Goal: Information Seeking & Learning: Learn about a topic

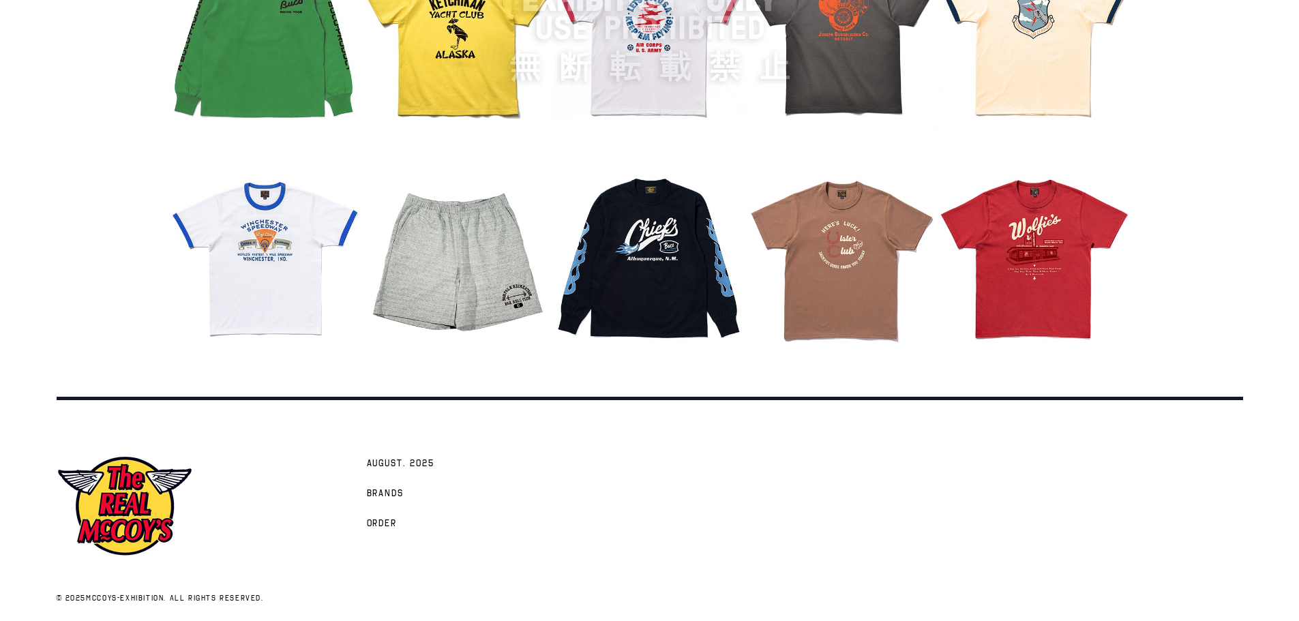
scroll to position [1717, 0]
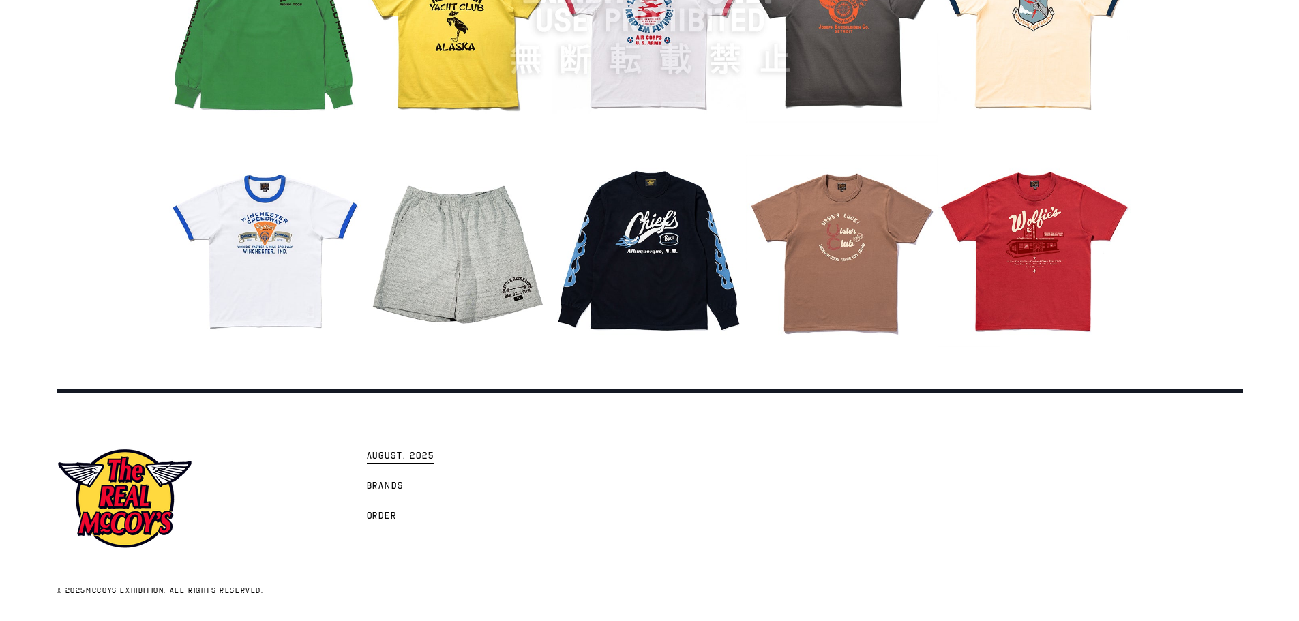
click at [430, 454] on span "AUGUST. 2025" at bounding box center [401, 457] width 68 height 14
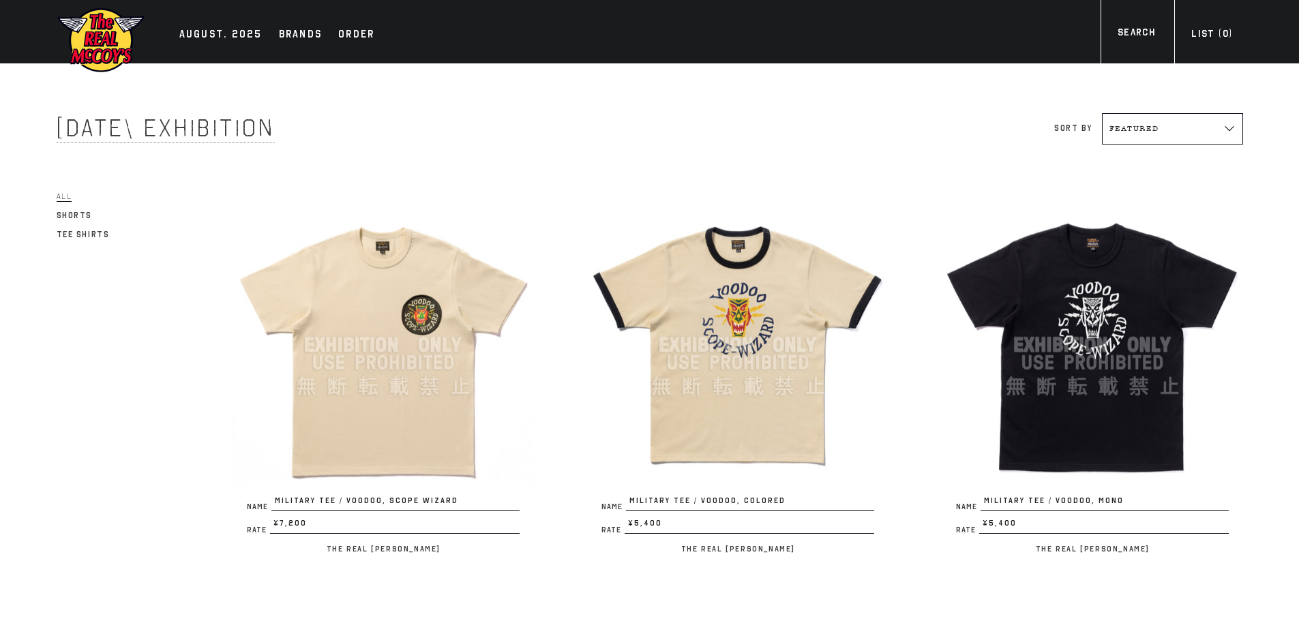
click at [384, 400] on img at bounding box center [383, 345] width 300 height 300
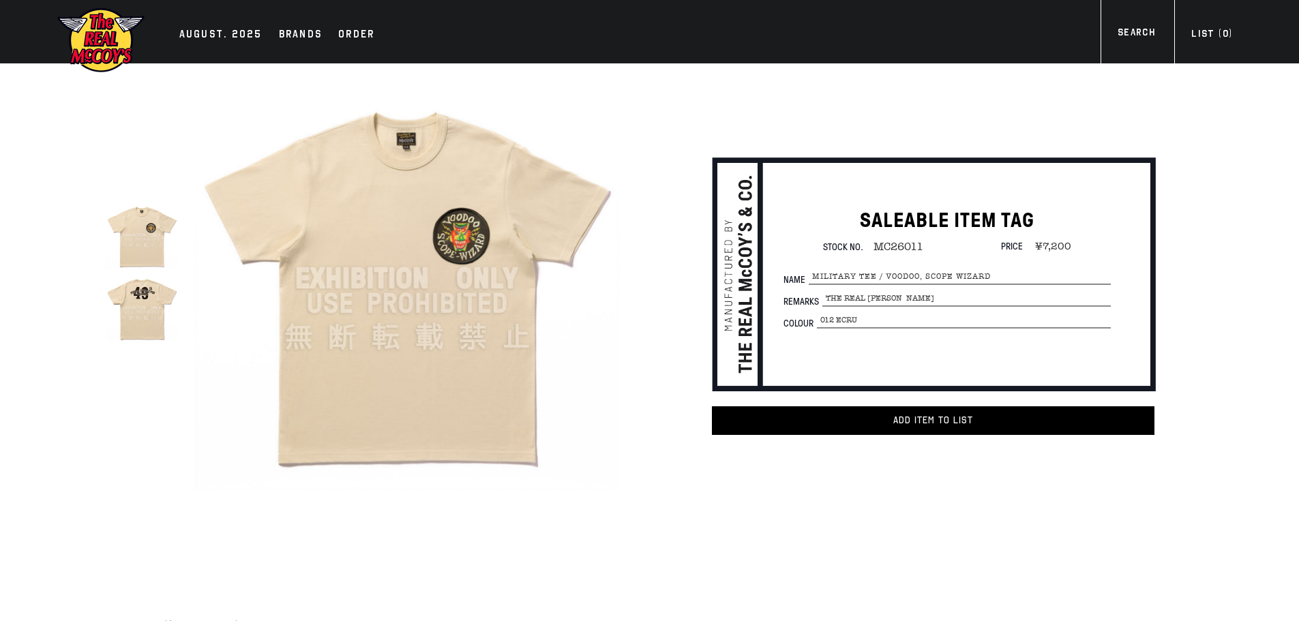
click at [143, 318] on img at bounding box center [142, 307] width 72 height 72
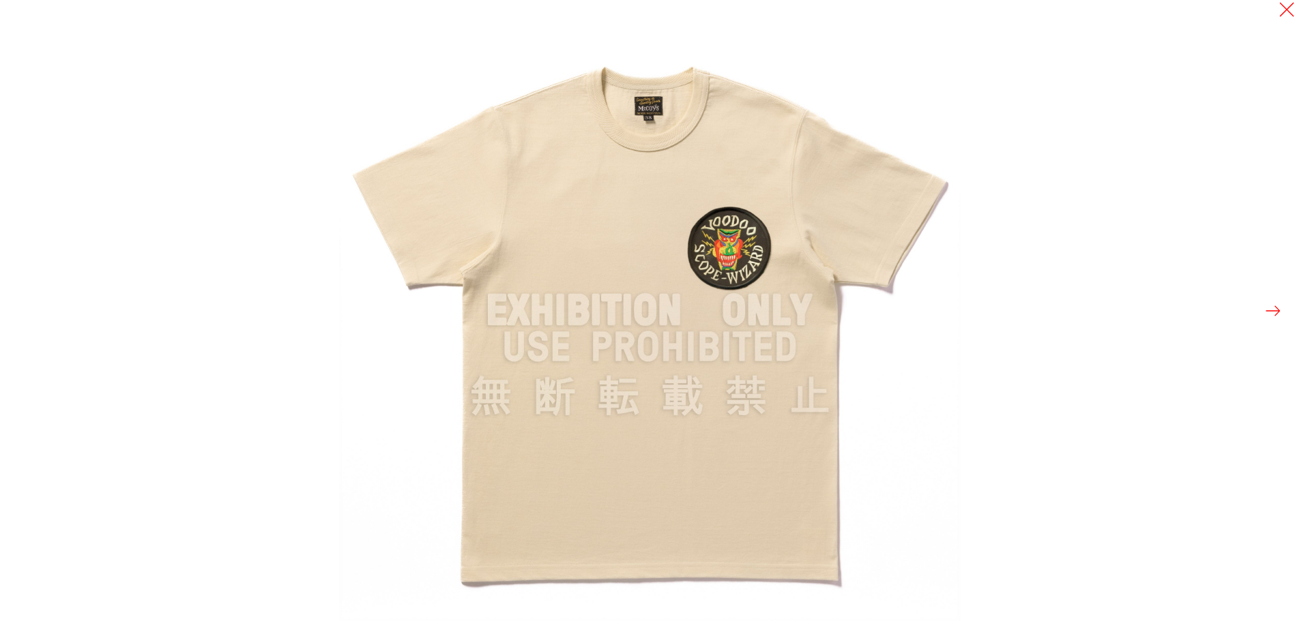
click at [1268, 312] on button at bounding box center [1272, 310] width 19 height 19
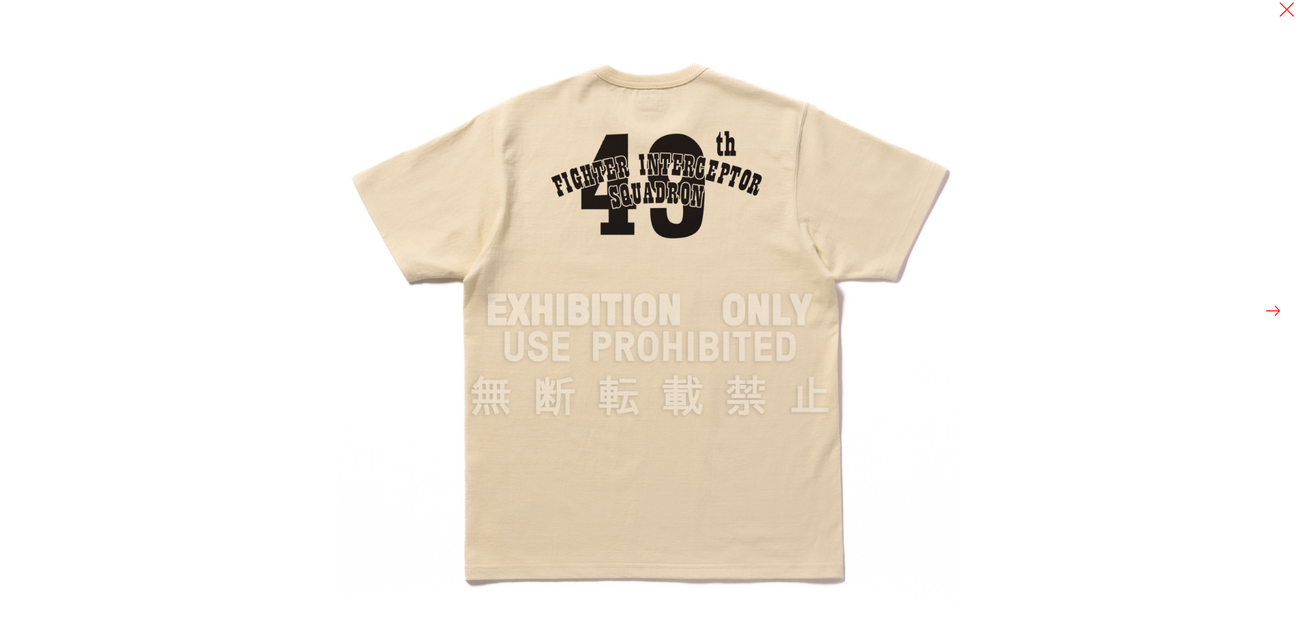
click at [1267, 312] on button at bounding box center [1272, 310] width 19 height 19
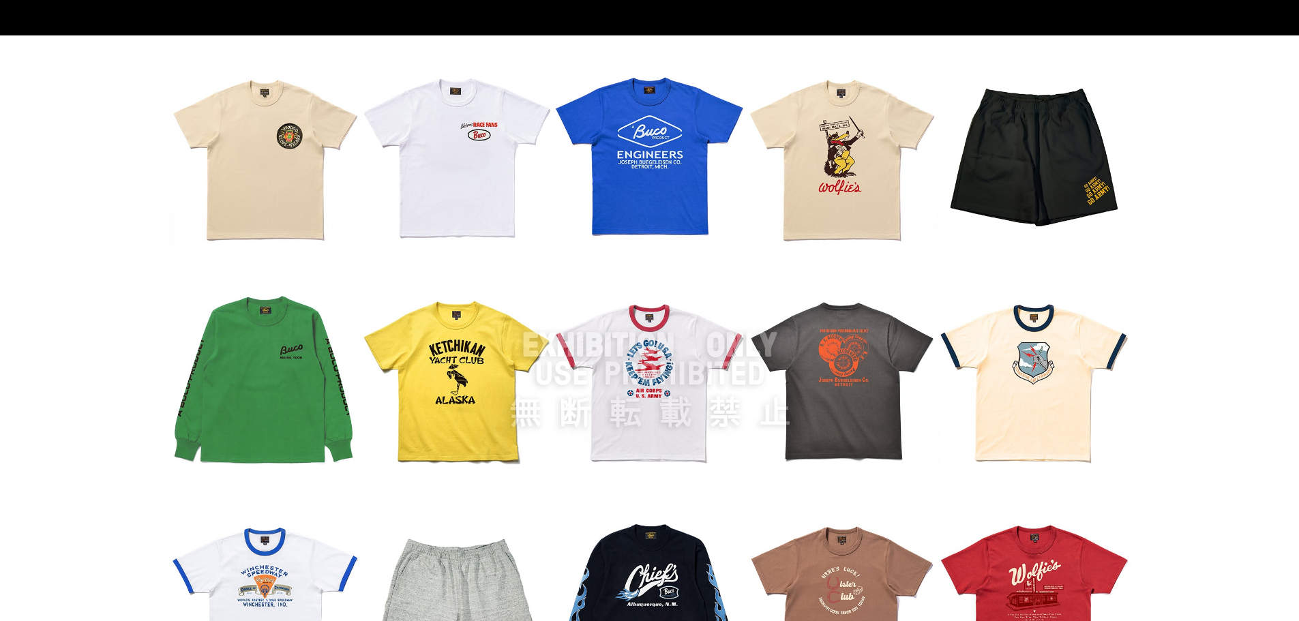
scroll to position [1717, 0]
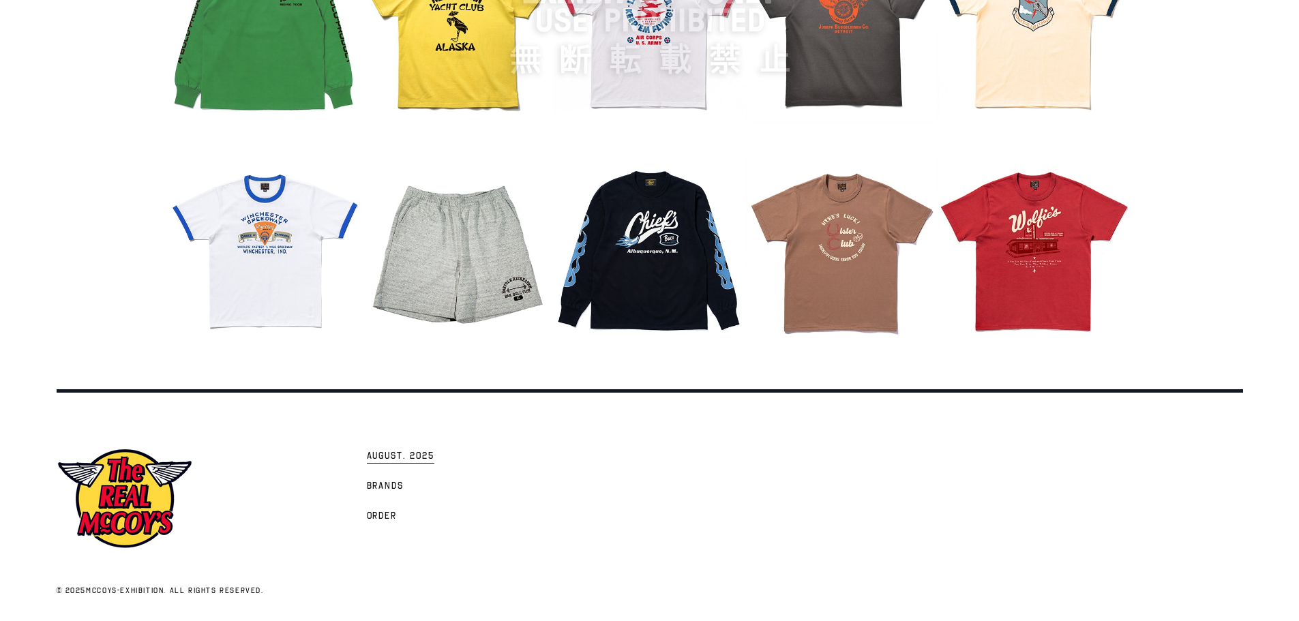
click at [426, 453] on span "AUGUST. 2025" at bounding box center [401, 457] width 68 height 14
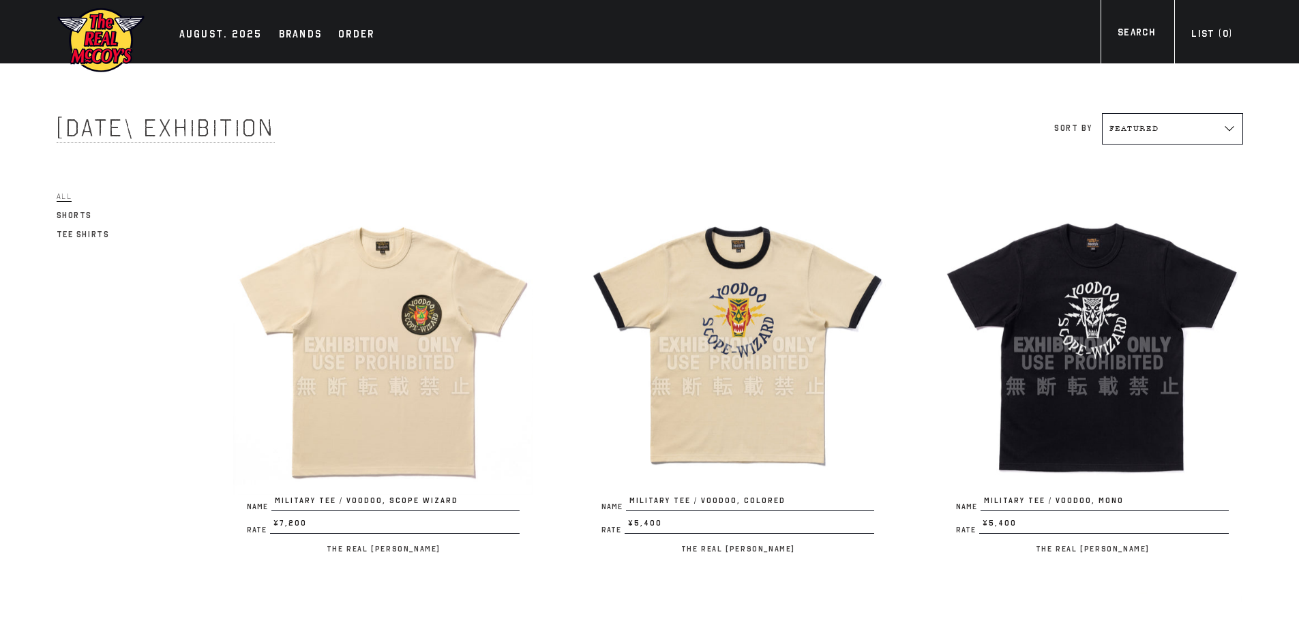
click at [766, 390] on img at bounding box center [738, 345] width 300 height 300
click at [1144, 412] on img at bounding box center [1093, 345] width 300 height 300
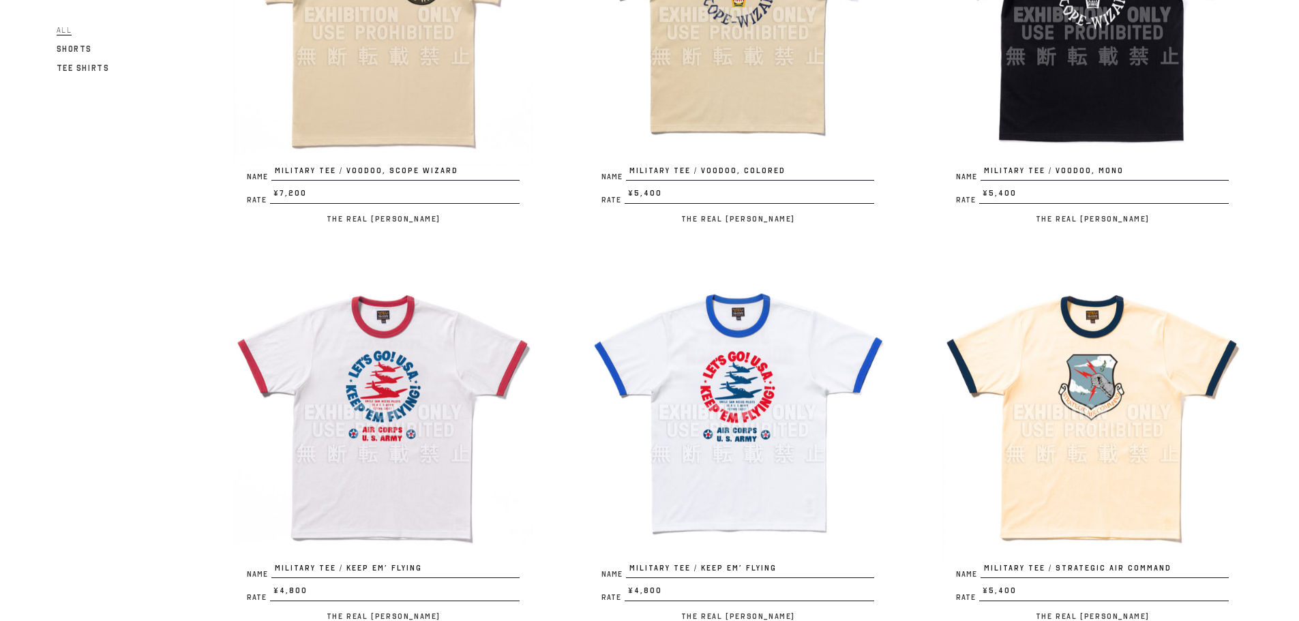
scroll to position [341, 0]
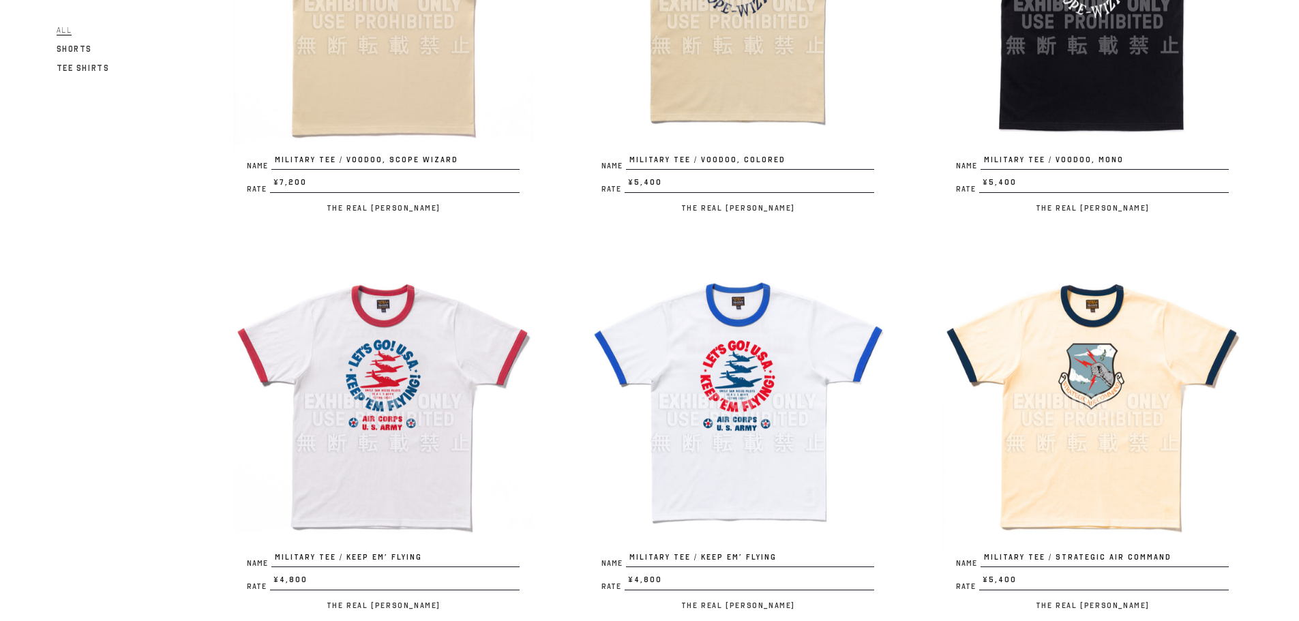
click at [373, 424] on img at bounding box center [383, 402] width 300 height 300
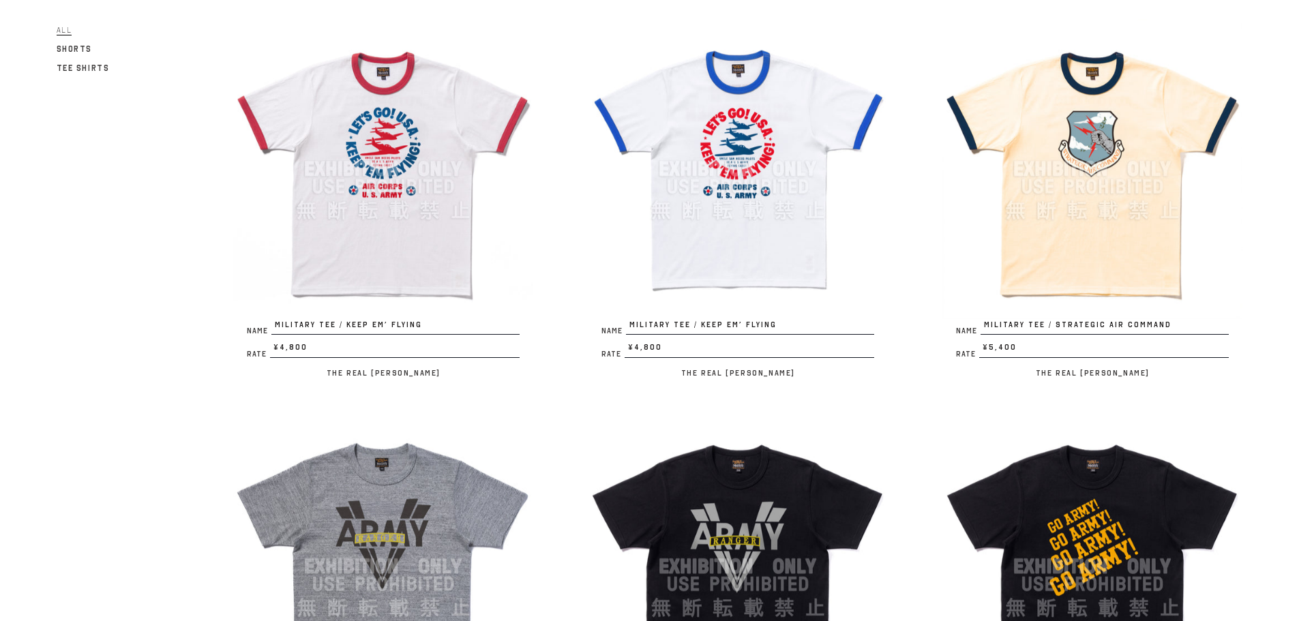
scroll to position [409, 0]
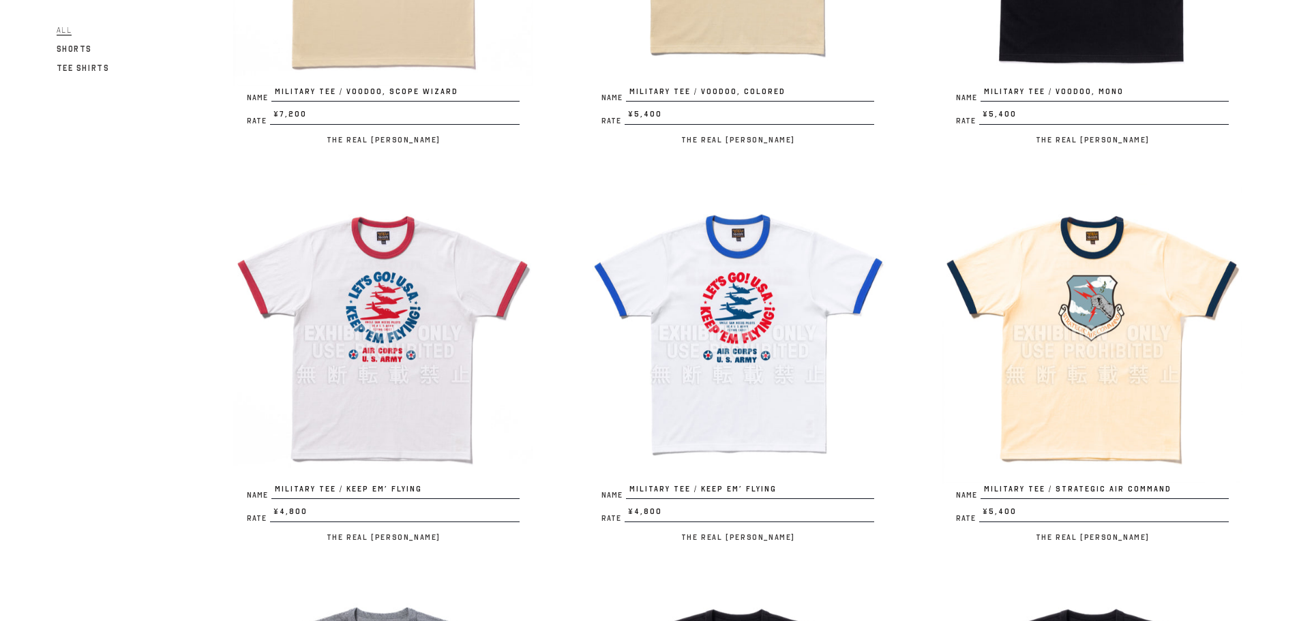
click at [1095, 372] on img at bounding box center [1093, 333] width 300 height 300
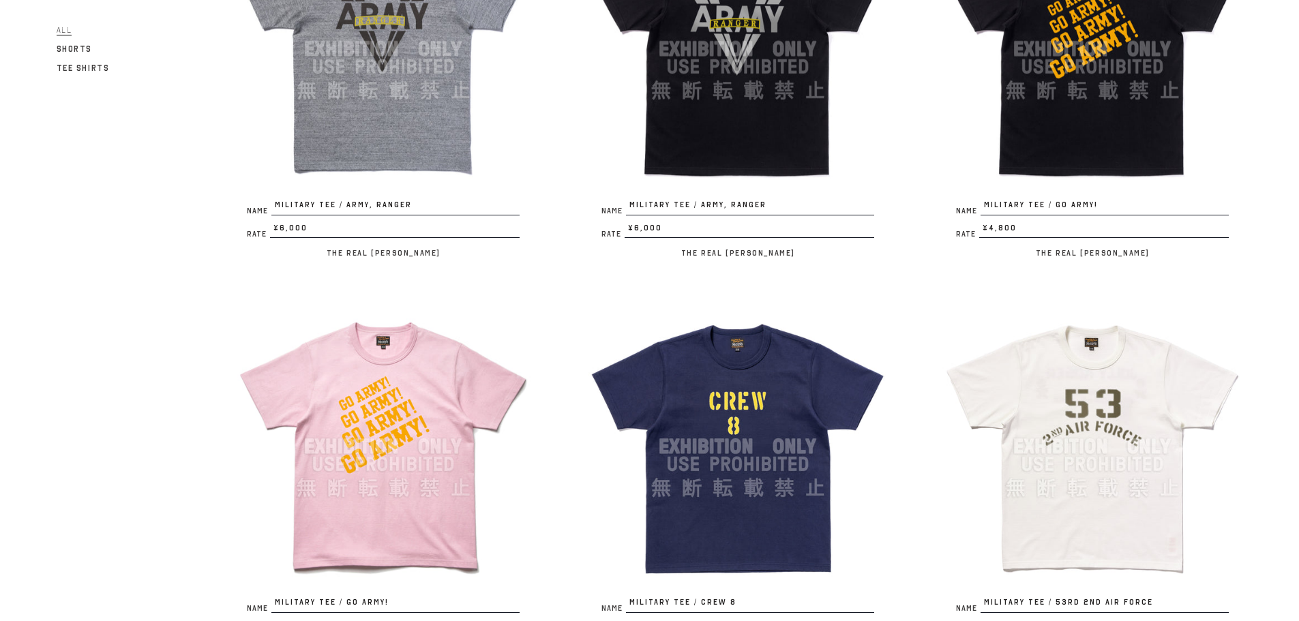
scroll to position [1160, 0]
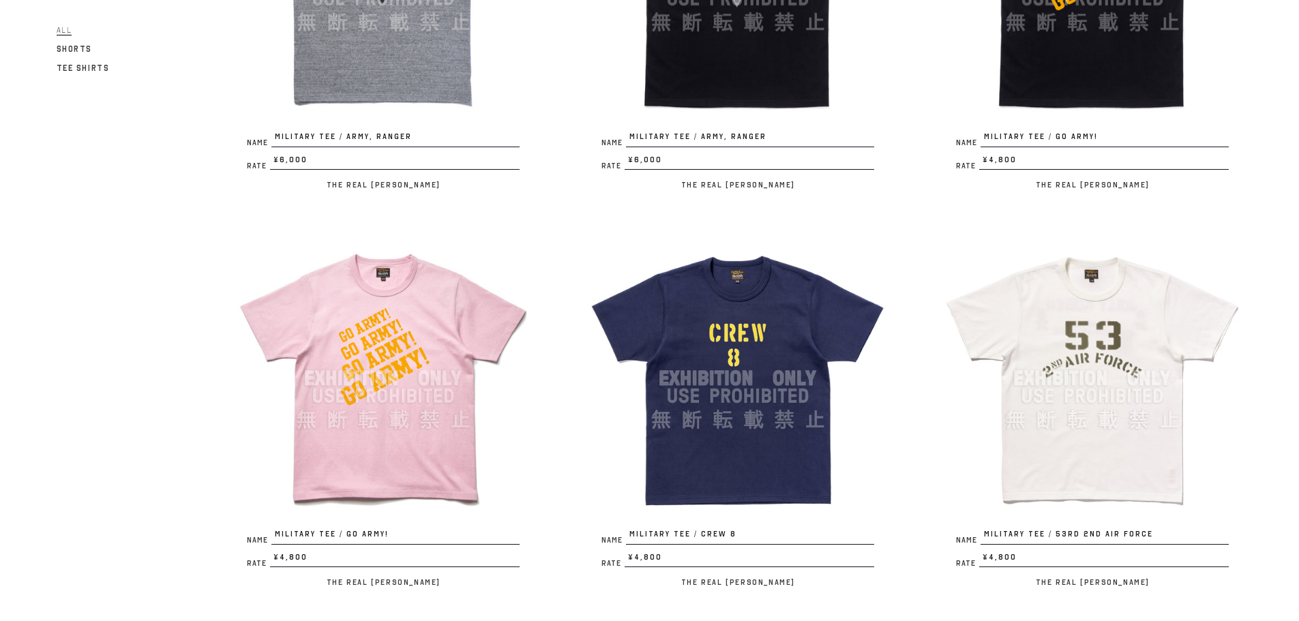
click at [751, 414] on img at bounding box center [738, 378] width 300 height 300
click at [1093, 402] on img at bounding box center [1093, 378] width 300 height 300
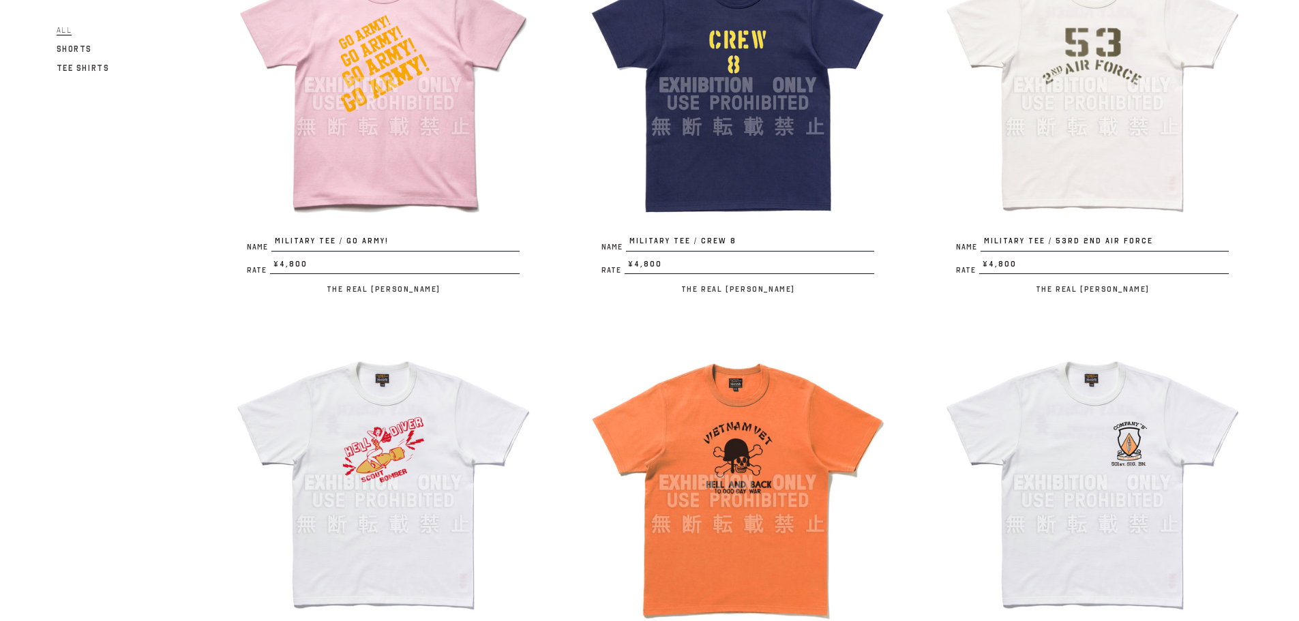
scroll to position [1569, 0]
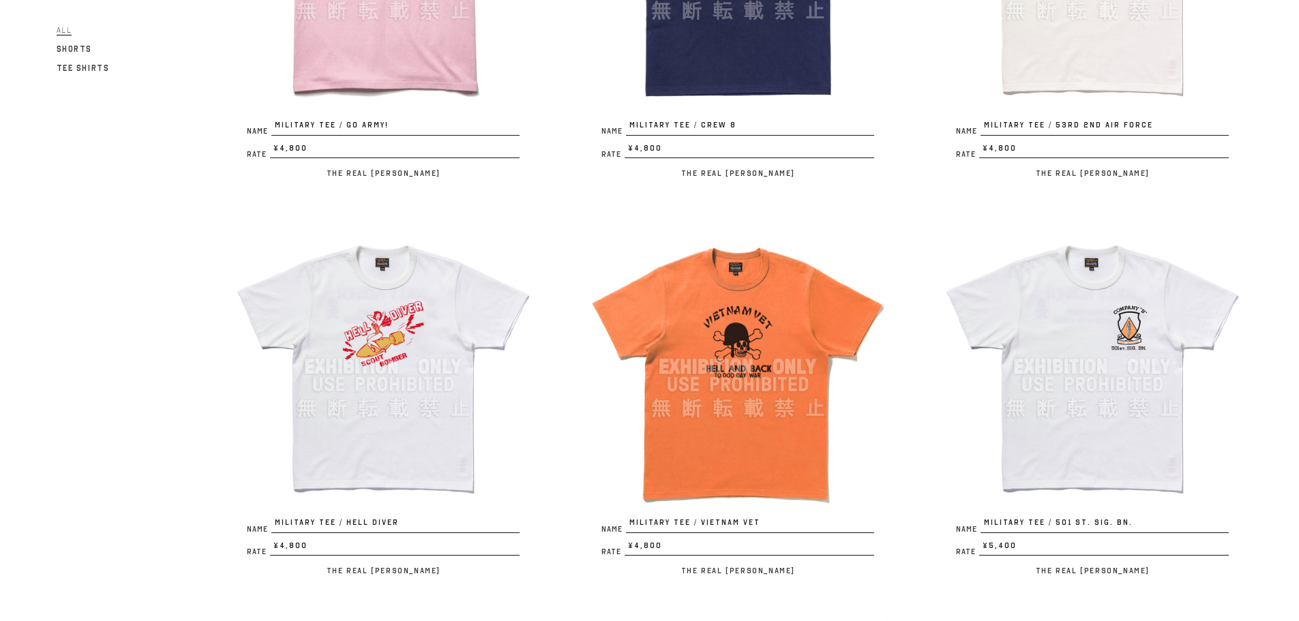
click at [407, 368] on img at bounding box center [383, 367] width 300 height 300
click at [736, 322] on img at bounding box center [738, 367] width 300 height 300
click at [1127, 436] on img at bounding box center [1093, 367] width 300 height 300
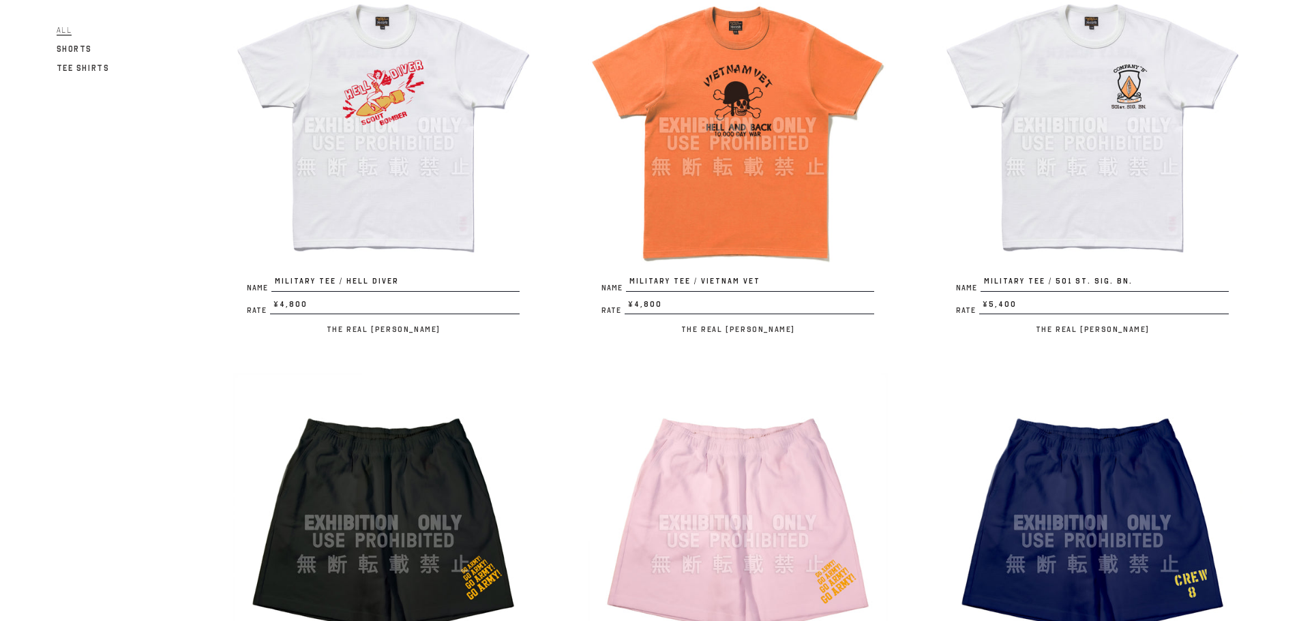
scroll to position [1842, 0]
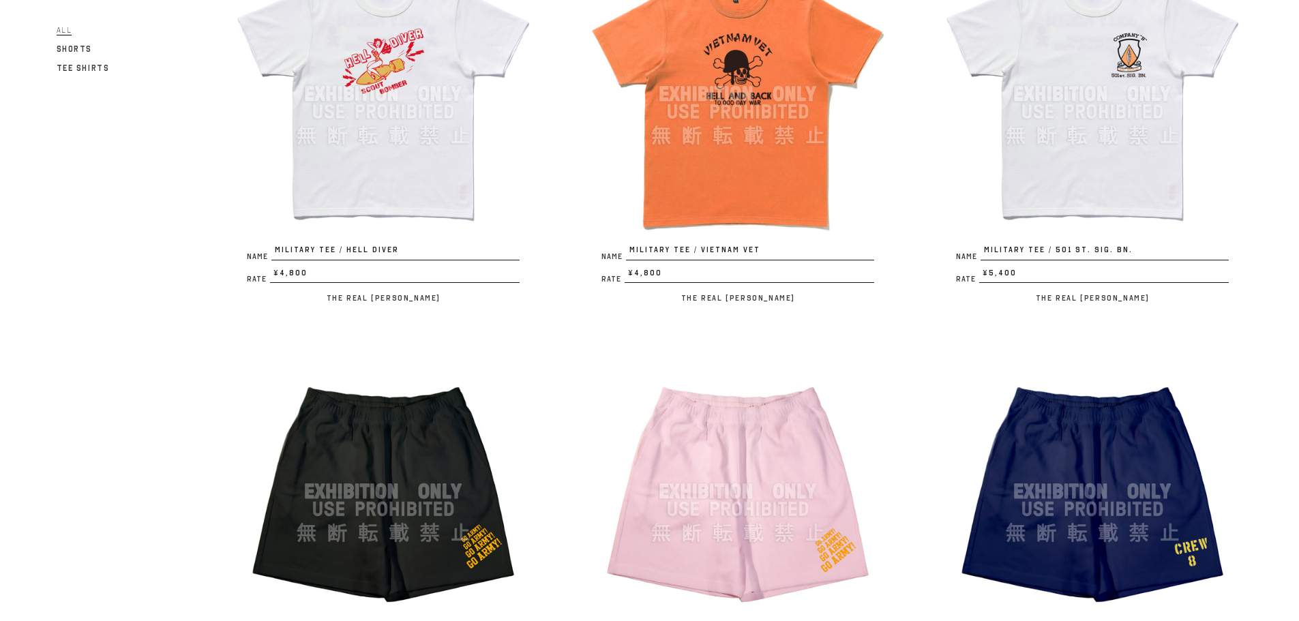
click at [427, 478] on img at bounding box center [383, 492] width 300 height 300
click at [779, 516] on img at bounding box center [738, 492] width 300 height 300
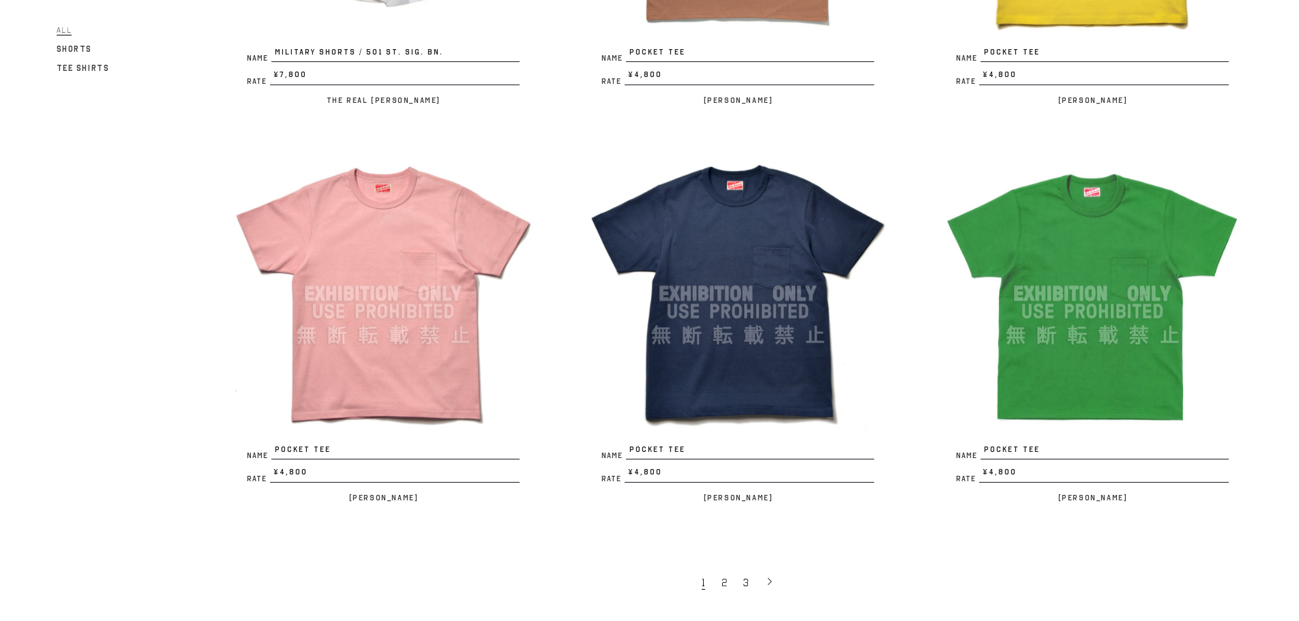
scroll to position [2865, 0]
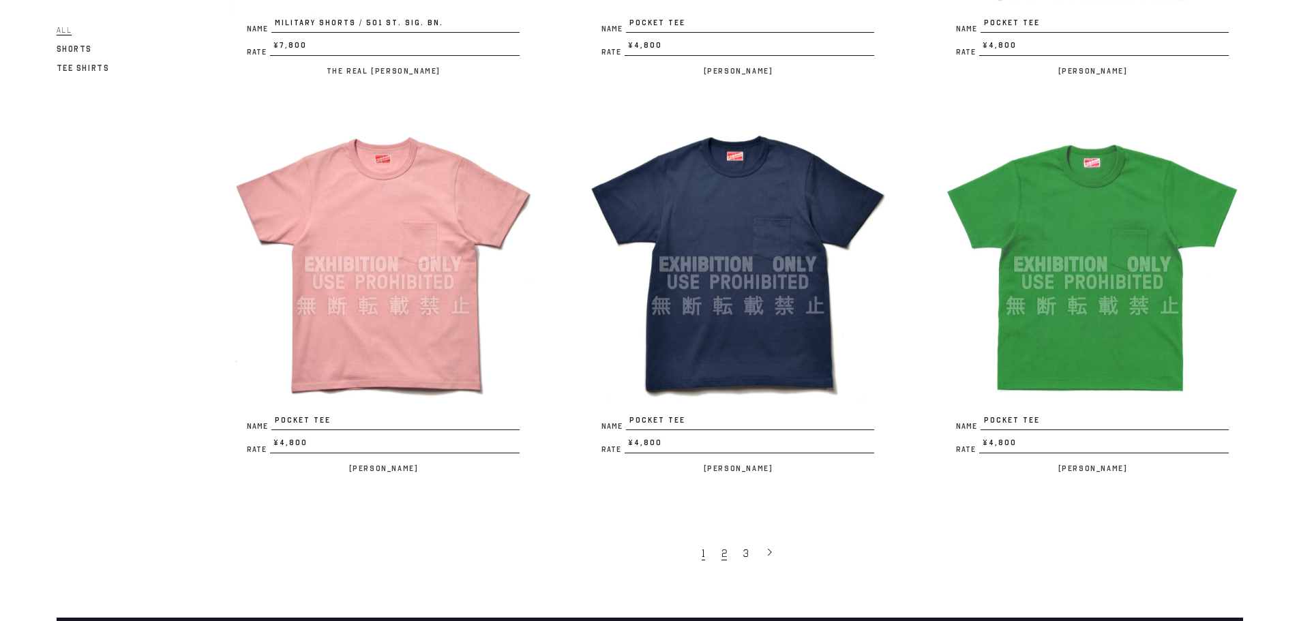
click at [723, 555] on span "2" at bounding box center [724, 554] width 5 height 14
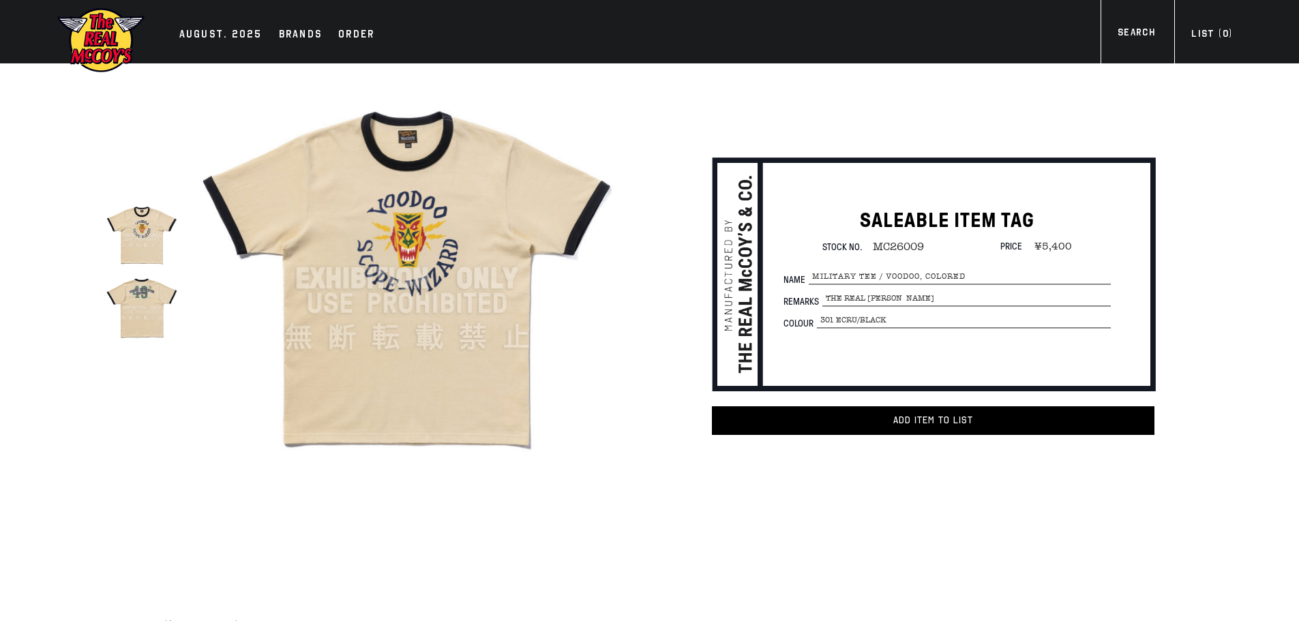
click at [134, 307] on img at bounding box center [142, 307] width 72 height 72
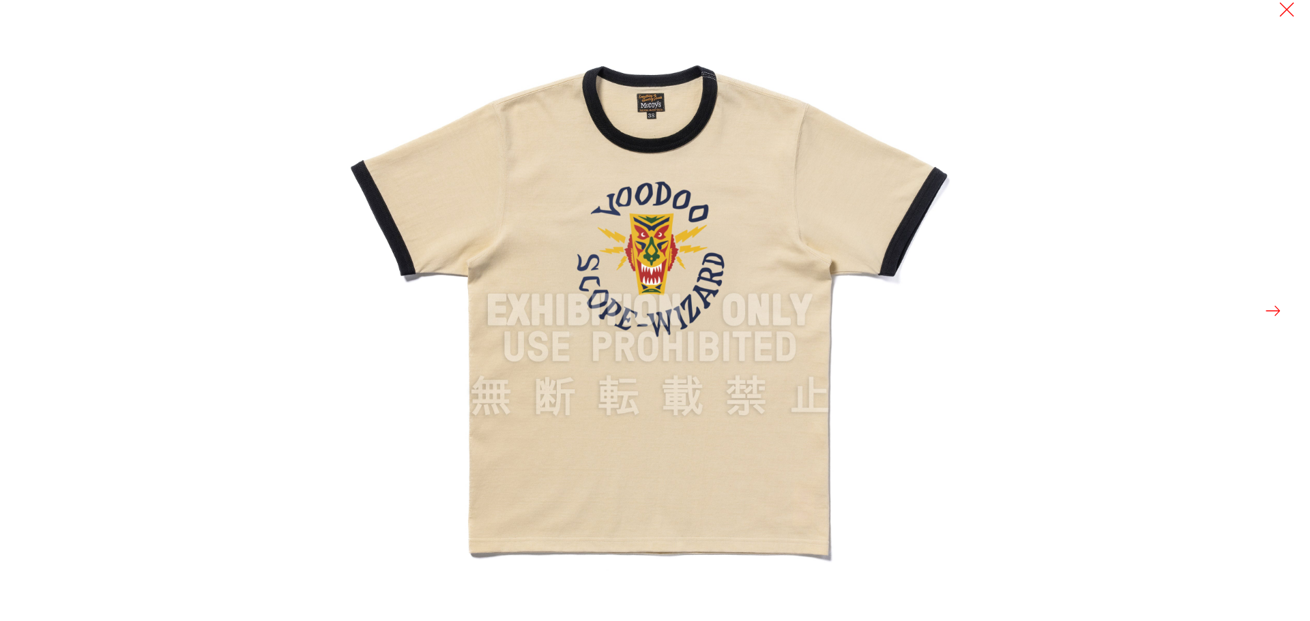
click at [1271, 311] on button at bounding box center [1272, 310] width 19 height 19
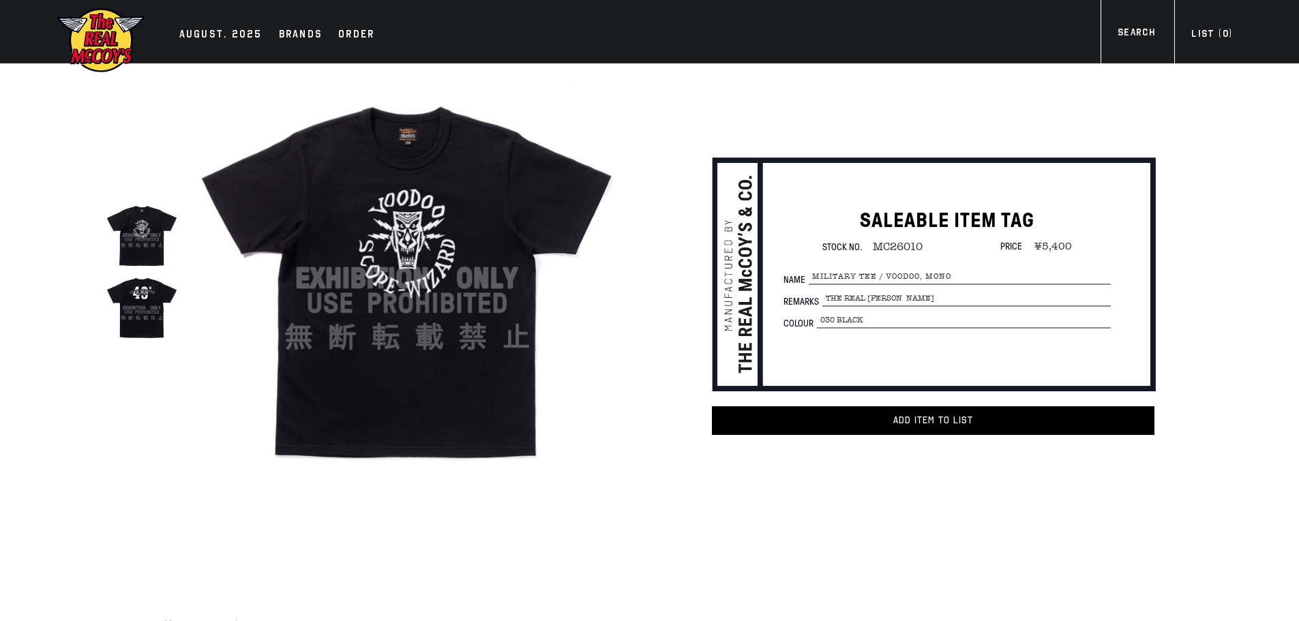
click at [141, 304] on img at bounding box center [142, 307] width 72 height 72
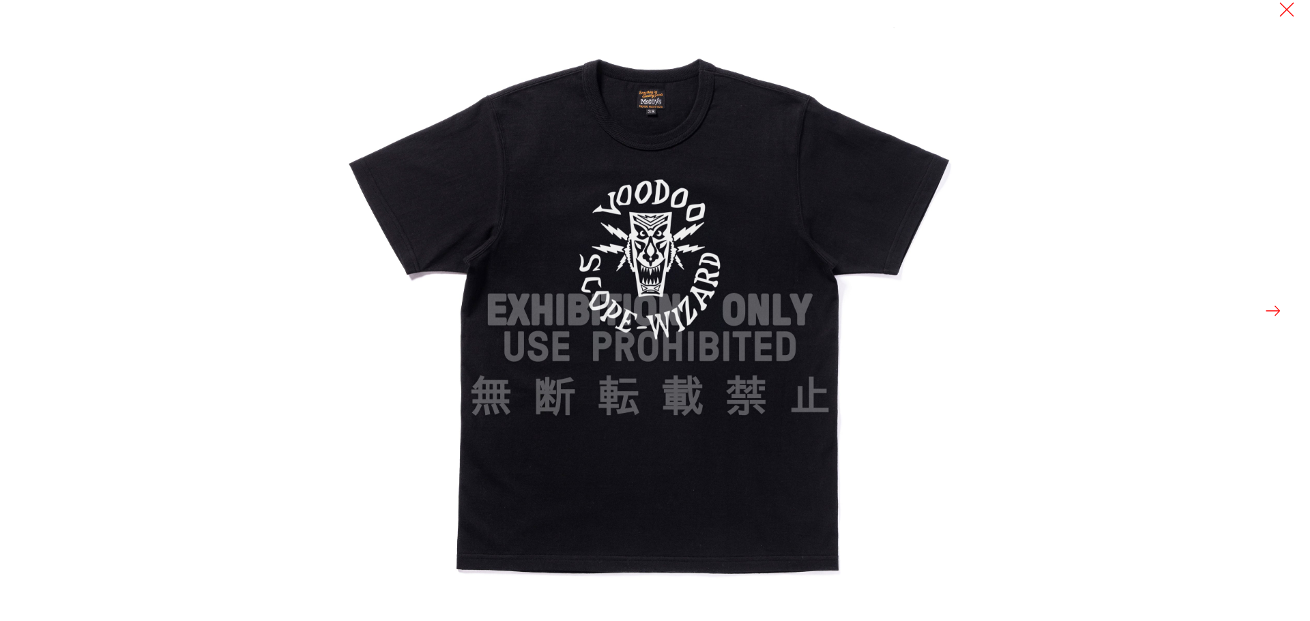
click at [1272, 311] on button at bounding box center [1272, 310] width 19 height 19
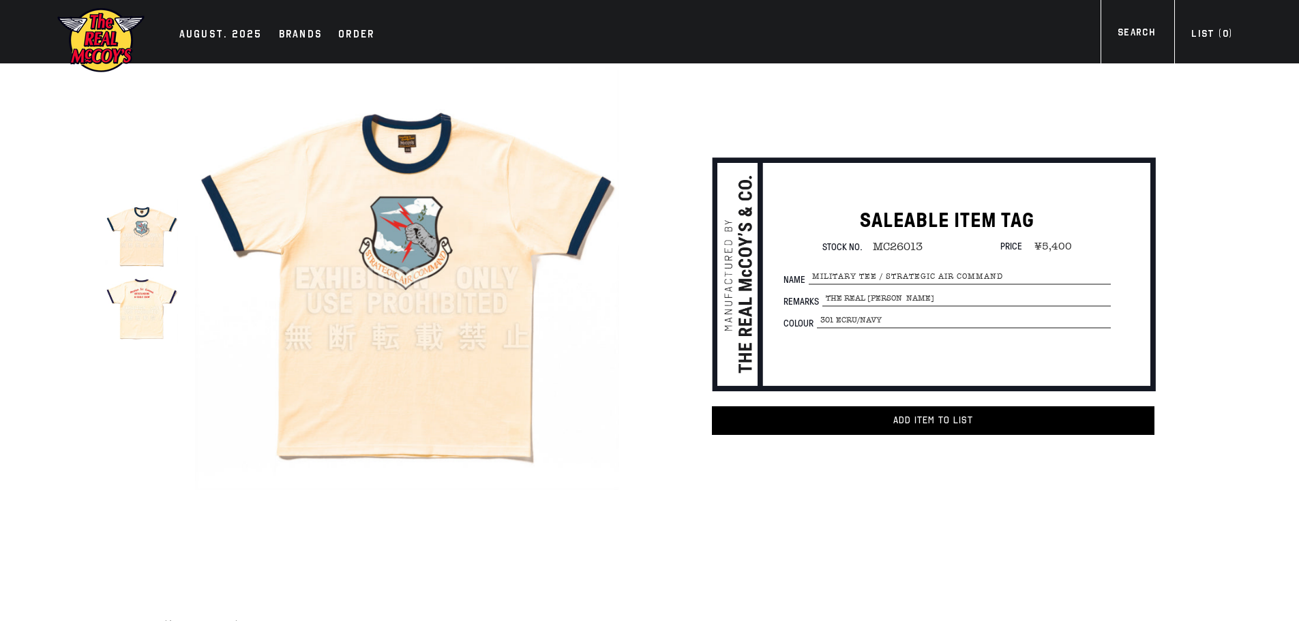
click at [402, 240] on img at bounding box center [407, 279] width 424 height 424
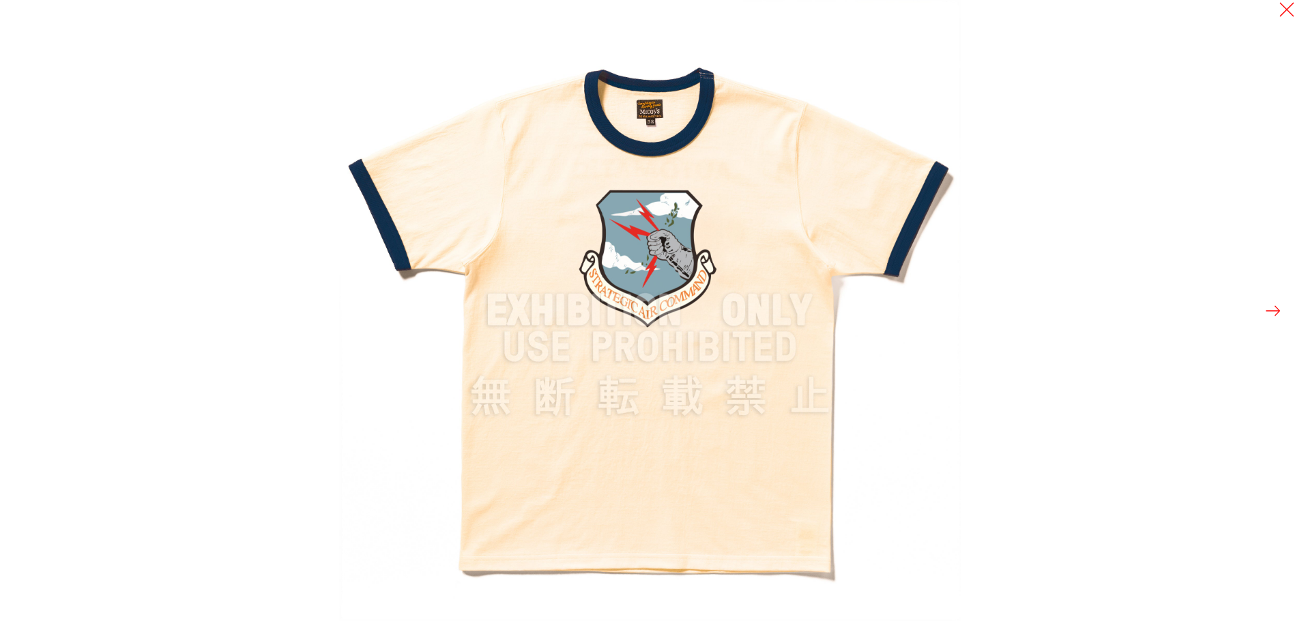
click at [1277, 315] on button at bounding box center [1272, 310] width 19 height 19
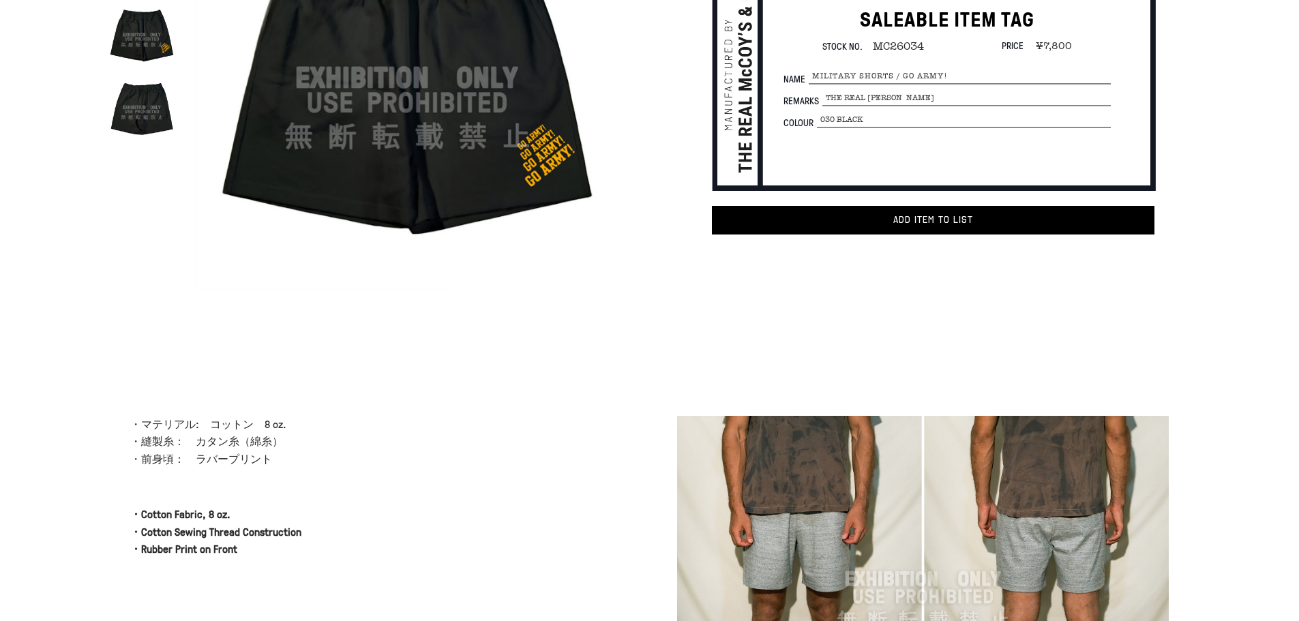
scroll to position [205, 0]
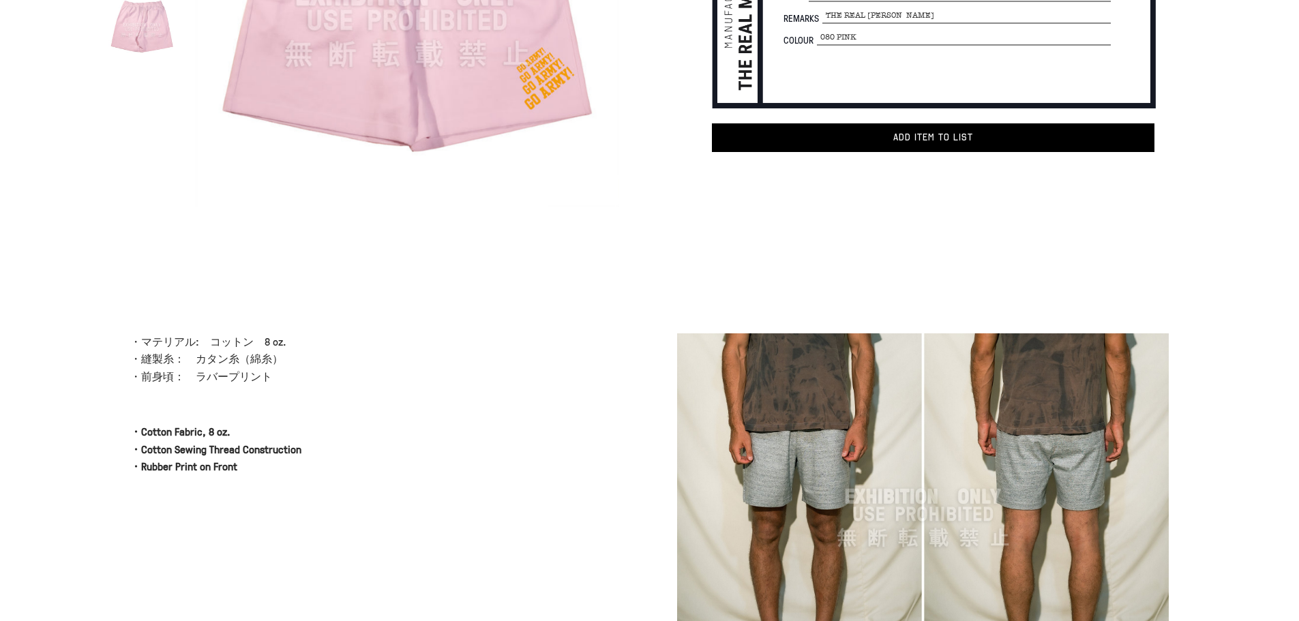
scroll to position [409, 0]
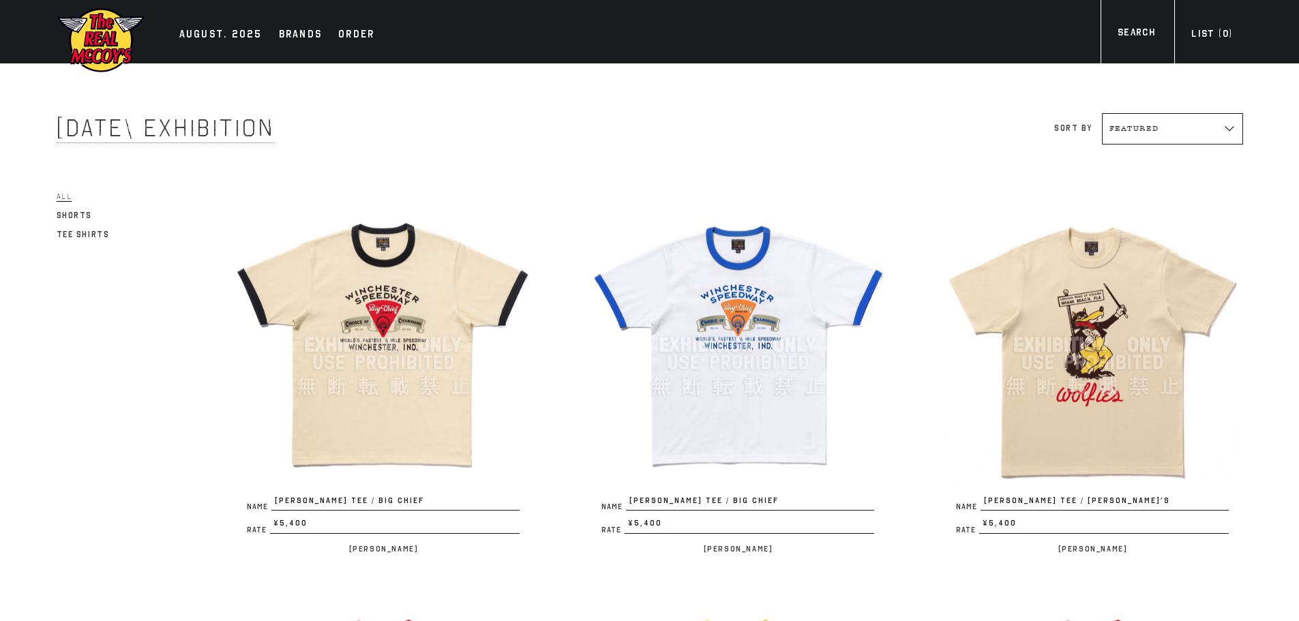
click at [425, 389] on img at bounding box center [383, 345] width 300 height 300
click at [724, 331] on img at bounding box center [738, 345] width 300 height 300
click at [1087, 413] on img at bounding box center [1093, 345] width 300 height 300
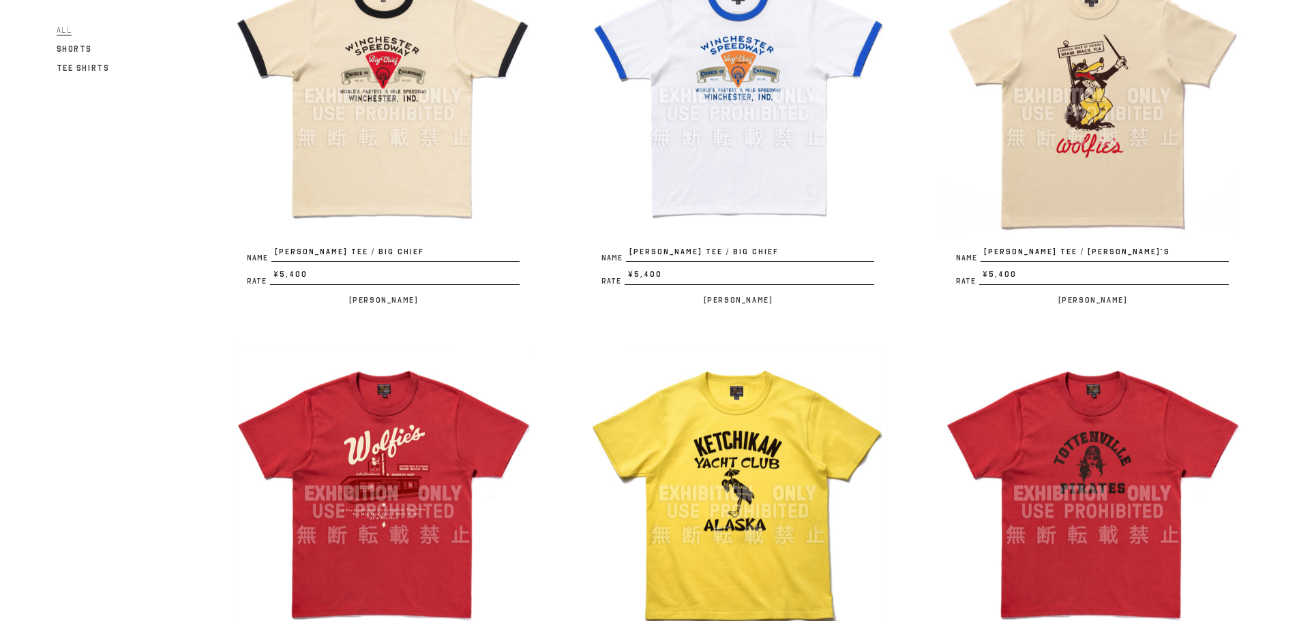
scroll to position [273, 0]
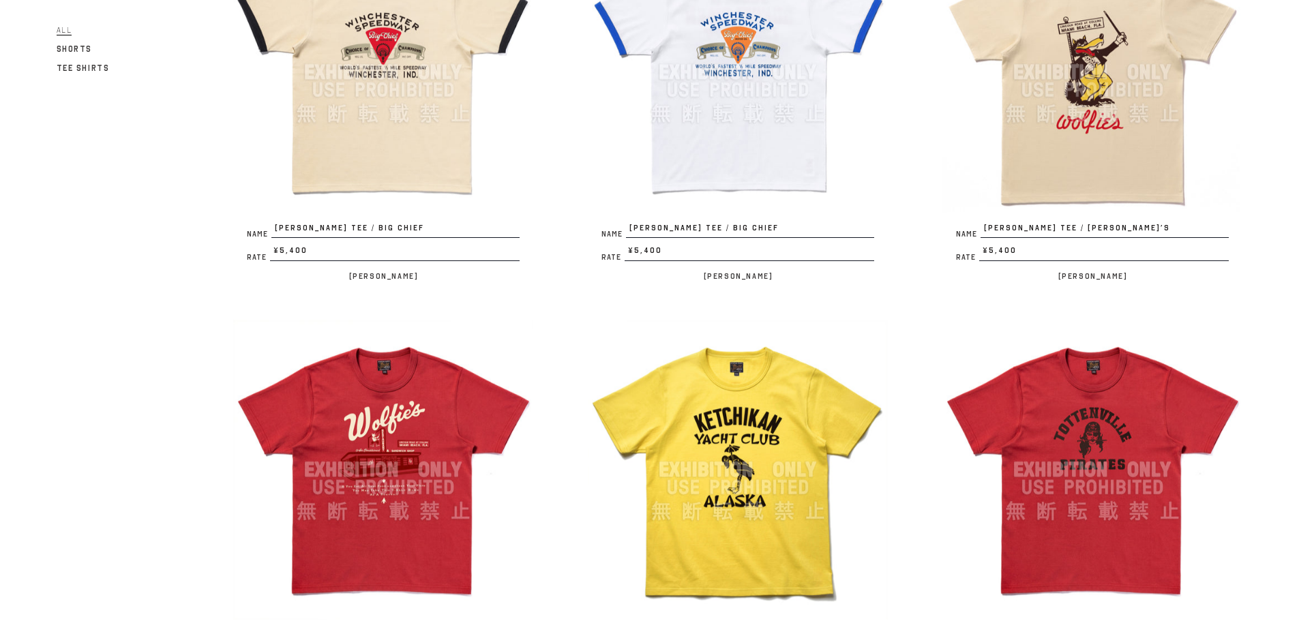
click at [373, 453] on img at bounding box center [383, 470] width 300 height 300
click at [780, 513] on img at bounding box center [738, 470] width 300 height 300
click at [1069, 495] on img at bounding box center [1093, 470] width 300 height 300
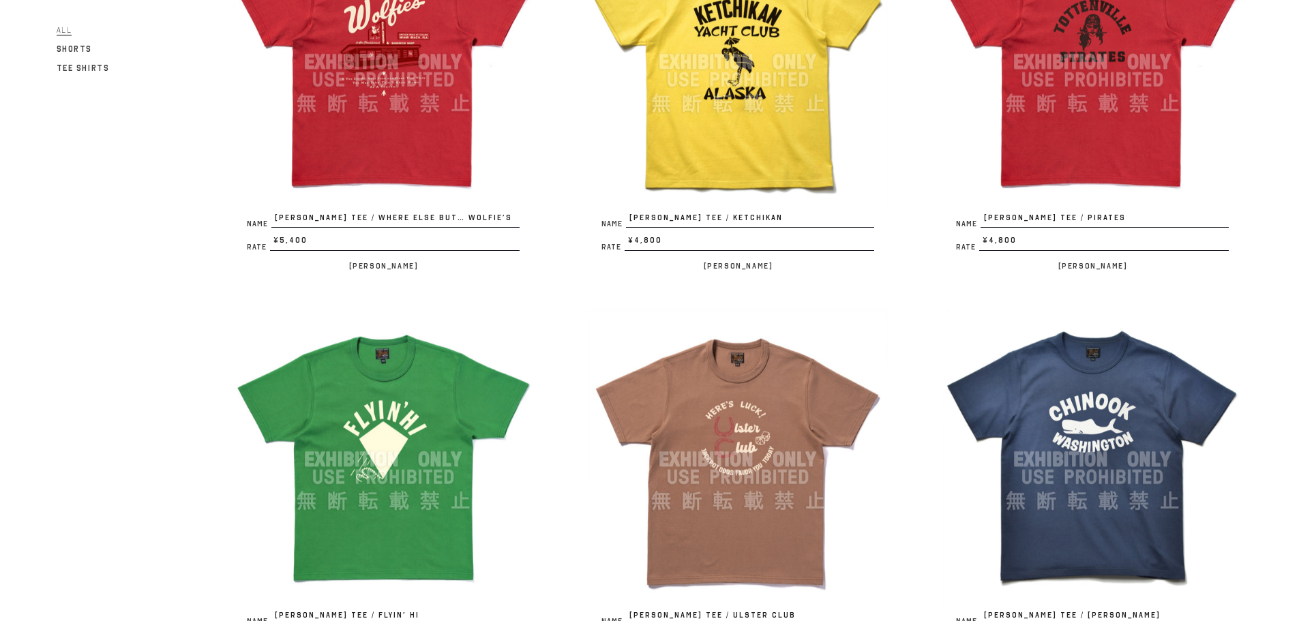
scroll to position [682, 0]
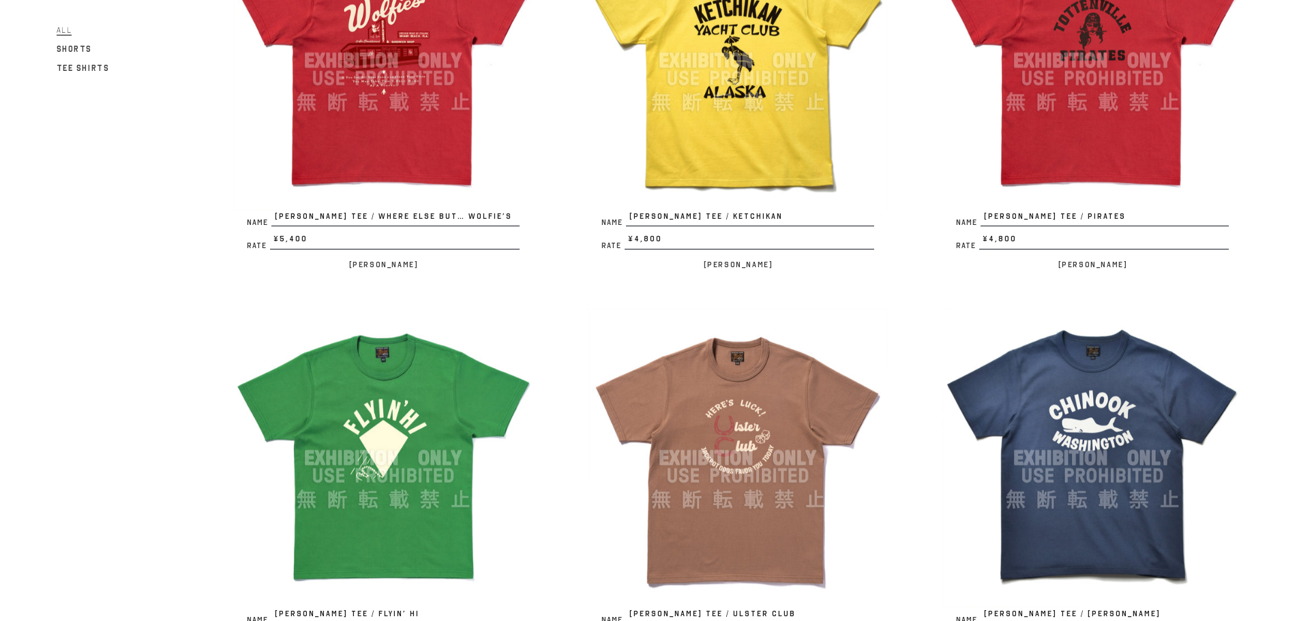
click at [443, 473] on img at bounding box center [383, 458] width 300 height 300
click at [735, 449] on img at bounding box center [738, 458] width 300 height 300
click at [1081, 446] on img at bounding box center [1093, 458] width 300 height 300
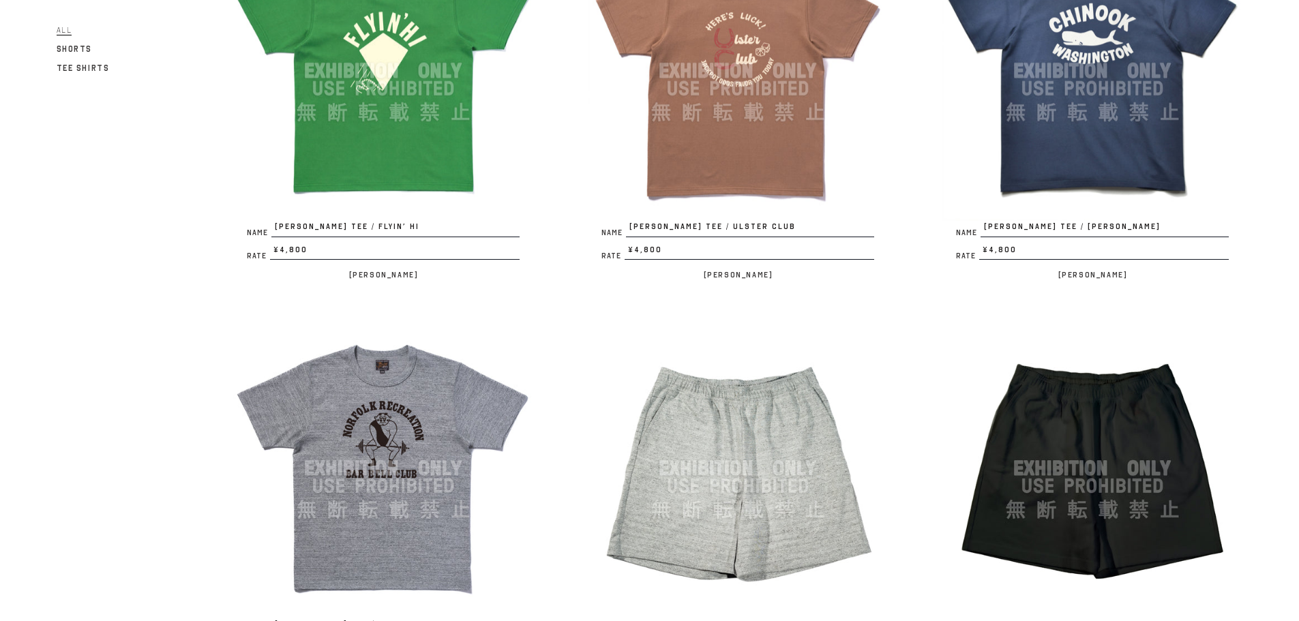
scroll to position [1091, 0]
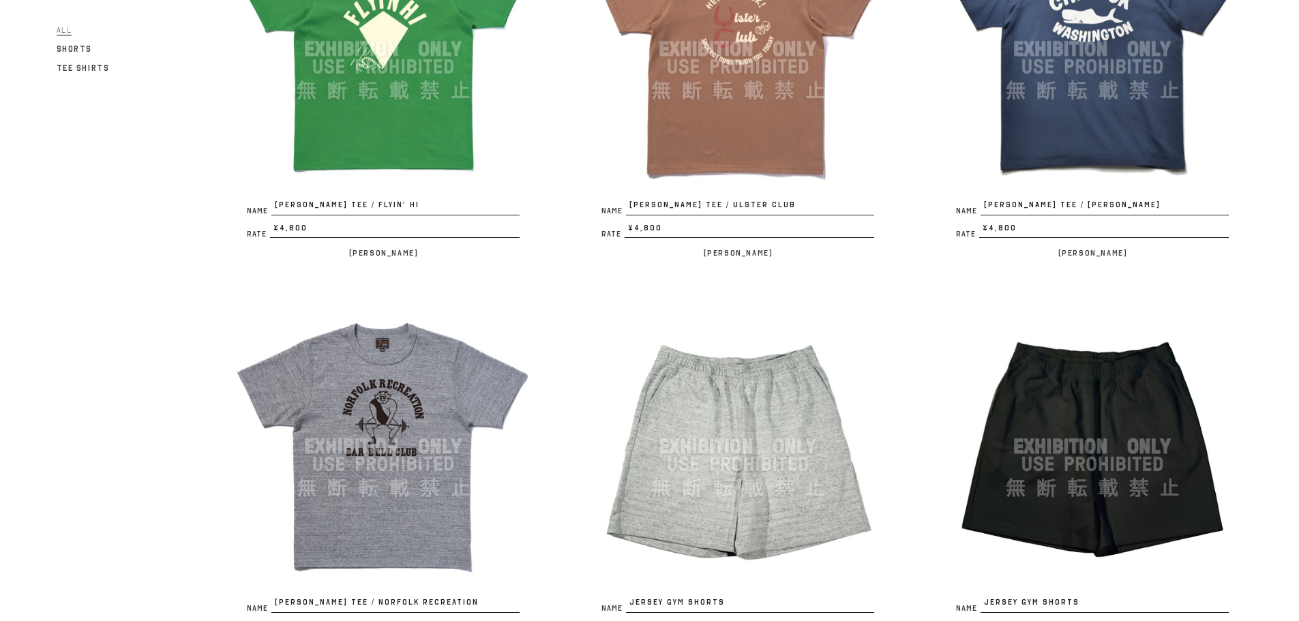
click at [396, 426] on img at bounding box center [383, 447] width 300 height 300
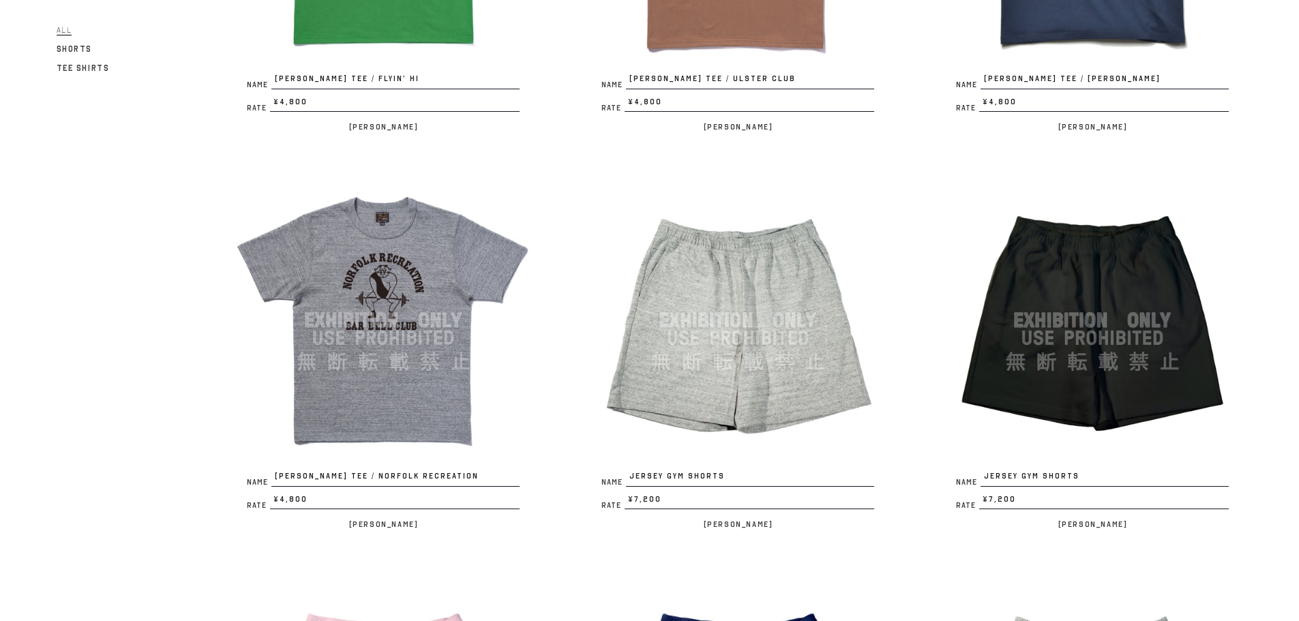
scroll to position [1228, 0]
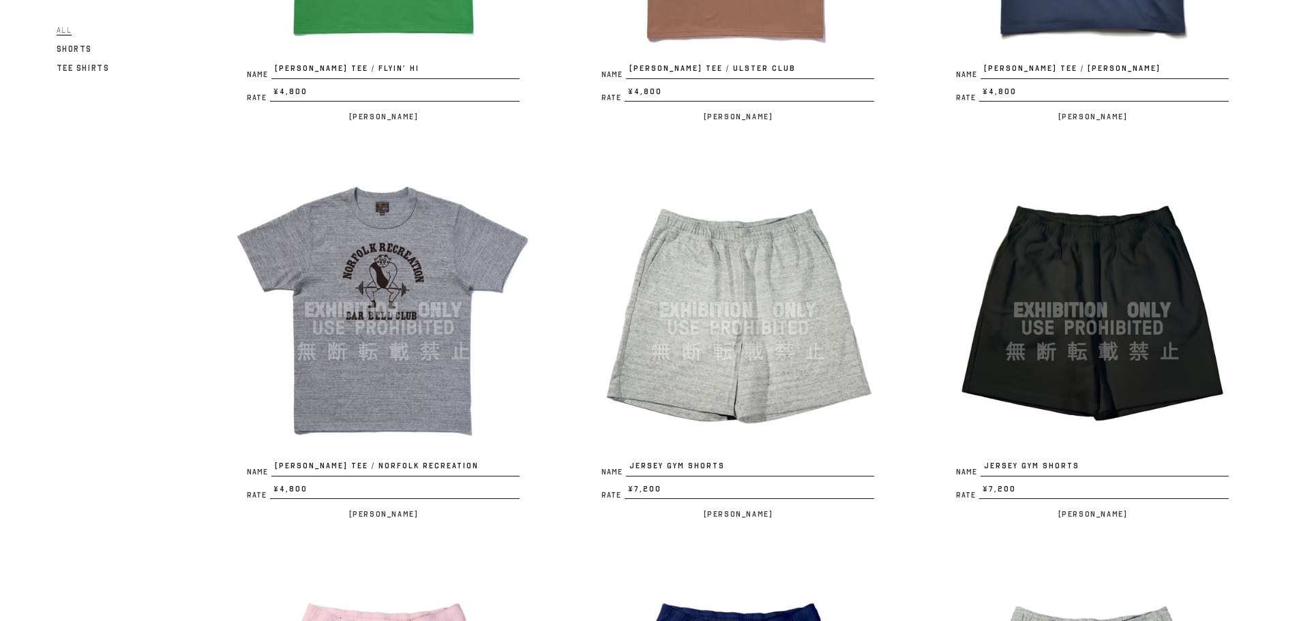
click at [768, 384] on img at bounding box center [738, 310] width 300 height 300
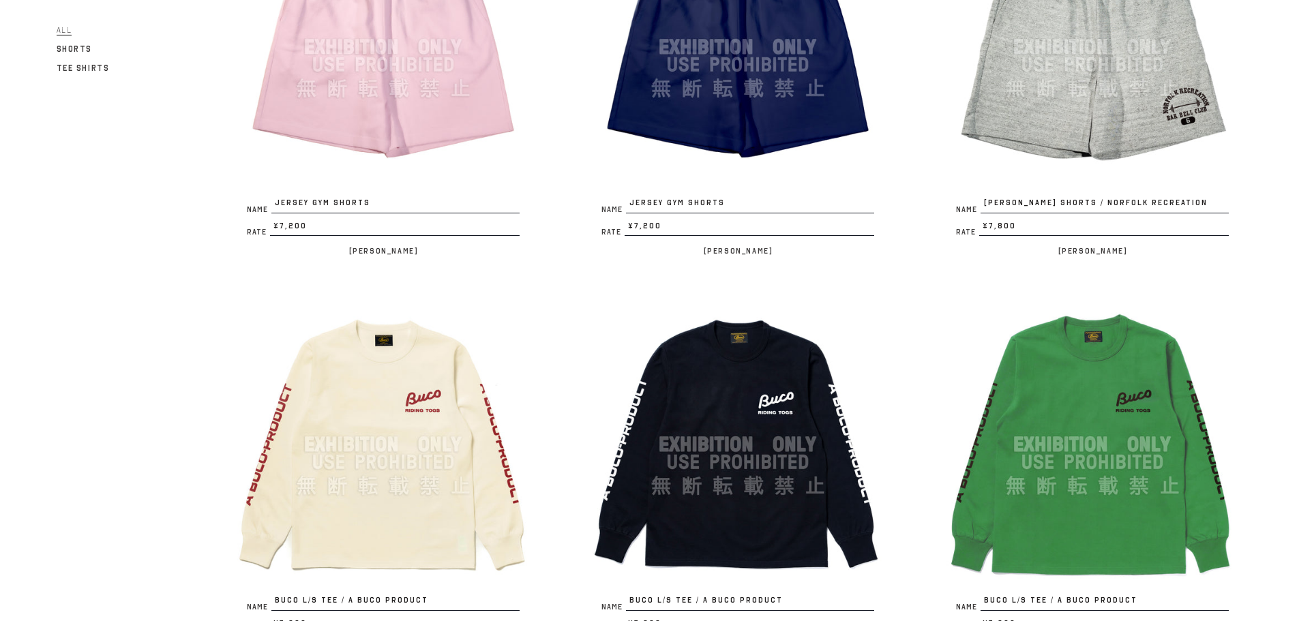
scroll to position [1910, 0]
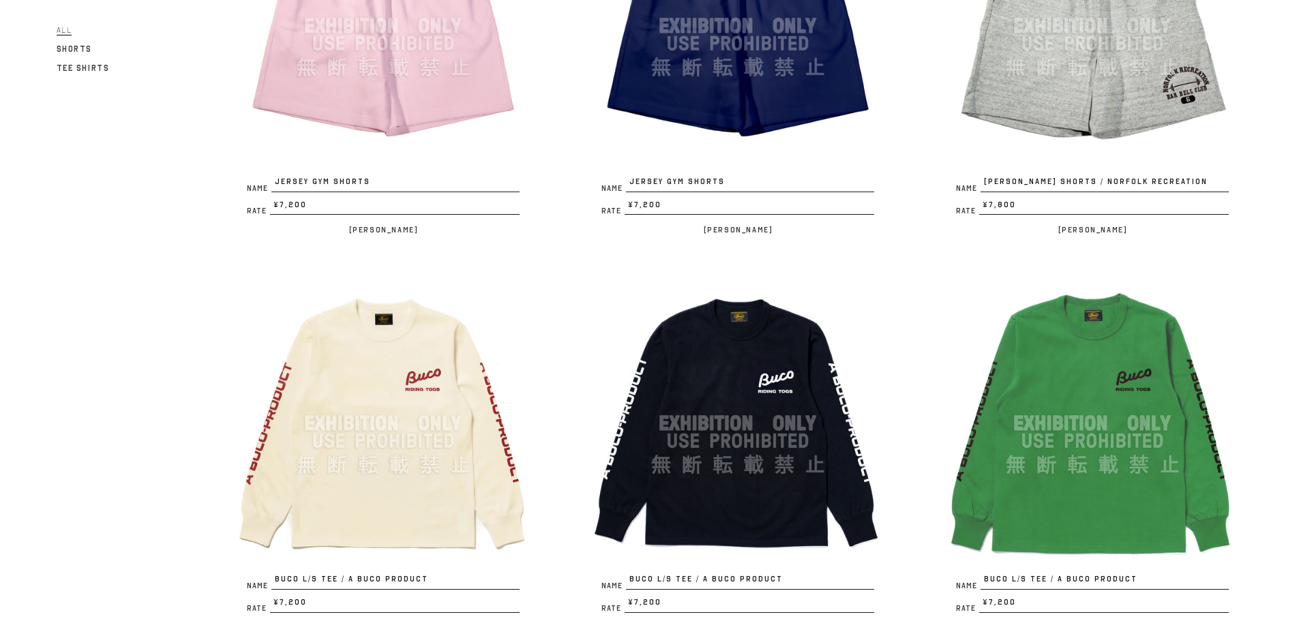
click at [395, 387] on img at bounding box center [383, 424] width 300 height 300
click at [733, 478] on img at bounding box center [738, 424] width 300 height 300
click at [1071, 475] on img at bounding box center [1093, 424] width 300 height 300
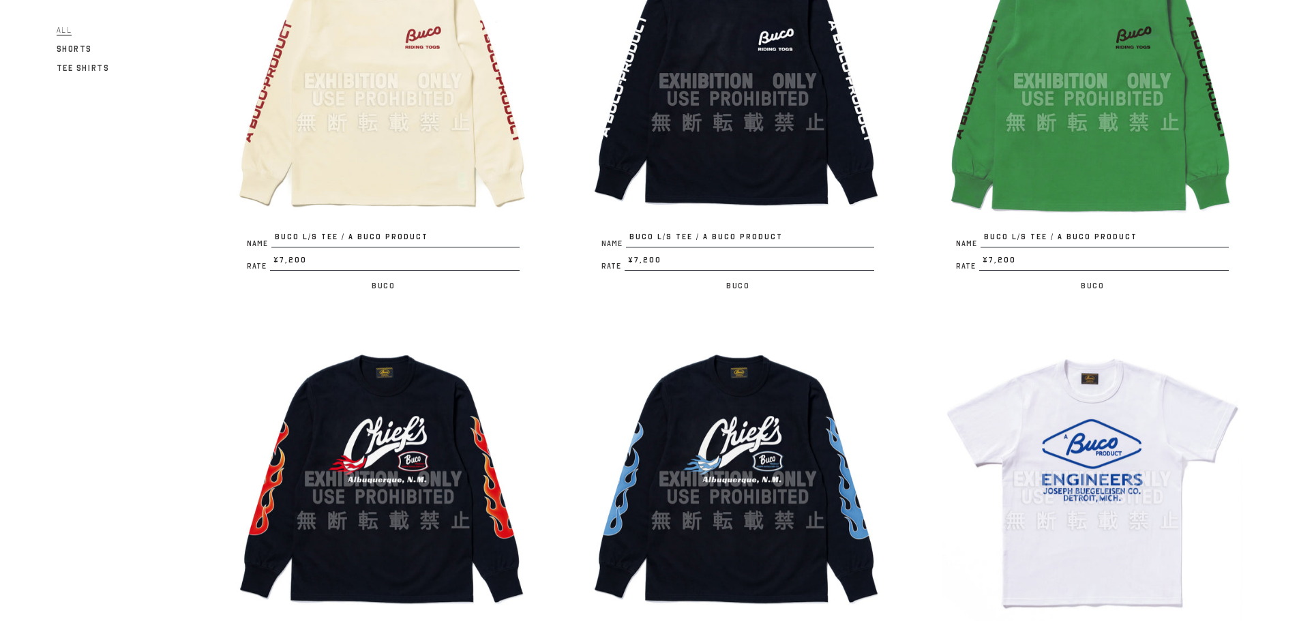
scroll to position [2319, 0]
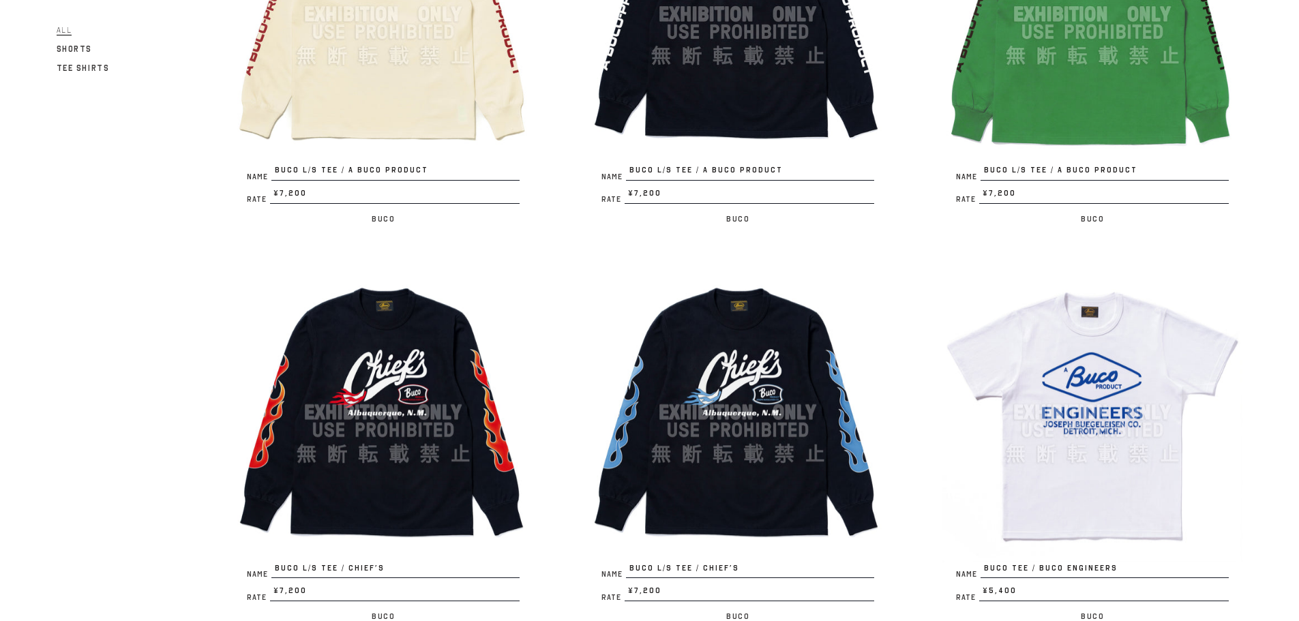
click at [349, 425] on img at bounding box center [383, 413] width 300 height 300
click at [1125, 471] on img at bounding box center [1093, 413] width 300 height 300
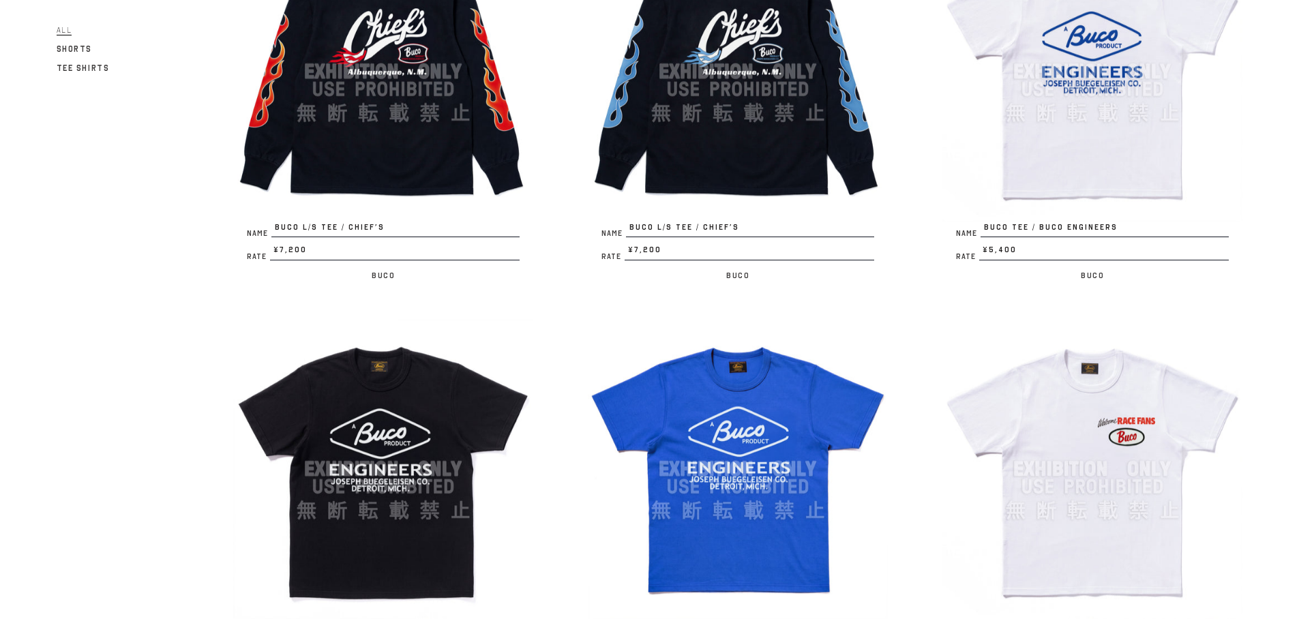
scroll to position [2796, 0]
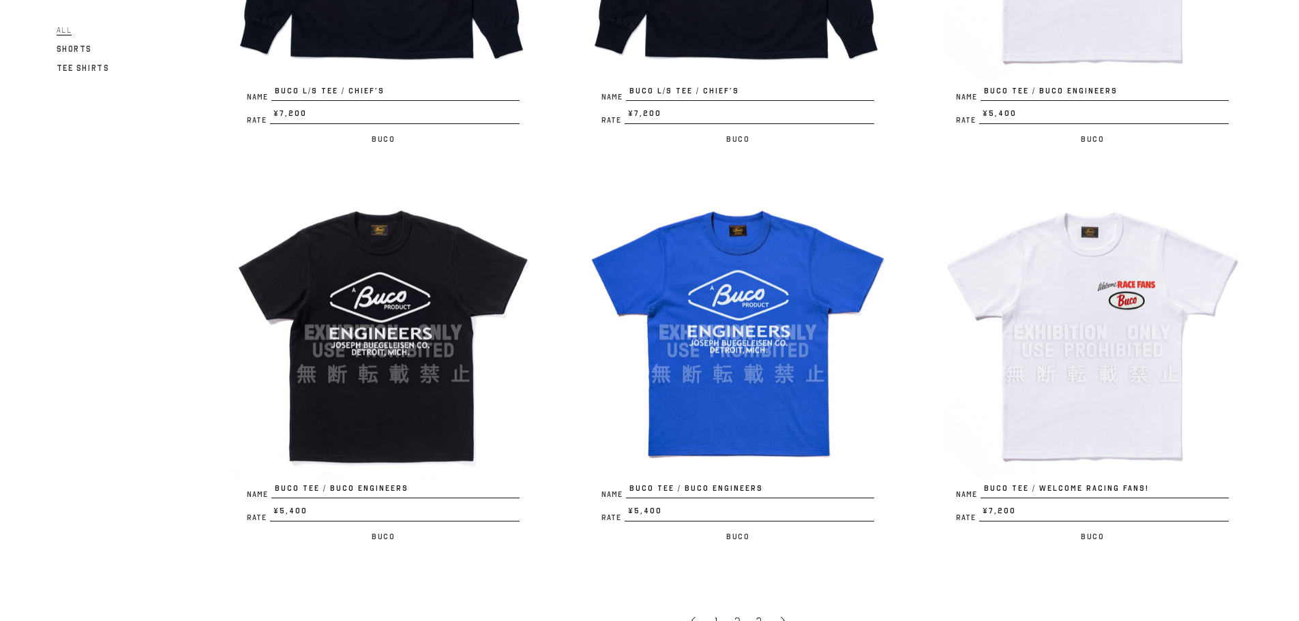
click at [1067, 416] on img at bounding box center [1093, 333] width 300 height 300
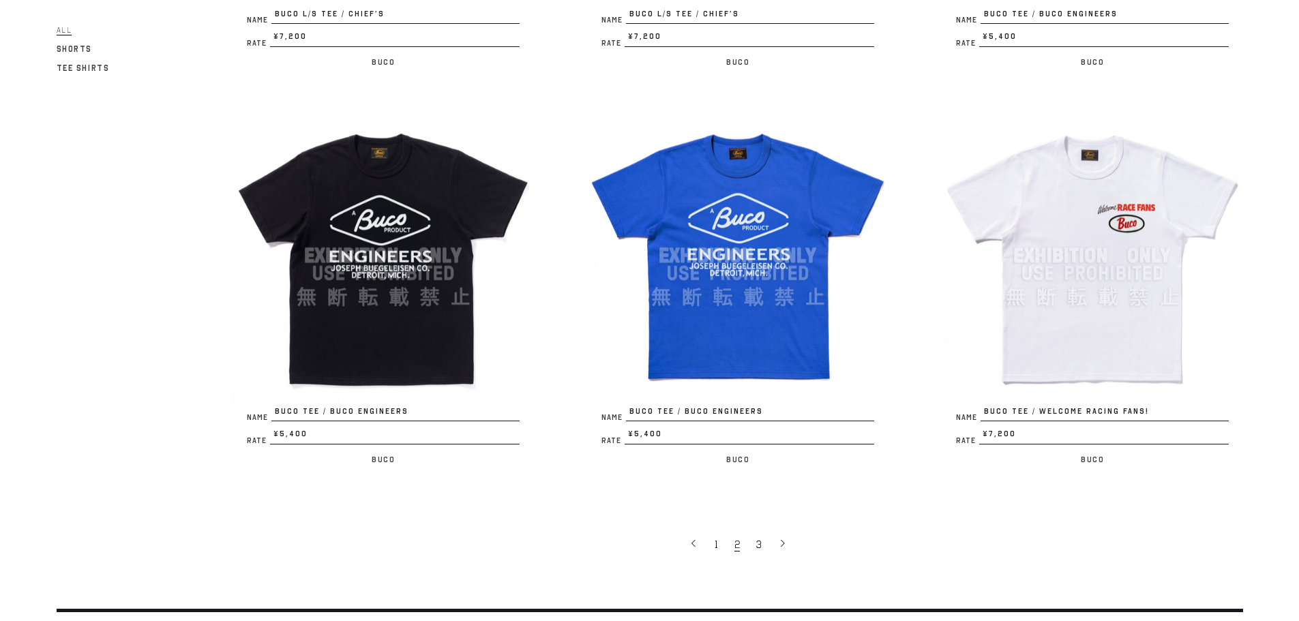
scroll to position [3001, 0]
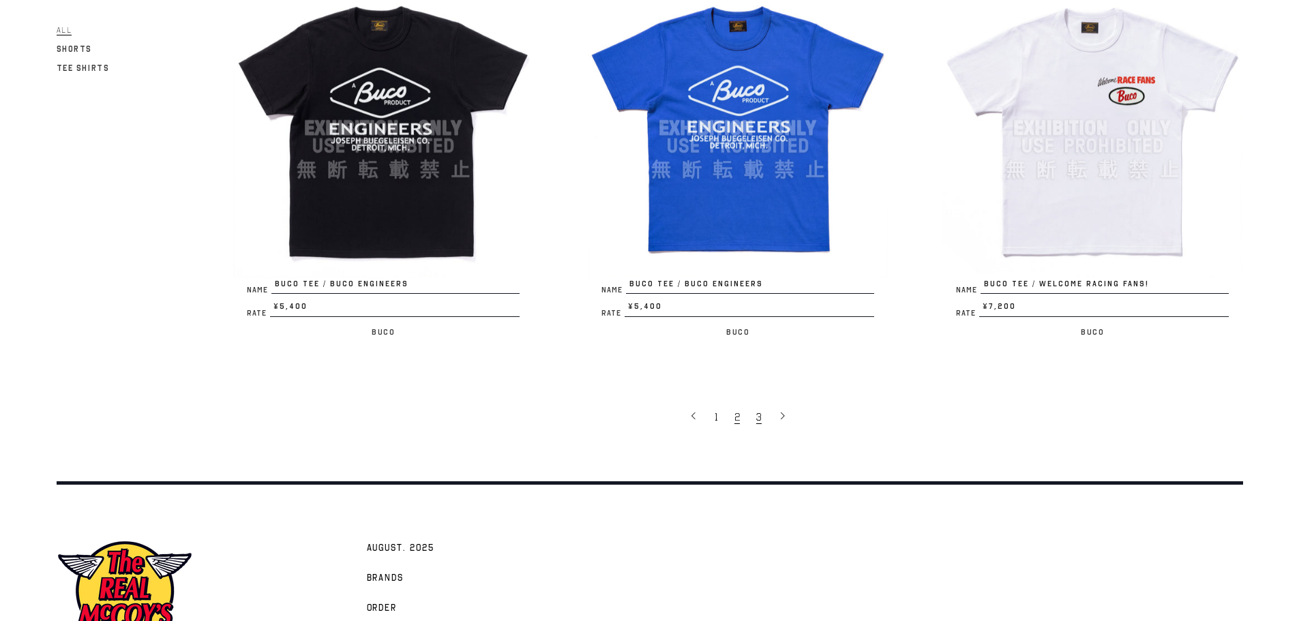
click at [759, 422] on span "3" at bounding box center [758, 418] width 5 height 14
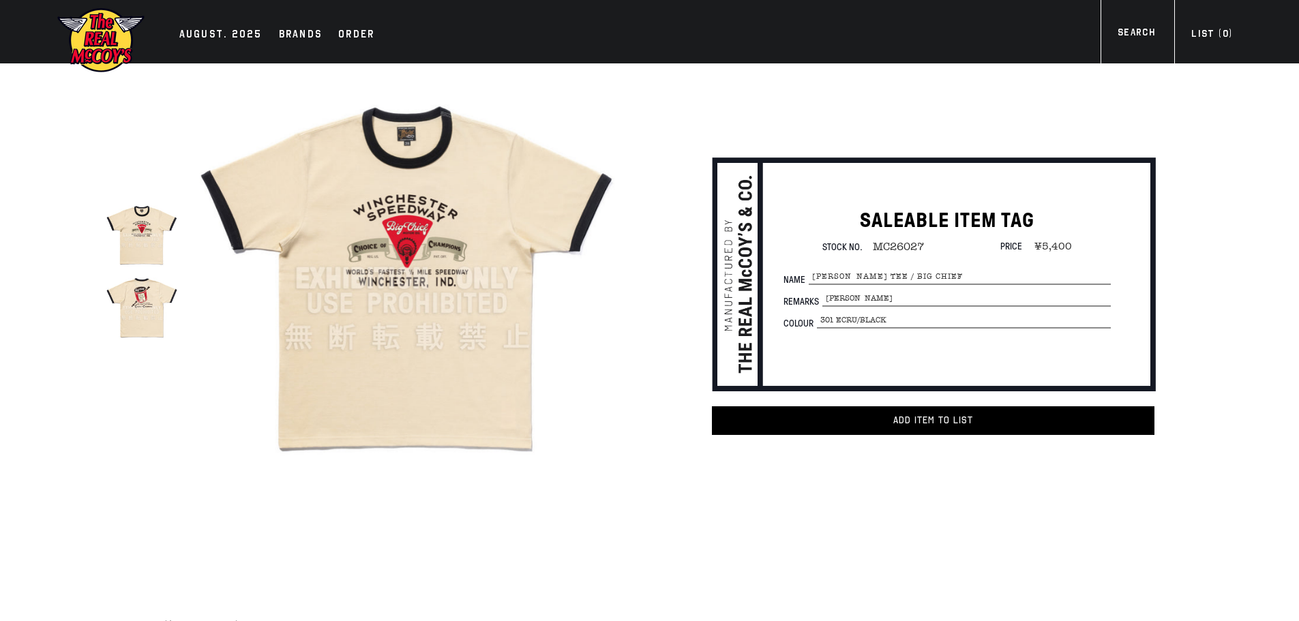
click at [433, 329] on img at bounding box center [407, 279] width 424 height 424
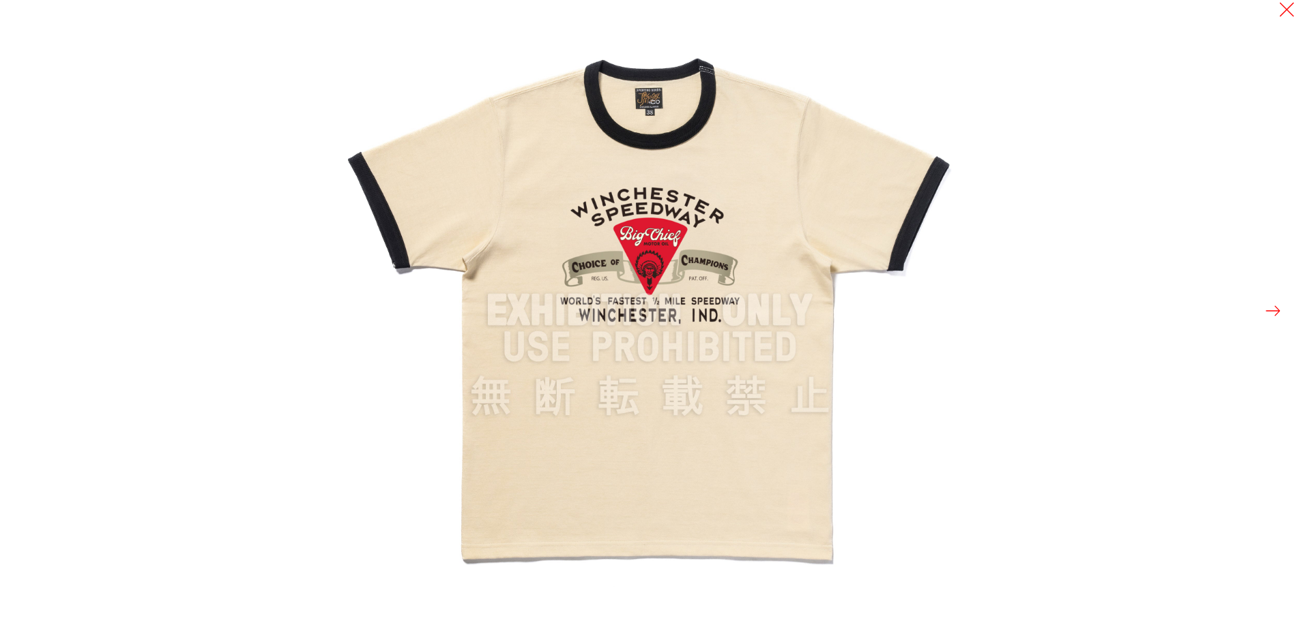
click at [1271, 312] on button at bounding box center [1272, 310] width 19 height 19
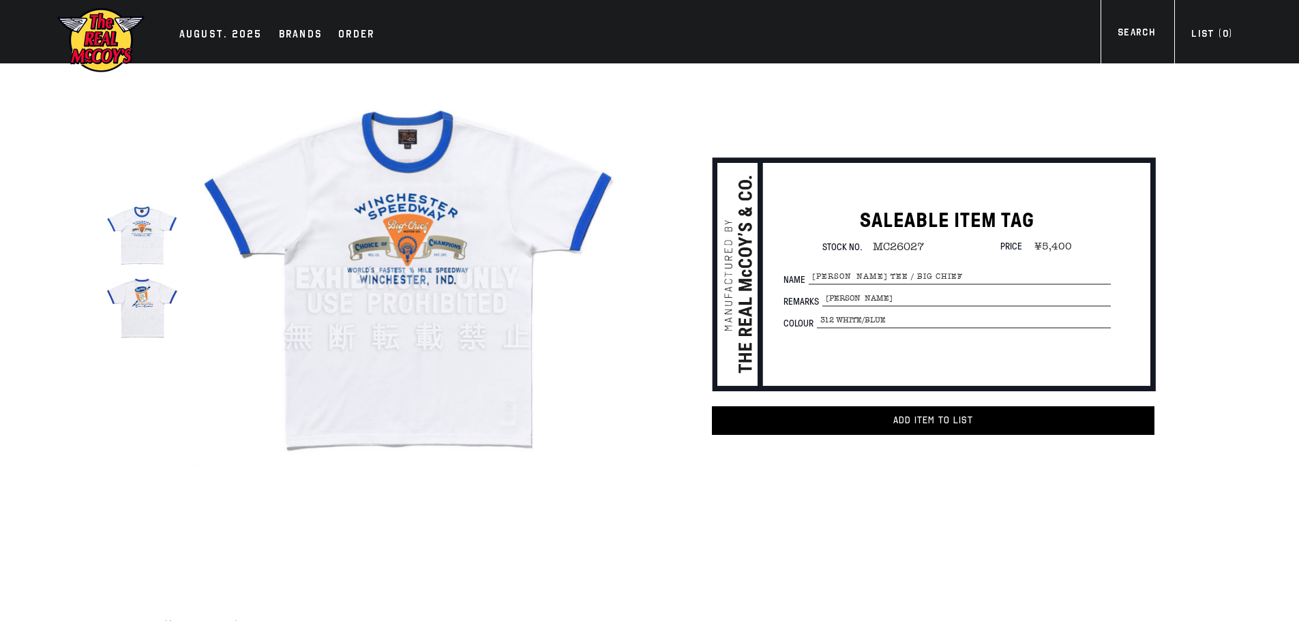
click at [501, 265] on img at bounding box center [407, 279] width 424 height 424
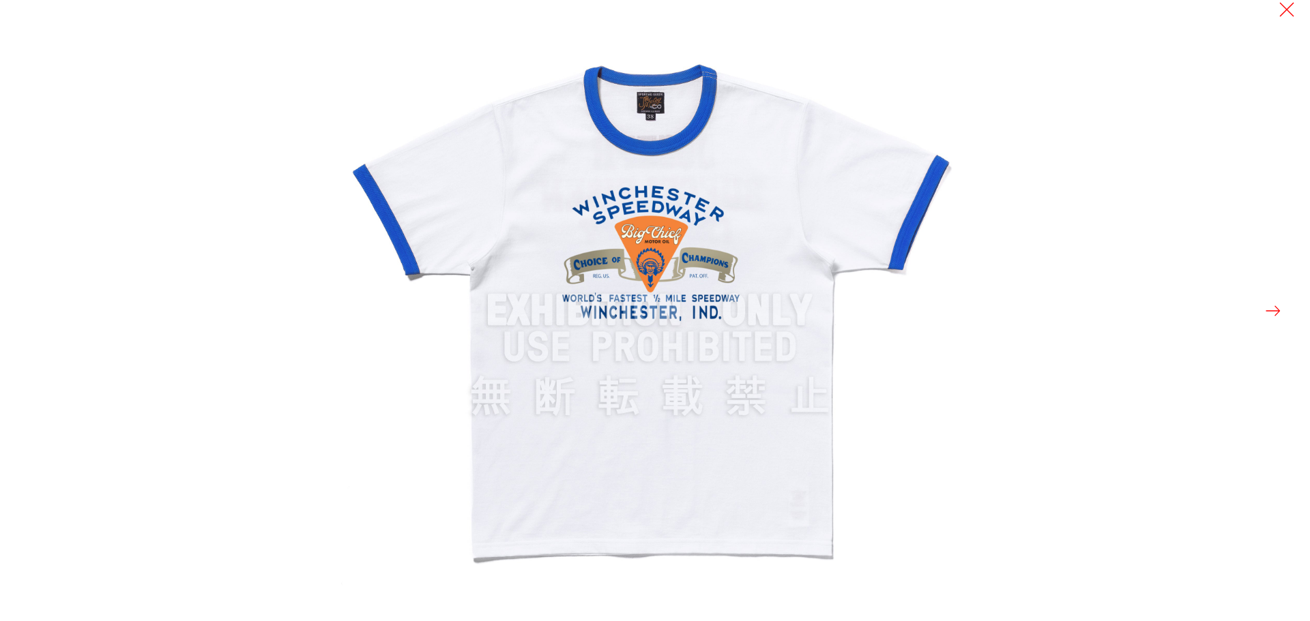
click at [1274, 312] on button at bounding box center [1272, 310] width 19 height 19
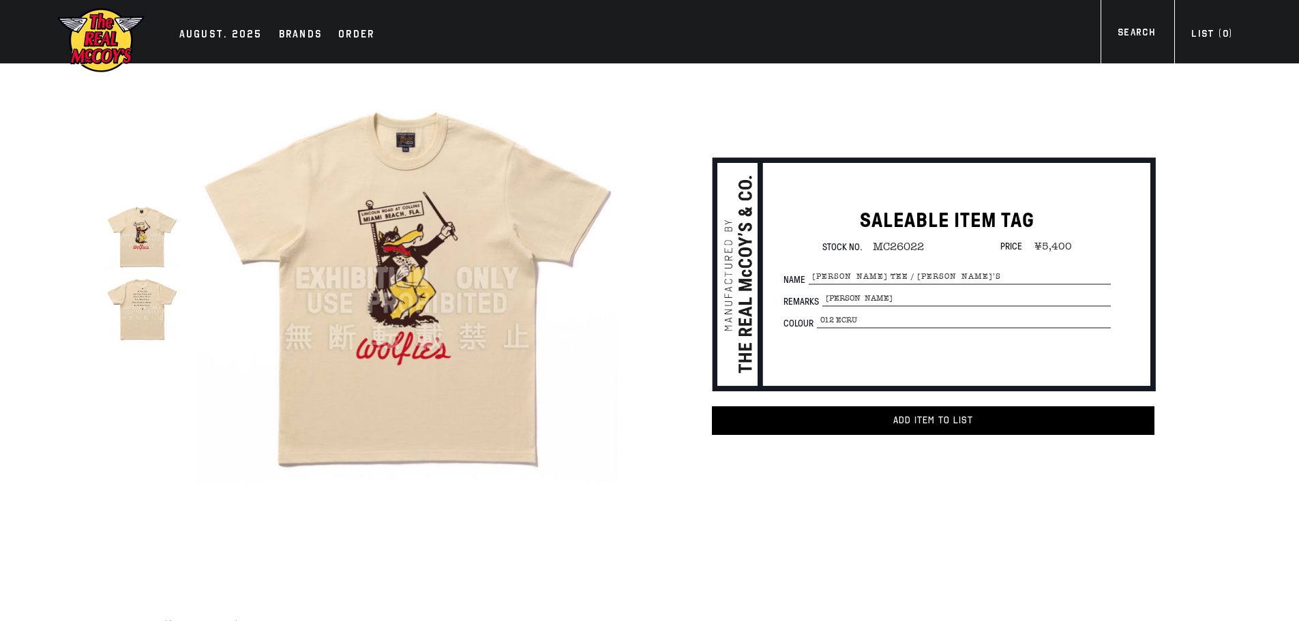
click at [429, 221] on img at bounding box center [407, 279] width 424 height 424
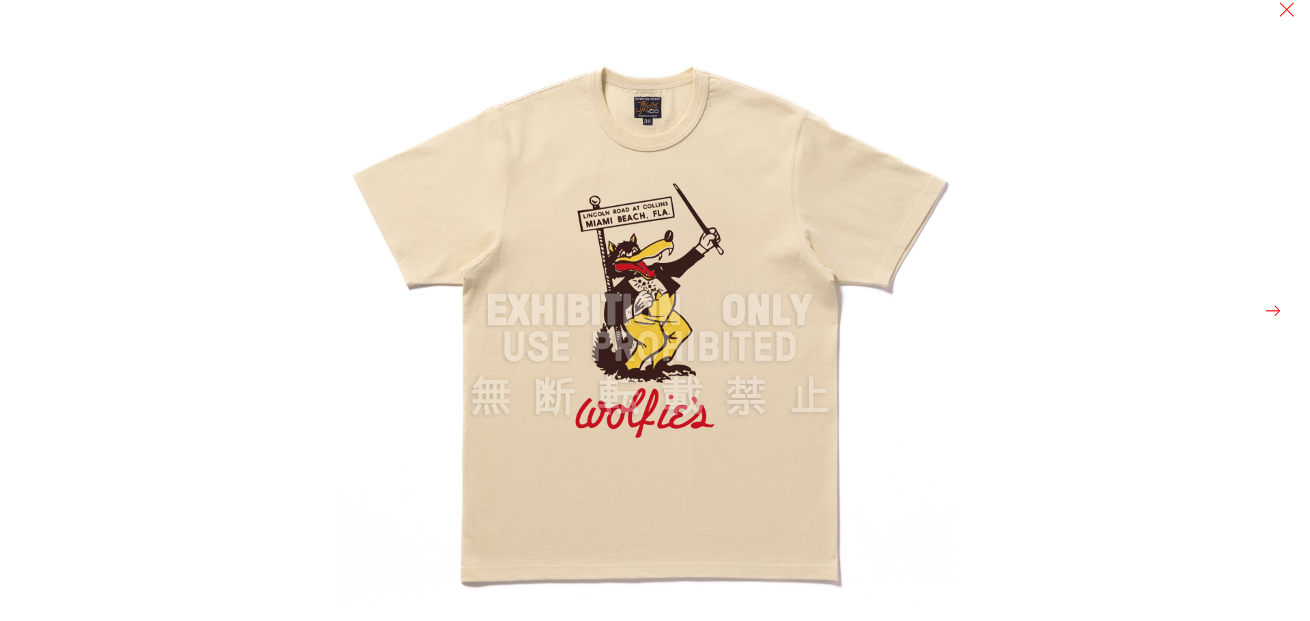
click at [1273, 310] on button at bounding box center [1272, 310] width 19 height 19
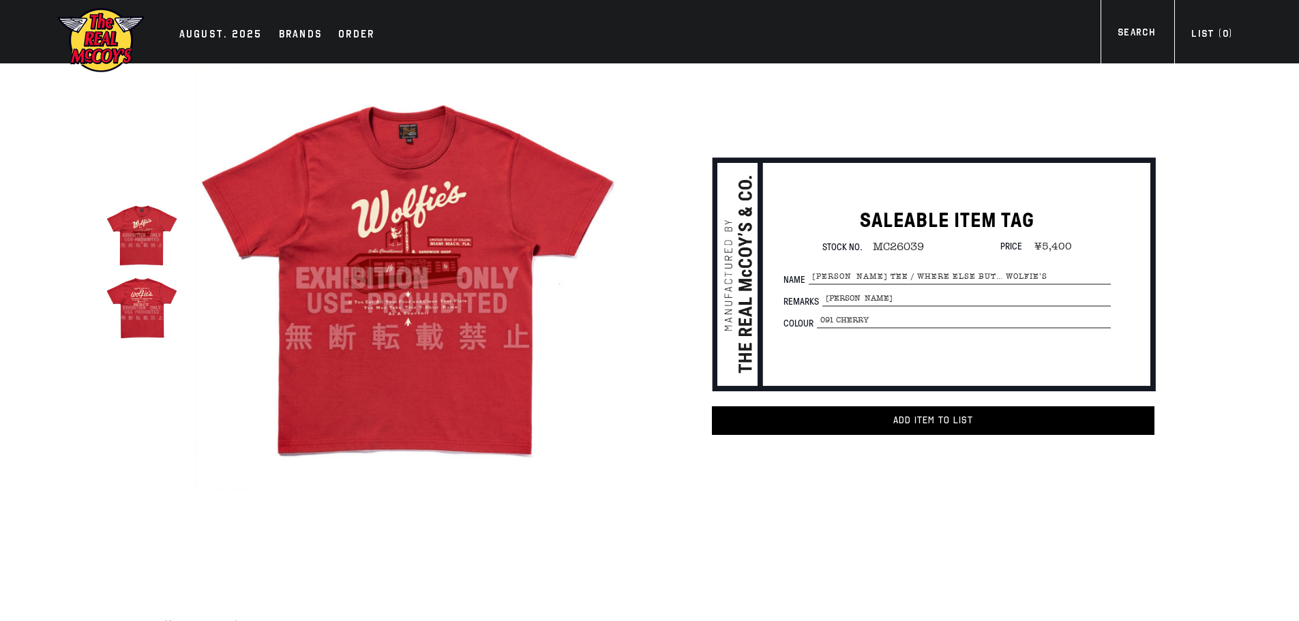
click at [395, 334] on img at bounding box center [407, 279] width 424 height 424
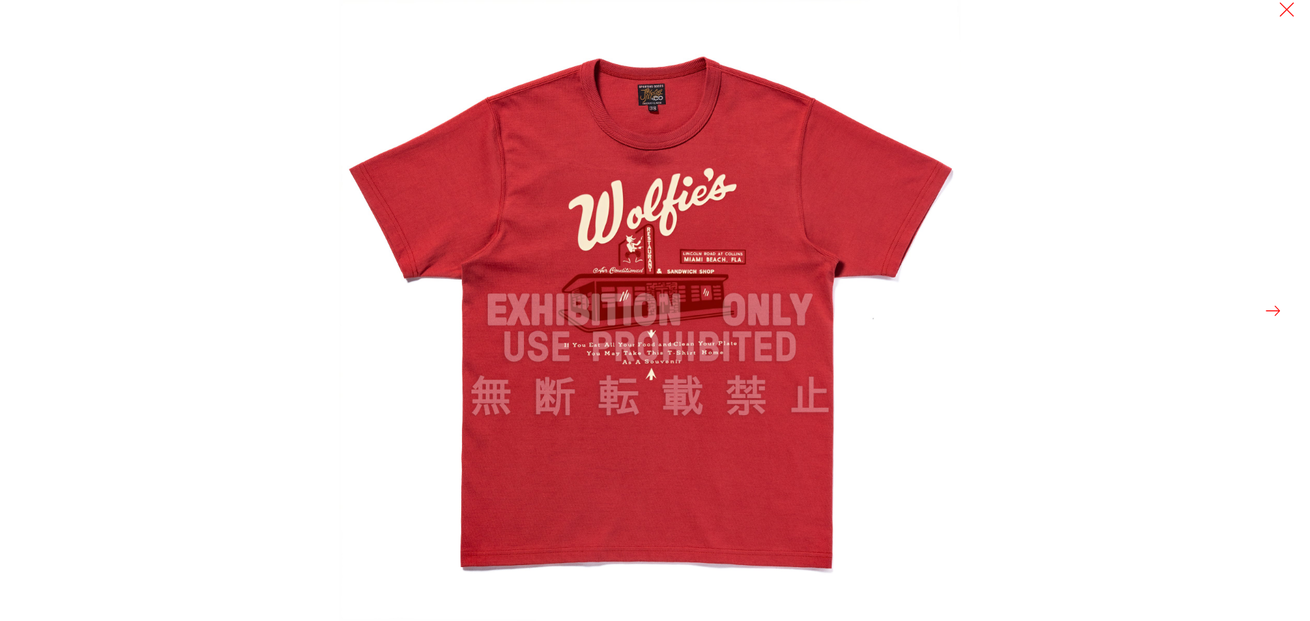
click at [1276, 308] on button at bounding box center [1272, 310] width 19 height 19
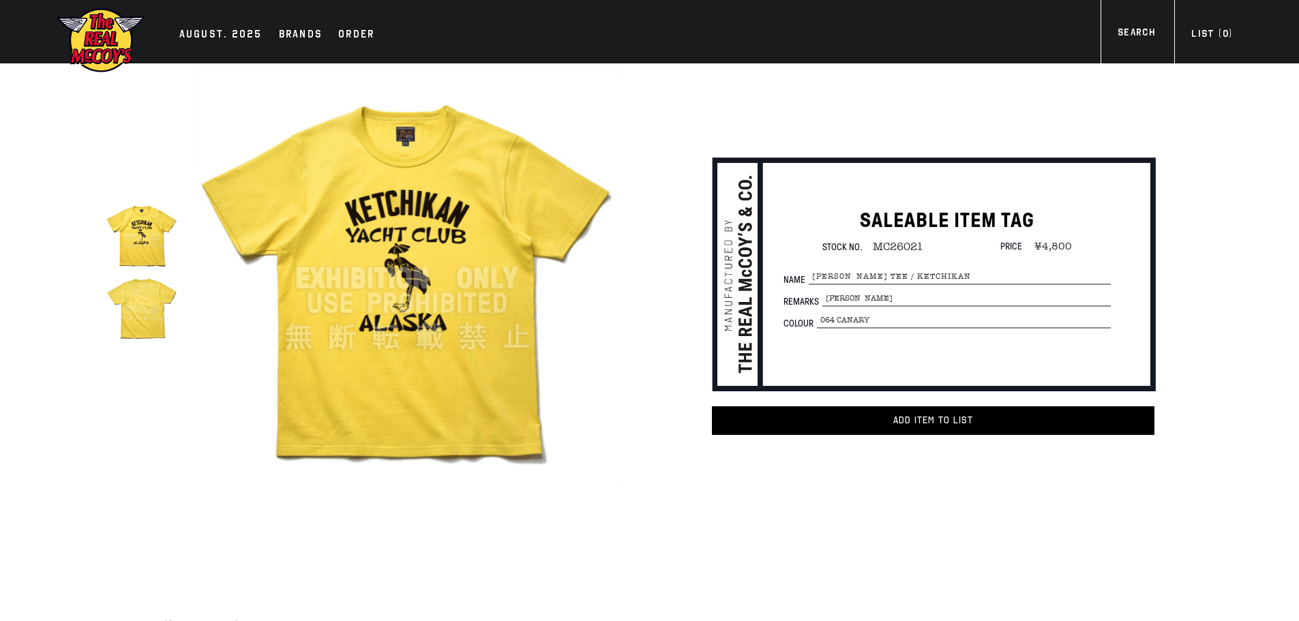
click at [406, 328] on img at bounding box center [407, 279] width 424 height 424
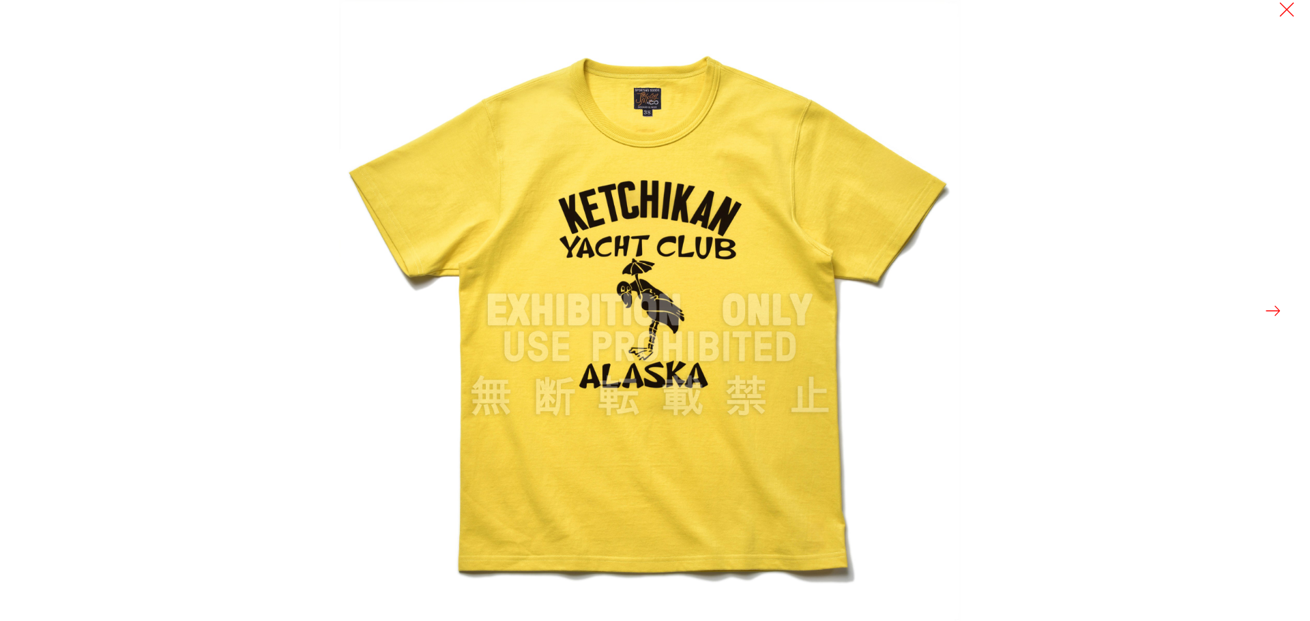
click at [1273, 314] on button at bounding box center [1272, 310] width 19 height 19
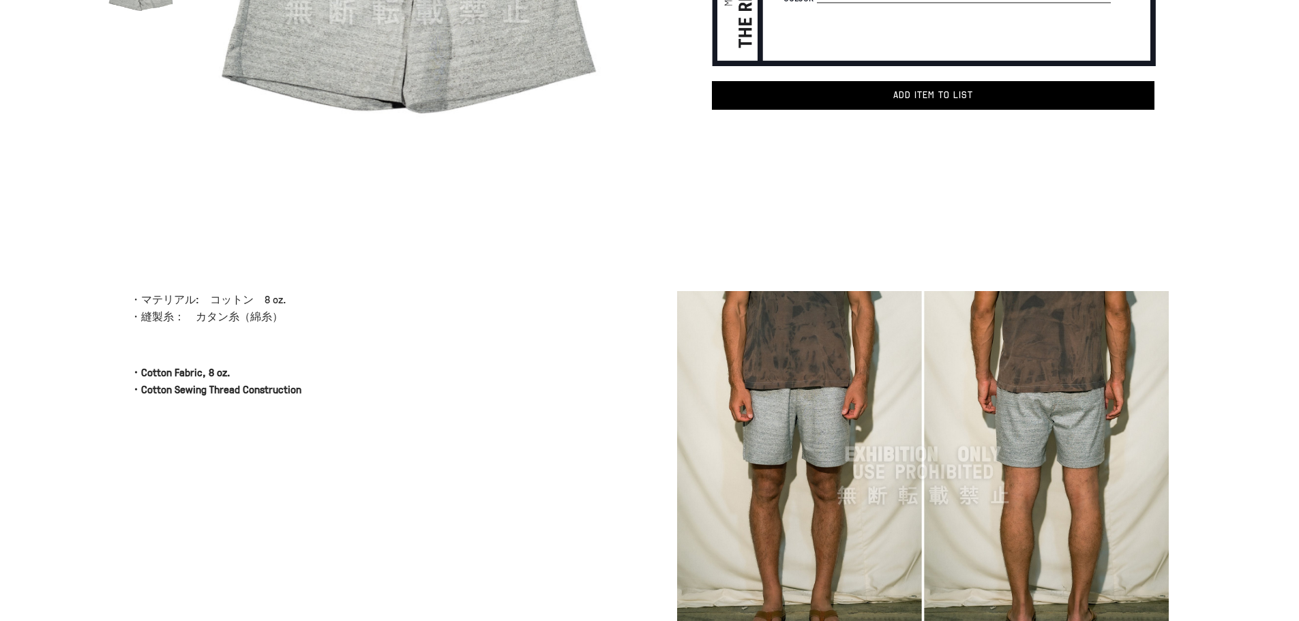
scroll to position [136, 0]
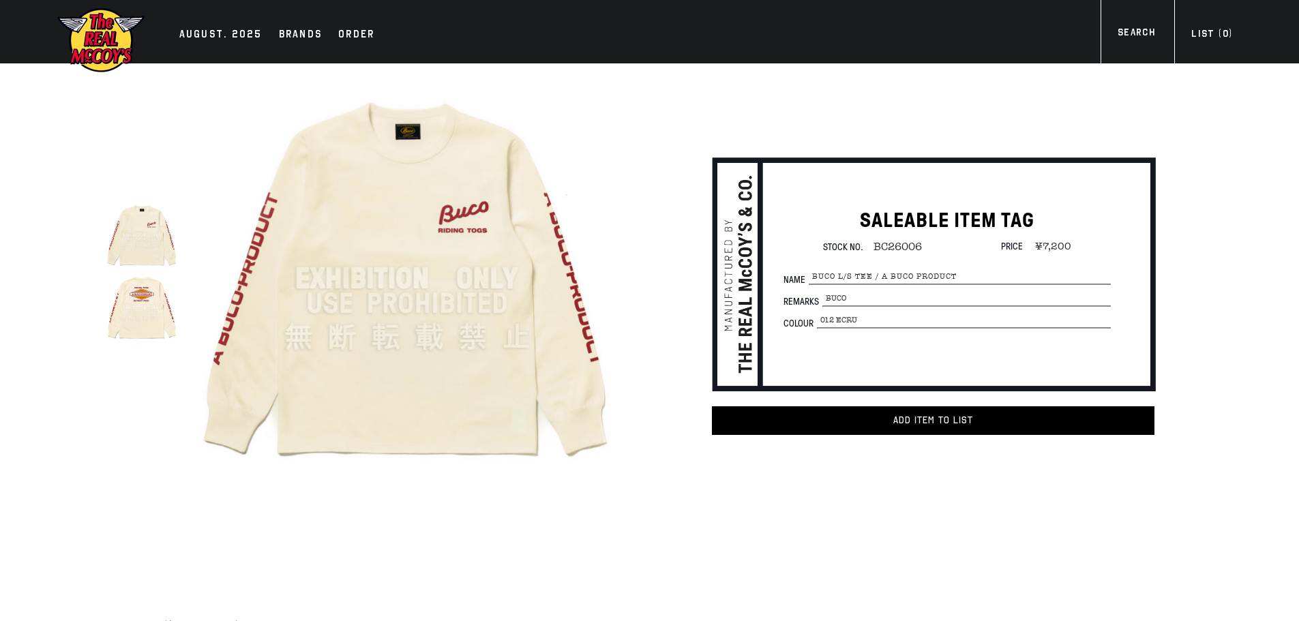
click at [397, 383] on img at bounding box center [407, 279] width 424 height 424
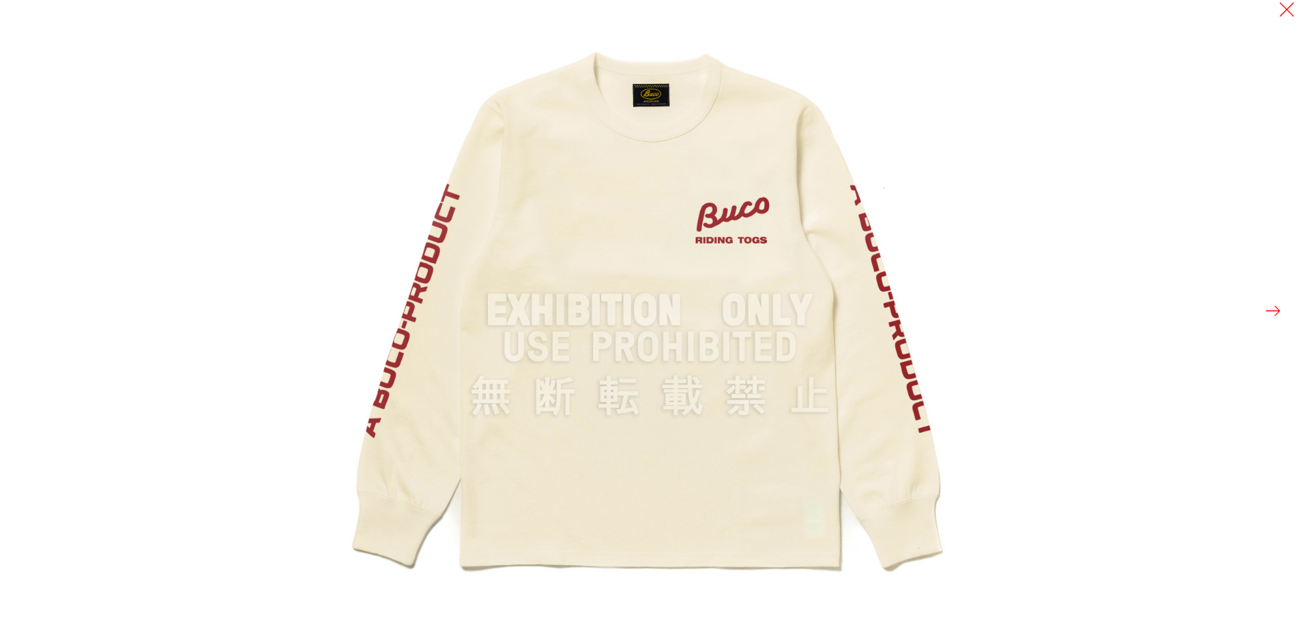
click at [1277, 310] on button at bounding box center [1272, 310] width 19 height 19
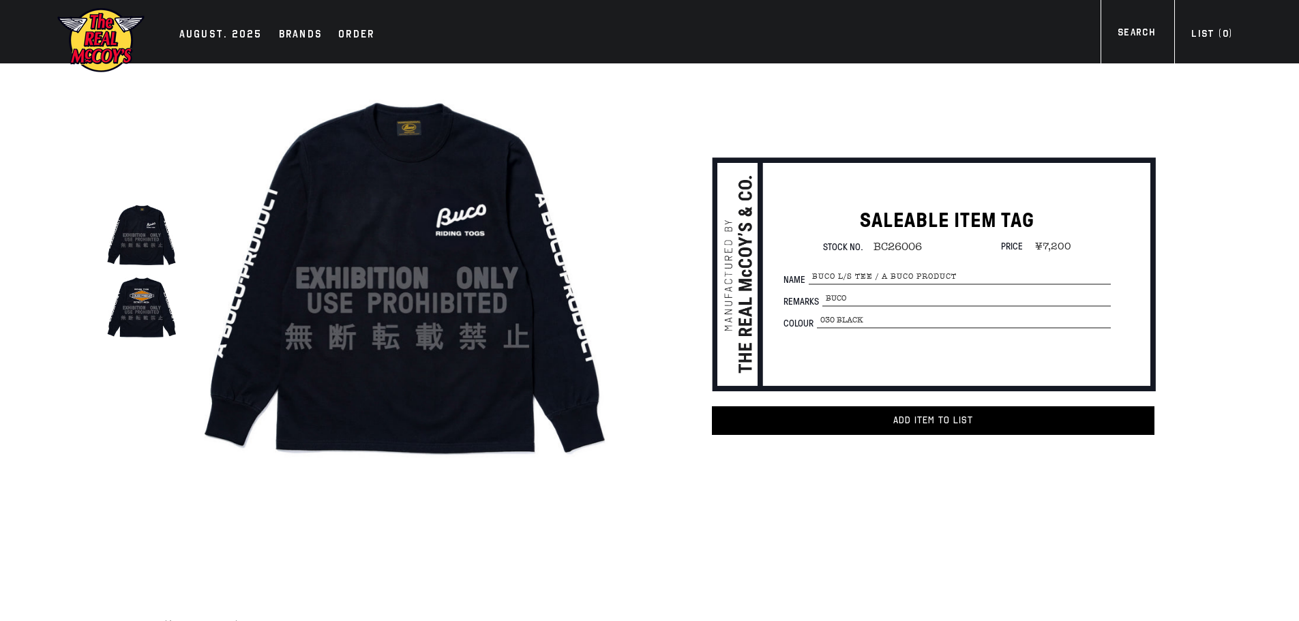
click at [492, 293] on img at bounding box center [407, 279] width 424 height 424
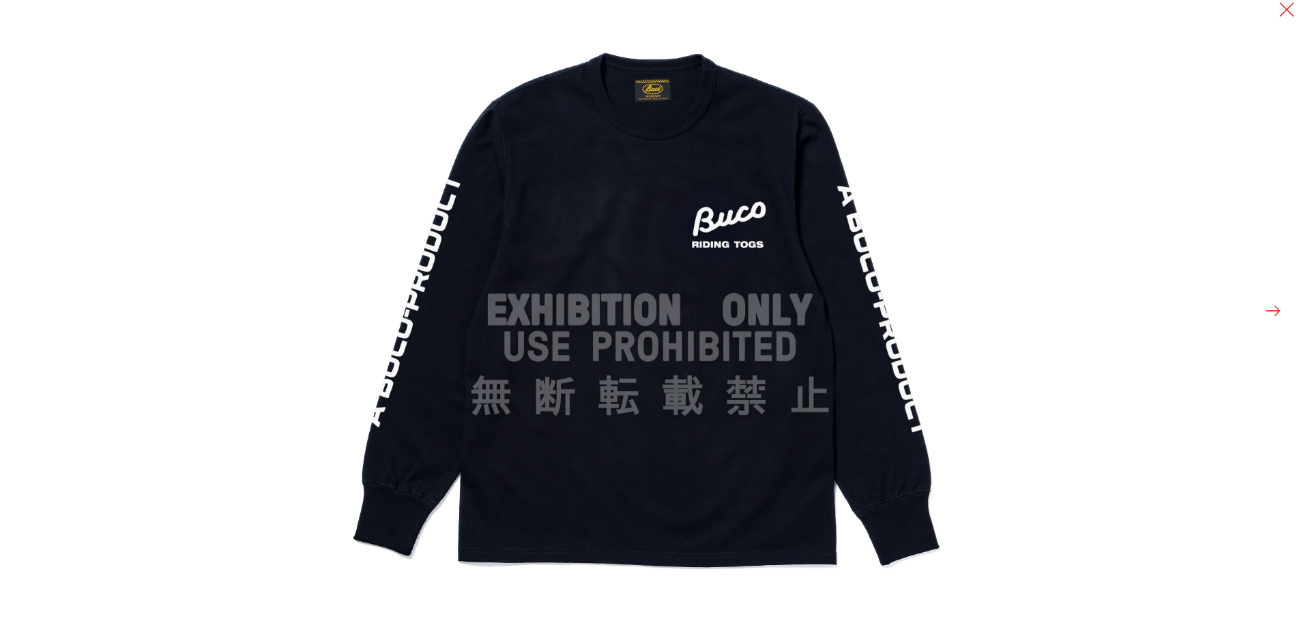
click at [1272, 319] on button at bounding box center [1272, 310] width 19 height 19
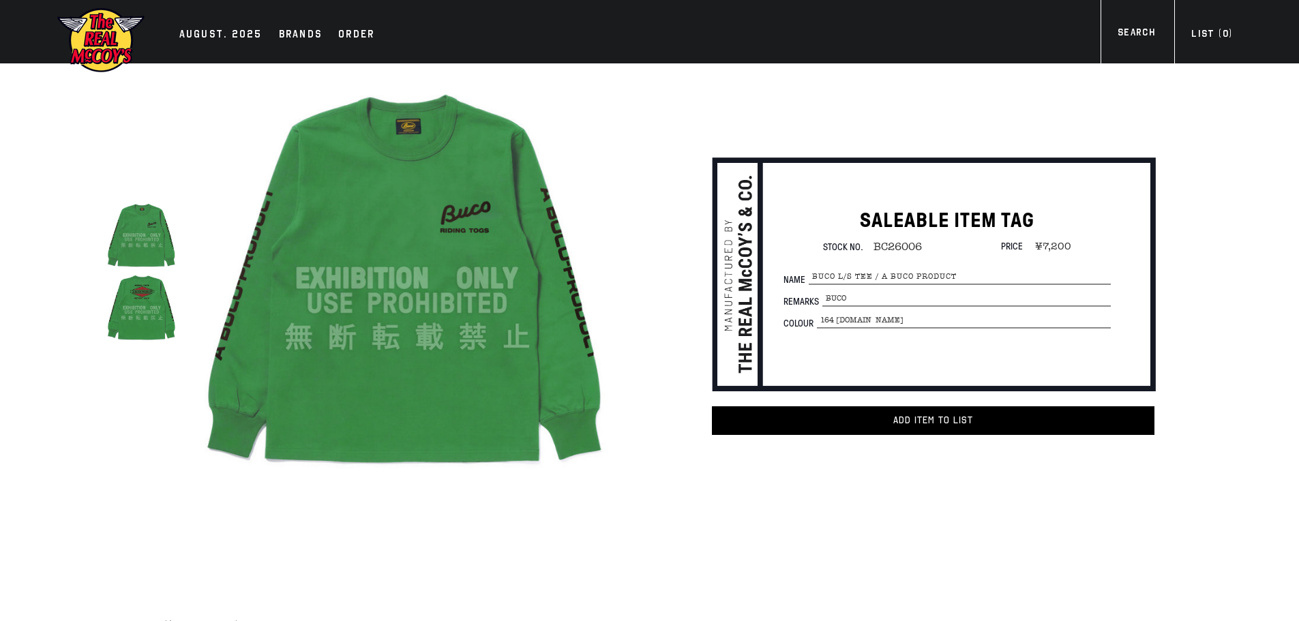
click at [459, 344] on img at bounding box center [407, 279] width 424 height 424
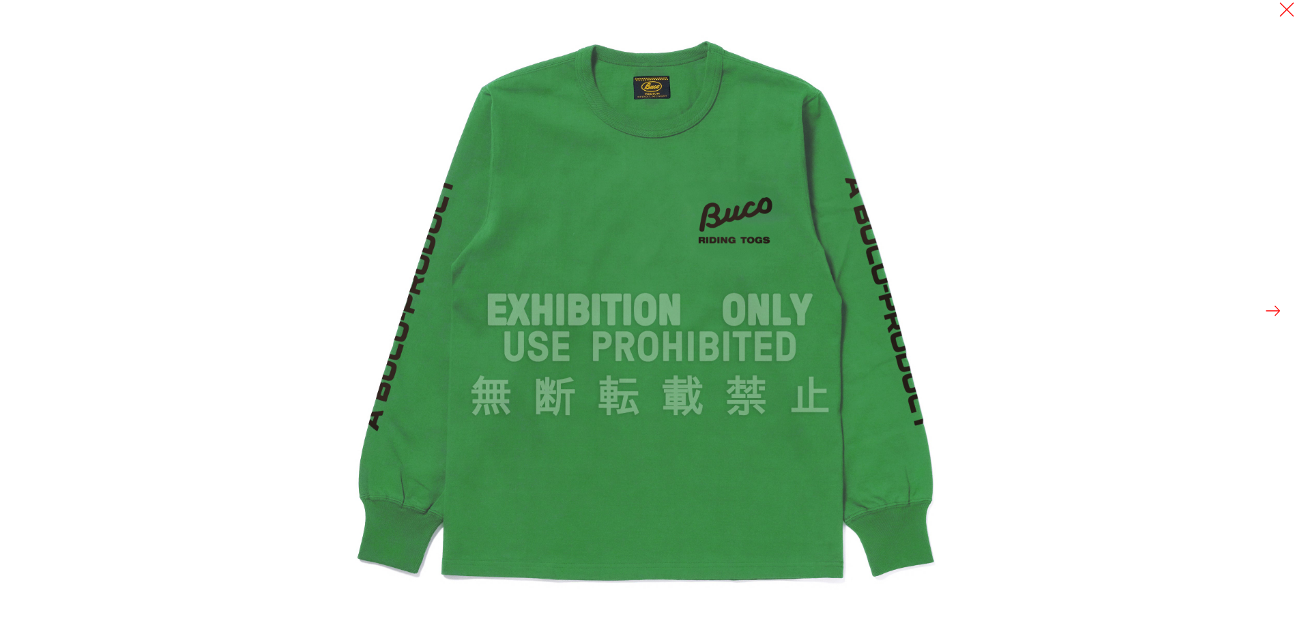
click at [1275, 310] on button at bounding box center [1272, 310] width 19 height 19
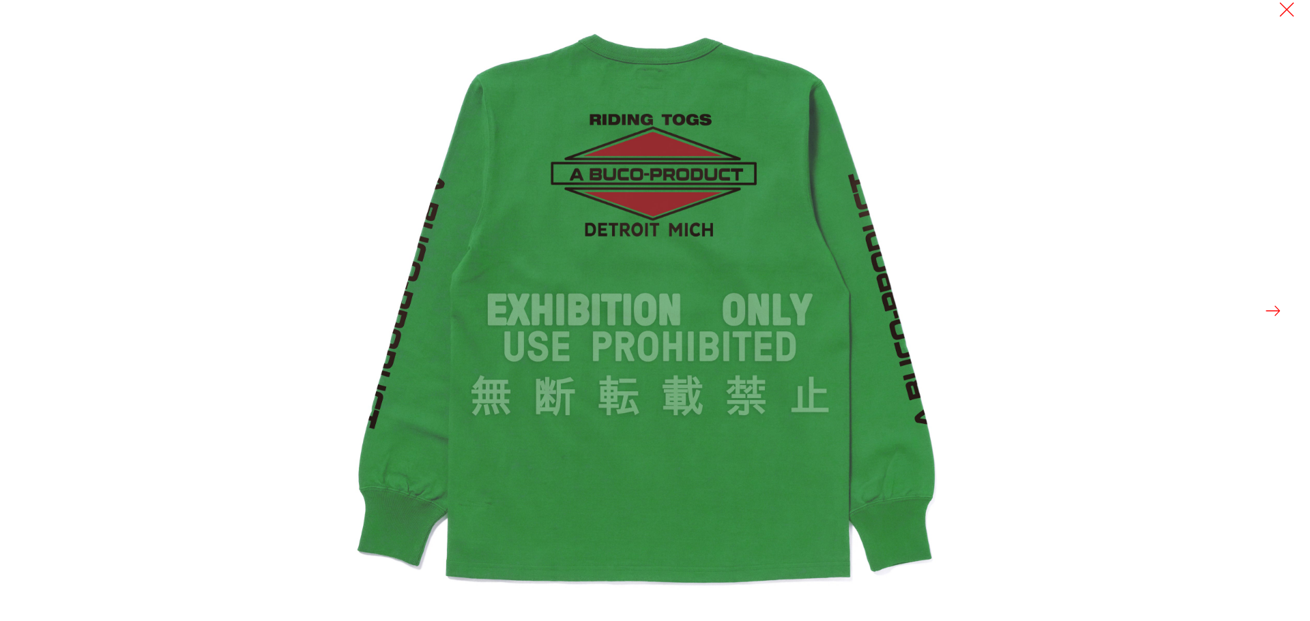
click at [1274, 313] on button at bounding box center [1272, 310] width 19 height 19
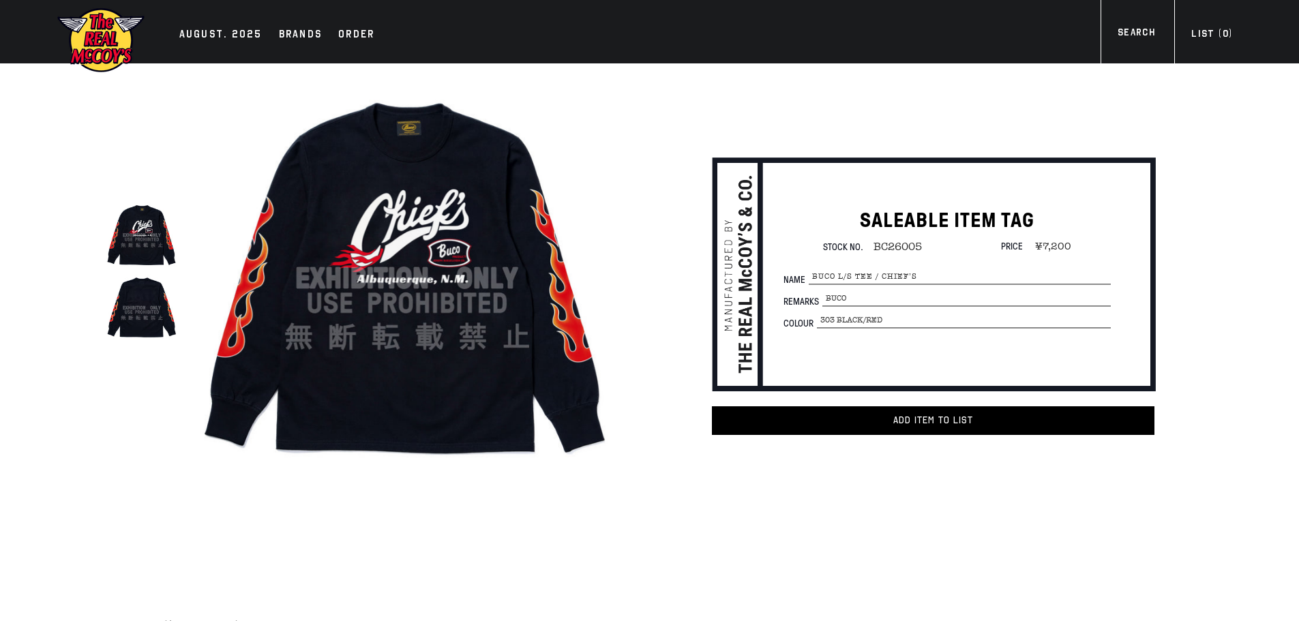
click at [324, 372] on img at bounding box center [407, 279] width 424 height 424
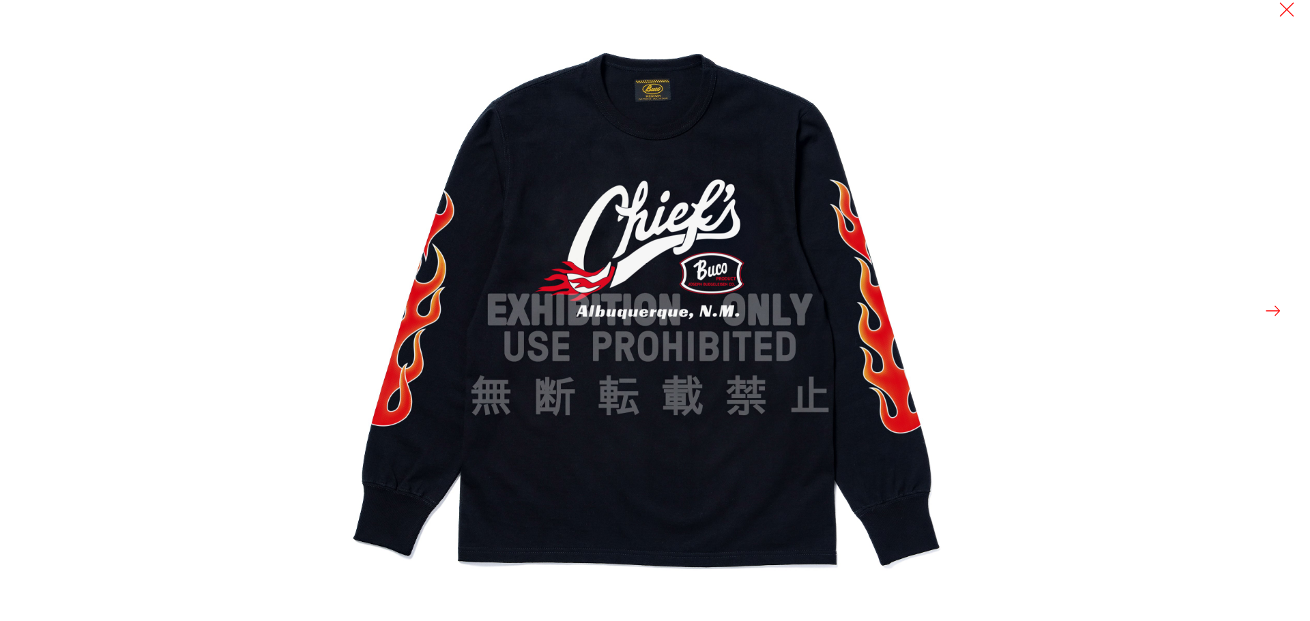
click at [1278, 307] on button at bounding box center [1272, 310] width 19 height 19
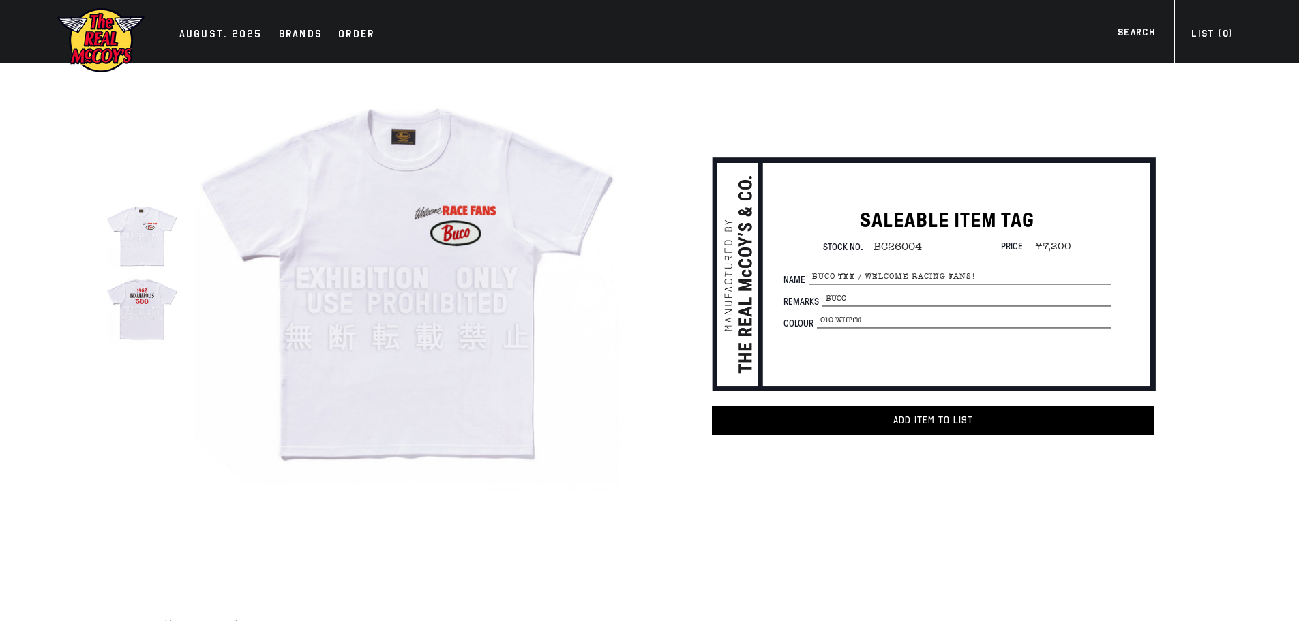
click at [416, 330] on img at bounding box center [407, 279] width 424 height 424
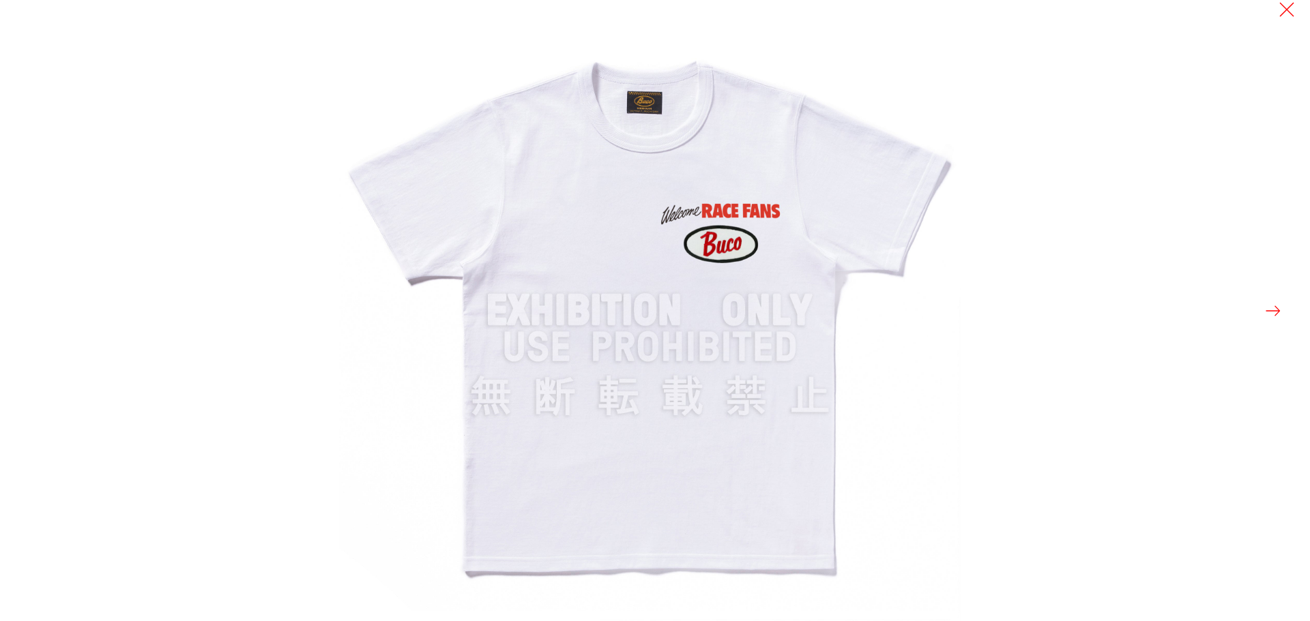
click at [1284, 309] on div at bounding box center [994, 310] width 1310 height 621
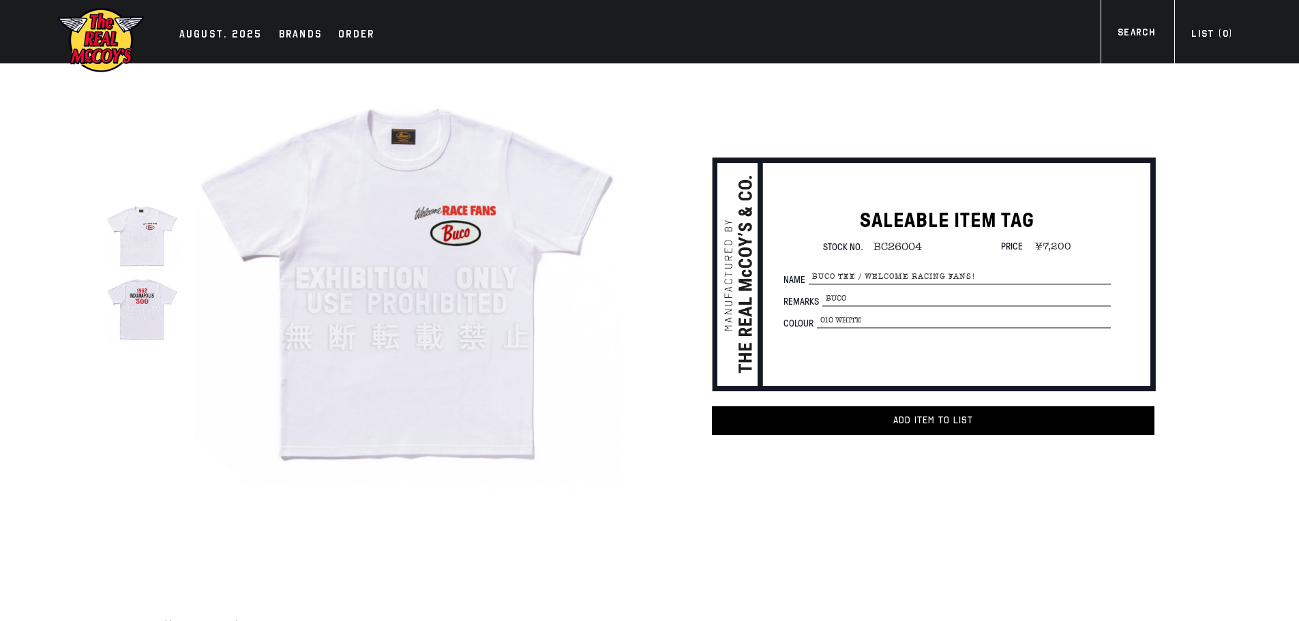
click at [455, 325] on img at bounding box center [407, 279] width 424 height 424
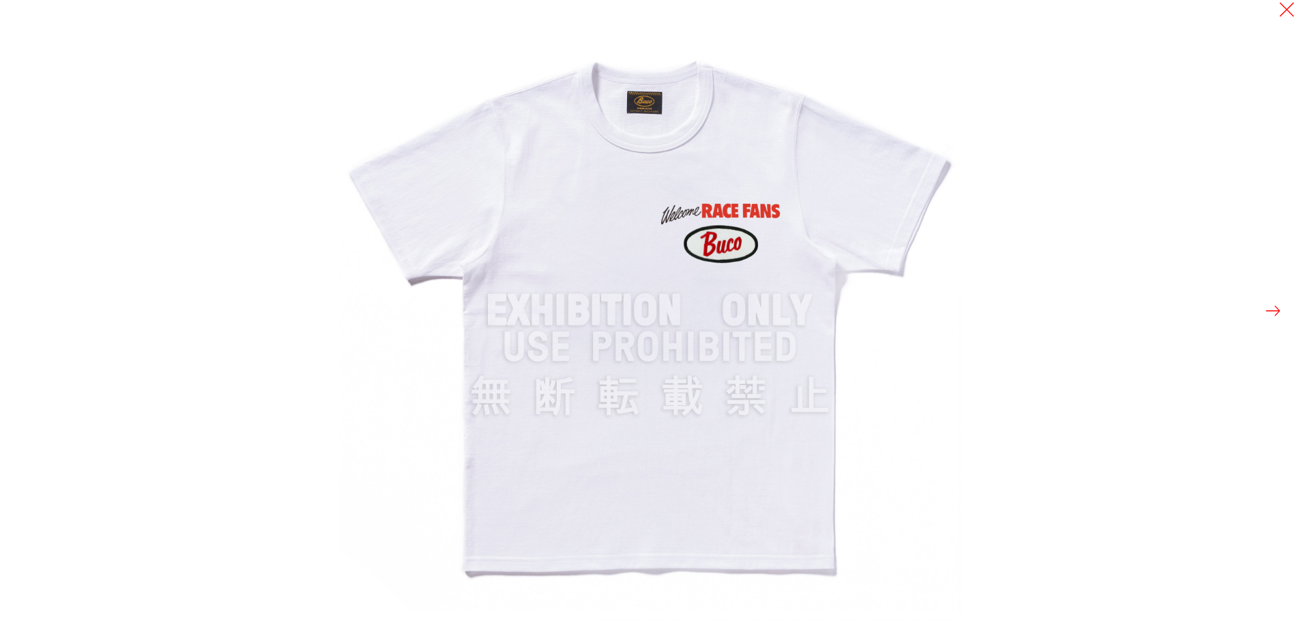
click at [1267, 310] on button at bounding box center [1272, 310] width 19 height 19
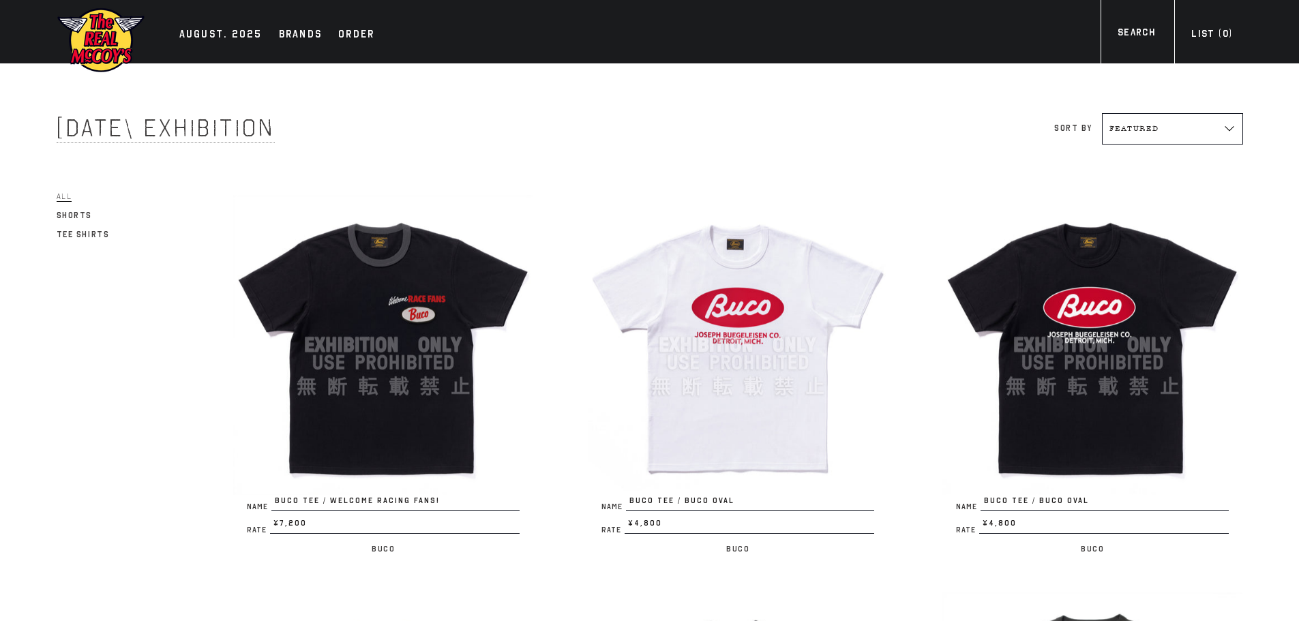
click at [417, 414] on img at bounding box center [383, 345] width 300 height 300
click at [784, 416] on img at bounding box center [738, 345] width 300 height 300
click at [1086, 394] on img at bounding box center [1093, 345] width 300 height 300
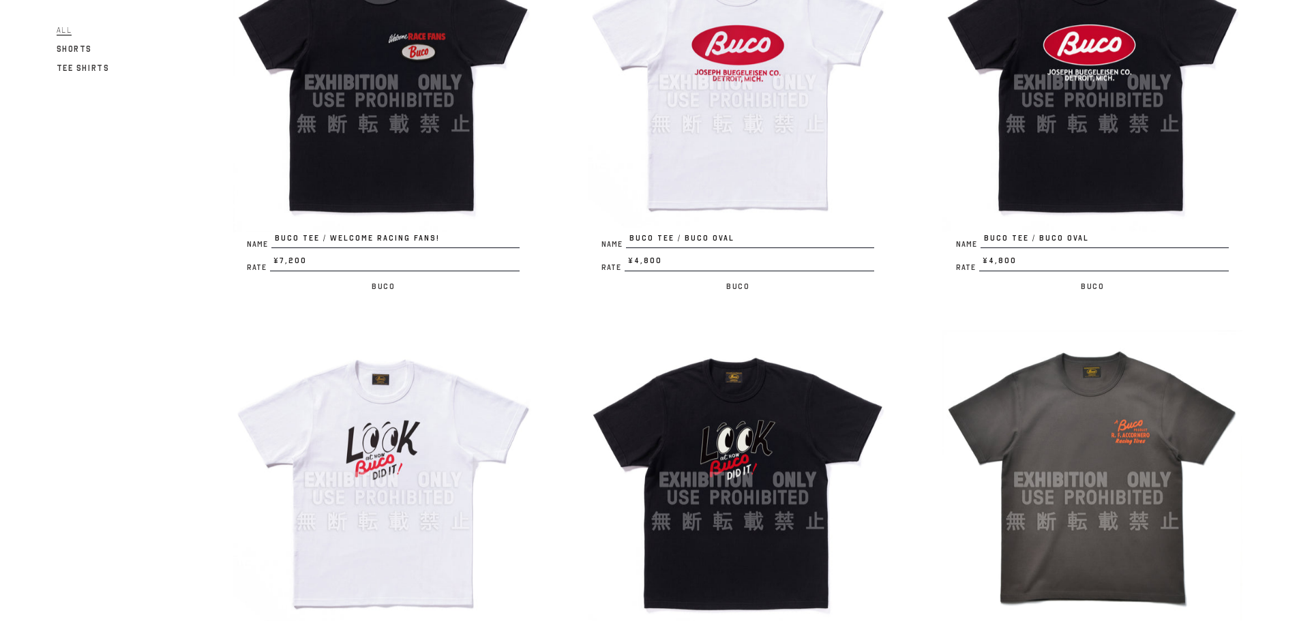
scroll to position [273, 0]
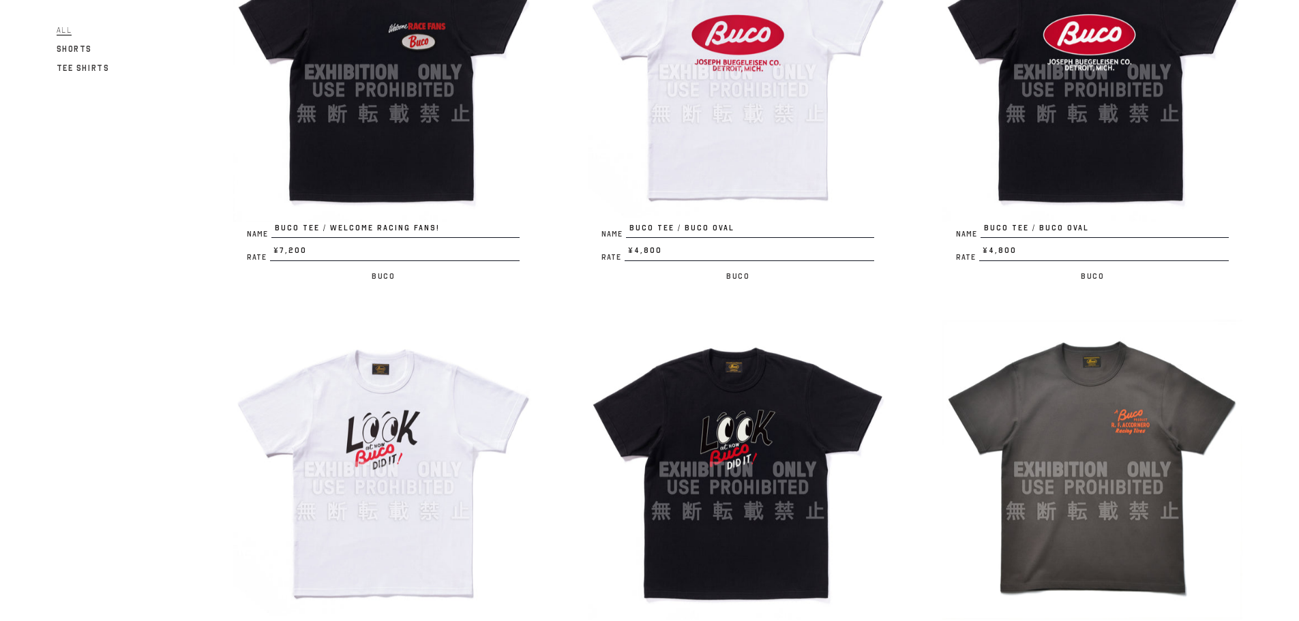
click at [392, 457] on img at bounding box center [383, 470] width 300 height 300
click at [1089, 499] on img at bounding box center [1093, 470] width 300 height 300
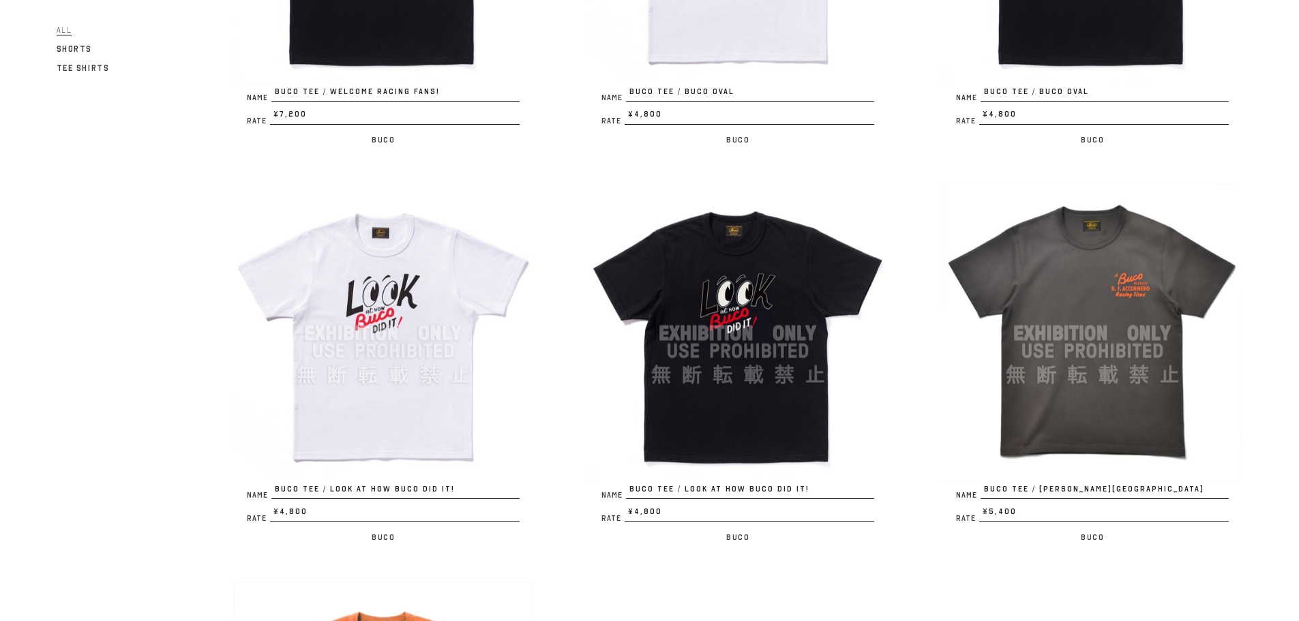
click at [1123, 374] on img at bounding box center [1093, 333] width 300 height 300
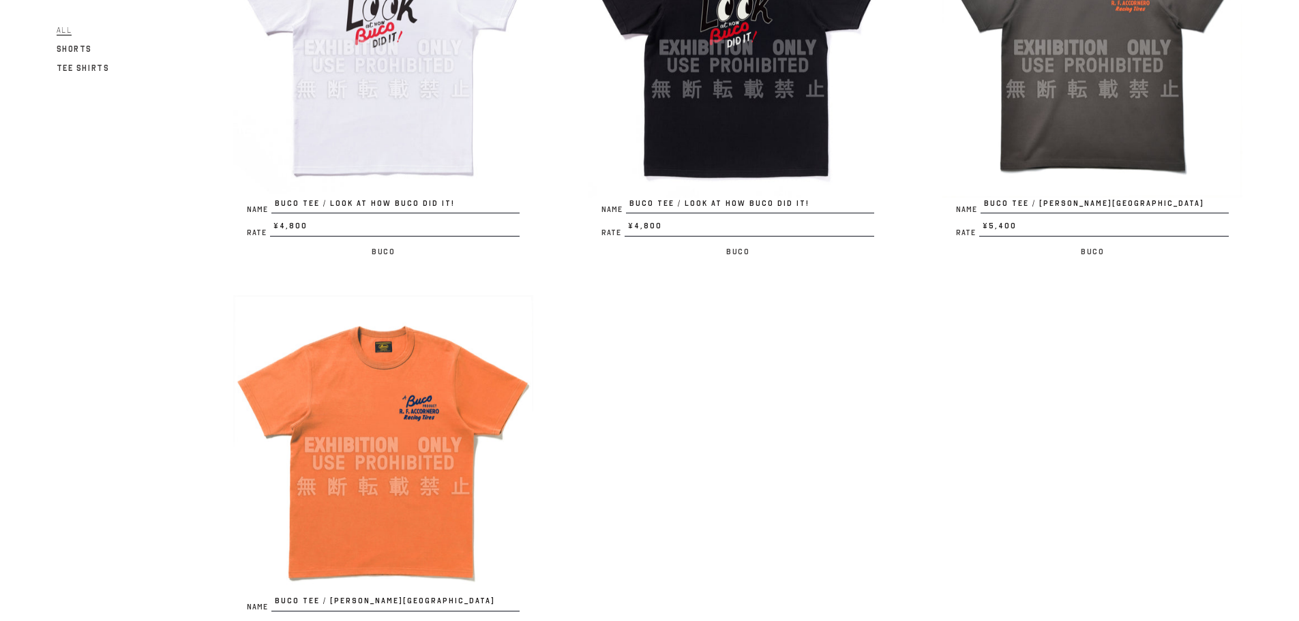
scroll to position [750, 0]
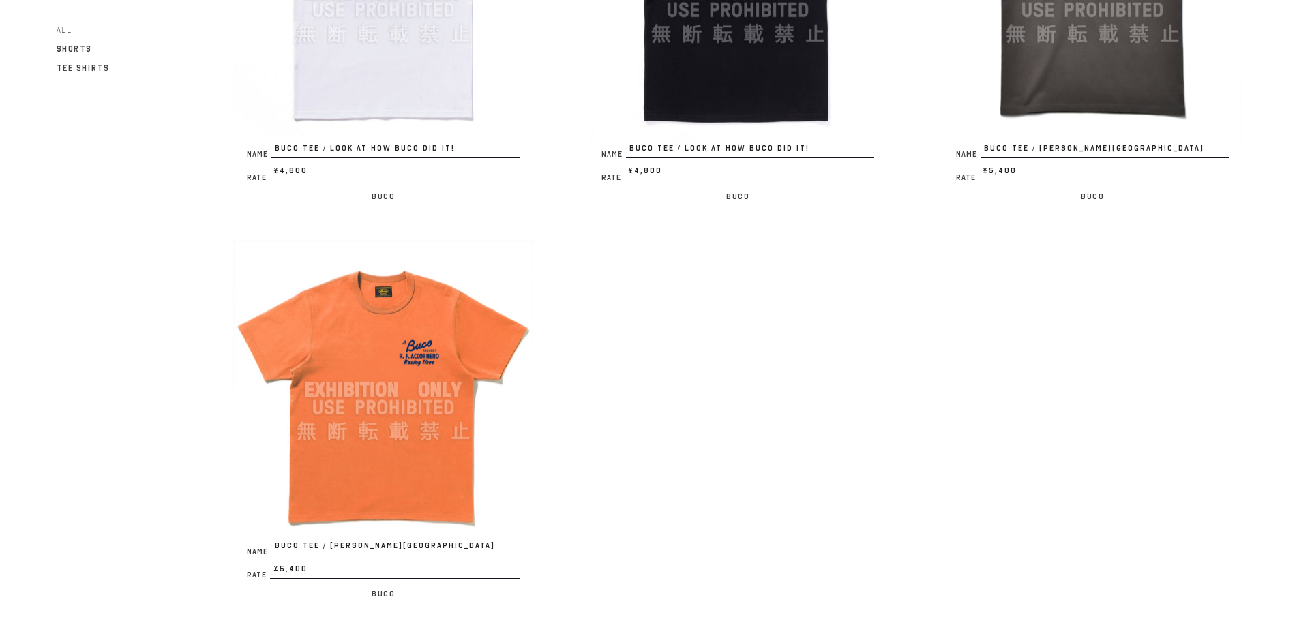
click at [404, 404] on img at bounding box center [383, 390] width 300 height 300
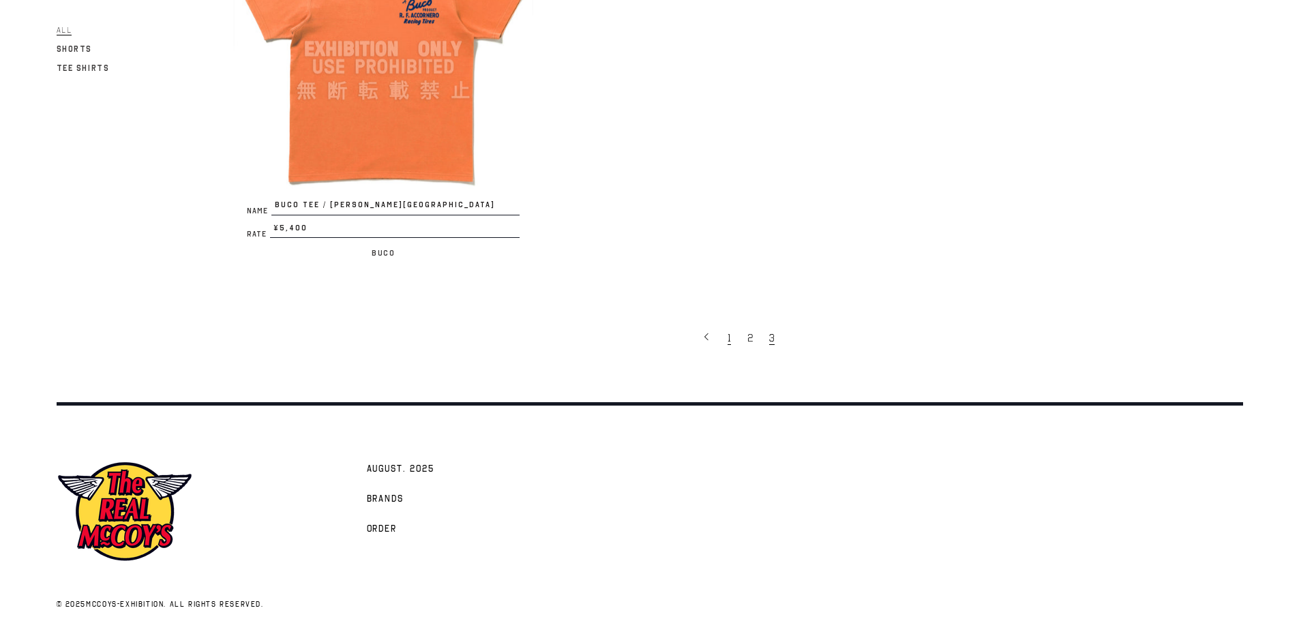
click at [728, 340] on span "1" at bounding box center [729, 338] width 3 height 14
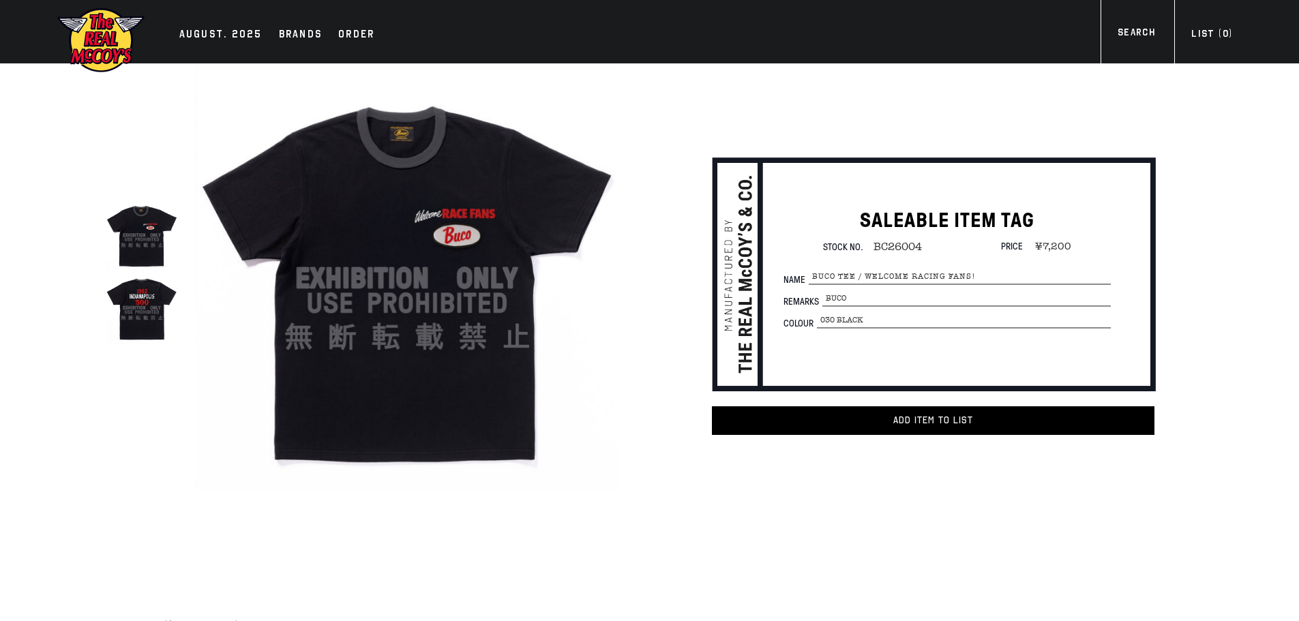
click at [416, 414] on img at bounding box center [407, 279] width 424 height 424
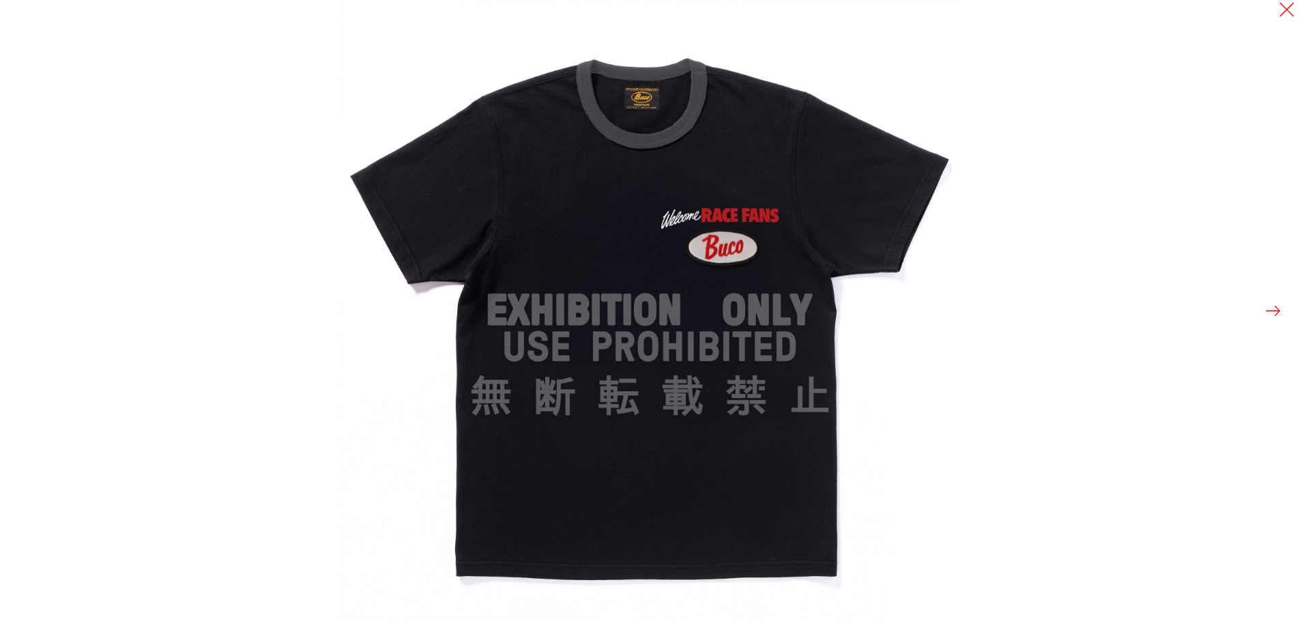
click at [1264, 312] on button at bounding box center [1272, 310] width 19 height 19
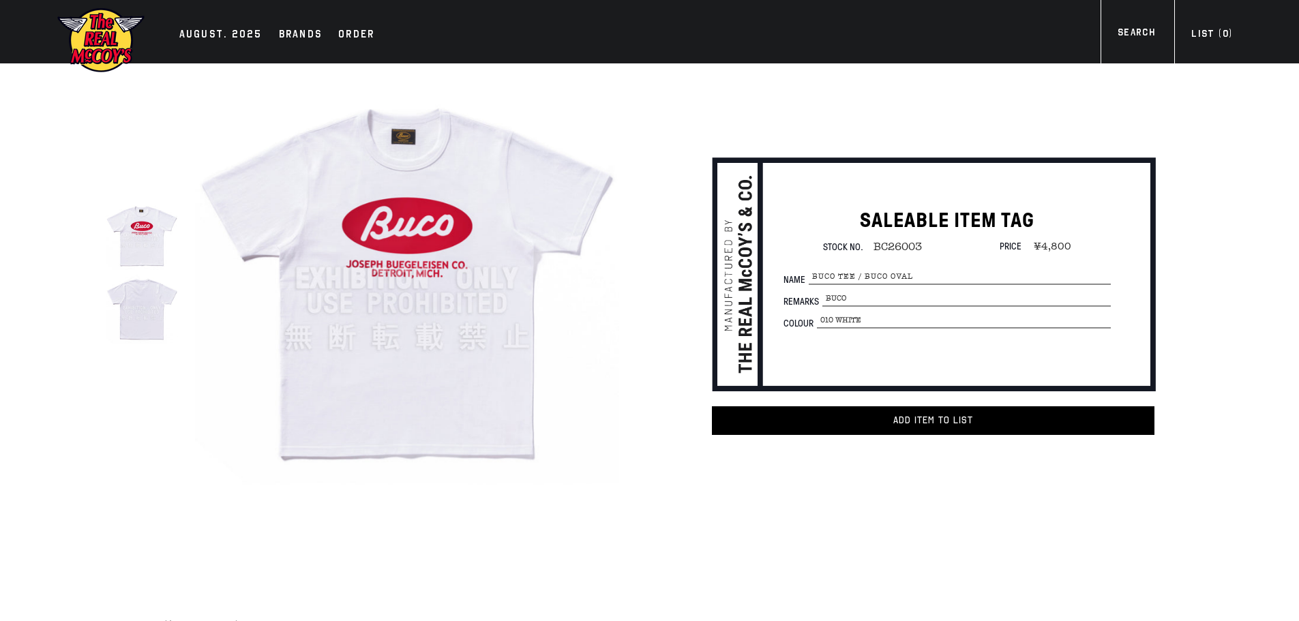
click at [458, 287] on img at bounding box center [407, 279] width 424 height 424
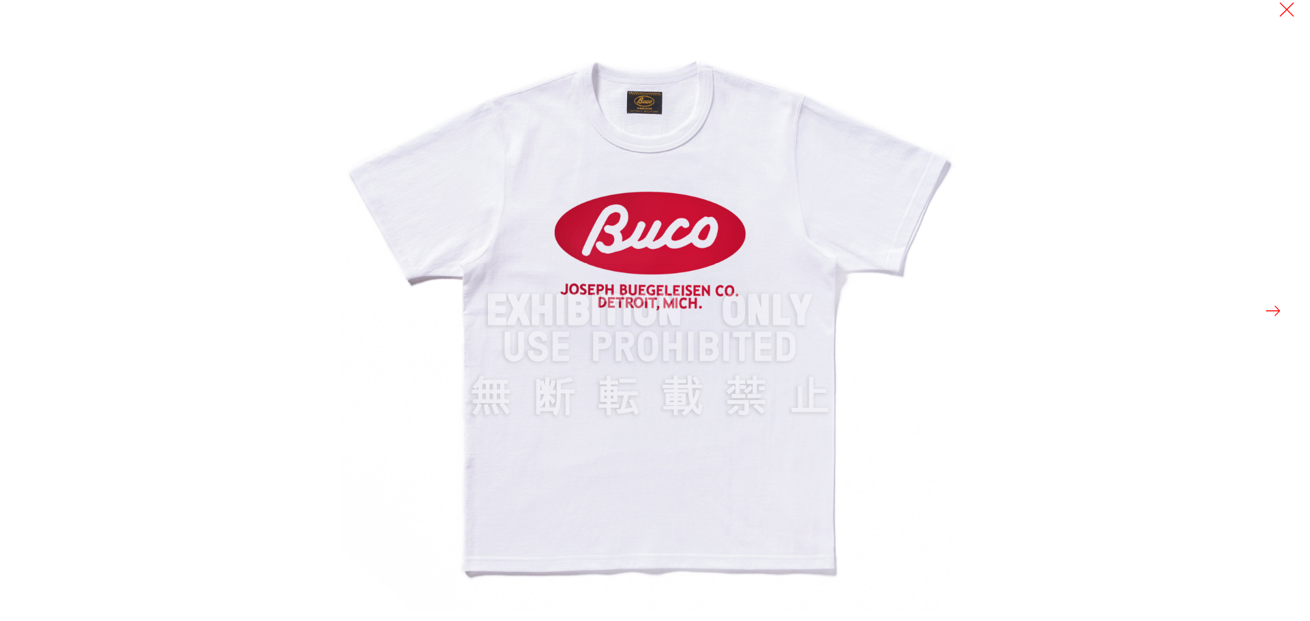
click at [1271, 312] on button at bounding box center [1272, 310] width 19 height 19
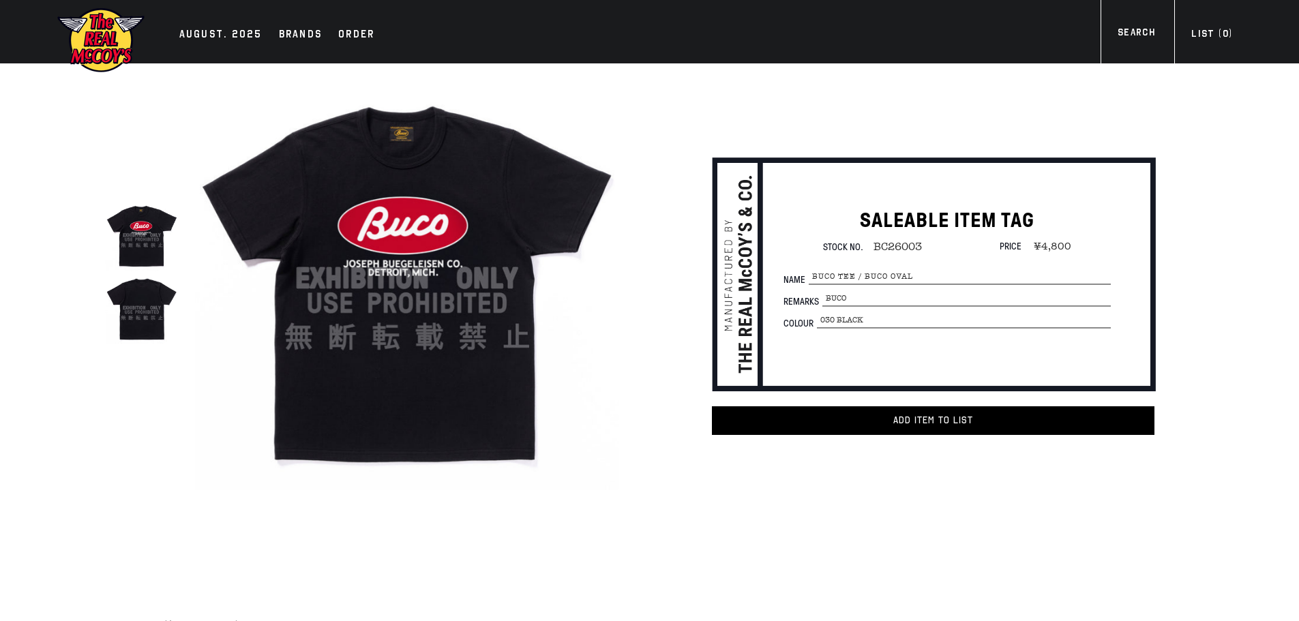
click at [469, 326] on img at bounding box center [407, 279] width 424 height 424
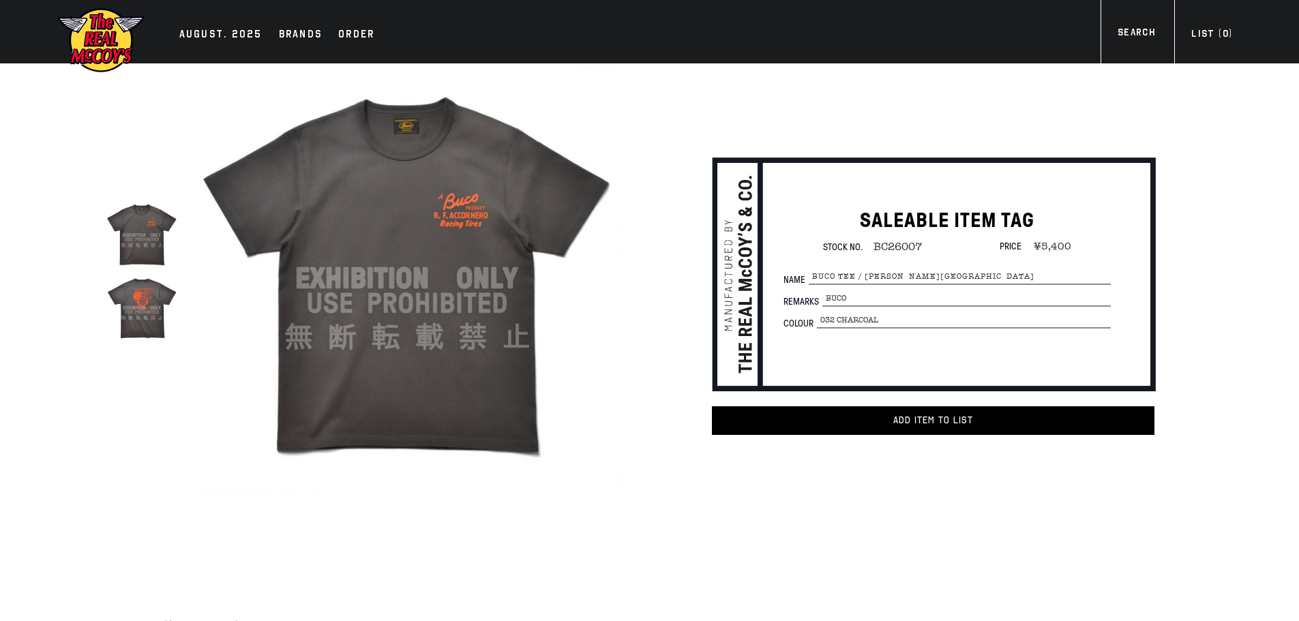
click at [376, 297] on img at bounding box center [407, 279] width 424 height 424
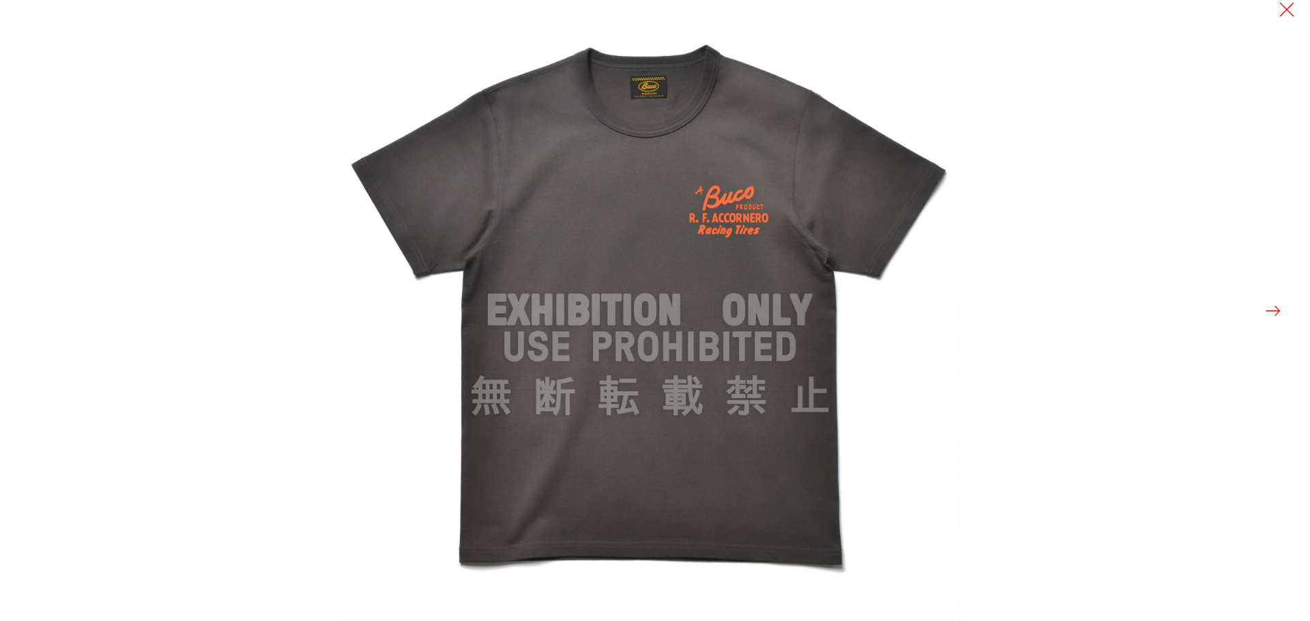
click at [1275, 310] on button at bounding box center [1272, 310] width 19 height 19
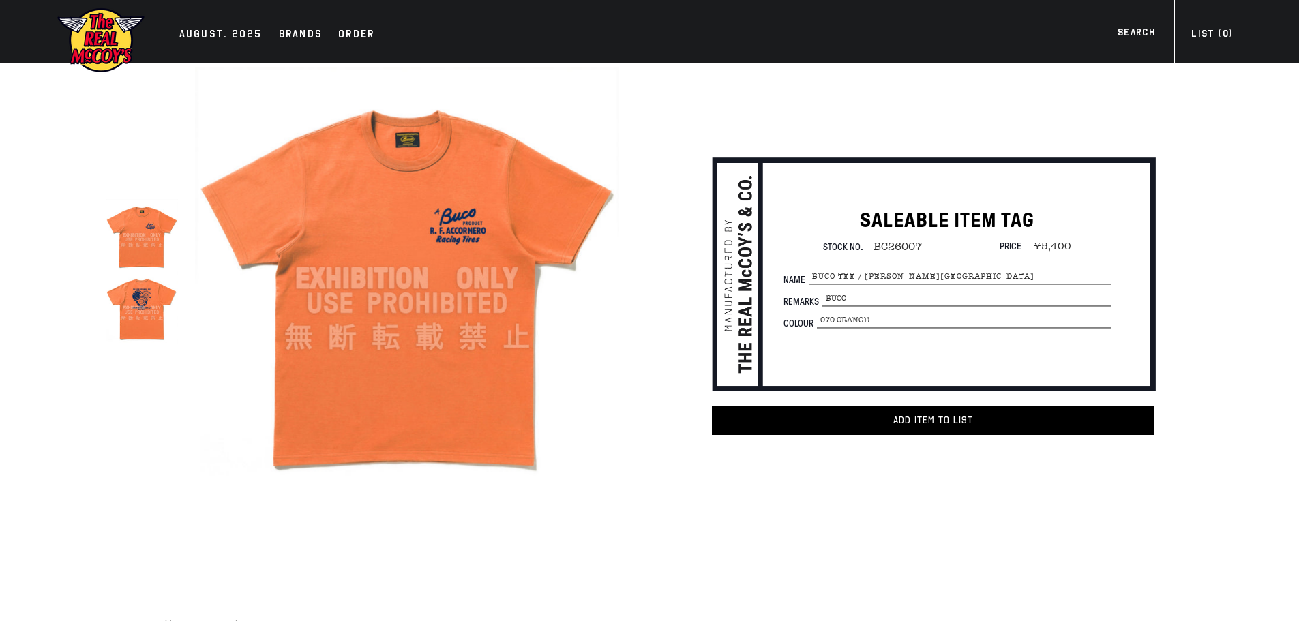
click at [407, 395] on img at bounding box center [407, 279] width 424 height 424
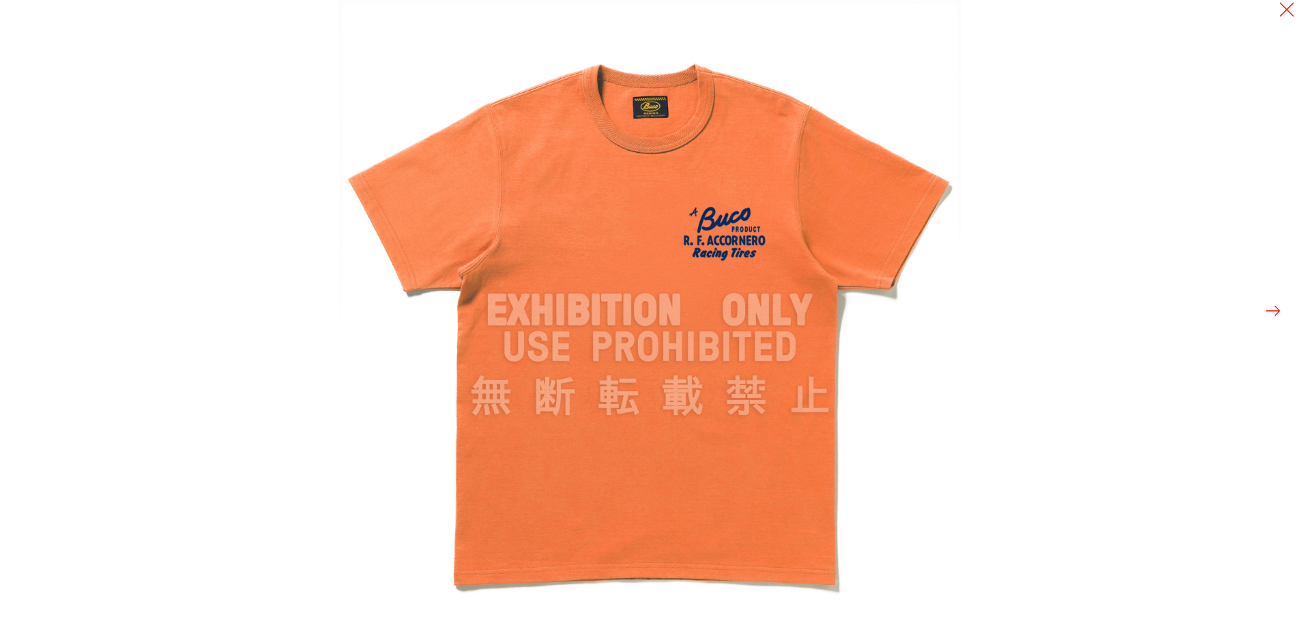
click at [1279, 310] on button at bounding box center [1272, 310] width 19 height 19
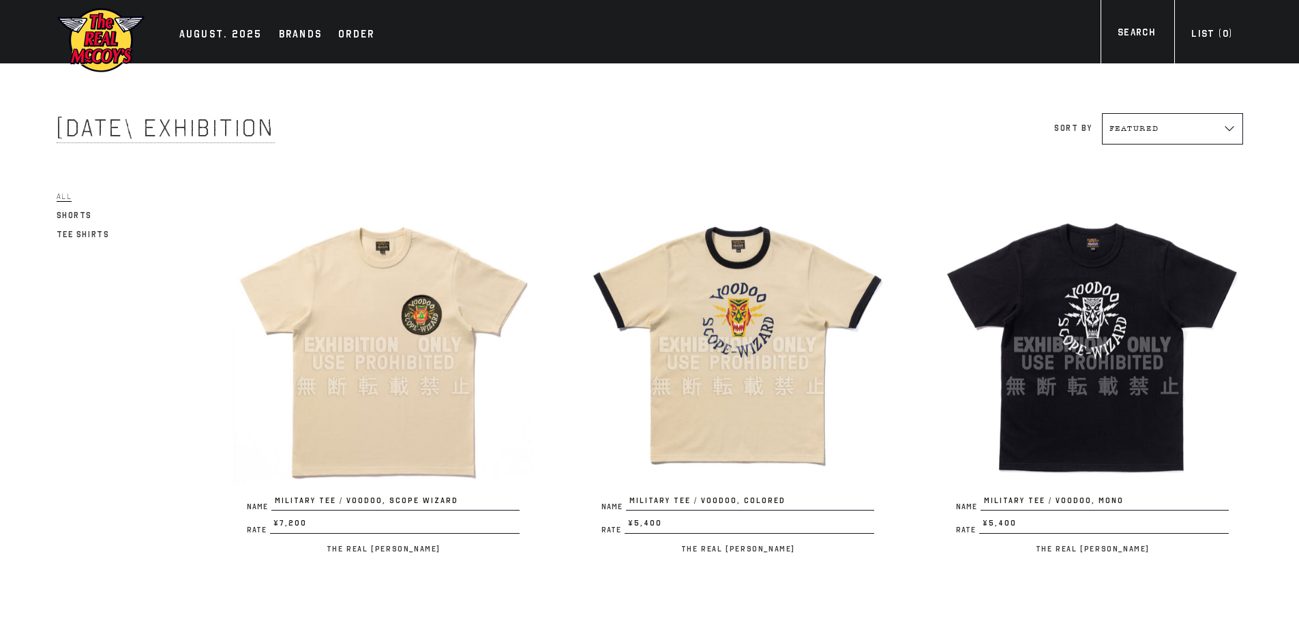
click at [413, 339] on img at bounding box center [383, 345] width 300 height 300
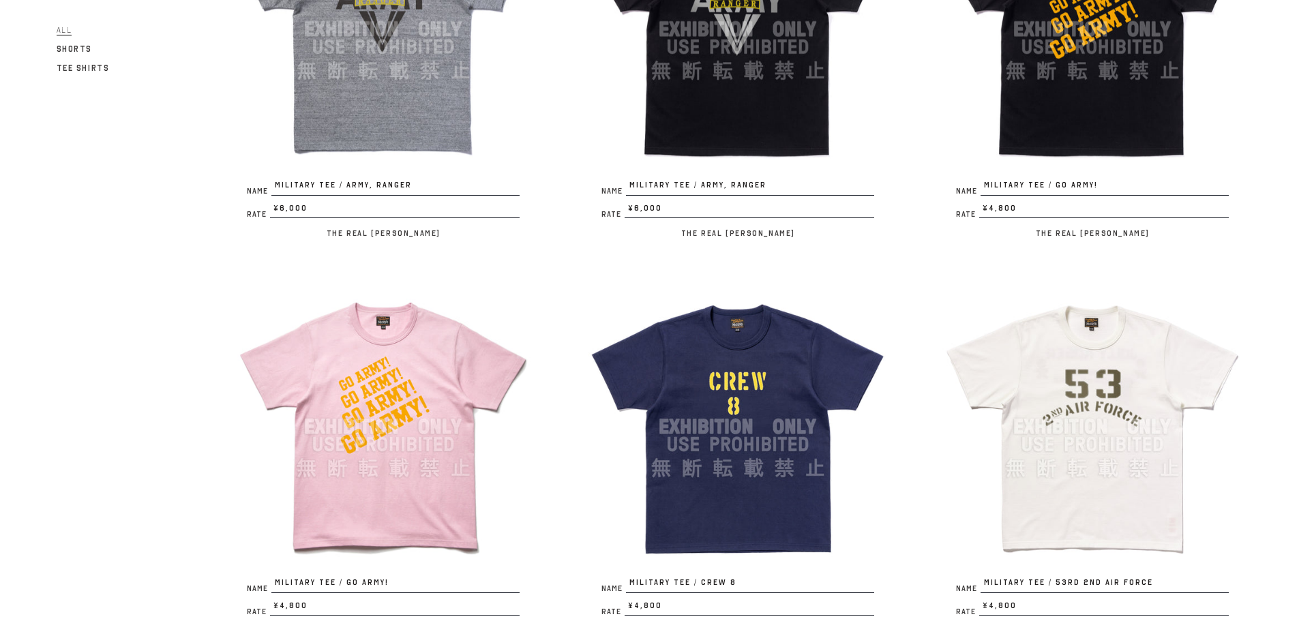
scroll to position [1228, 0]
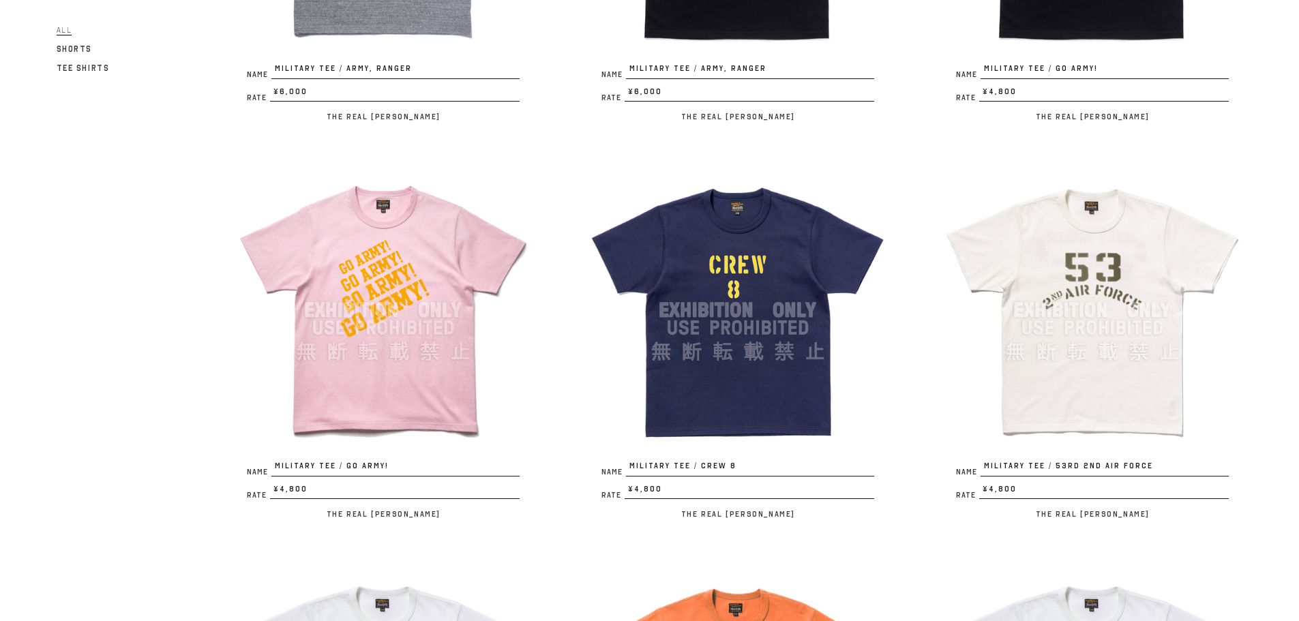
click at [385, 353] on img at bounding box center [383, 310] width 300 height 300
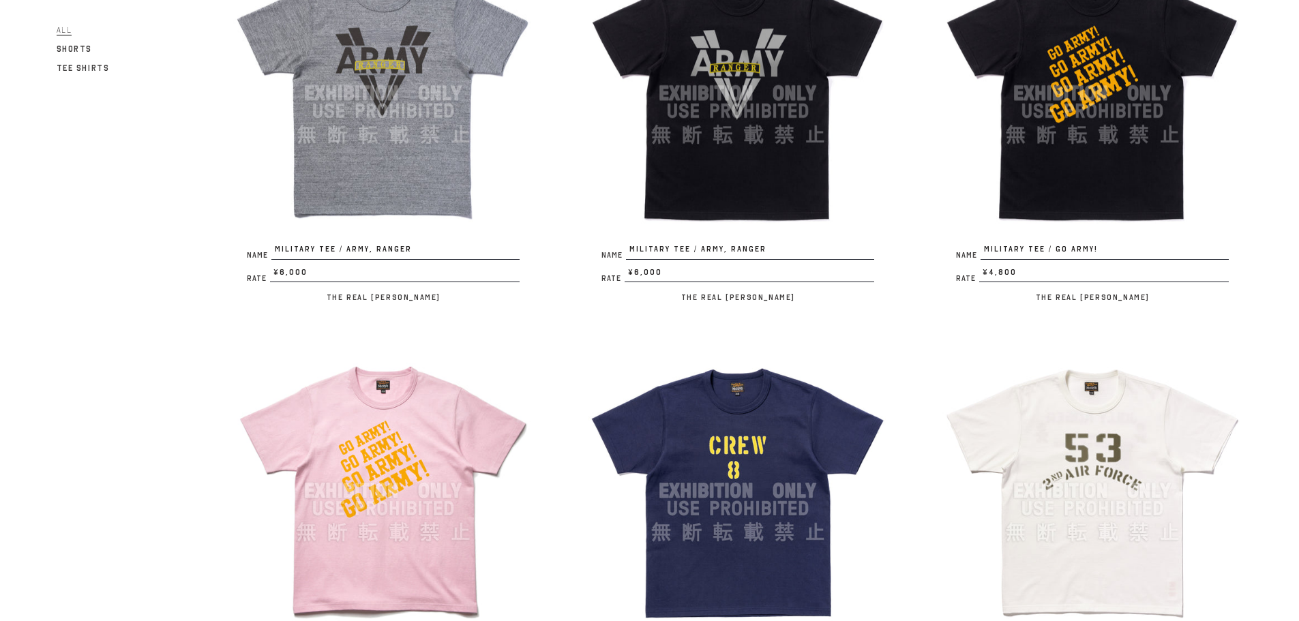
scroll to position [1023, 0]
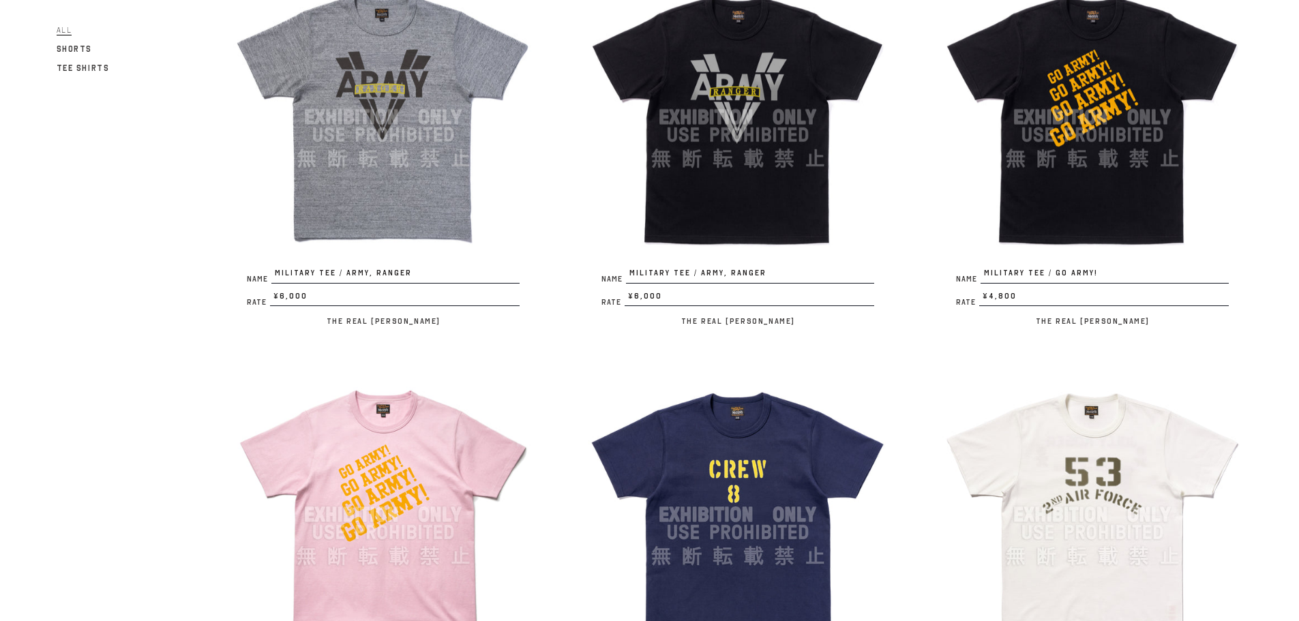
click at [722, 193] on img at bounding box center [738, 117] width 300 height 300
click at [387, 126] on img at bounding box center [383, 117] width 300 height 300
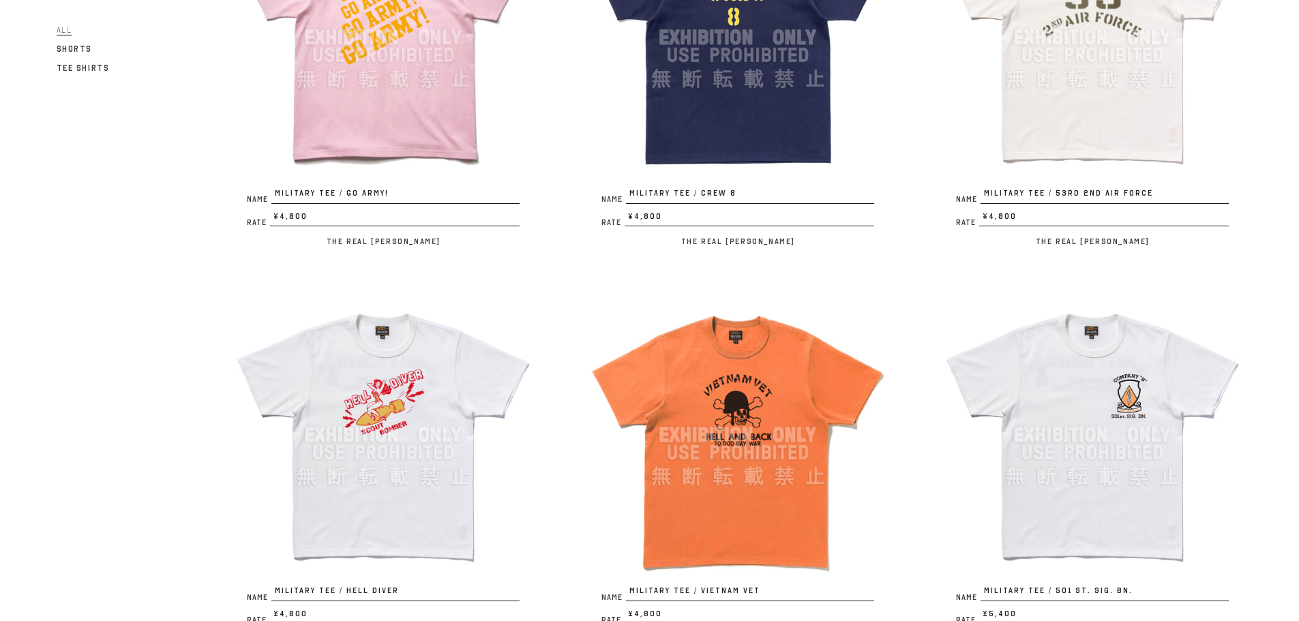
scroll to position [1569, 0]
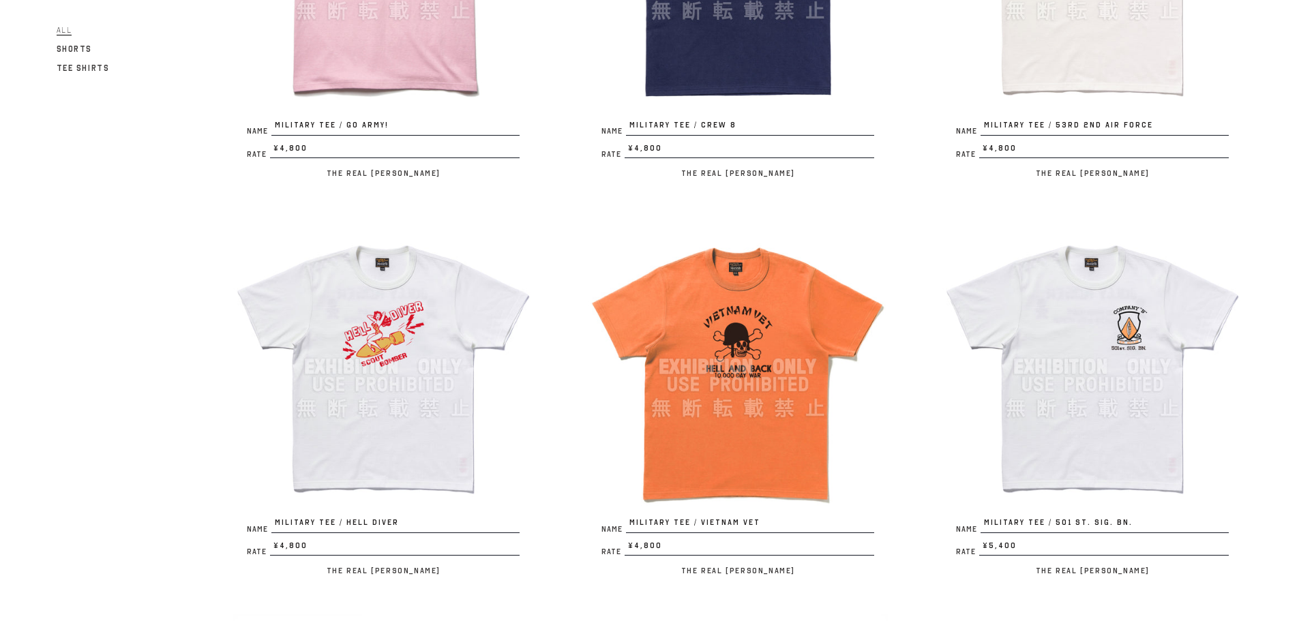
click at [318, 380] on img at bounding box center [383, 367] width 300 height 300
click at [714, 454] on img at bounding box center [738, 367] width 300 height 300
click at [1136, 450] on img at bounding box center [1093, 367] width 300 height 300
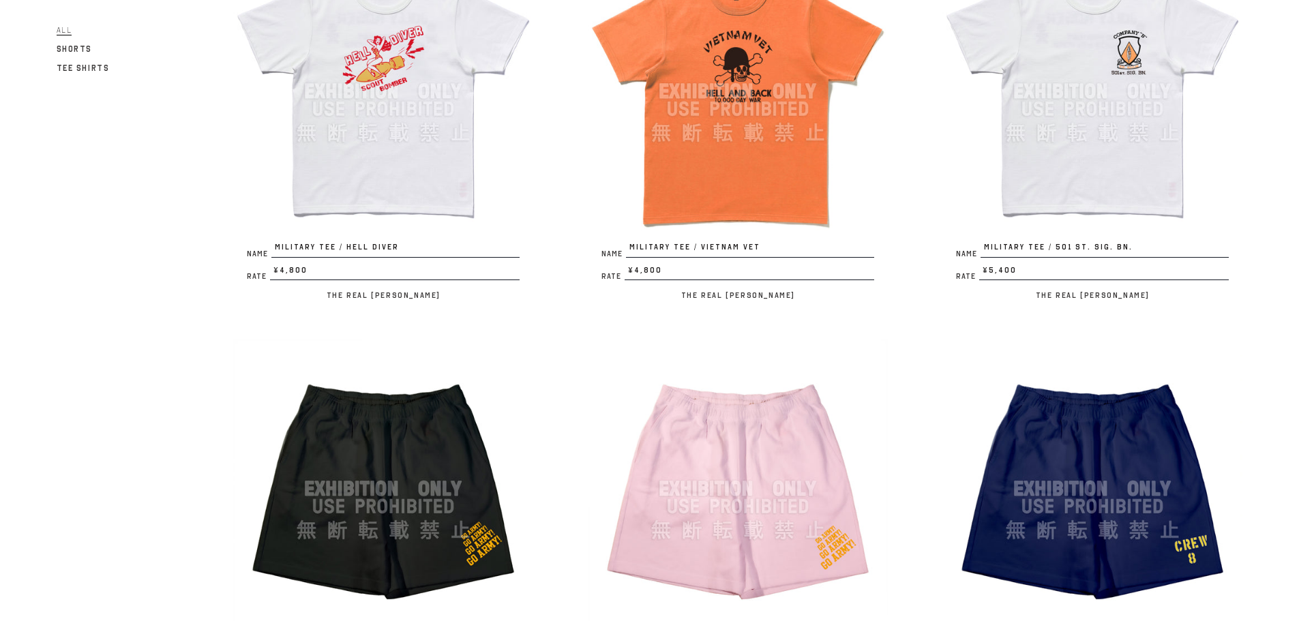
scroll to position [1910, 0]
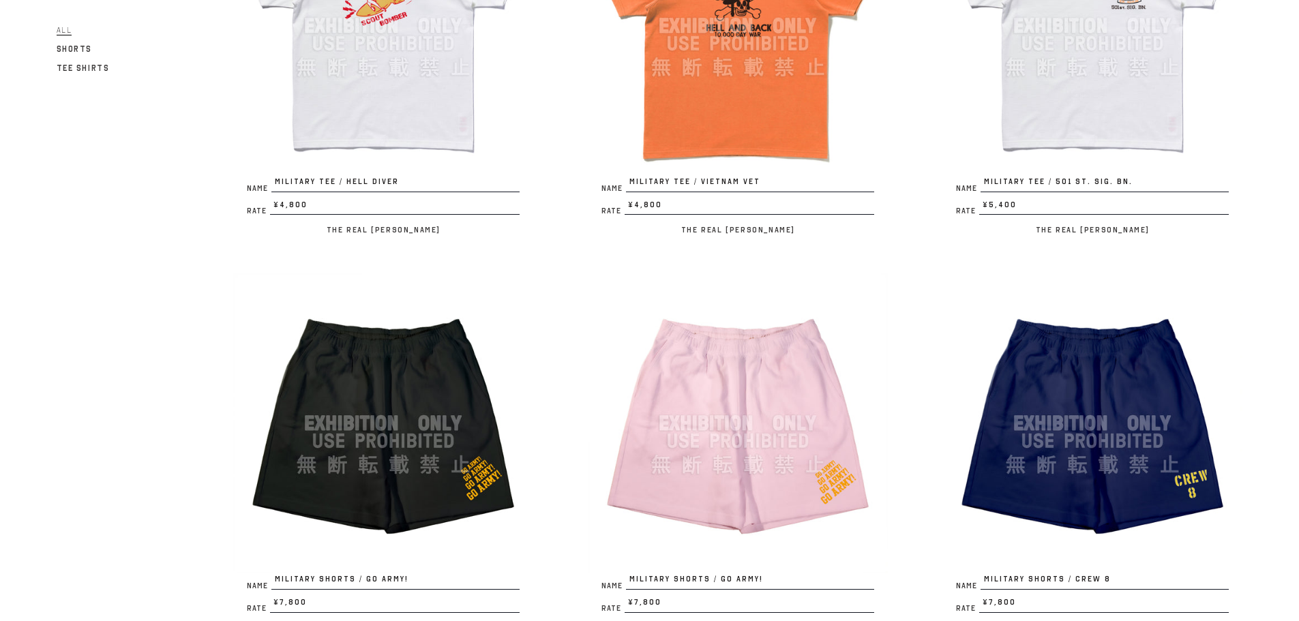
click at [382, 432] on img at bounding box center [383, 424] width 300 height 300
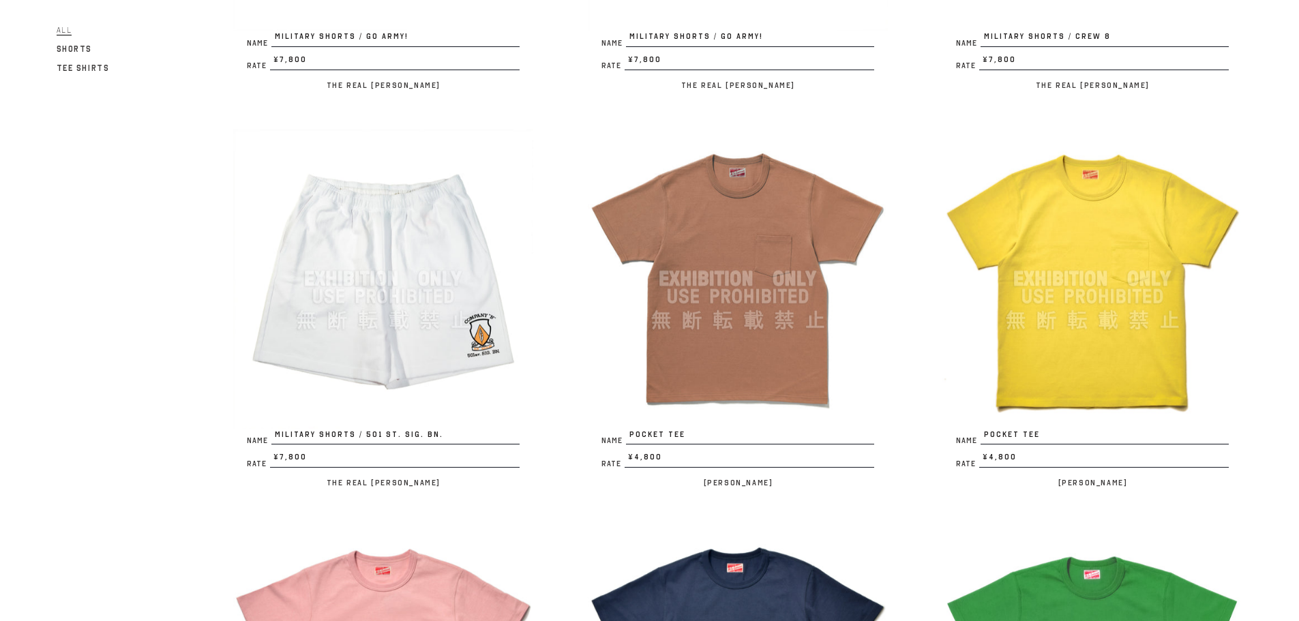
scroll to position [2455, 0]
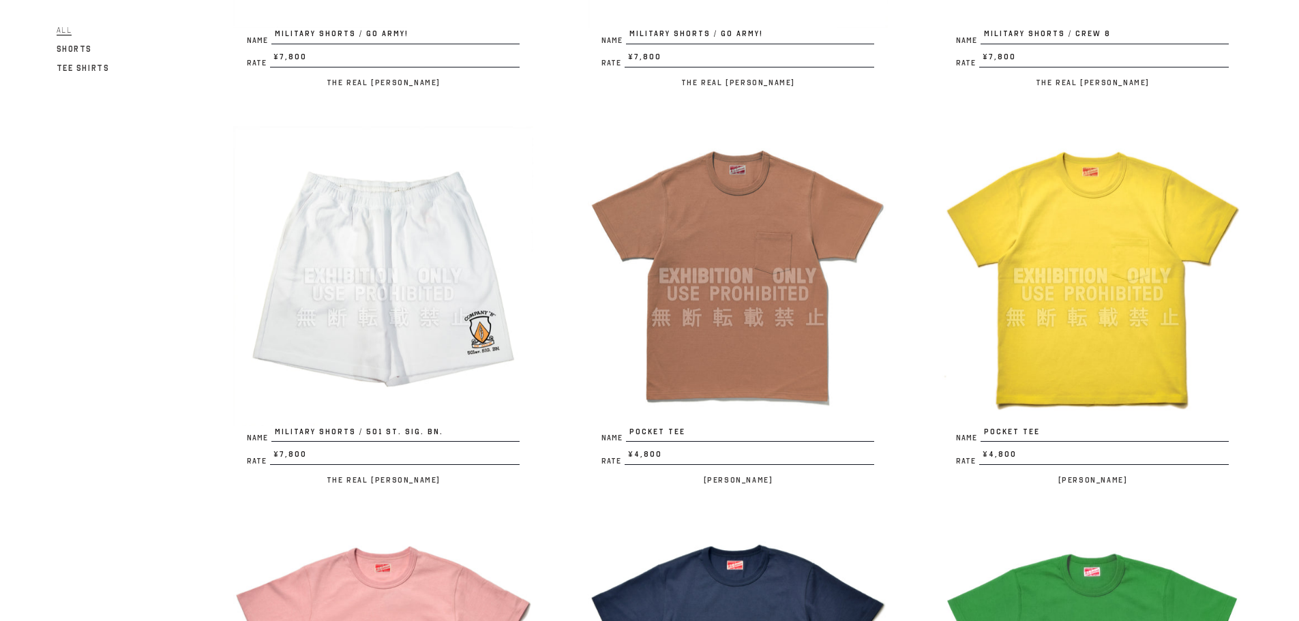
click at [1107, 344] on img at bounding box center [1093, 276] width 300 height 300
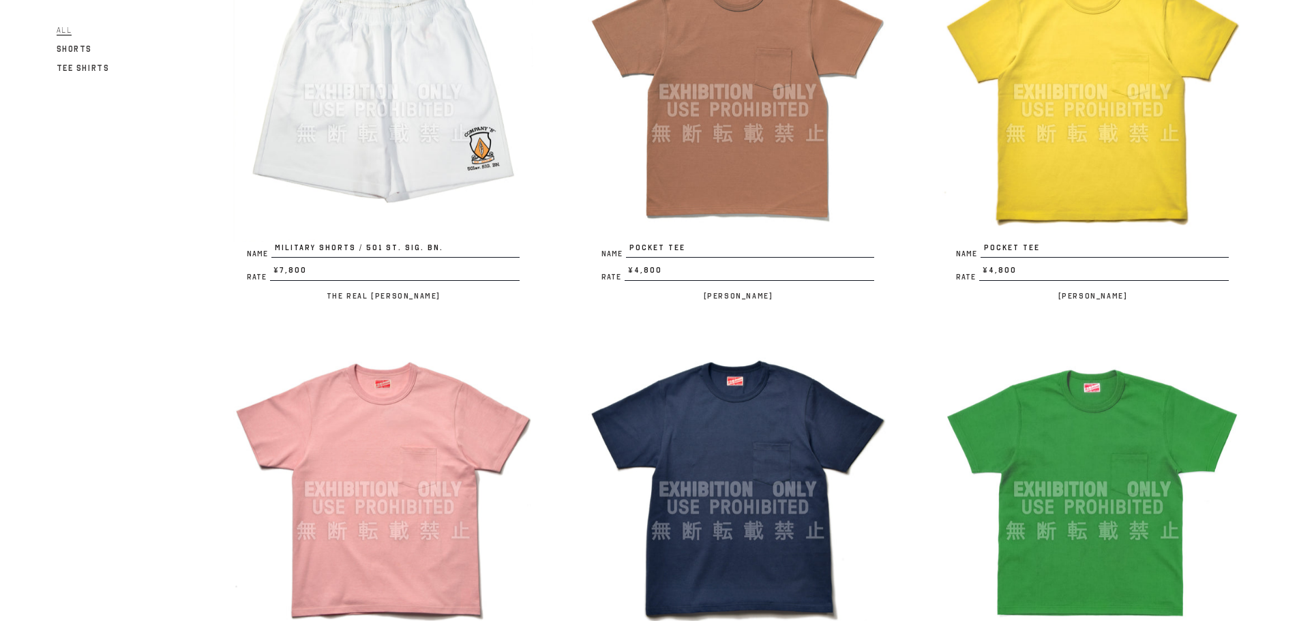
scroll to position [2660, 0]
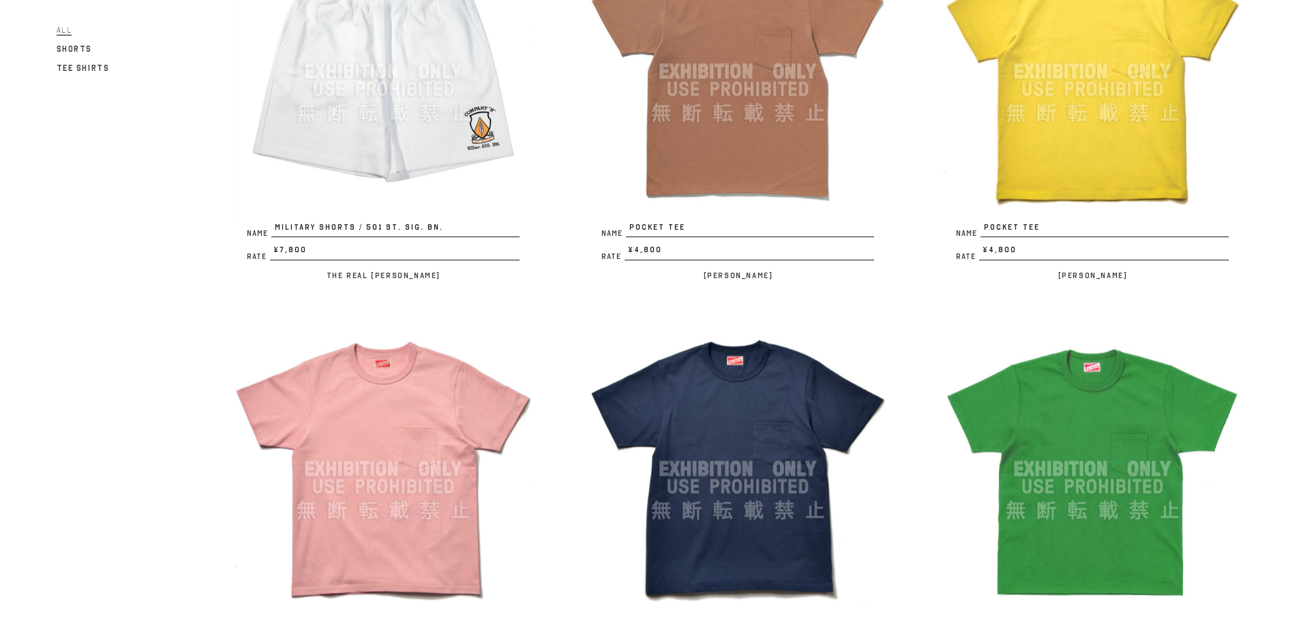
click at [417, 457] on img at bounding box center [383, 469] width 300 height 300
click at [769, 499] on img at bounding box center [738, 469] width 300 height 300
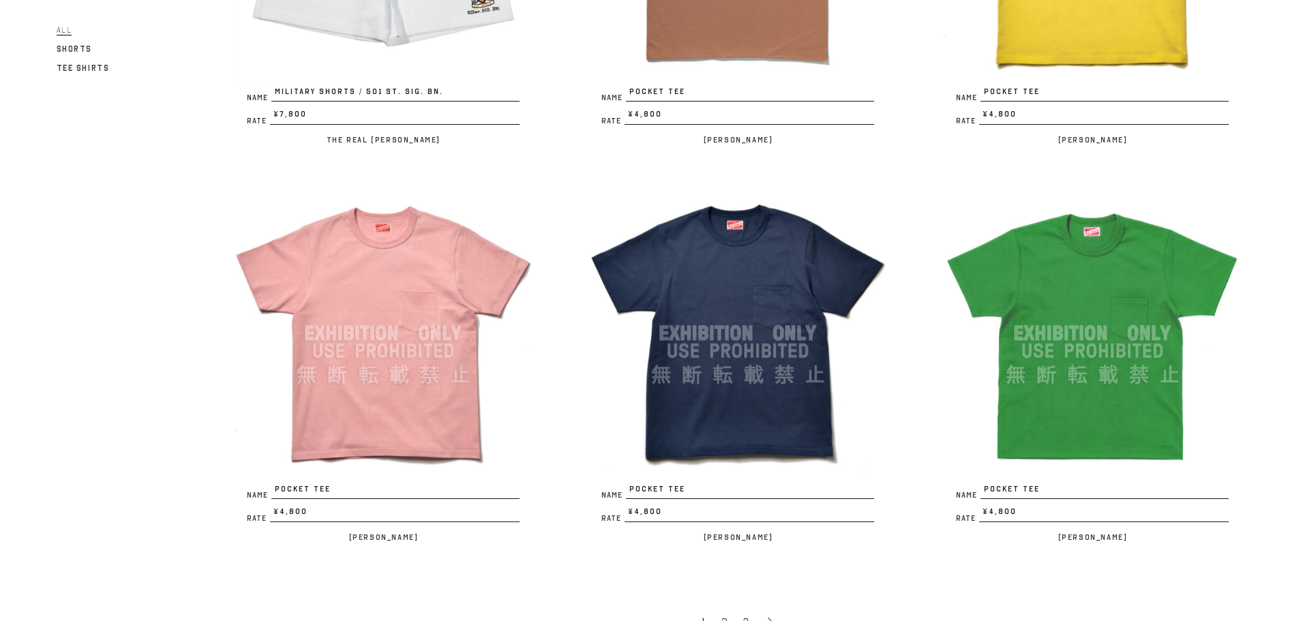
scroll to position [2796, 0]
click at [1128, 323] on img at bounding box center [1093, 333] width 300 height 300
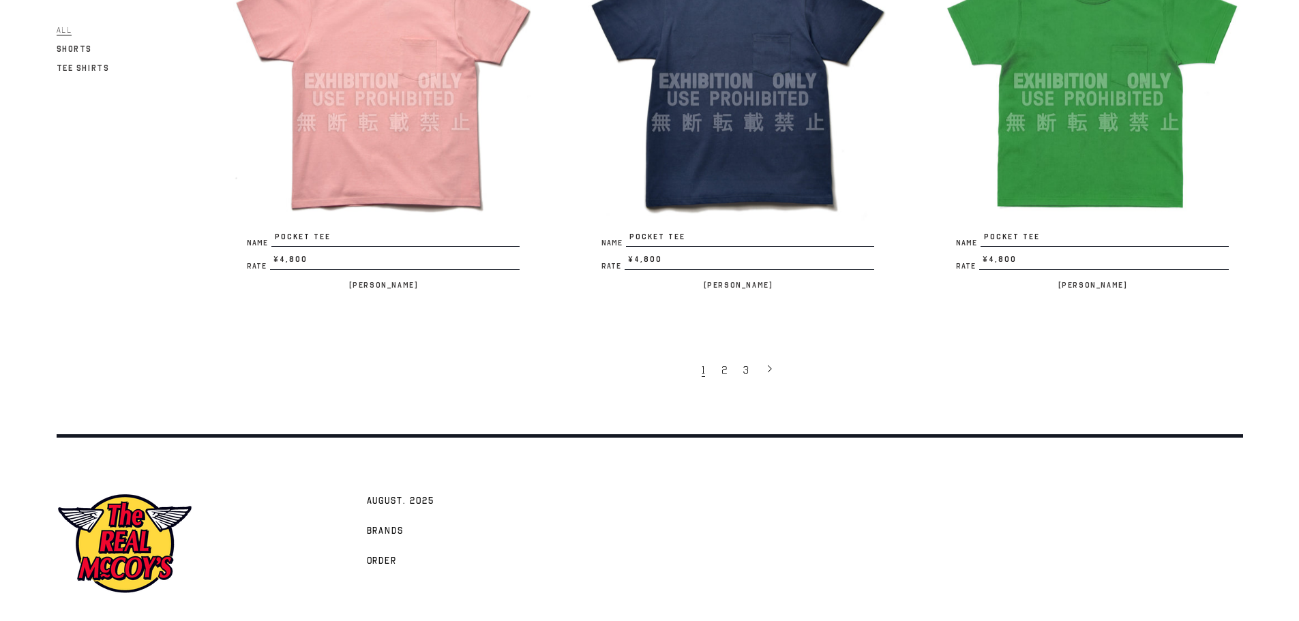
scroll to position [3093, 0]
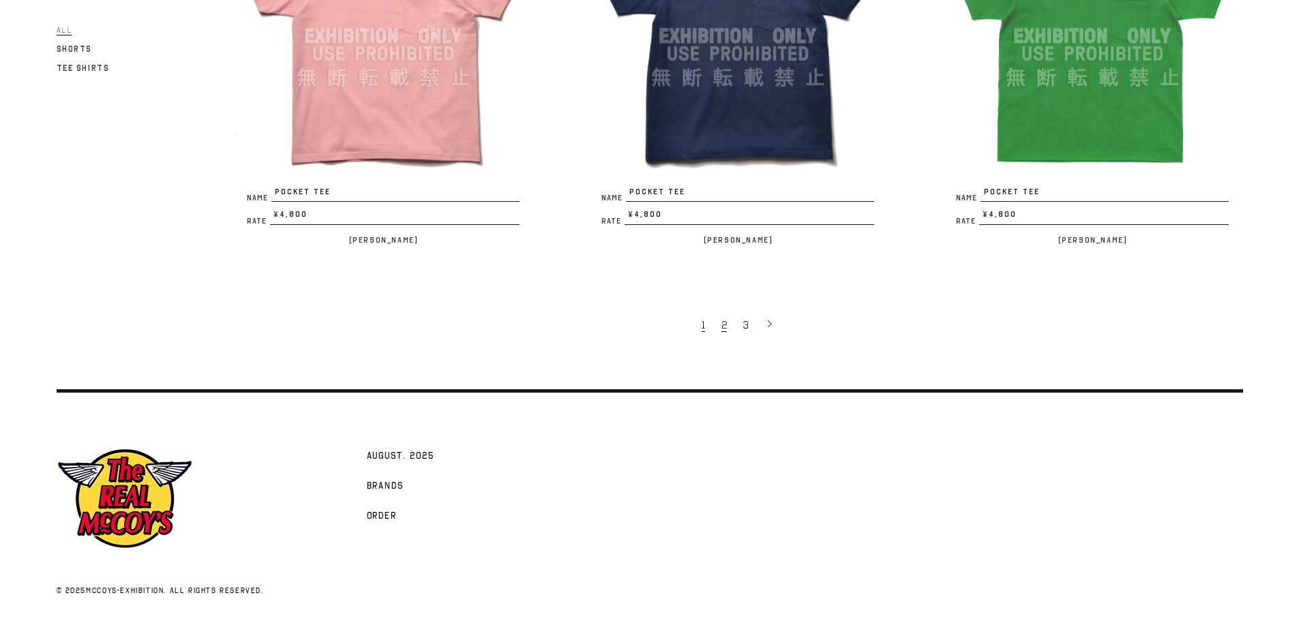
click at [718, 322] on link "2" at bounding box center [726, 324] width 22 height 29
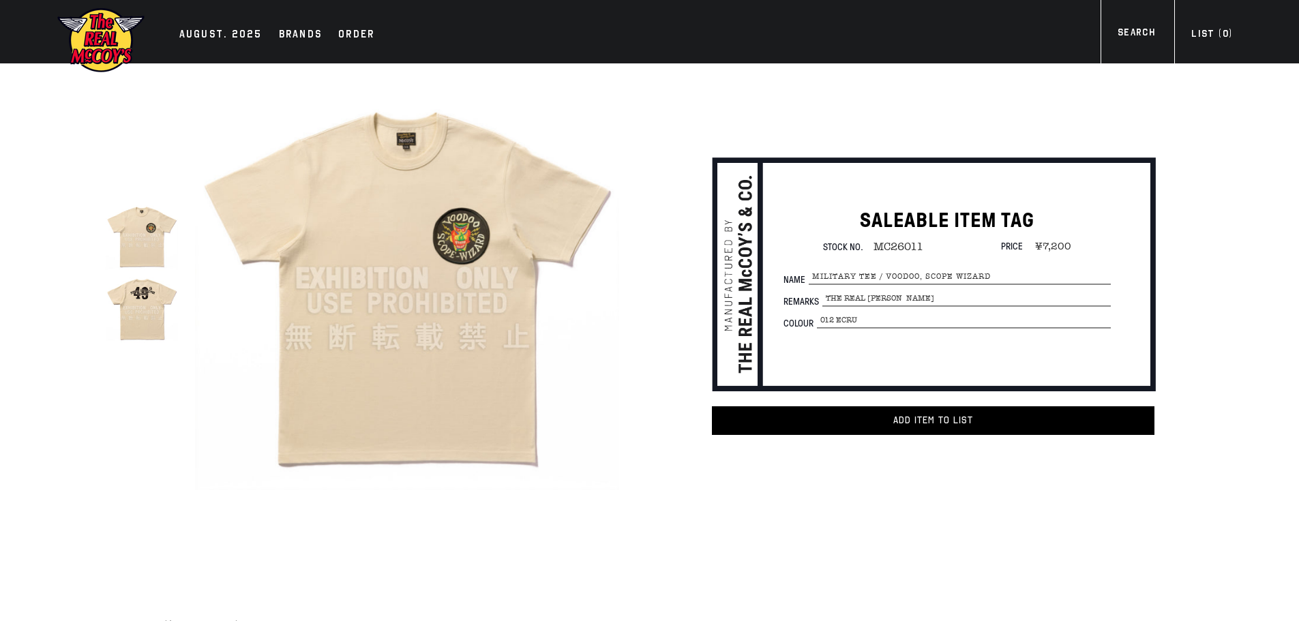
click at [413, 339] on img at bounding box center [407, 279] width 424 height 424
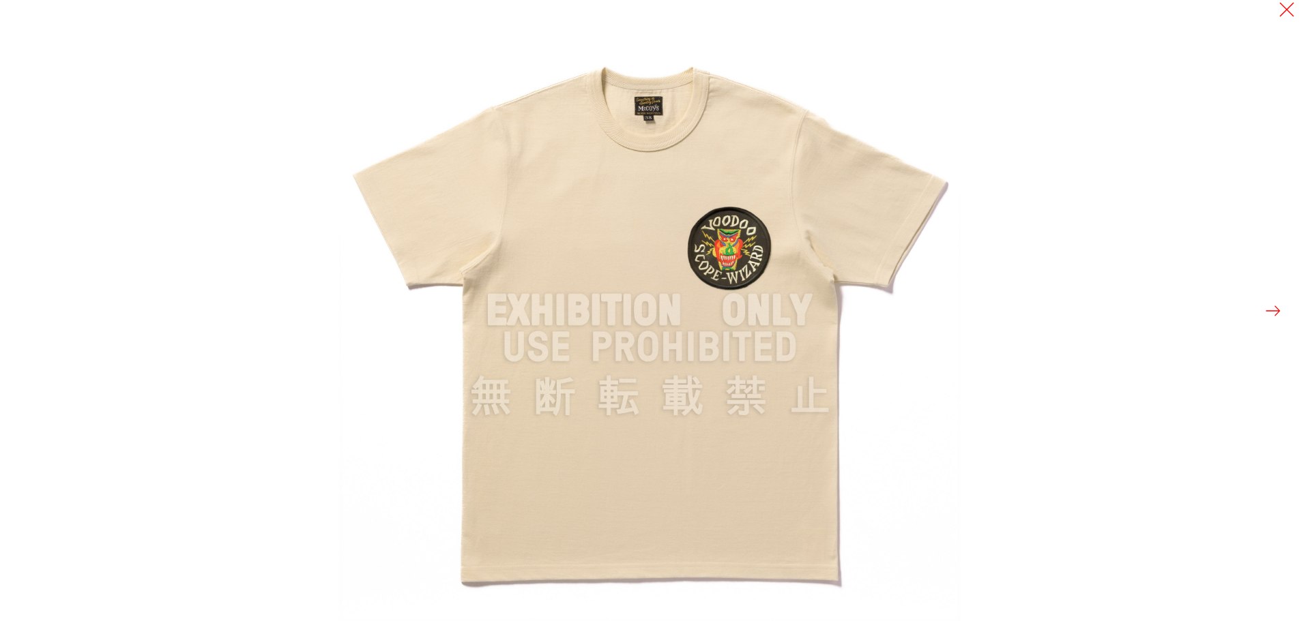
click at [1283, 304] on div at bounding box center [994, 310] width 1310 height 621
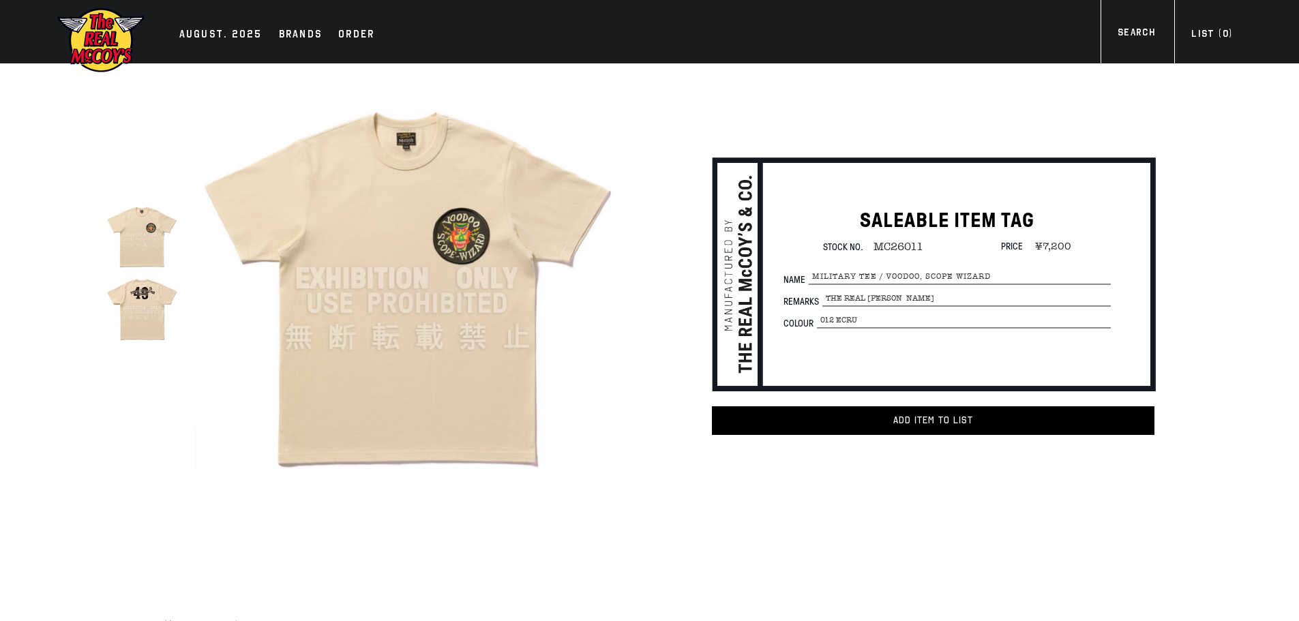
click at [129, 310] on img at bounding box center [142, 307] width 72 height 72
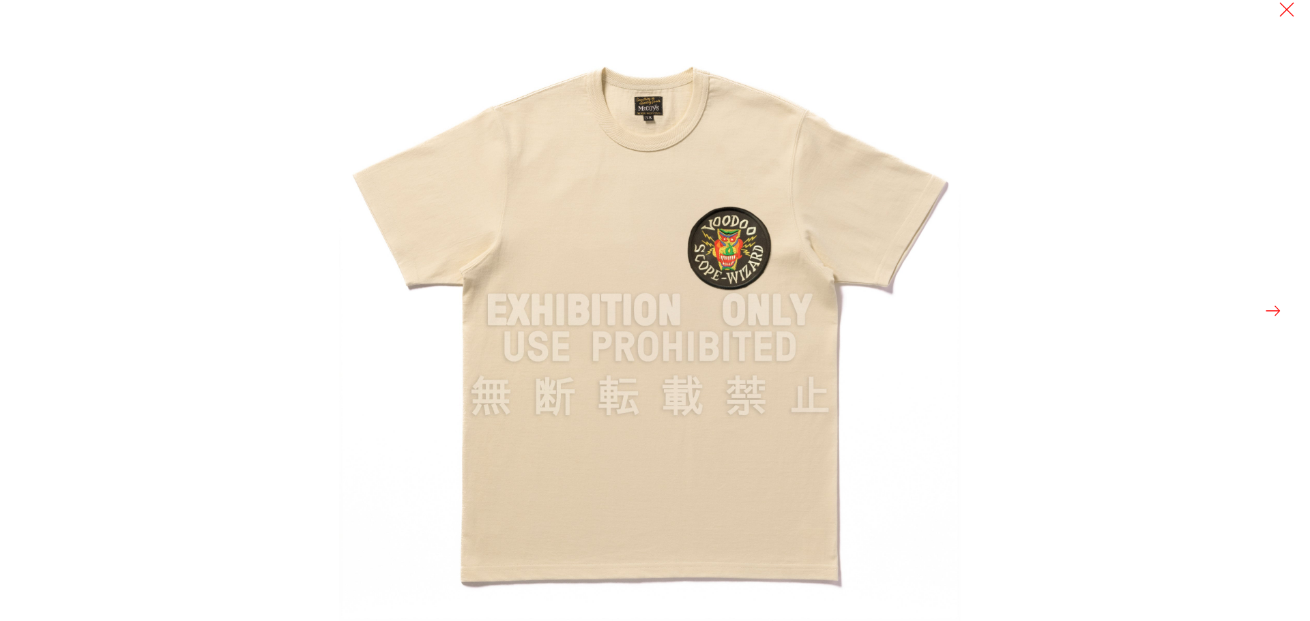
click at [1276, 314] on button at bounding box center [1272, 310] width 19 height 19
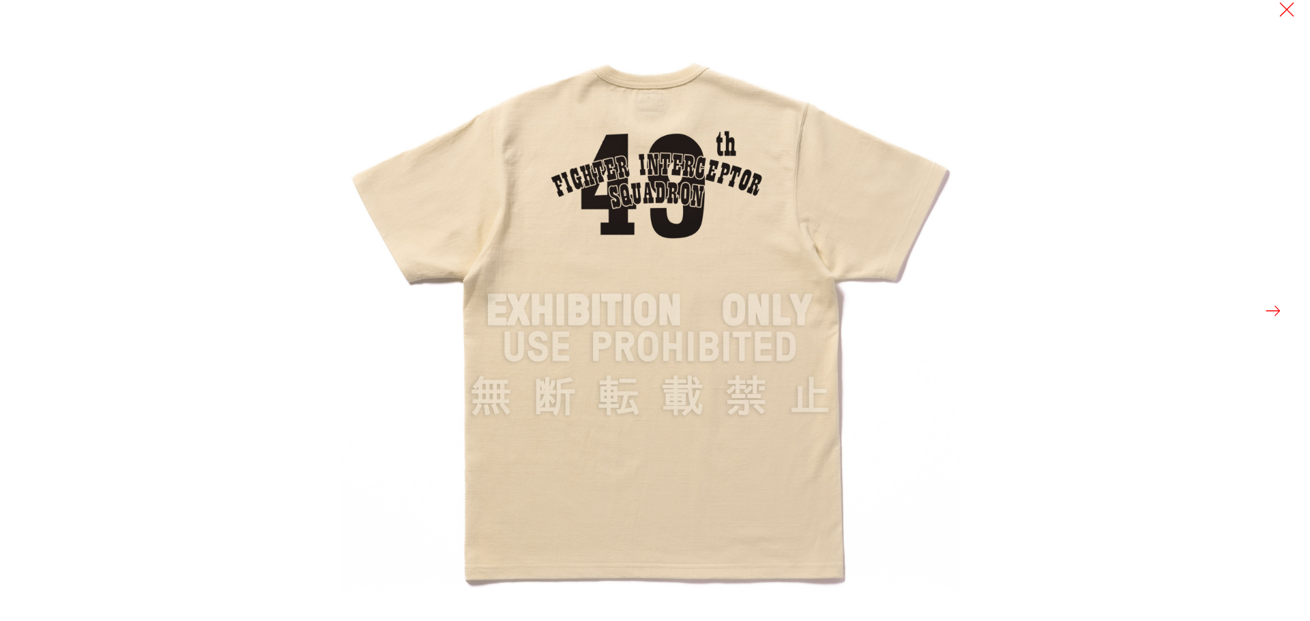
click at [1276, 6] on div at bounding box center [994, 310] width 1310 height 621
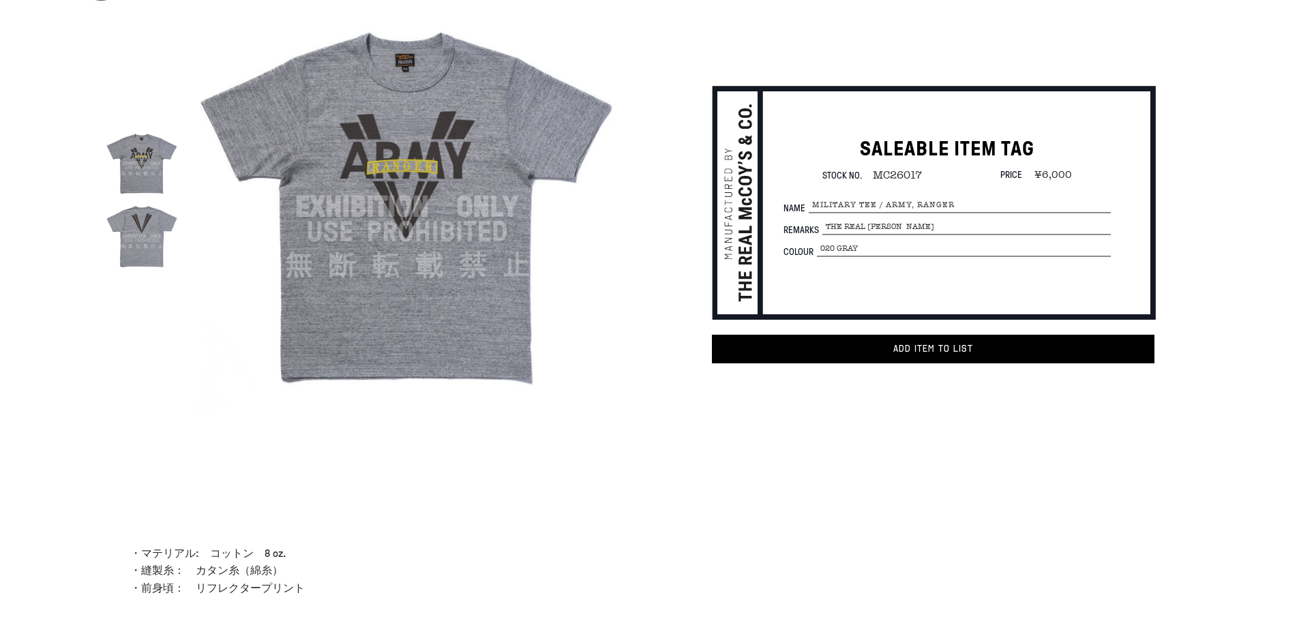
scroll to position [68, 0]
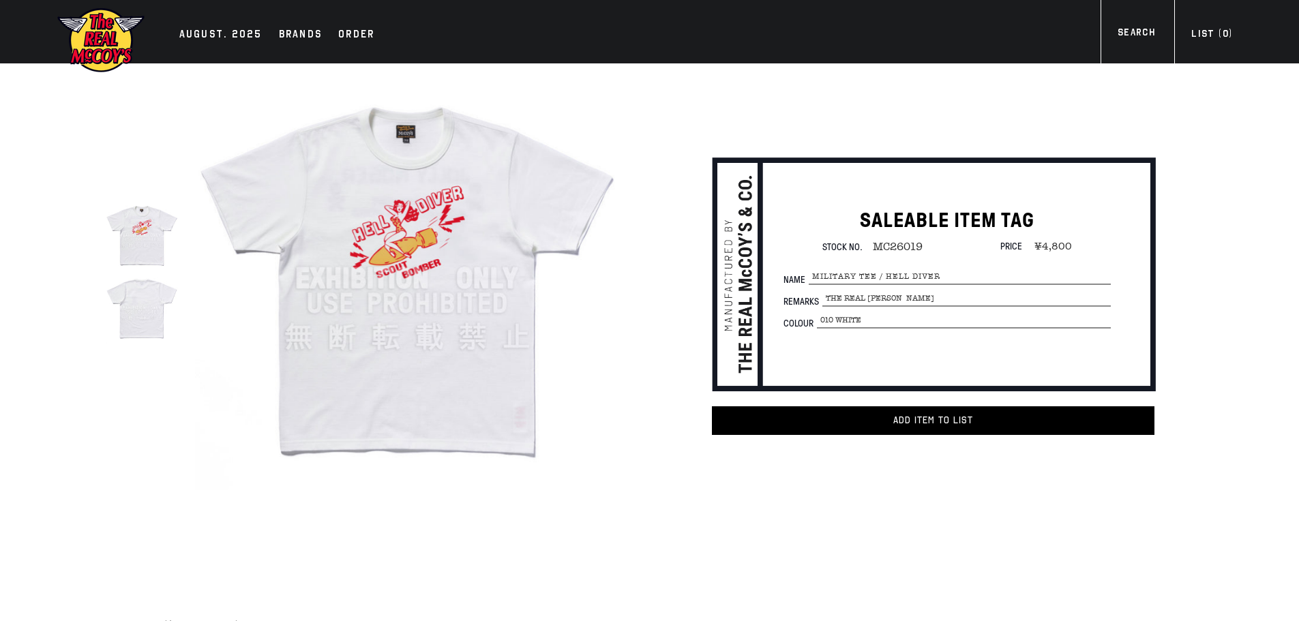
click at [395, 336] on img at bounding box center [407, 279] width 424 height 424
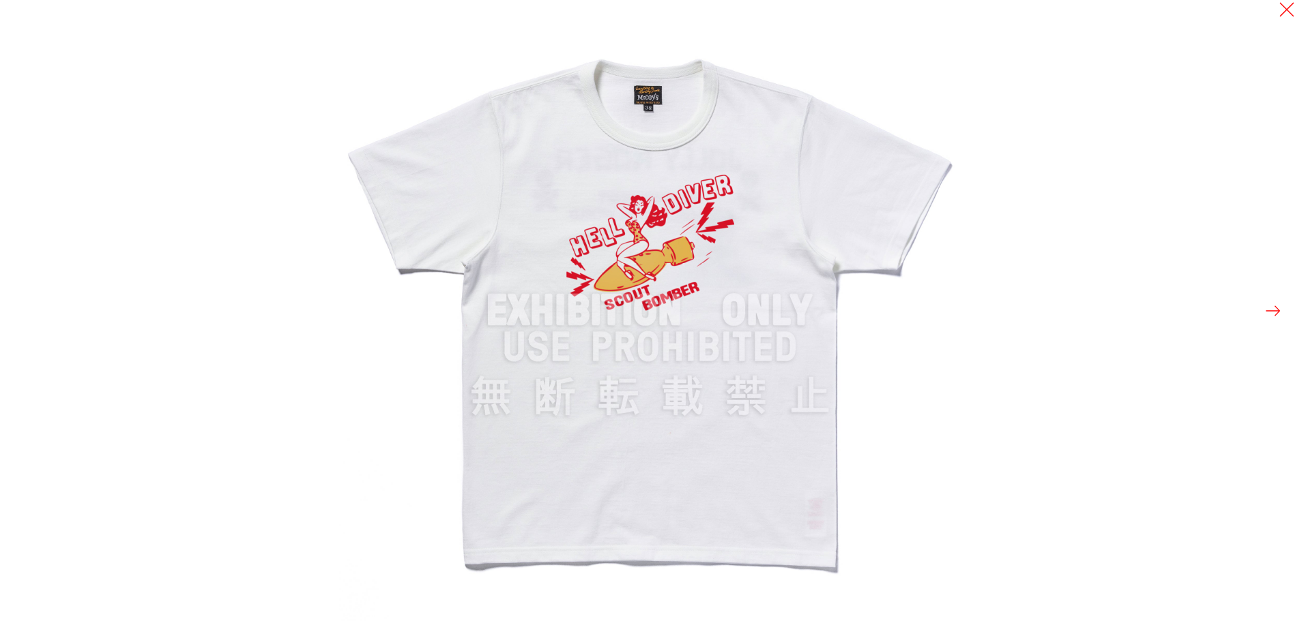
click at [1277, 312] on button at bounding box center [1272, 310] width 19 height 19
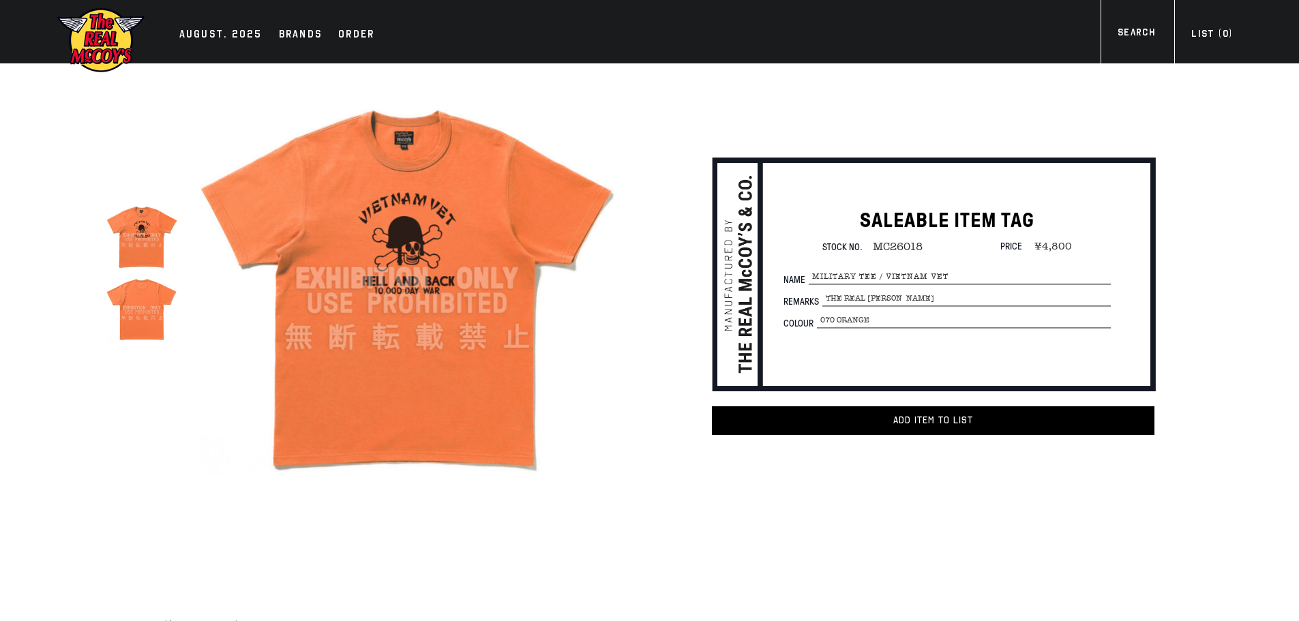
click at [479, 304] on img at bounding box center [407, 279] width 424 height 424
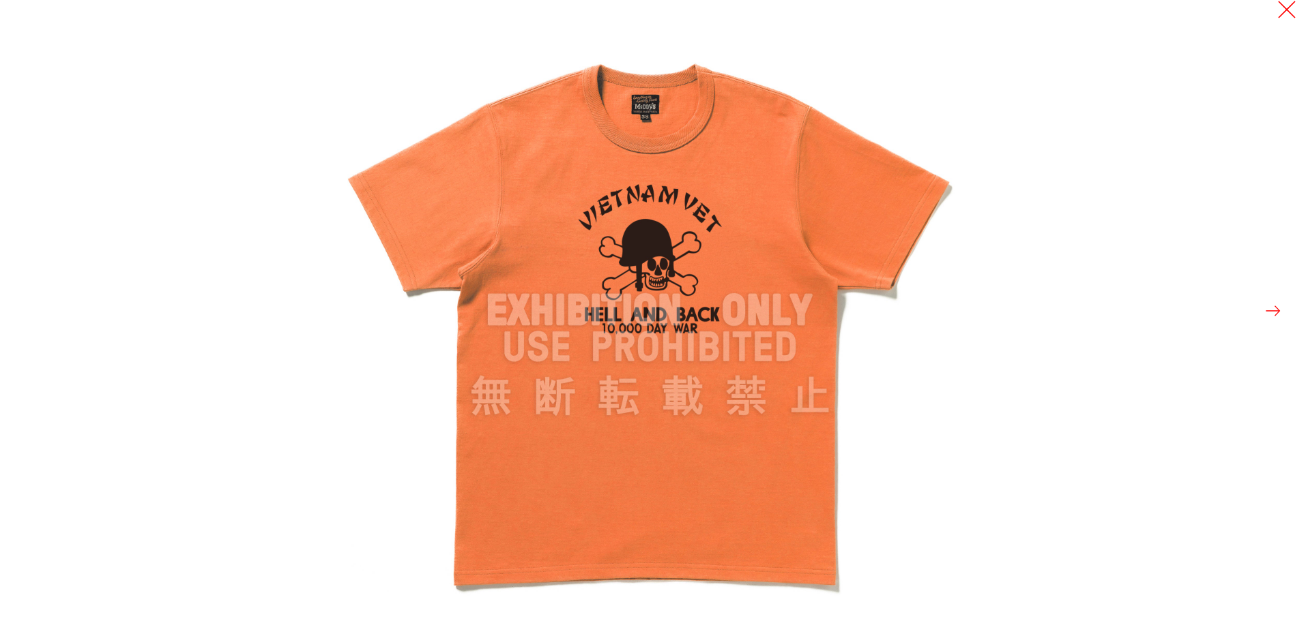
click at [1287, 5] on button at bounding box center [1286, 9] width 19 height 19
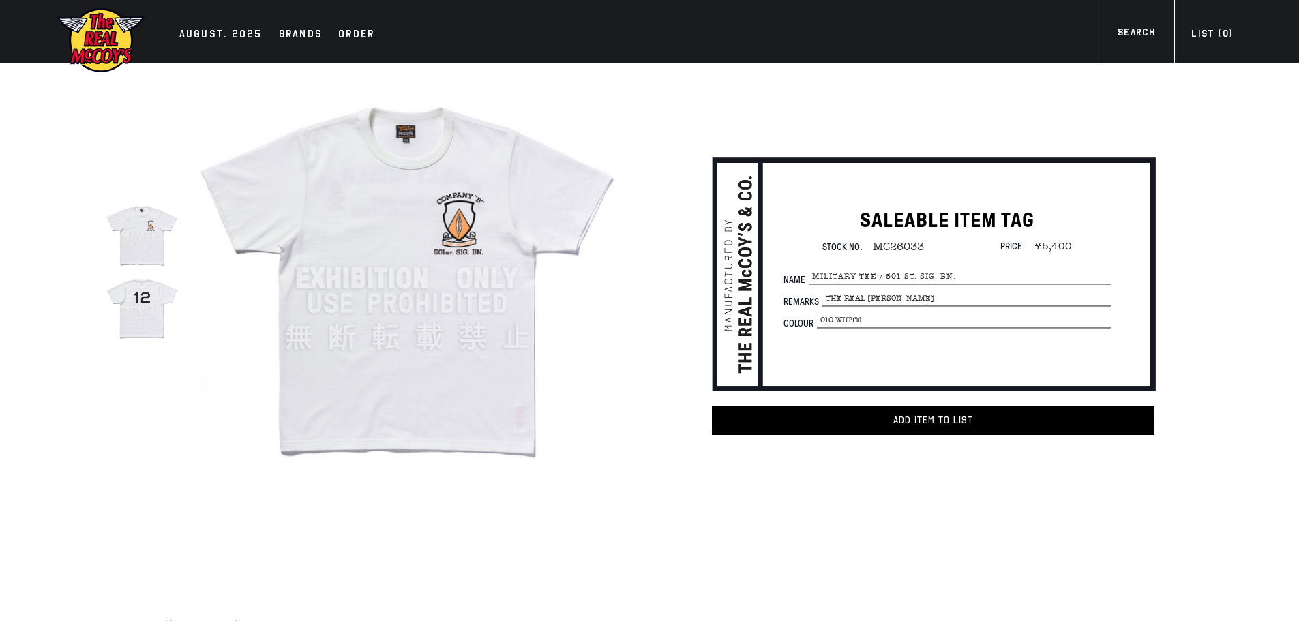
click at [469, 371] on img at bounding box center [407, 279] width 424 height 424
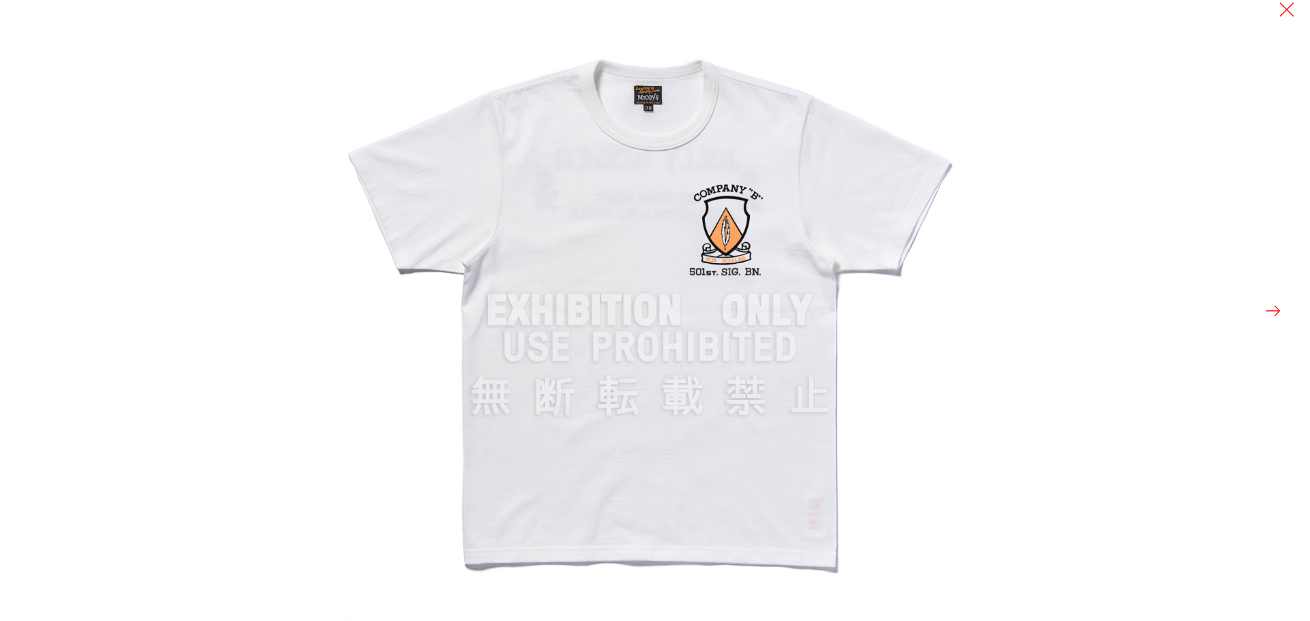
click at [1282, 314] on div at bounding box center [994, 310] width 1310 height 621
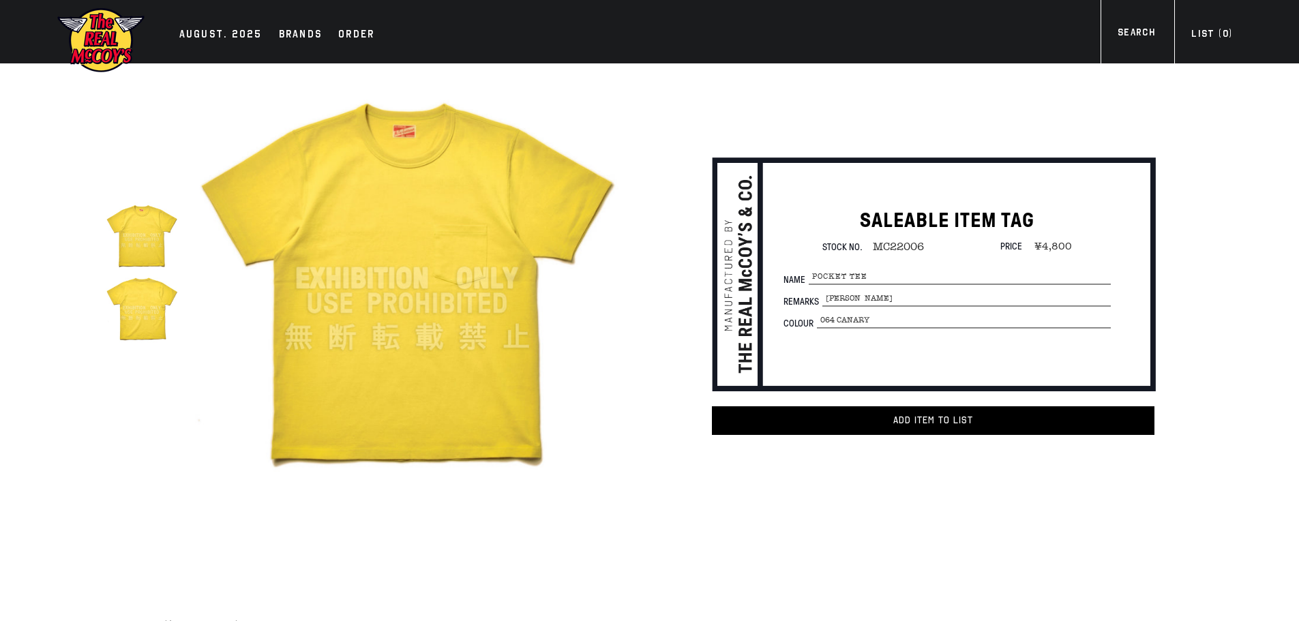
scroll to position [205, 0]
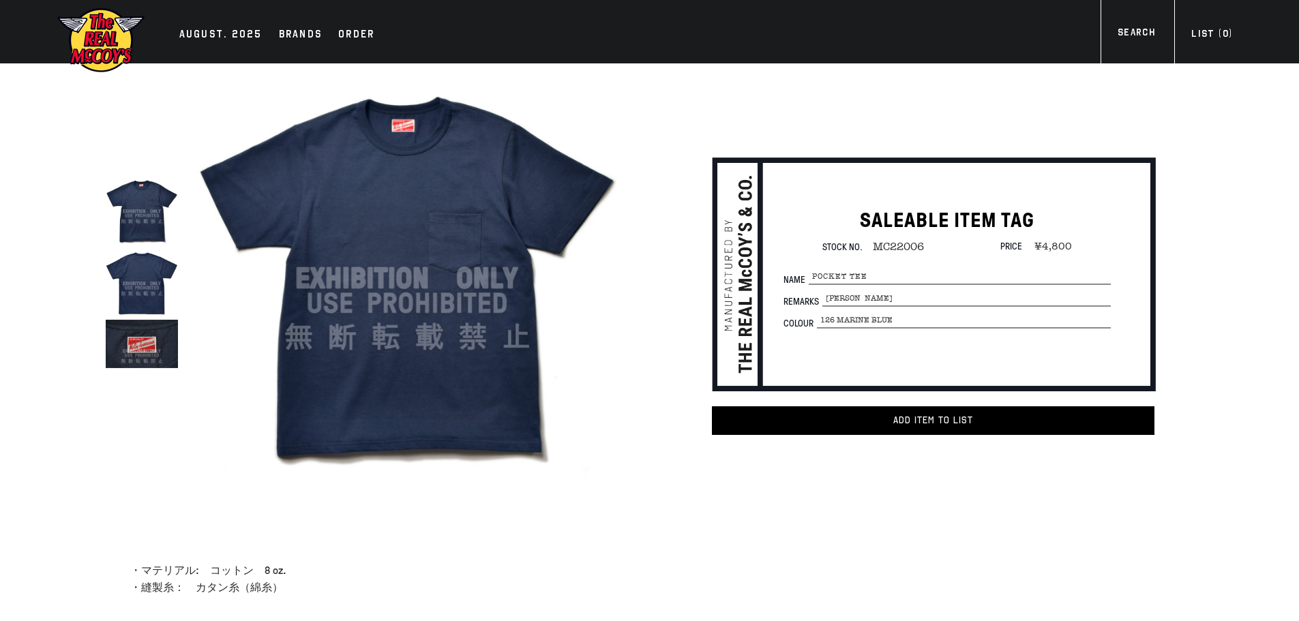
click at [437, 261] on img at bounding box center [407, 279] width 424 height 424
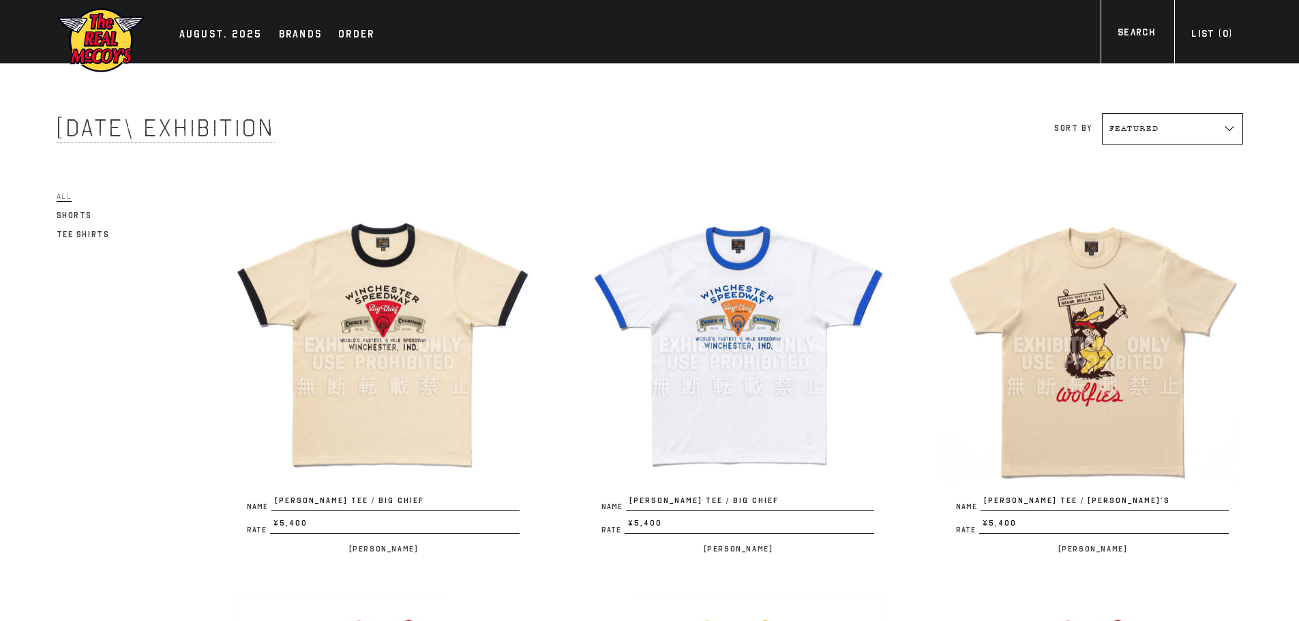
click at [413, 351] on img at bounding box center [383, 345] width 300 height 300
click at [800, 349] on img at bounding box center [738, 345] width 300 height 300
click at [1081, 336] on img at bounding box center [1093, 345] width 300 height 300
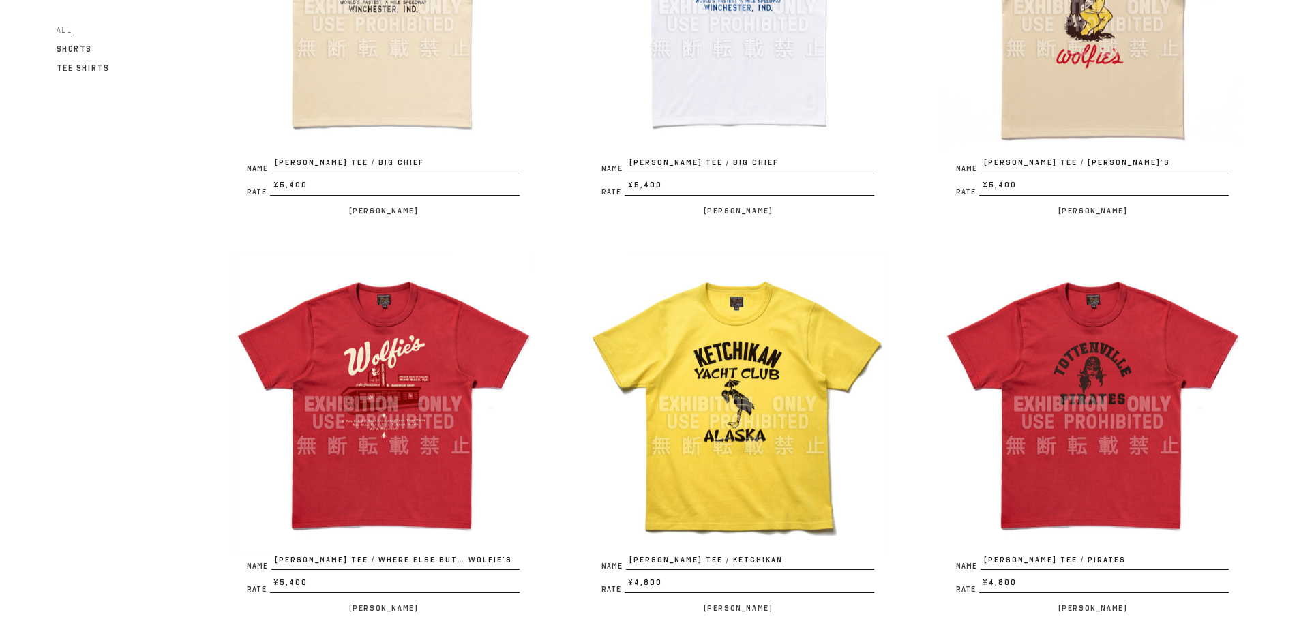
scroll to position [341, 0]
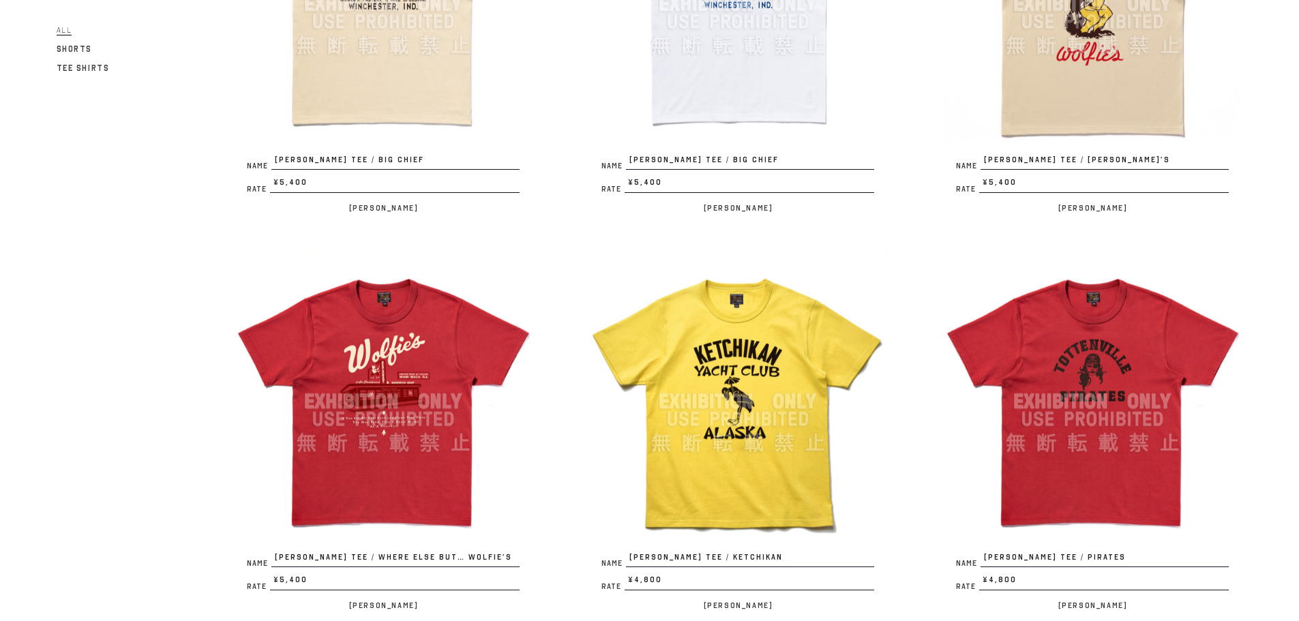
click at [357, 385] on img at bounding box center [383, 402] width 300 height 300
click at [755, 391] on img at bounding box center [738, 402] width 300 height 300
click at [1066, 432] on img at bounding box center [1093, 402] width 300 height 300
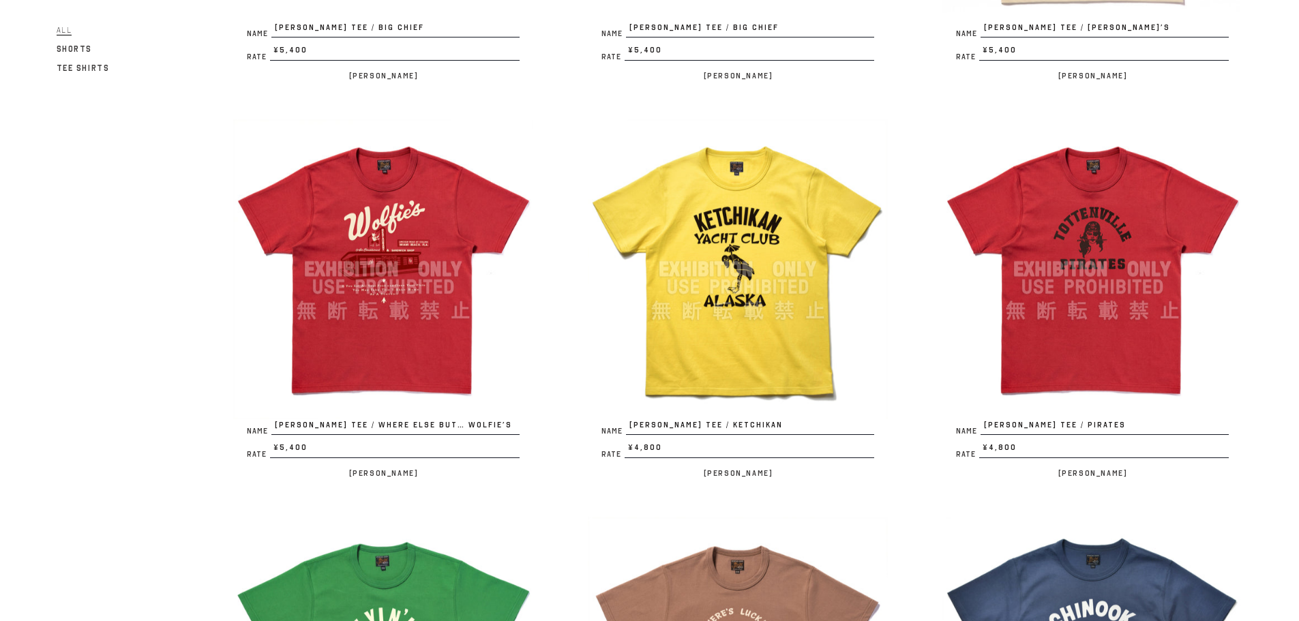
scroll to position [682, 0]
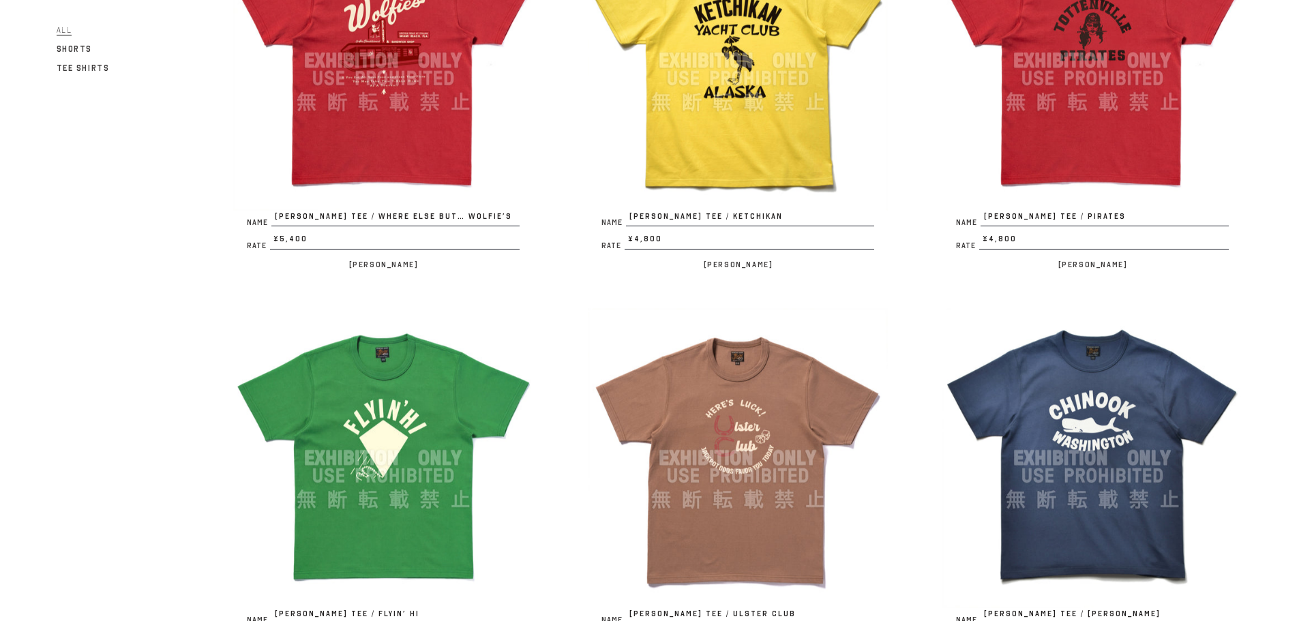
click at [407, 467] on img at bounding box center [383, 458] width 300 height 300
click at [728, 435] on img at bounding box center [738, 458] width 300 height 300
click at [1080, 444] on img at bounding box center [1093, 458] width 300 height 300
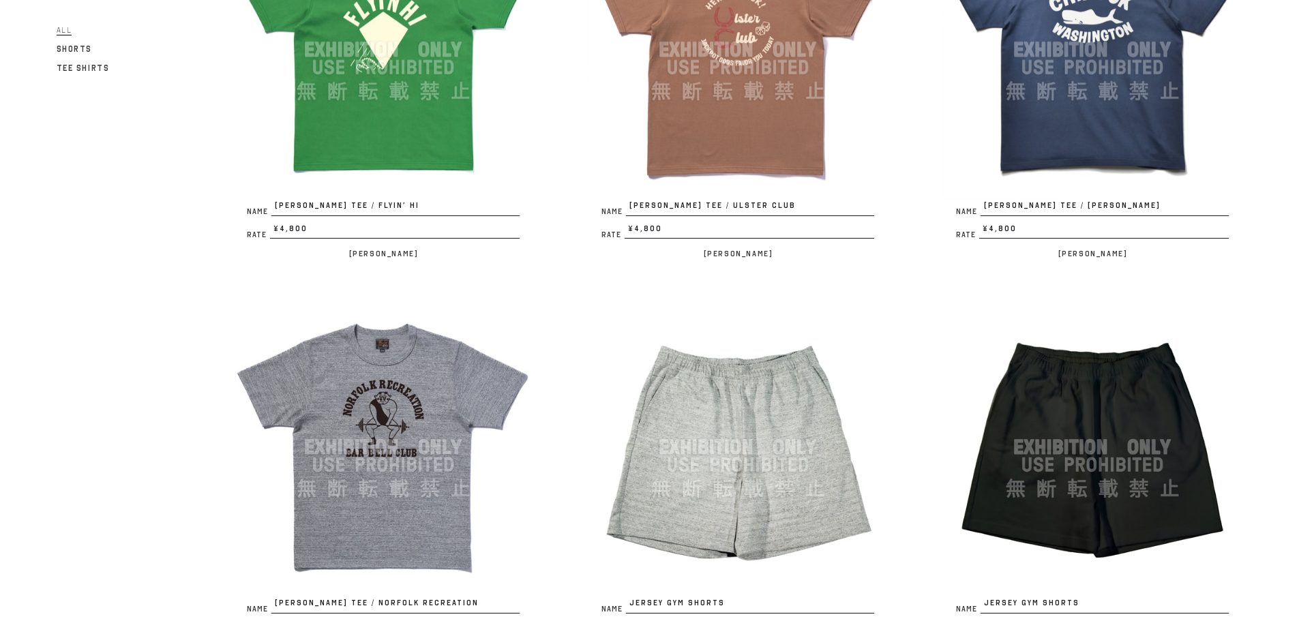
scroll to position [1091, 0]
click at [370, 441] on img at bounding box center [383, 447] width 300 height 300
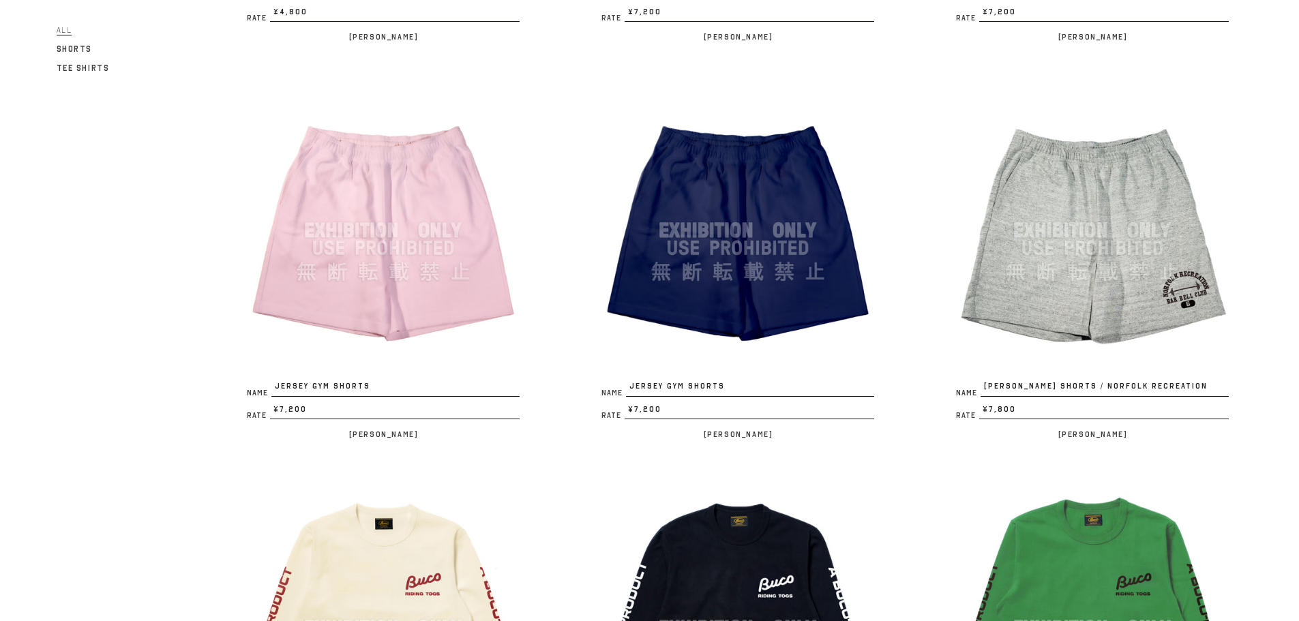
scroll to position [2046, 0]
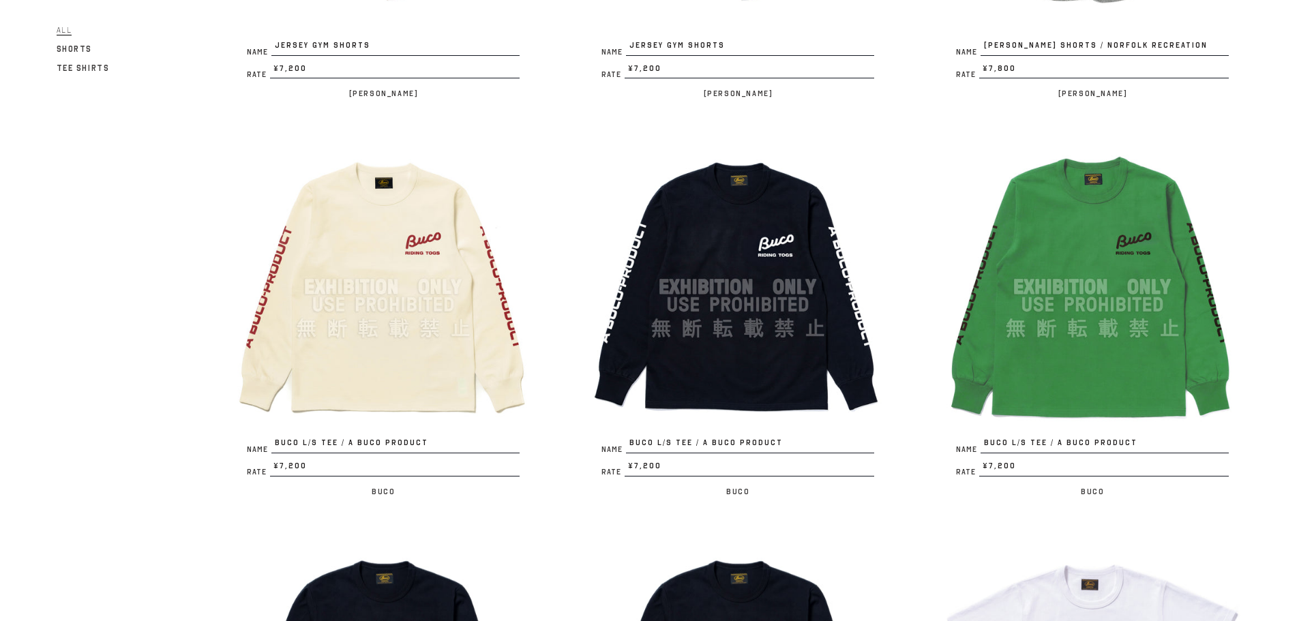
click at [433, 359] on img at bounding box center [383, 287] width 300 height 300
click at [793, 269] on img at bounding box center [738, 287] width 300 height 300
click at [1128, 297] on img at bounding box center [1093, 287] width 300 height 300
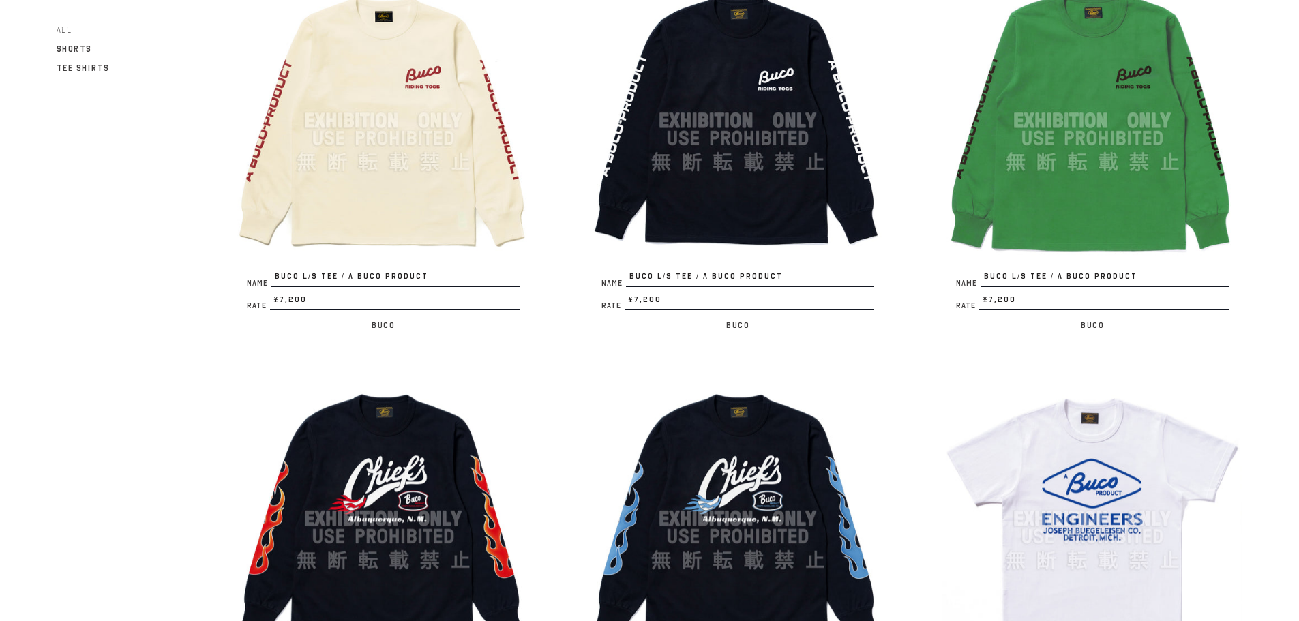
scroll to position [2251, 0]
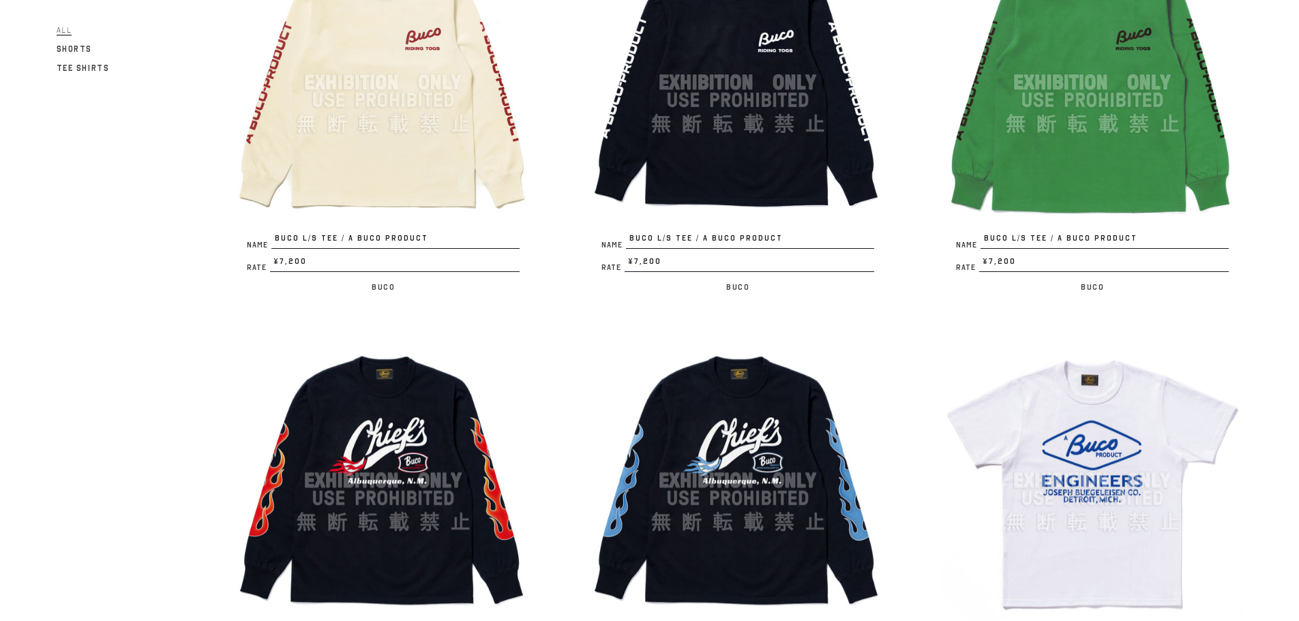
click at [406, 512] on img at bounding box center [383, 481] width 300 height 300
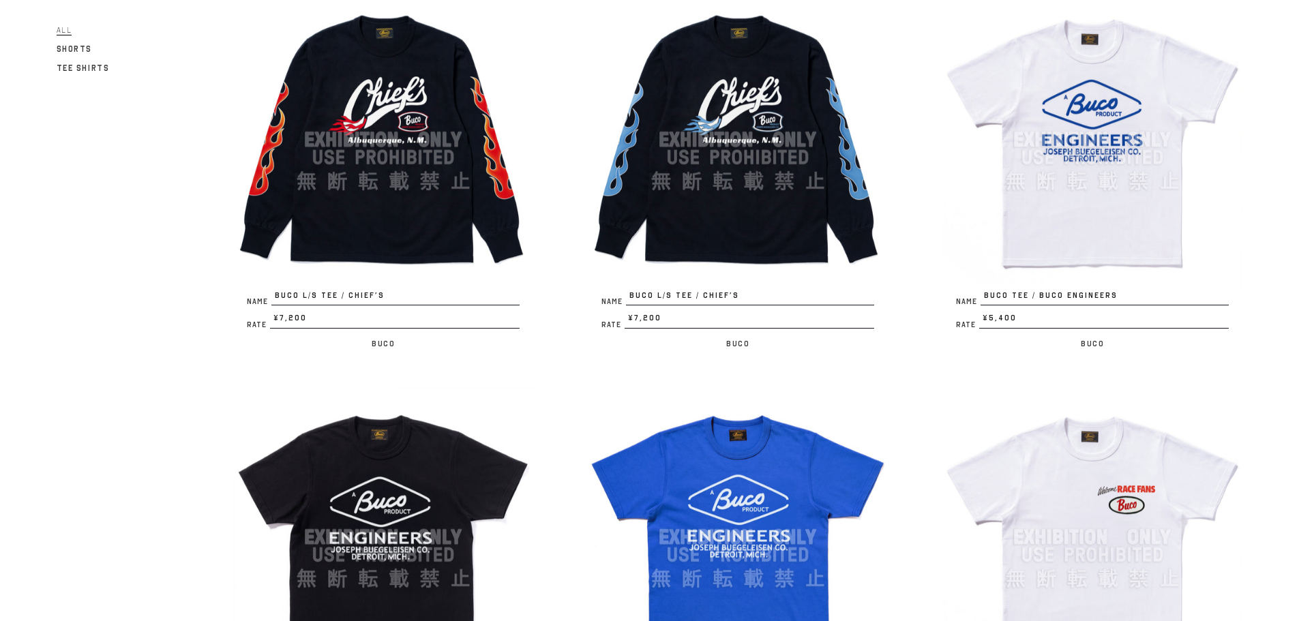
scroll to position [2865, 0]
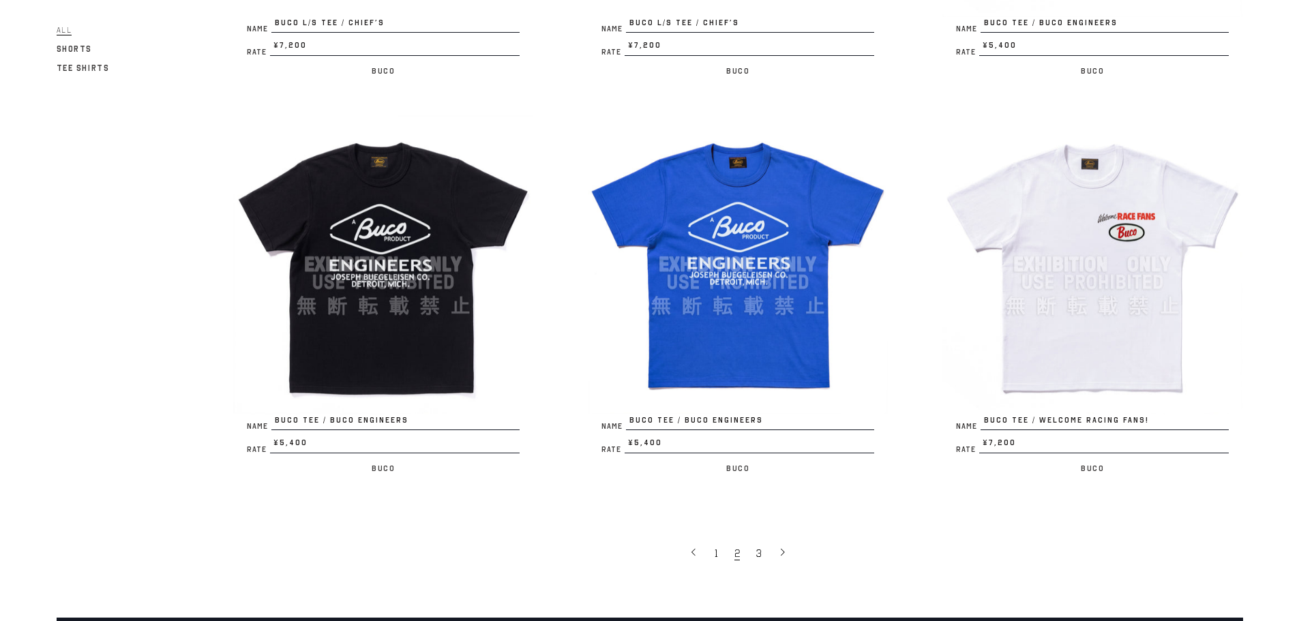
click at [694, 295] on img at bounding box center [738, 265] width 300 height 300
click at [1052, 315] on img at bounding box center [1093, 265] width 300 height 300
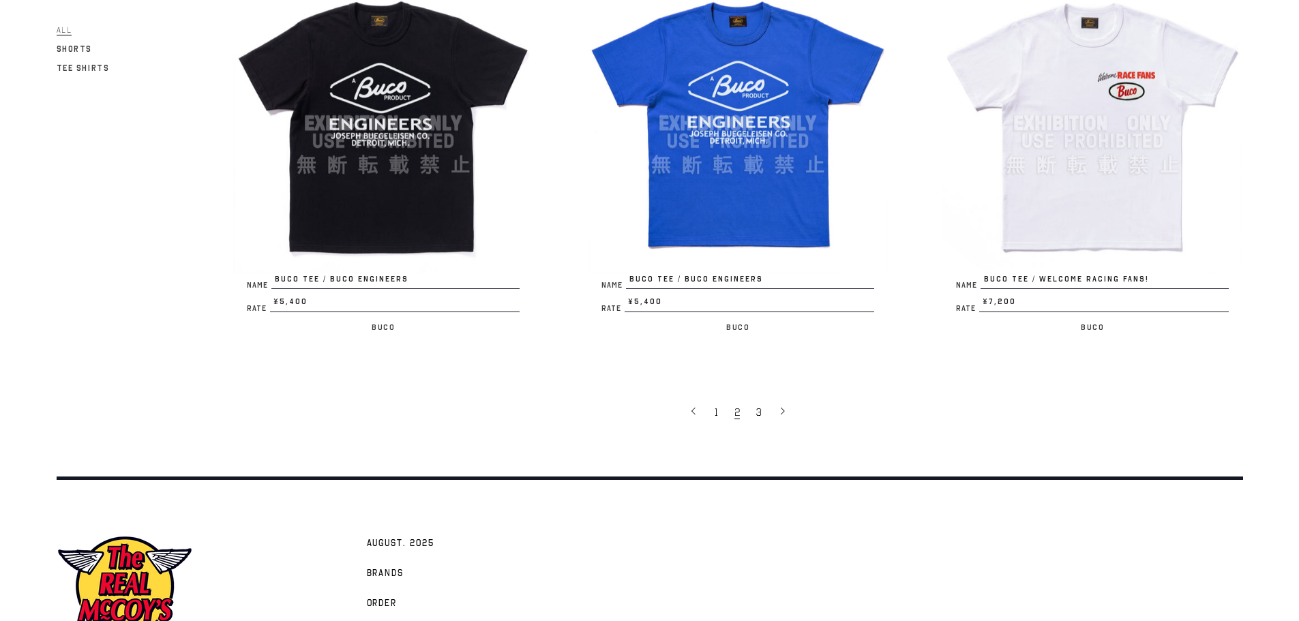
scroll to position [3093, 0]
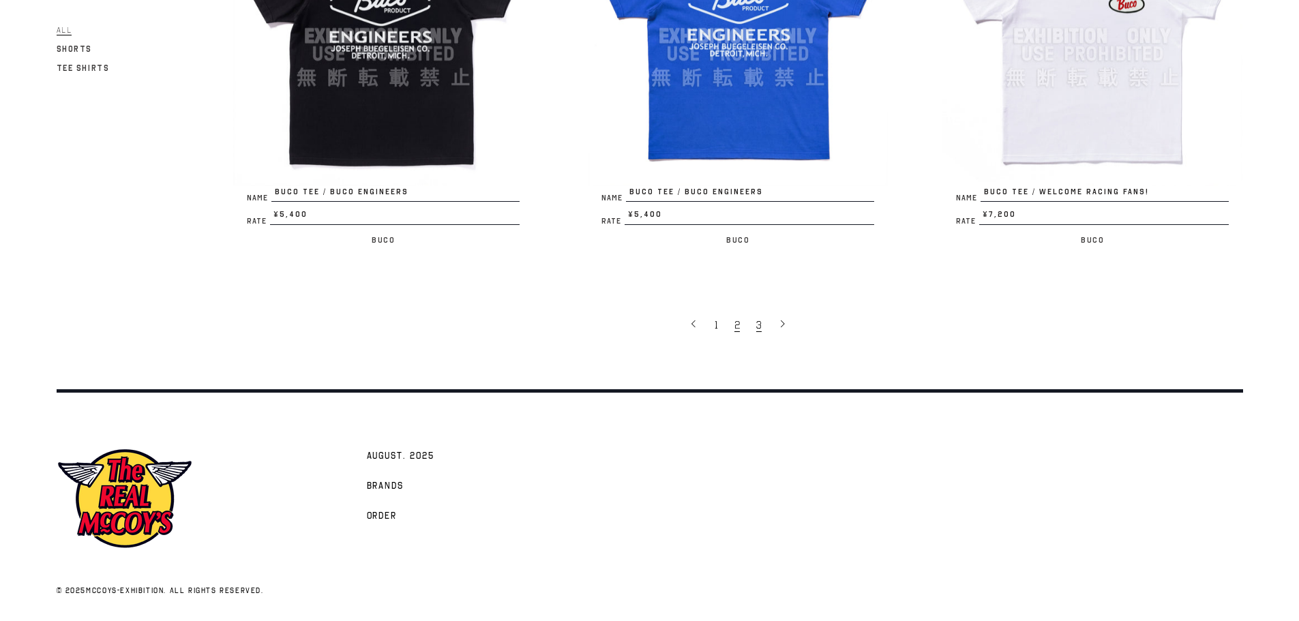
click at [762, 325] on link "3" at bounding box center [761, 324] width 22 height 29
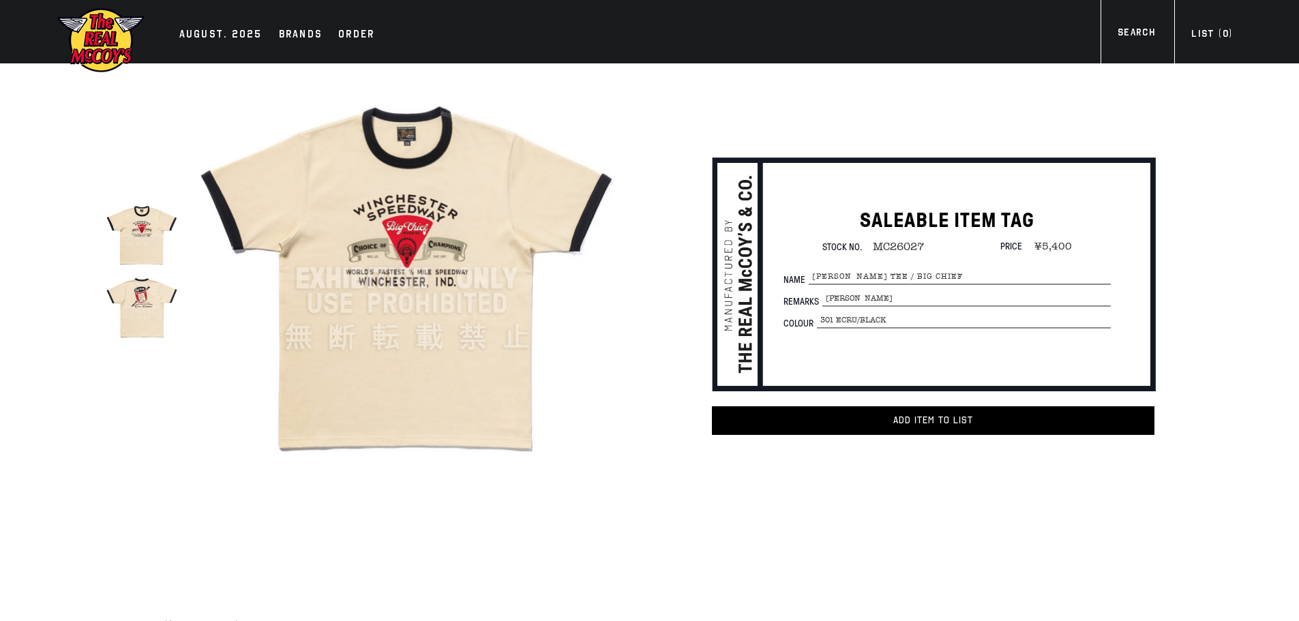
click at [413, 351] on img at bounding box center [407, 279] width 424 height 424
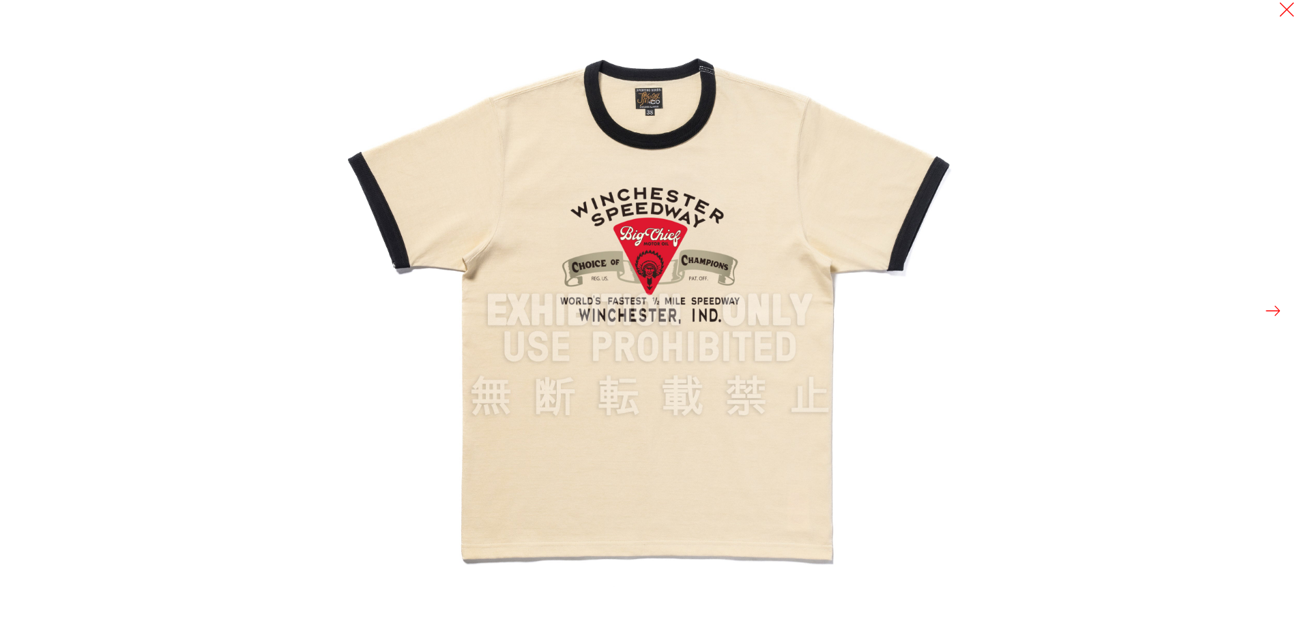
click at [1276, 313] on button at bounding box center [1272, 310] width 19 height 19
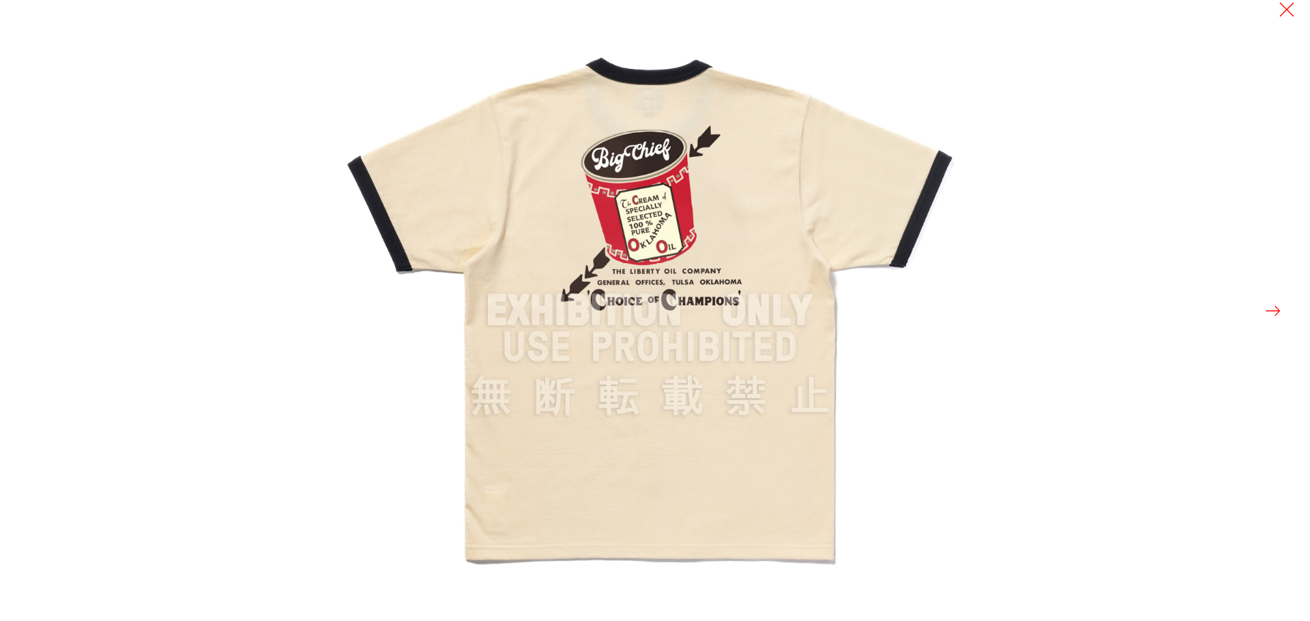
click at [1269, 313] on button at bounding box center [1272, 310] width 19 height 19
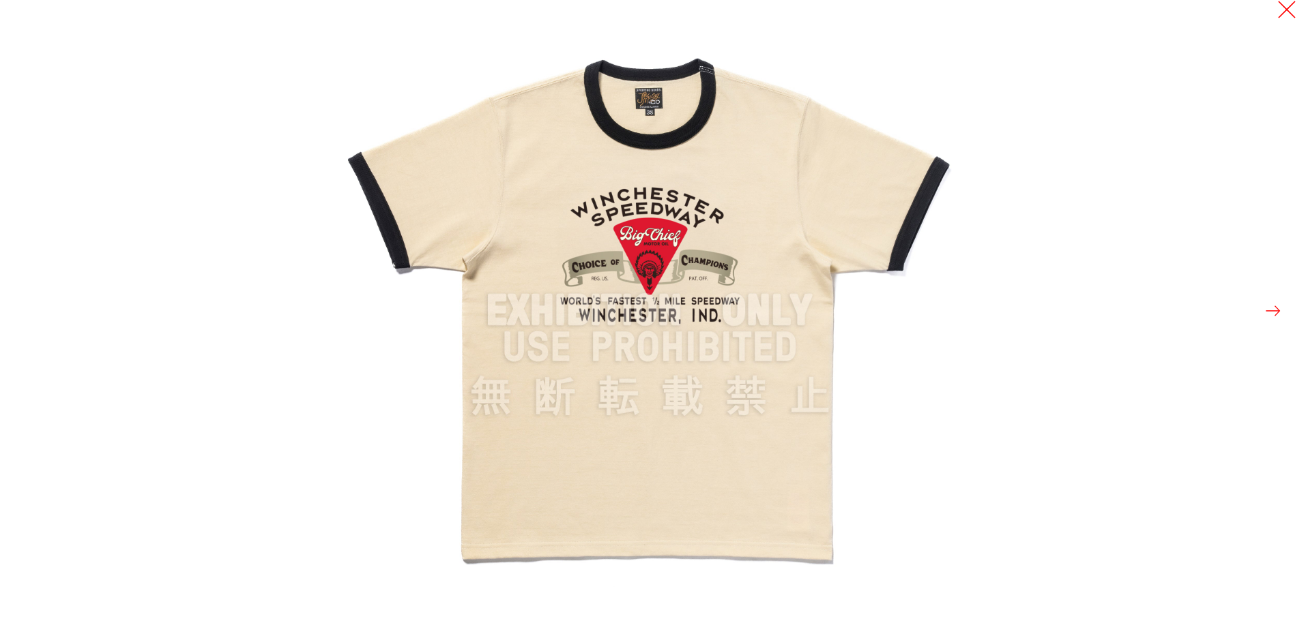
click at [1285, 11] on button at bounding box center [1286, 9] width 19 height 19
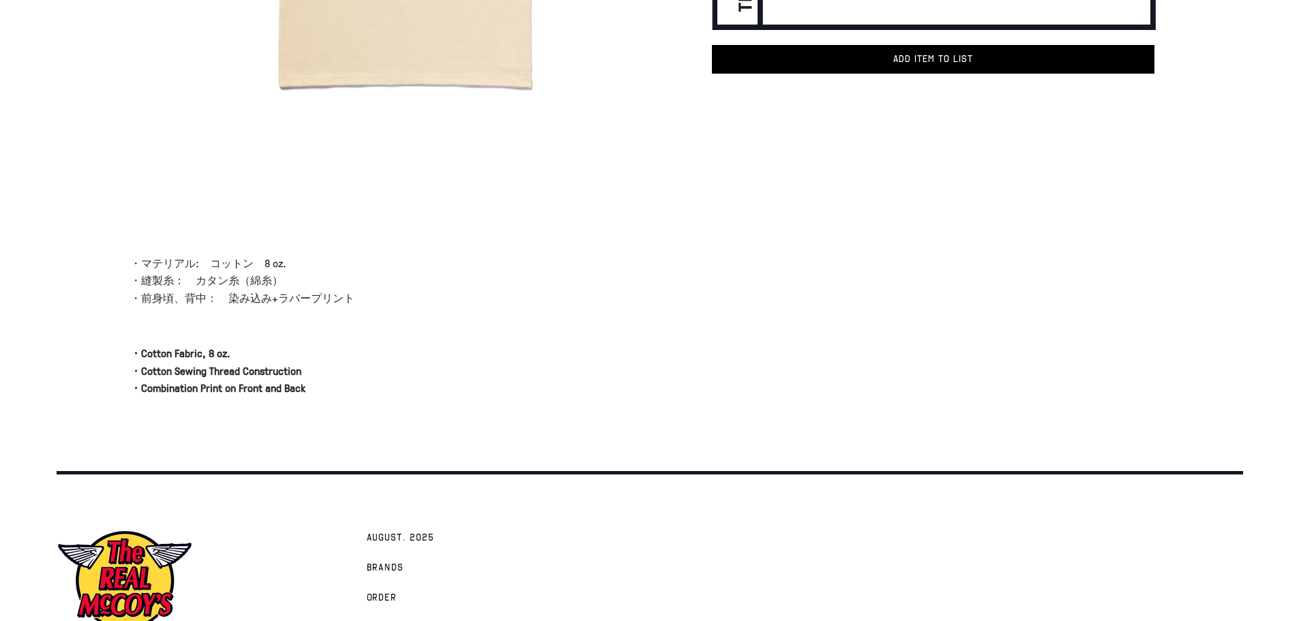
scroll to position [443, 0]
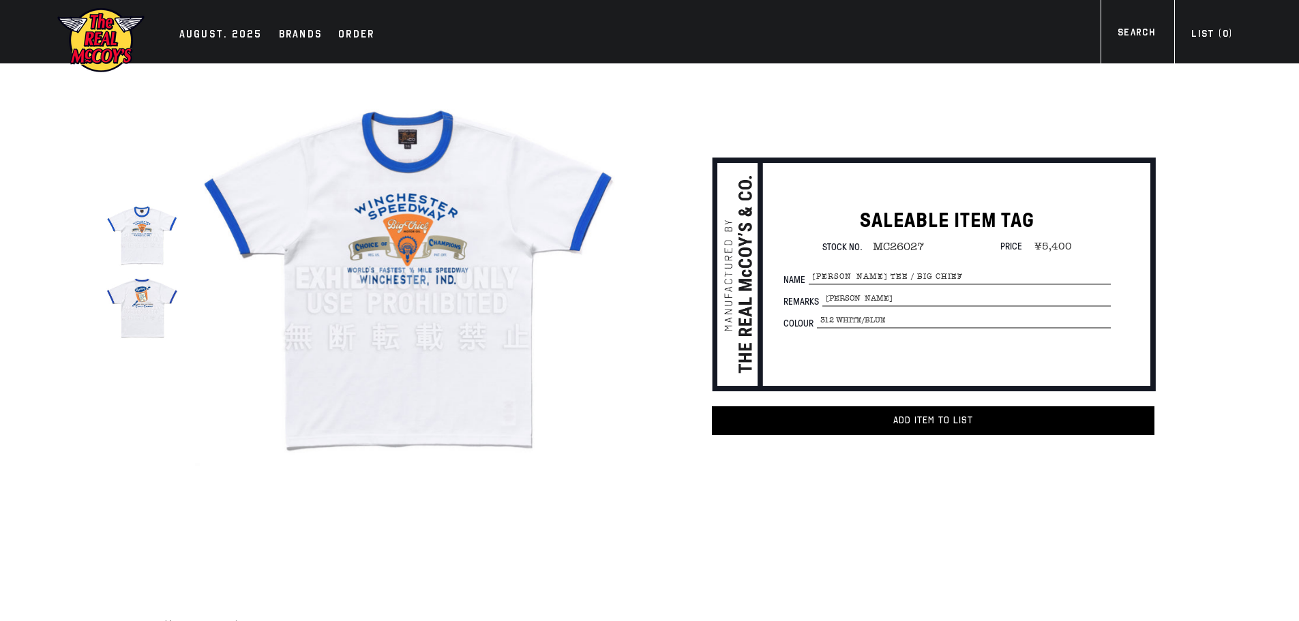
click at [467, 342] on img at bounding box center [407, 279] width 424 height 424
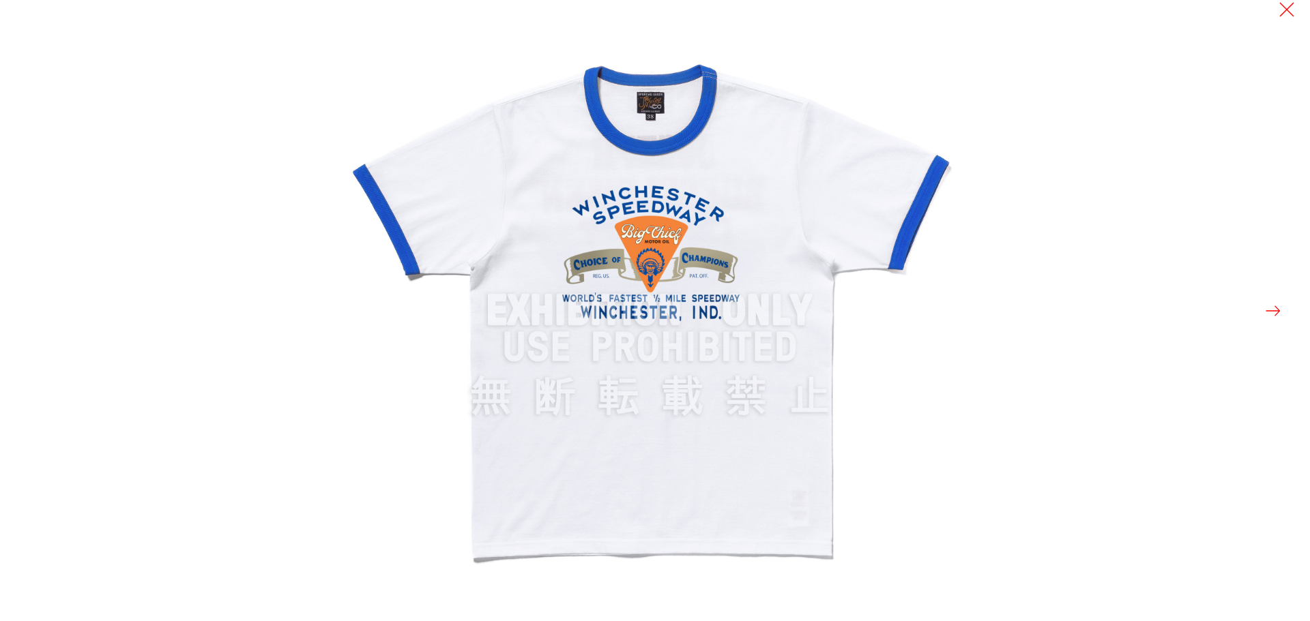
click at [1278, 308] on button at bounding box center [1272, 310] width 19 height 19
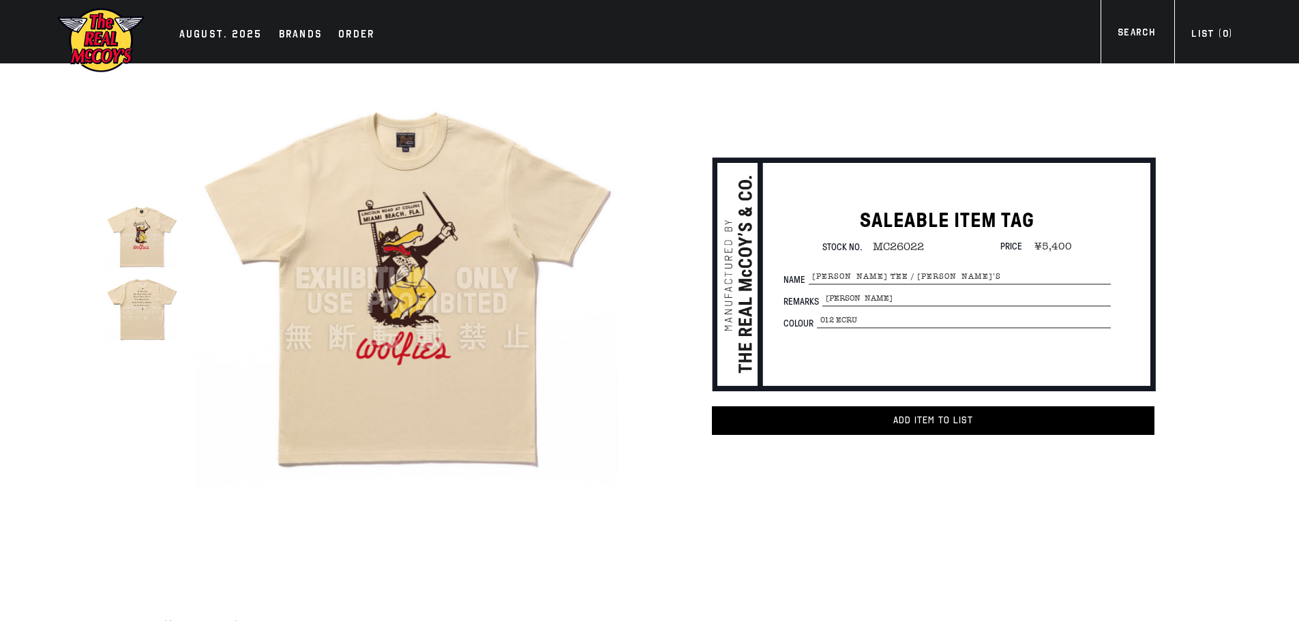
click at [445, 319] on img at bounding box center [407, 279] width 424 height 424
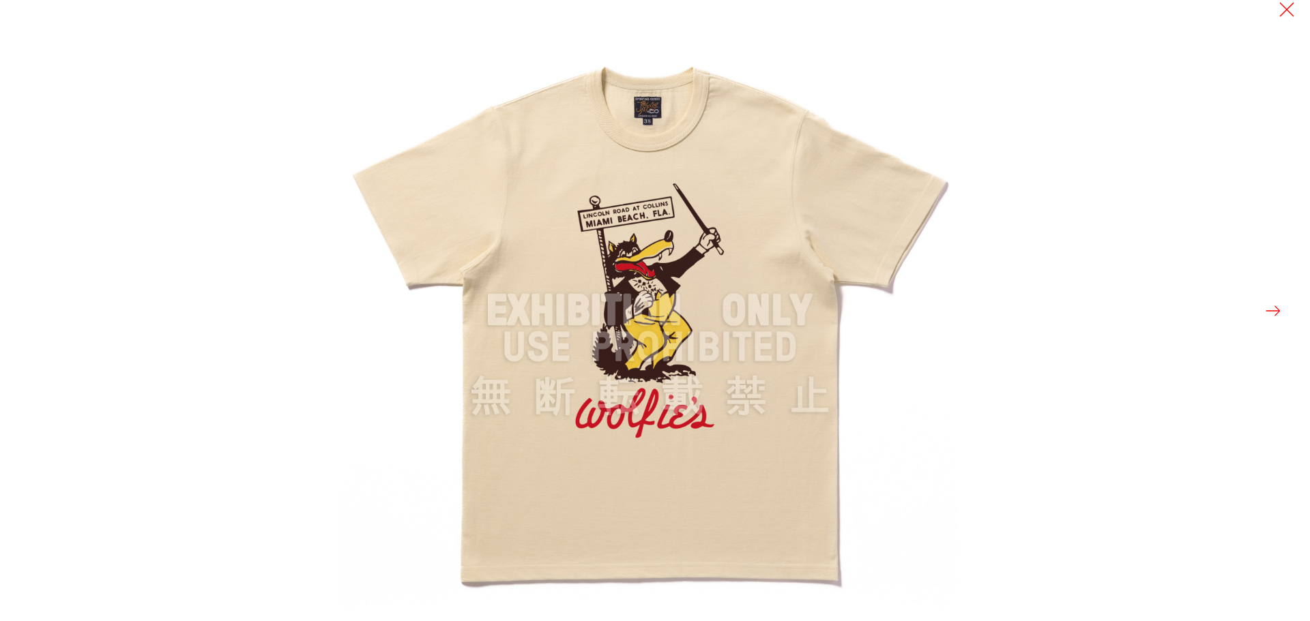
click at [1278, 310] on button at bounding box center [1272, 310] width 19 height 19
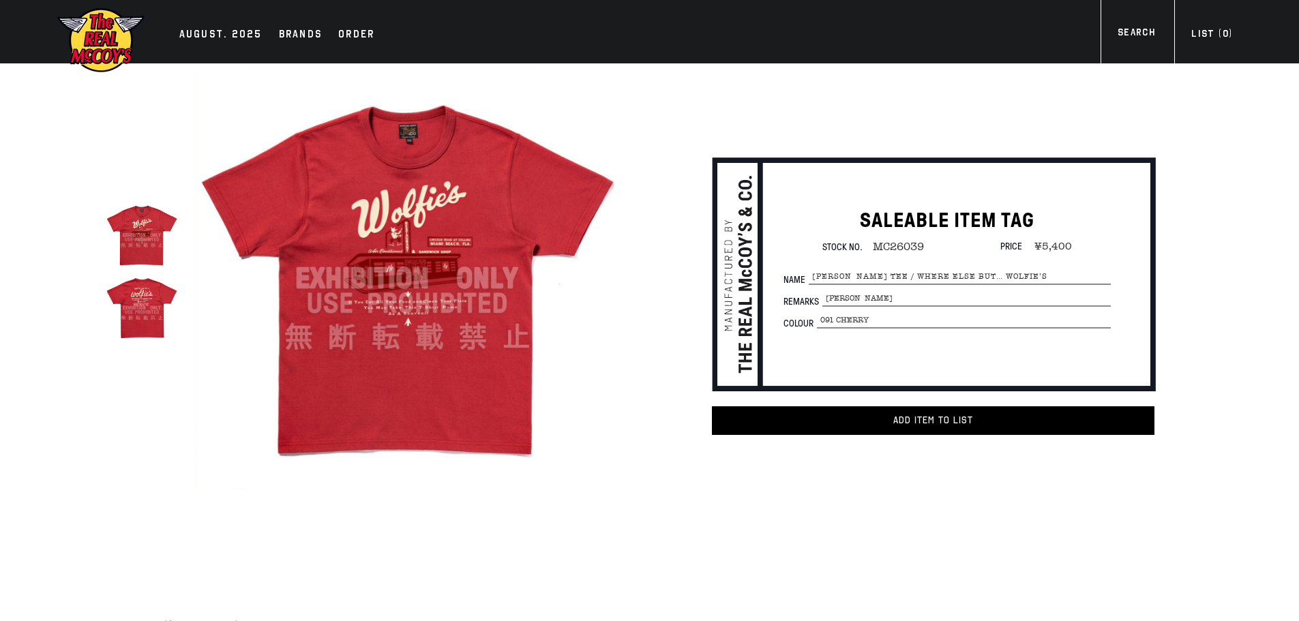
click at [469, 324] on img at bounding box center [407, 279] width 424 height 424
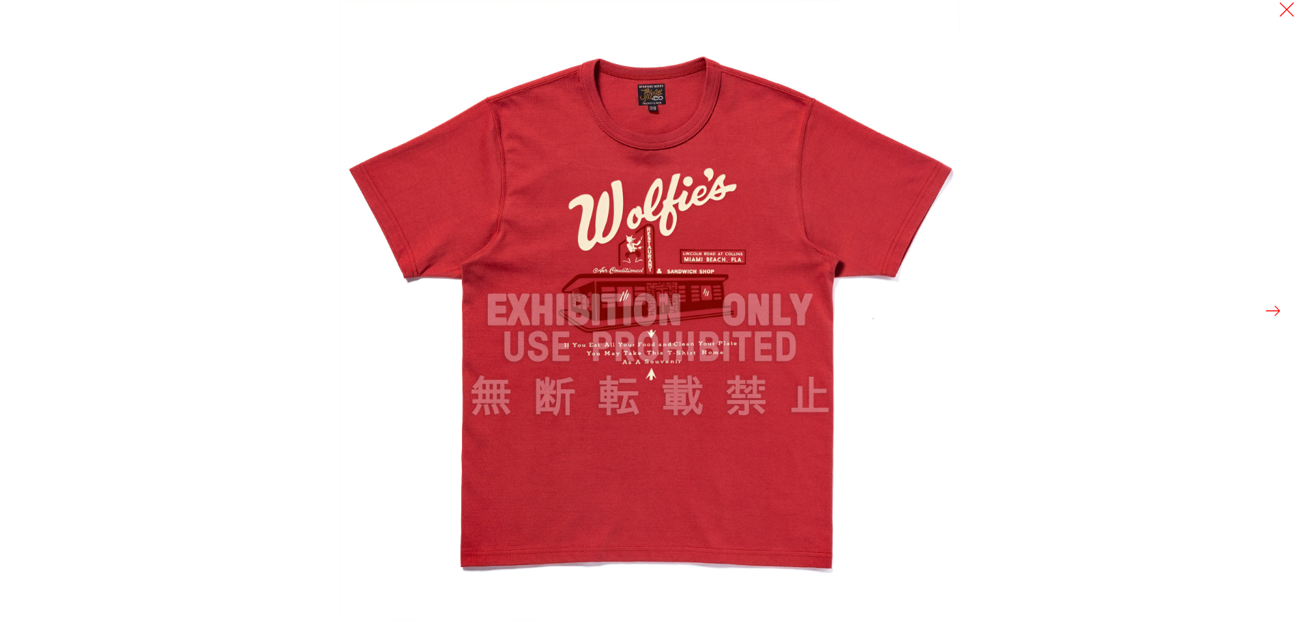
click at [1270, 311] on button at bounding box center [1272, 310] width 19 height 19
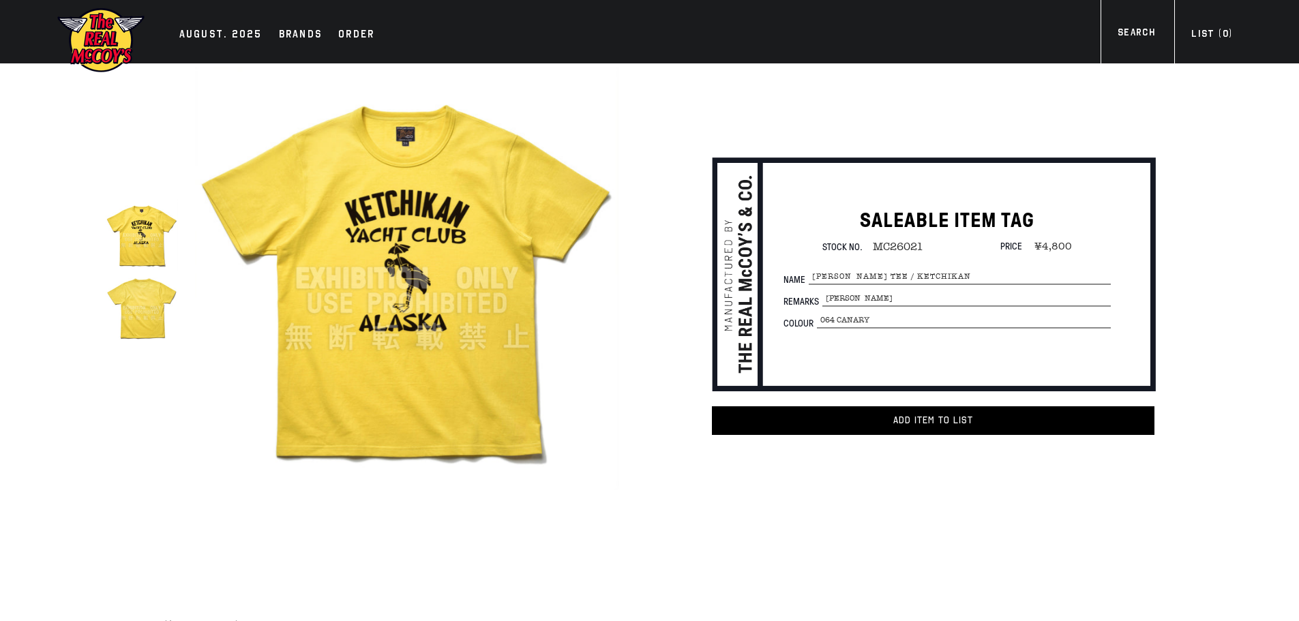
click at [396, 286] on img at bounding box center [407, 279] width 424 height 424
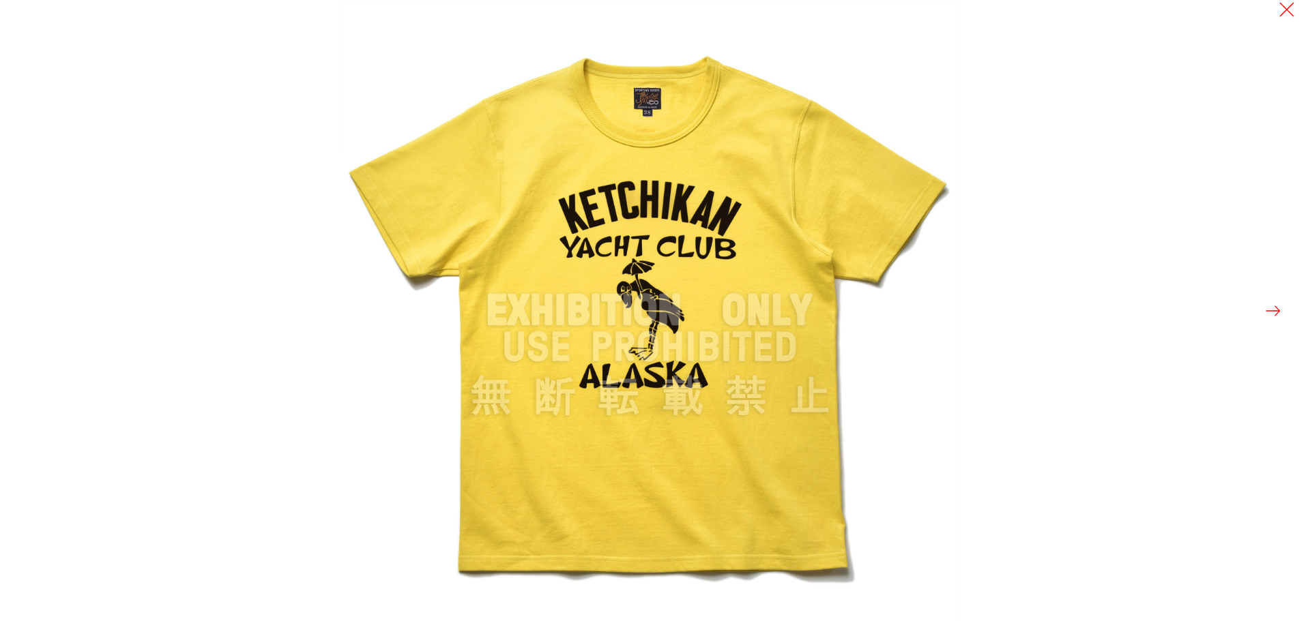
click at [1274, 309] on button at bounding box center [1272, 310] width 19 height 19
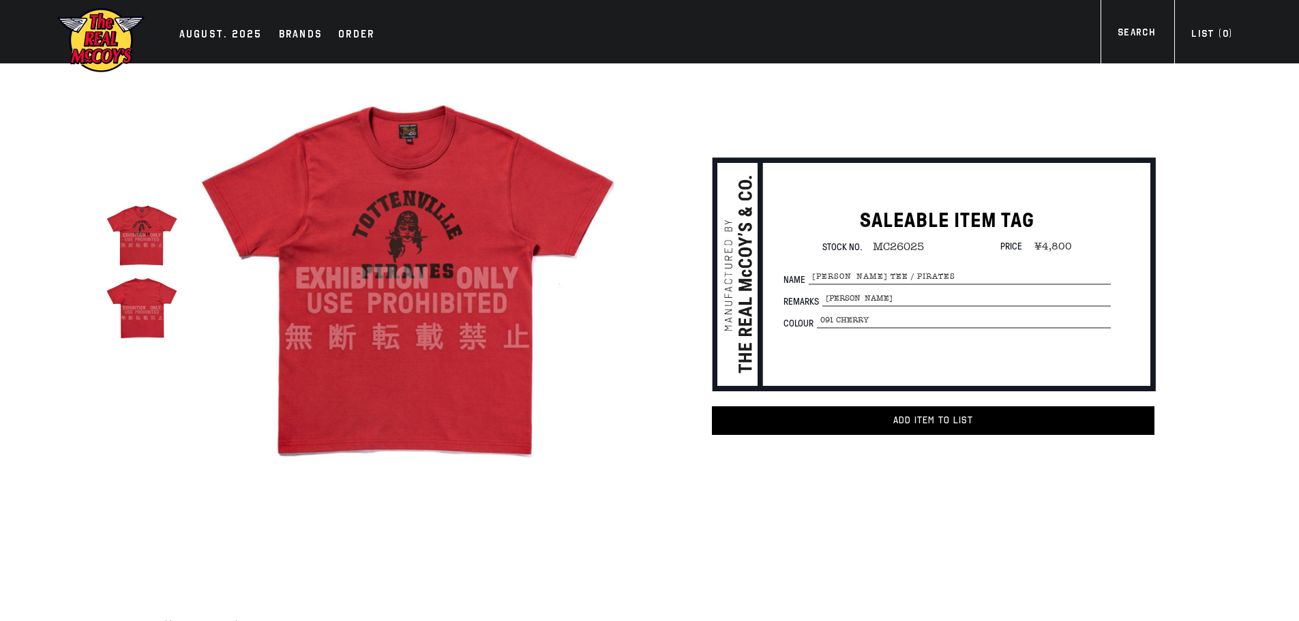
click at [481, 284] on img at bounding box center [407, 279] width 424 height 424
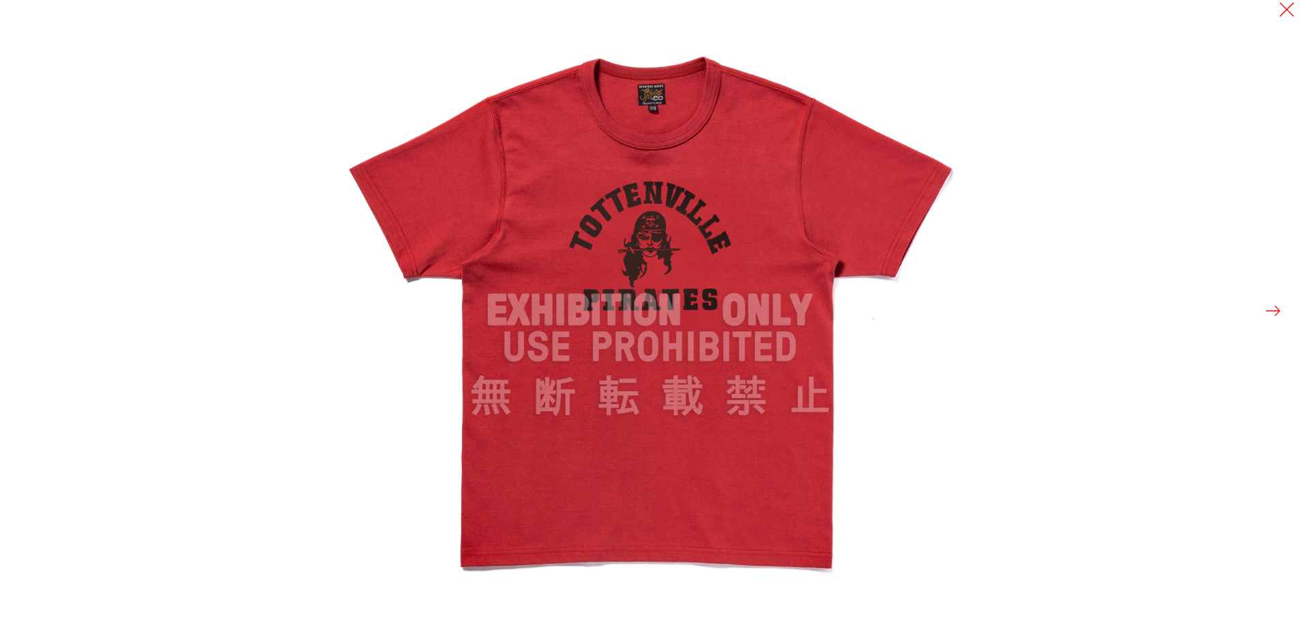
click at [1275, 310] on button at bounding box center [1272, 310] width 19 height 19
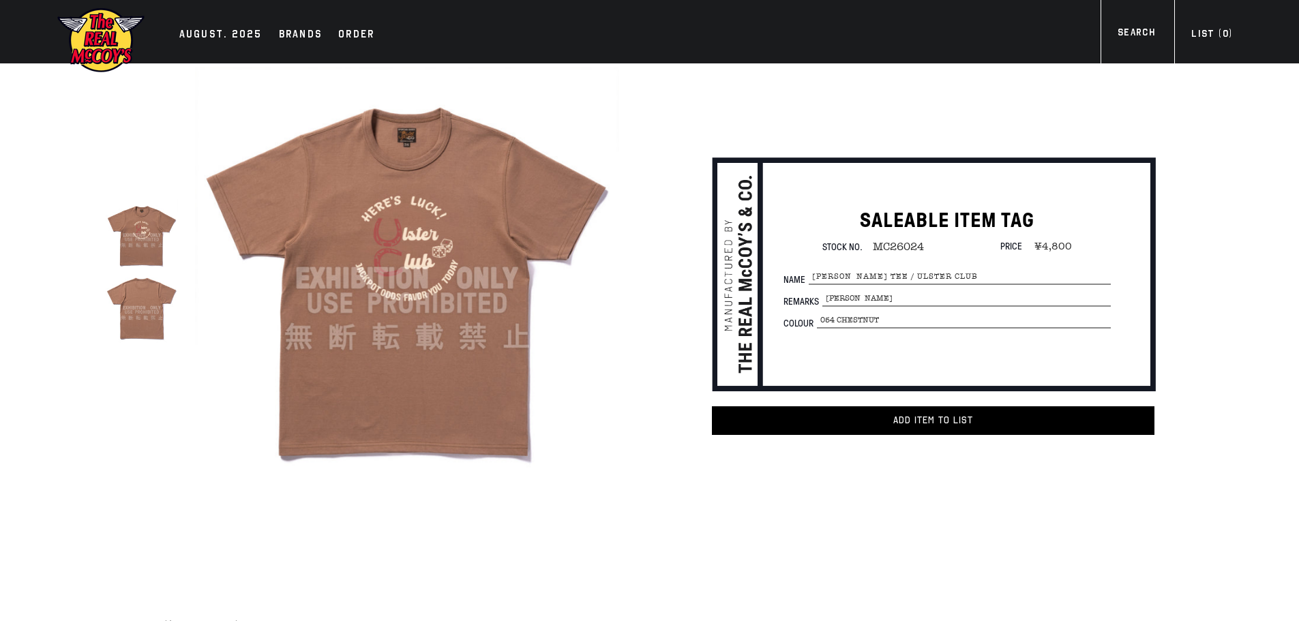
click at [435, 377] on img at bounding box center [407, 279] width 424 height 424
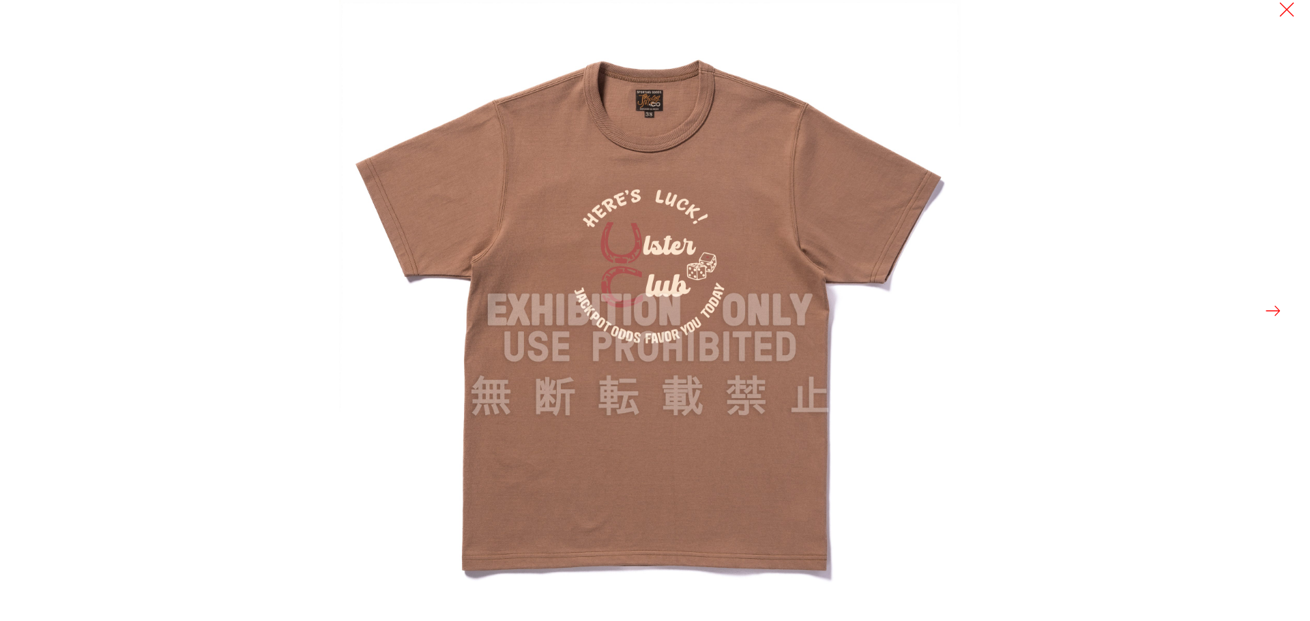
click at [1272, 314] on button at bounding box center [1272, 310] width 19 height 19
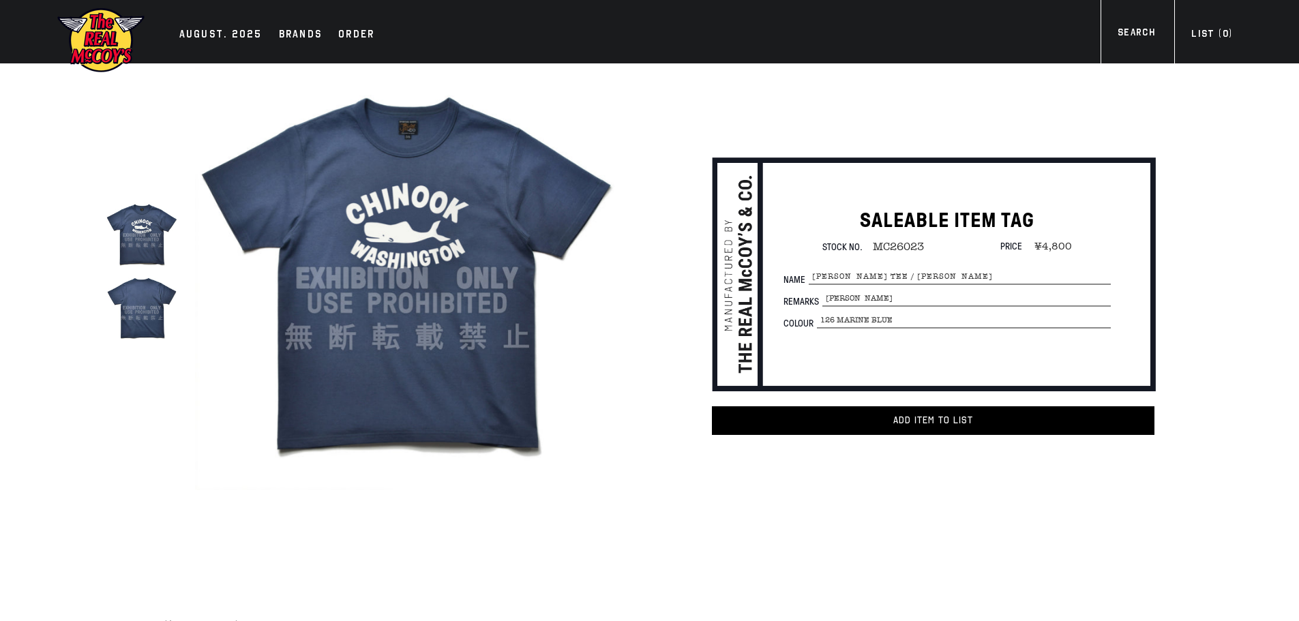
click at [439, 304] on img at bounding box center [407, 279] width 424 height 424
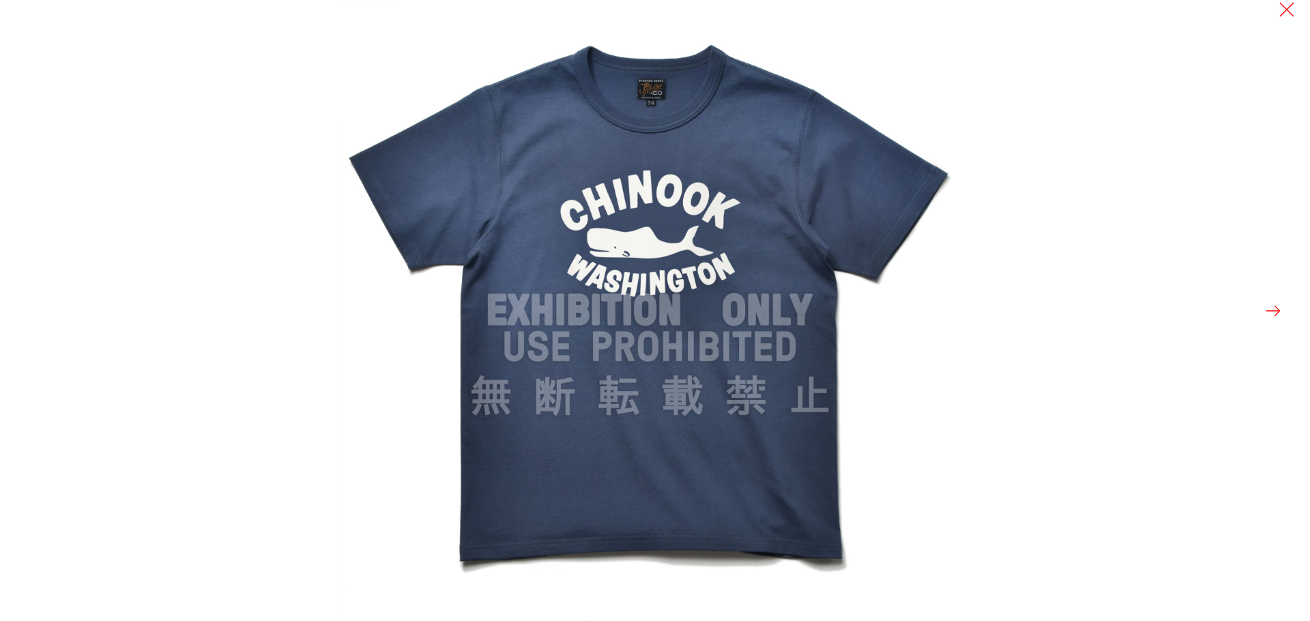
click at [1272, 310] on button at bounding box center [1272, 310] width 19 height 19
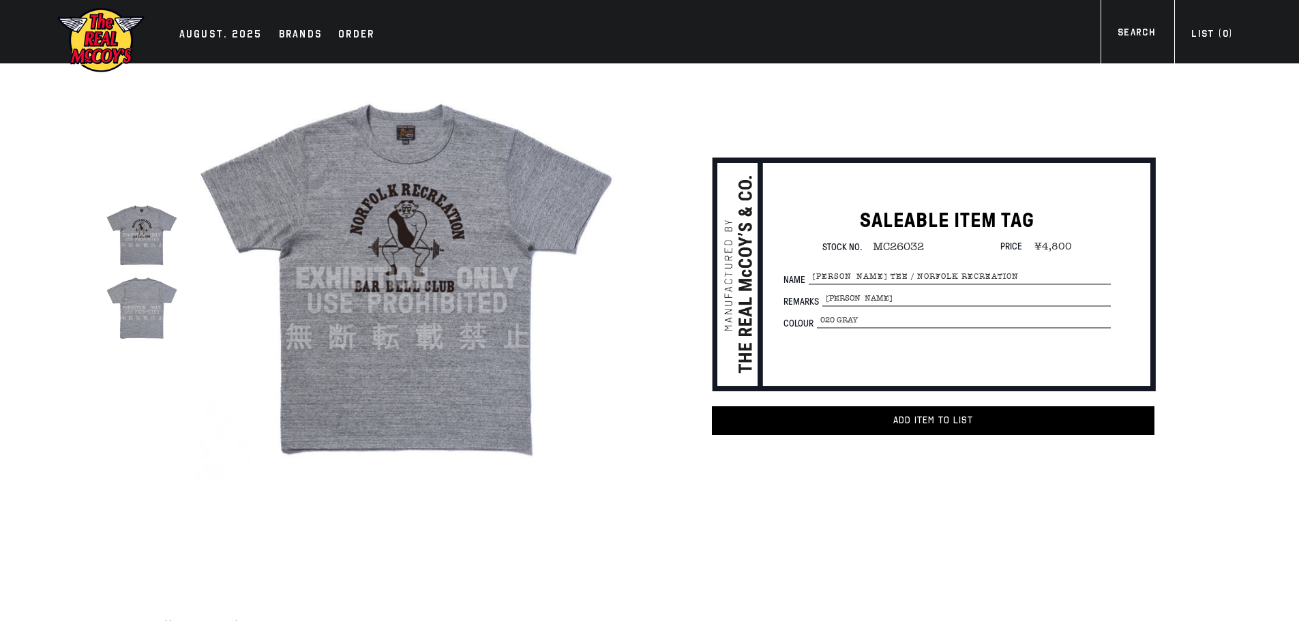
click at [419, 338] on img at bounding box center [407, 279] width 424 height 424
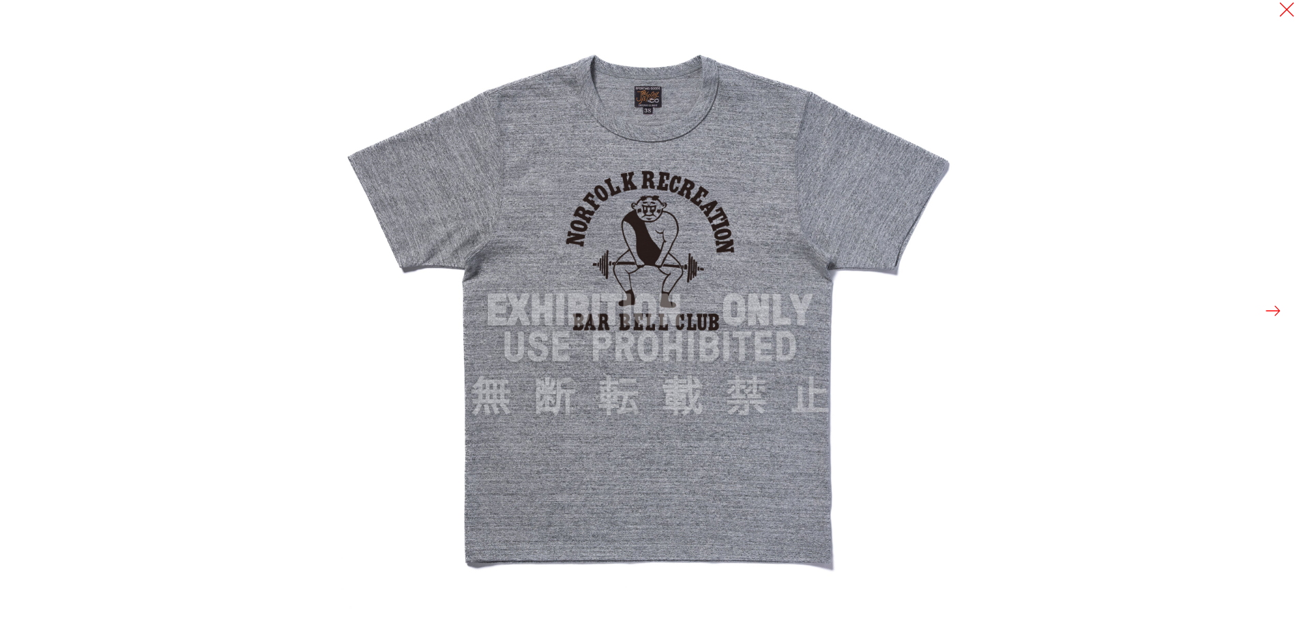
click at [1276, 310] on button at bounding box center [1272, 310] width 19 height 19
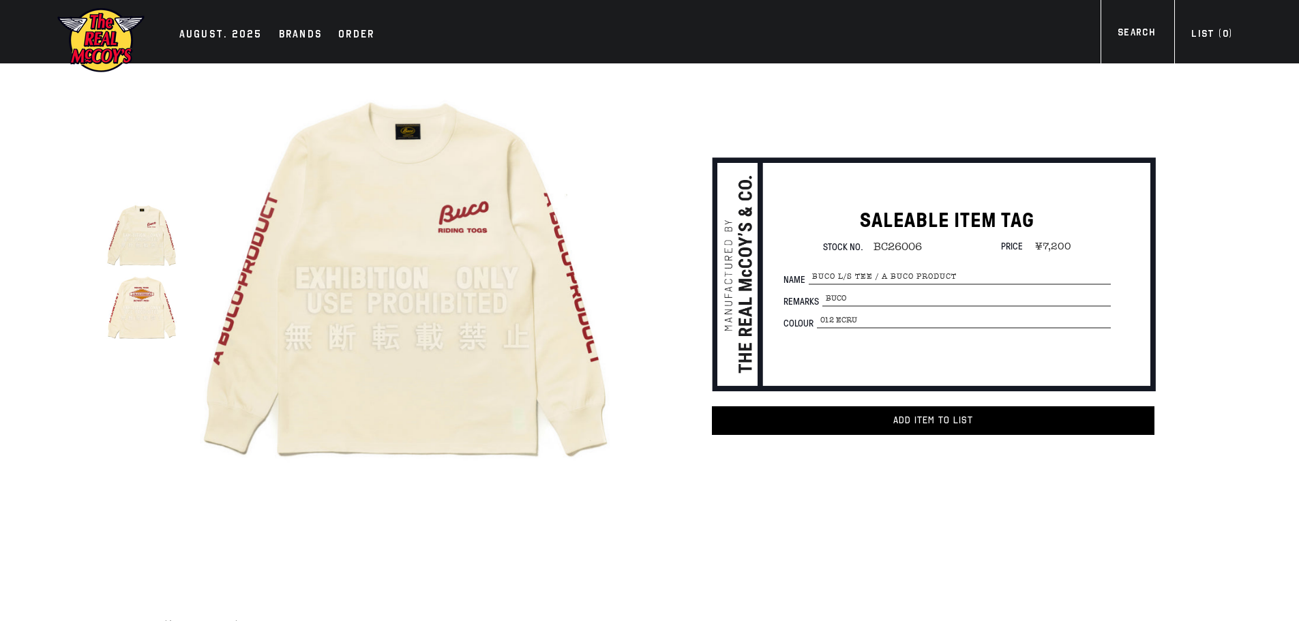
click at [433, 359] on img at bounding box center [407, 279] width 424 height 424
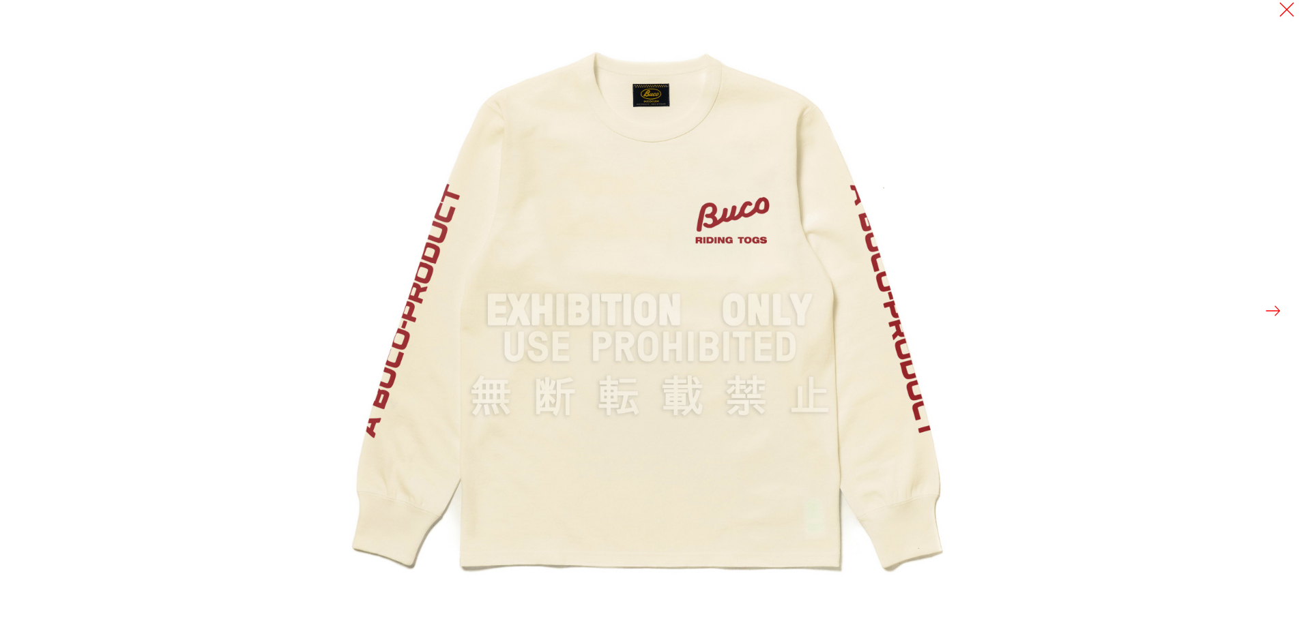
click at [1276, 311] on button at bounding box center [1272, 310] width 19 height 19
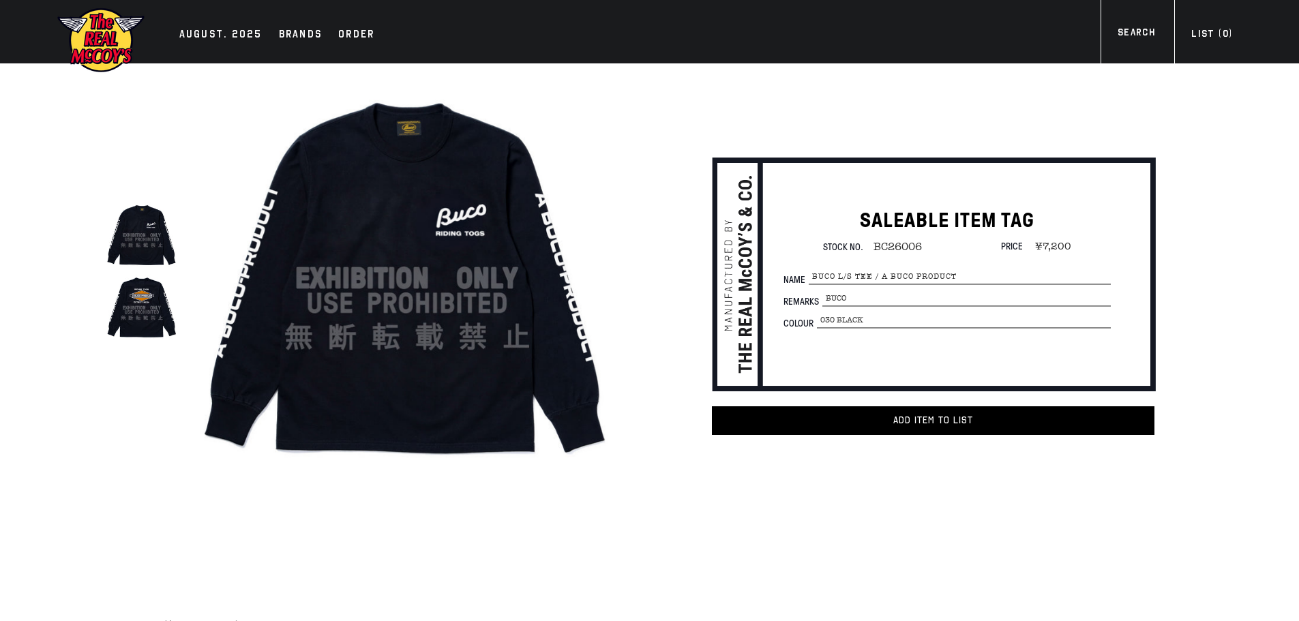
click at [501, 281] on img at bounding box center [407, 279] width 424 height 424
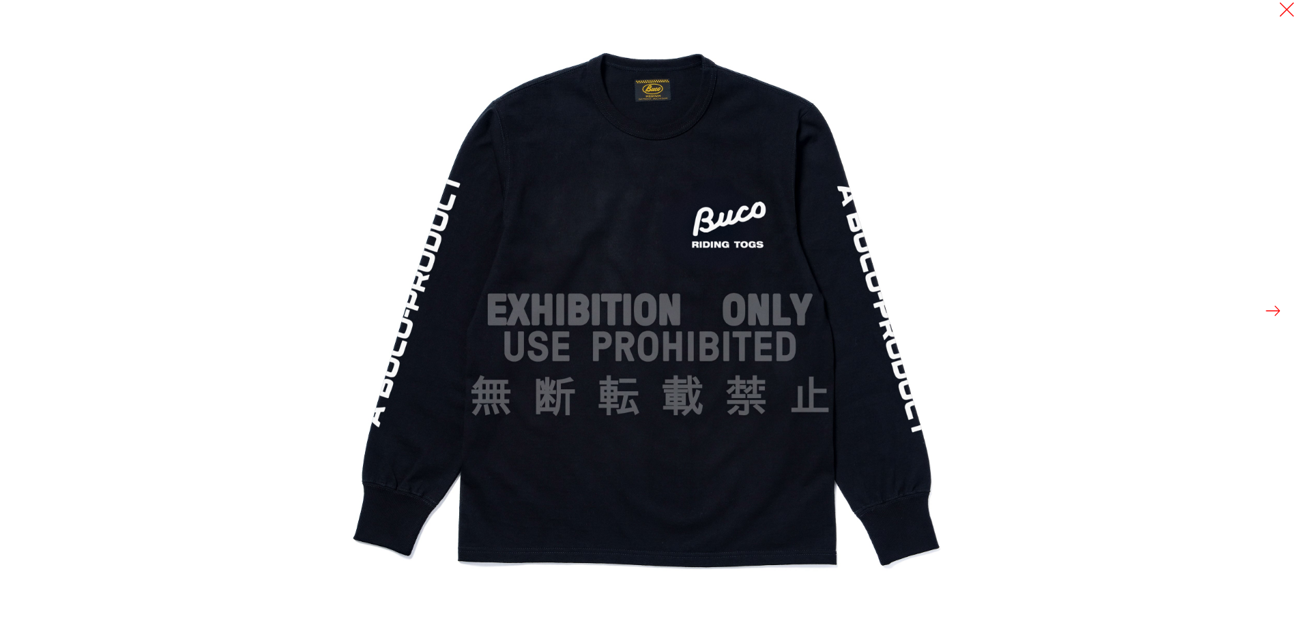
click at [1276, 313] on button at bounding box center [1272, 310] width 19 height 19
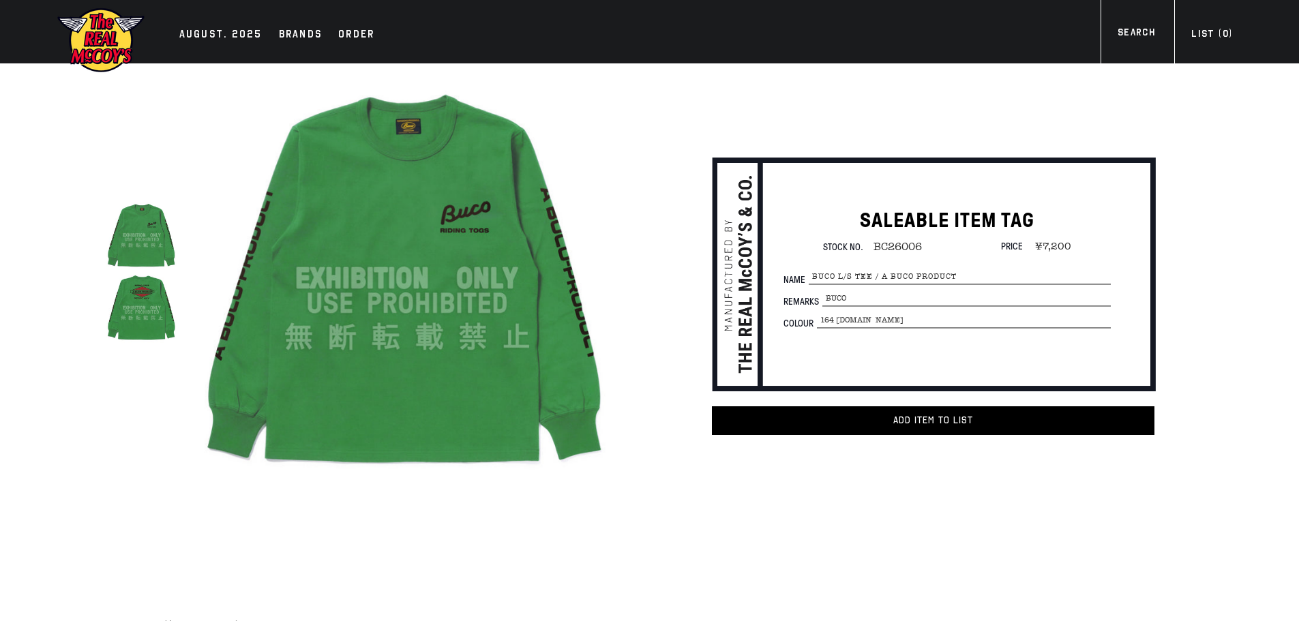
click at [436, 293] on img at bounding box center [407, 279] width 424 height 424
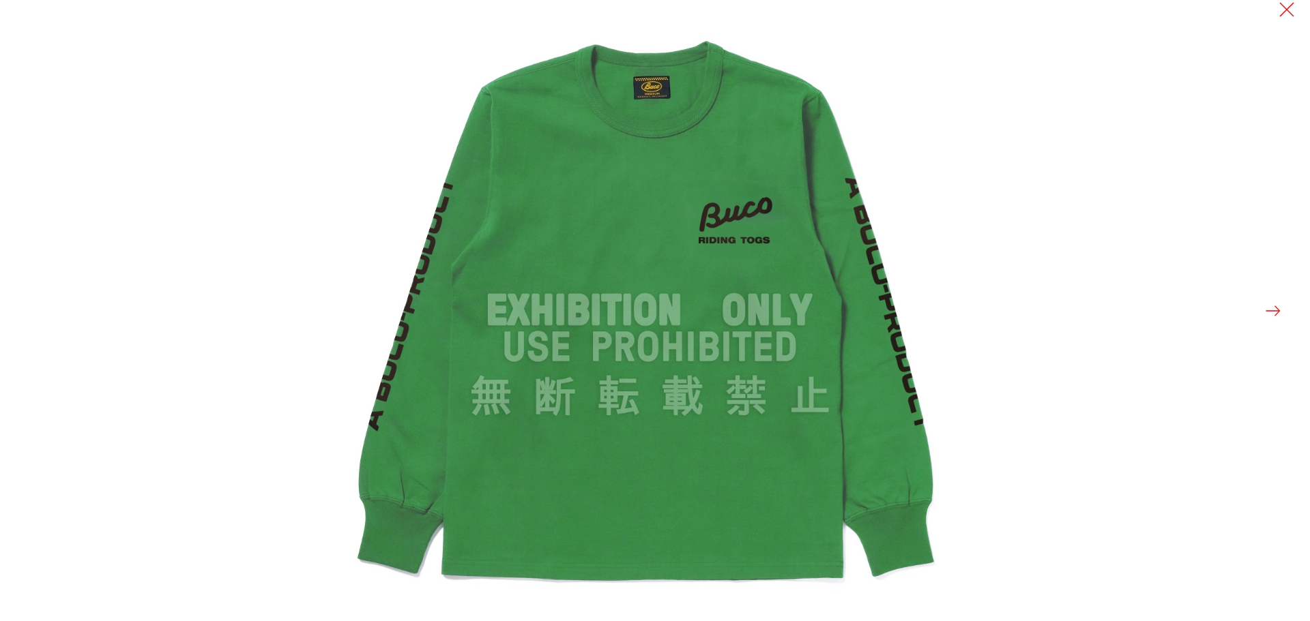
click at [1273, 312] on button at bounding box center [1272, 310] width 19 height 19
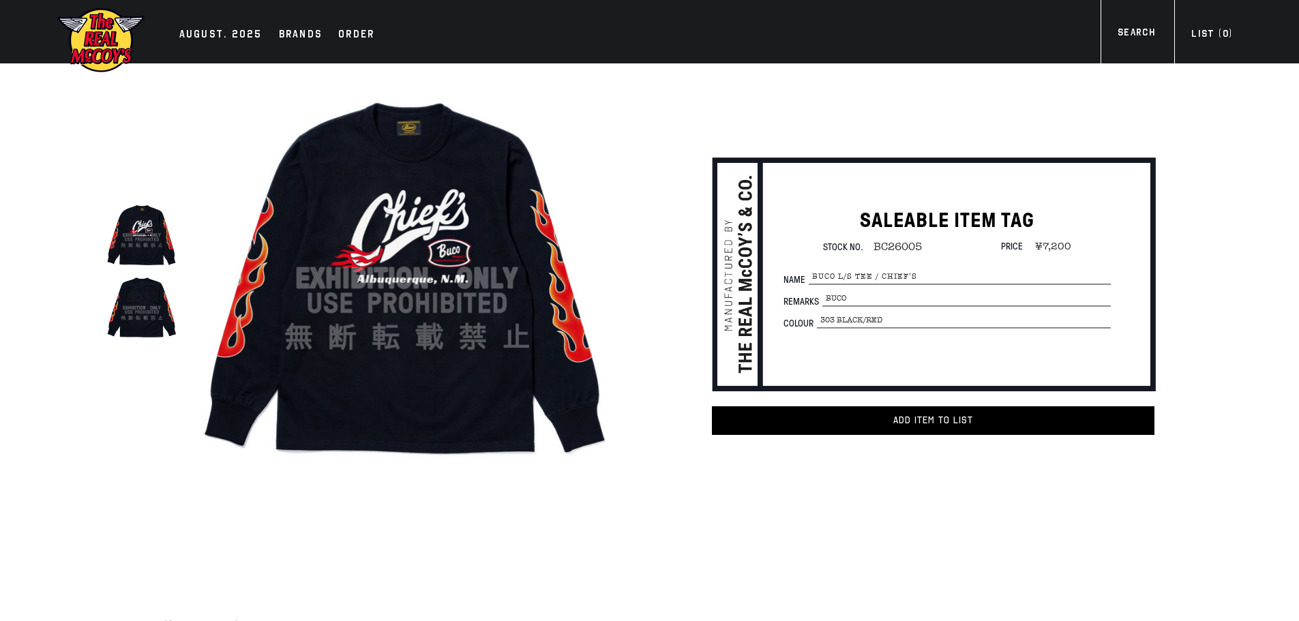
click at [393, 398] on img at bounding box center [407, 279] width 424 height 424
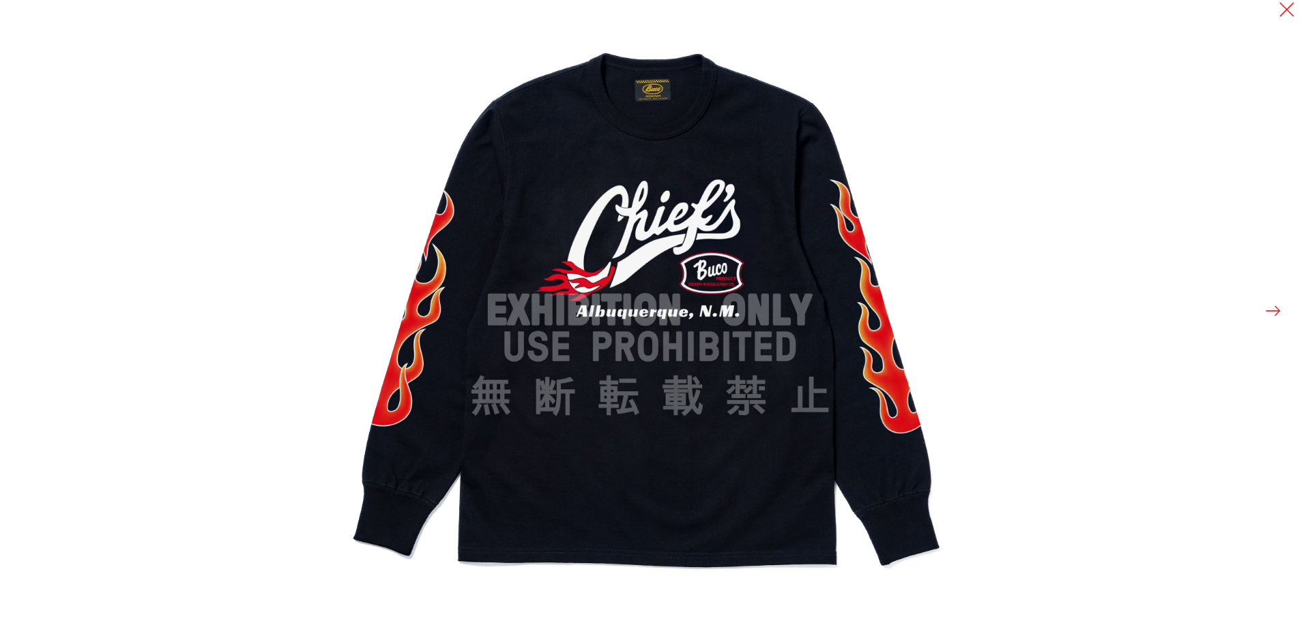
click at [1279, 308] on button at bounding box center [1272, 310] width 19 height 19
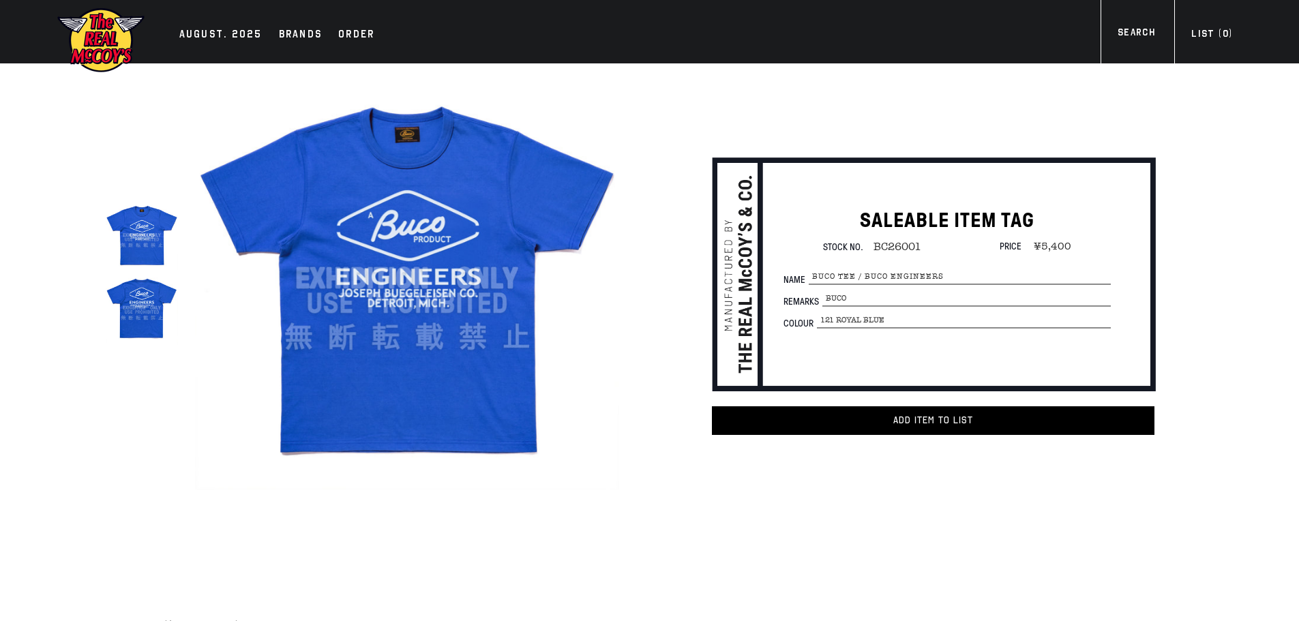
click at [407, 248] on img at bounding box center [407, 279] width 424 height 424
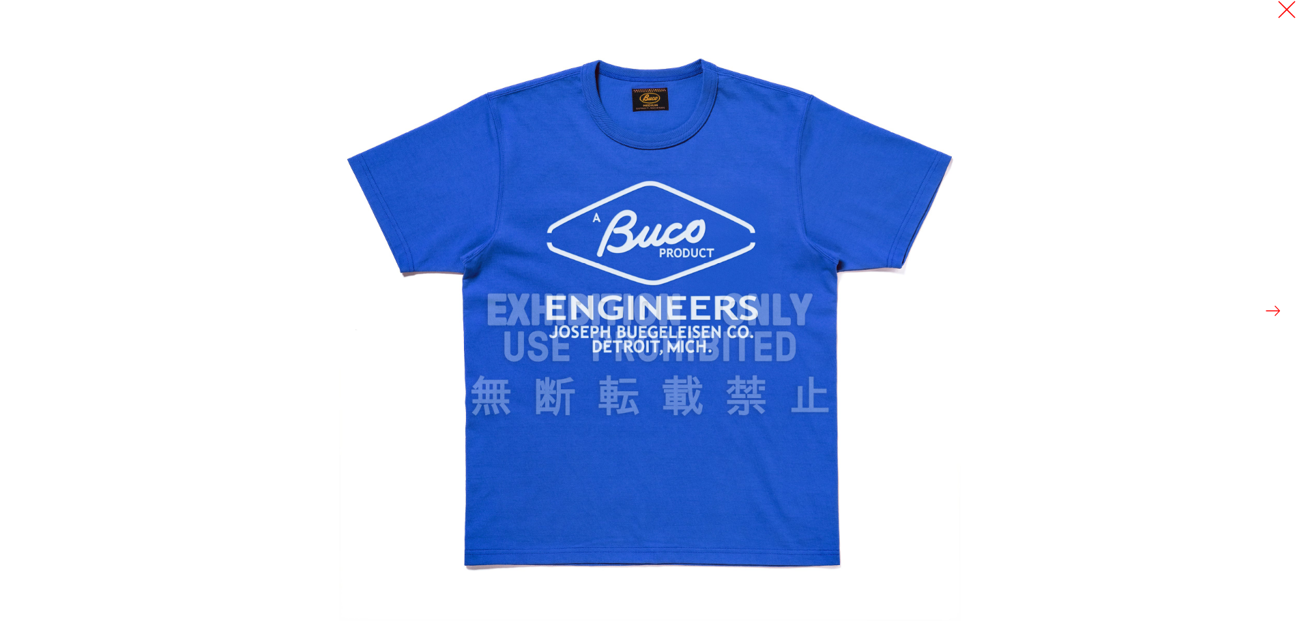
click at [1282, 10] on button at bounding box center [1286, 9] width 19 height 19
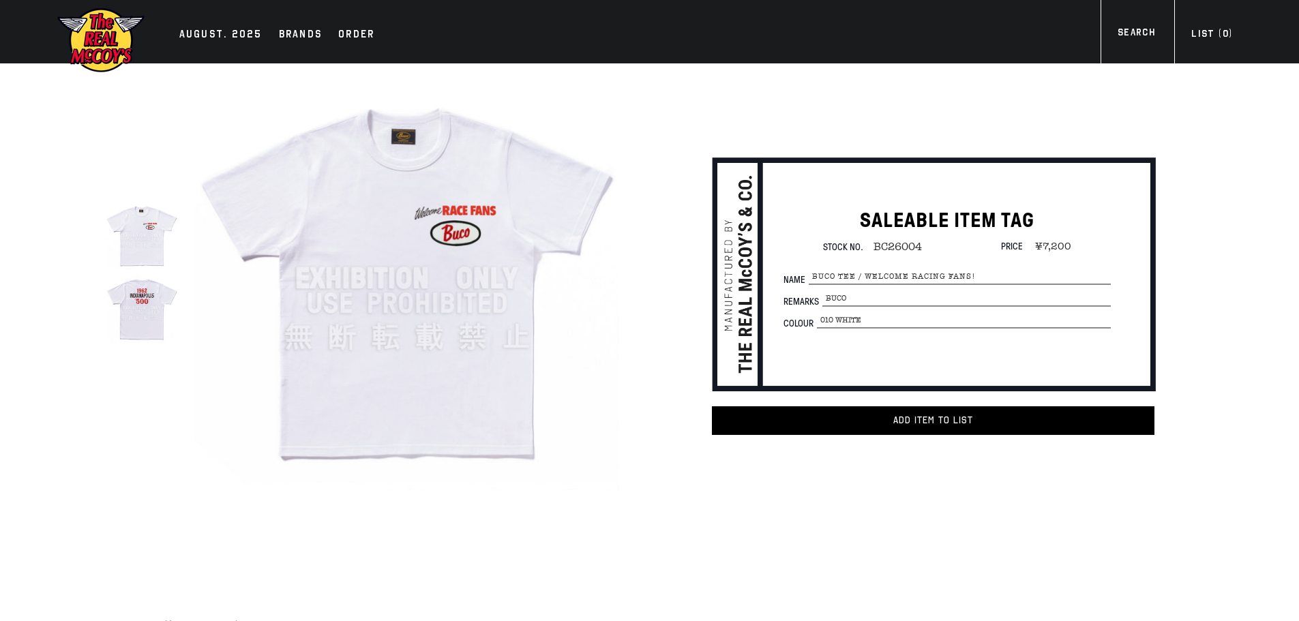
click at [452, 307] on img at bounding box center [407, 279] width 424 height 424
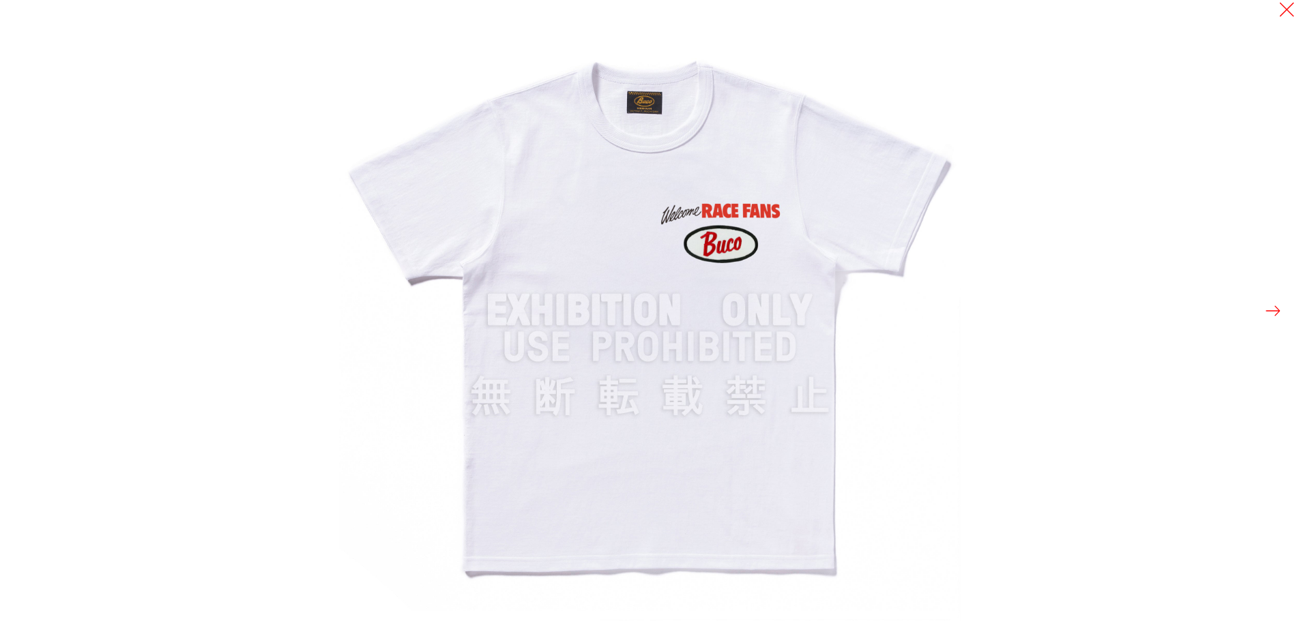
click at [1276, 312] on button at bounding box center [1272, 310] width 19 height 19
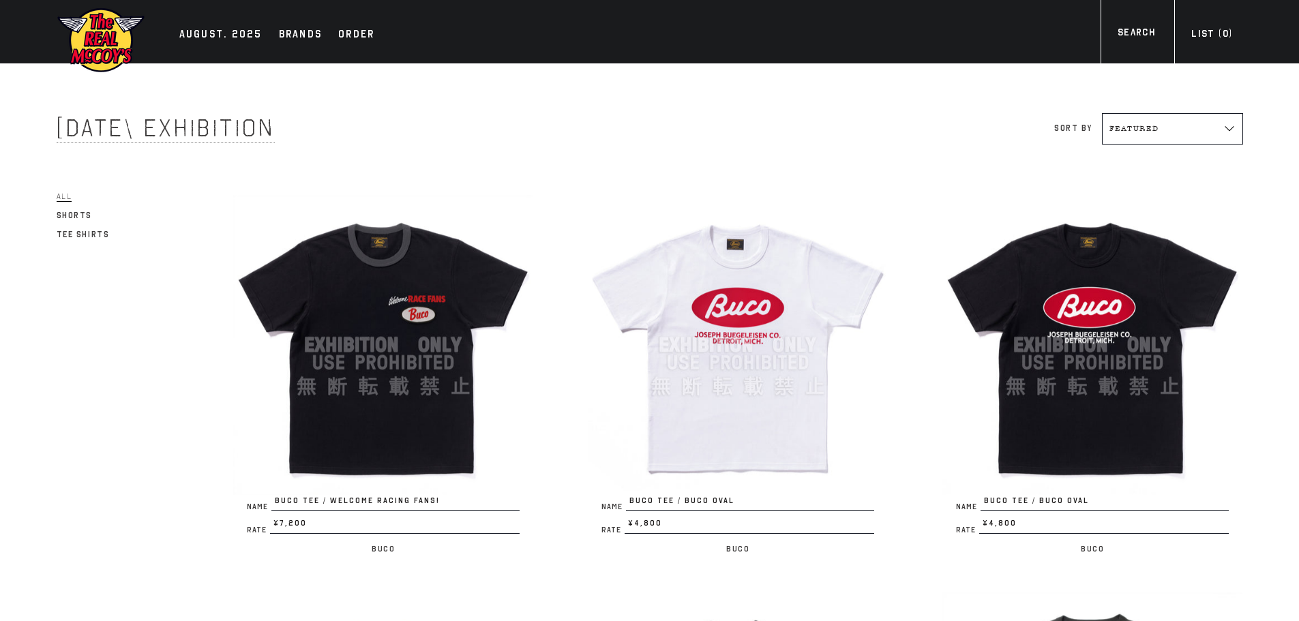
click at [437, 381] on img at bounding box center [383, 345] width 300 height 300
click at [733, 362] on img at bounding box center [738, 345] width 300 height 300
click at [1136, 434] on img at bounding box center [1093, 345] width 300 height 300
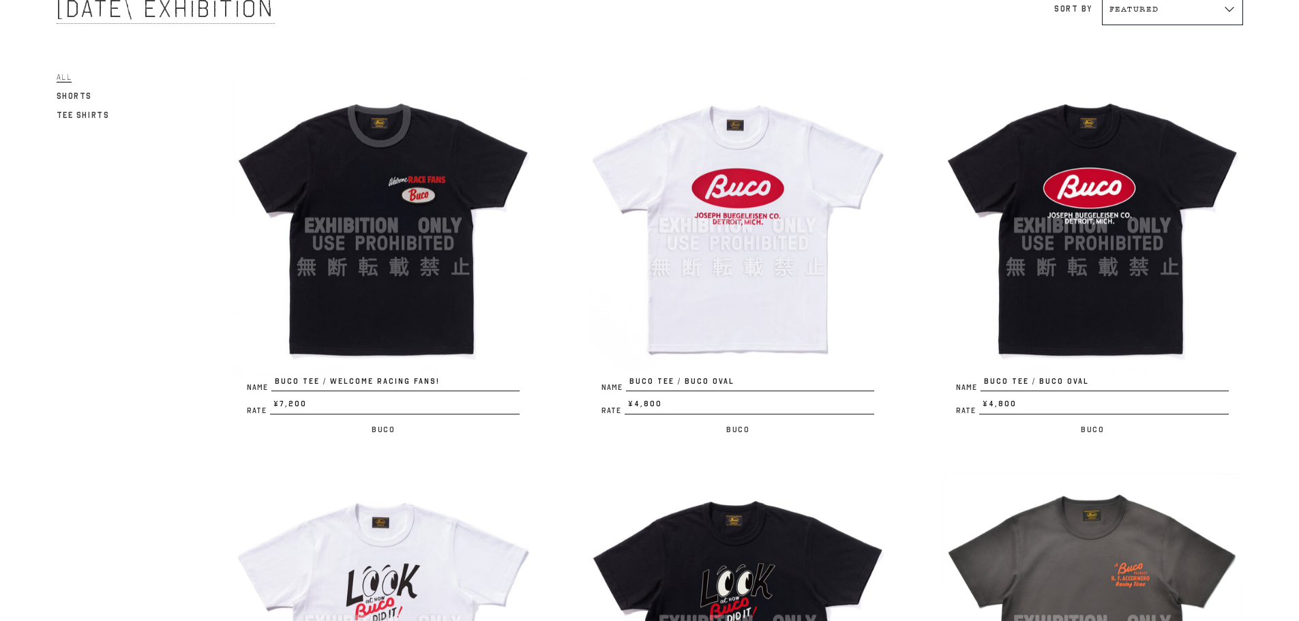
scroll to position [409, 0]
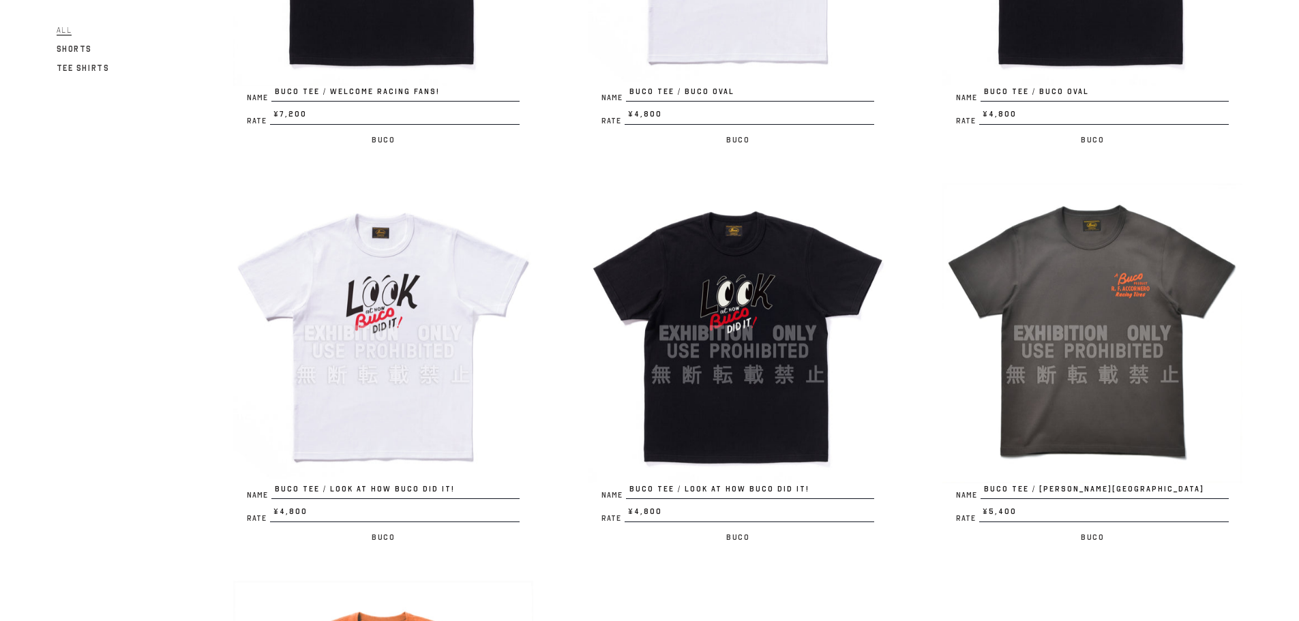
click at [447, 364] on img at bounding box center [383, 333] width 300 height 300
click at [703, 291] on img at bounding box center [738, 333] width 300 height 300
click at [1126, 367] on img at bounding box center [1093, 333] width 300 height 300
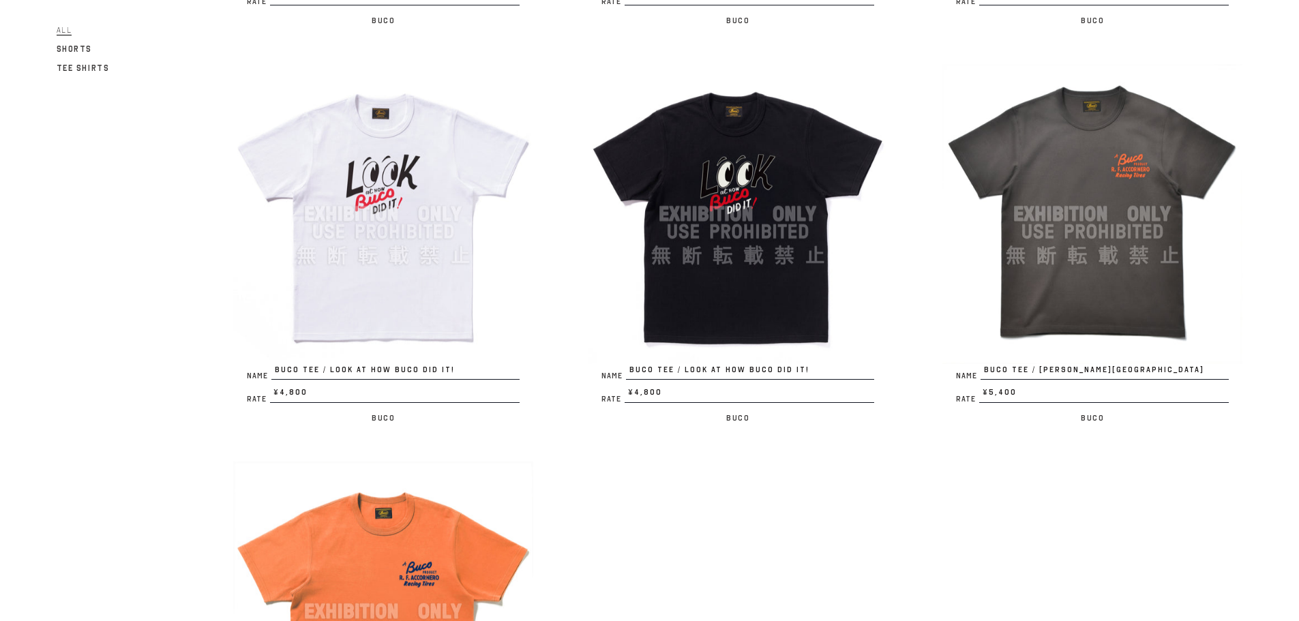
scroll to position [614, 0]
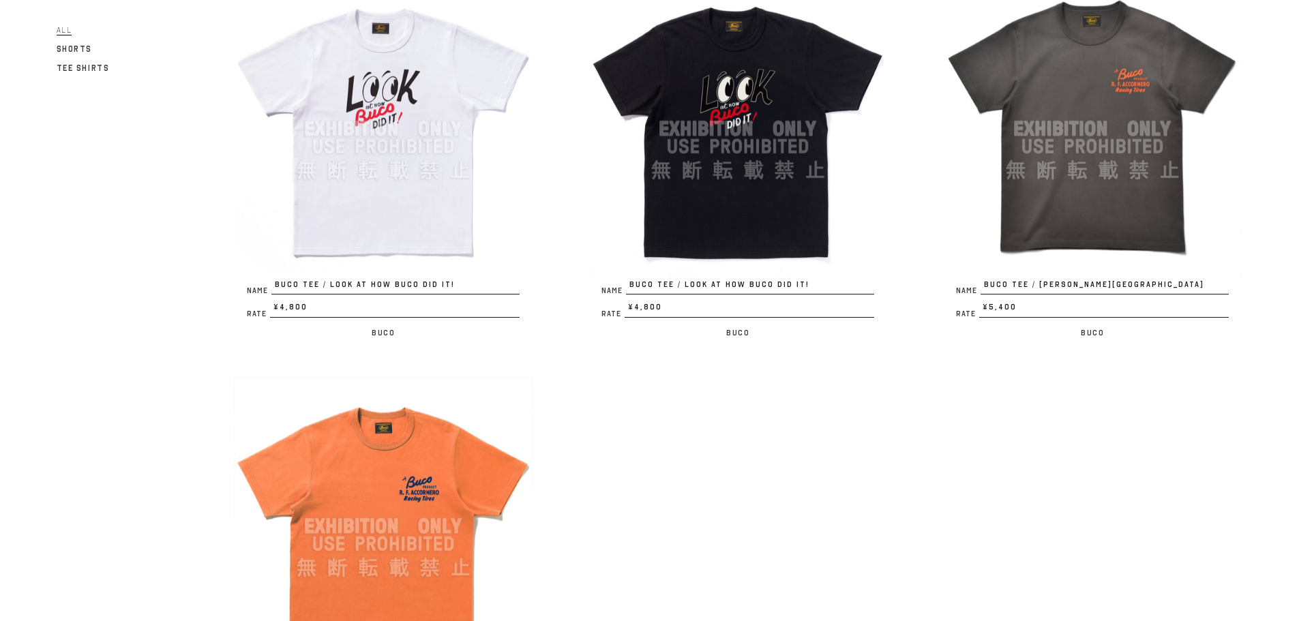
click at [409, 487] on img at bounding box center [383, 527] width 300 height 300
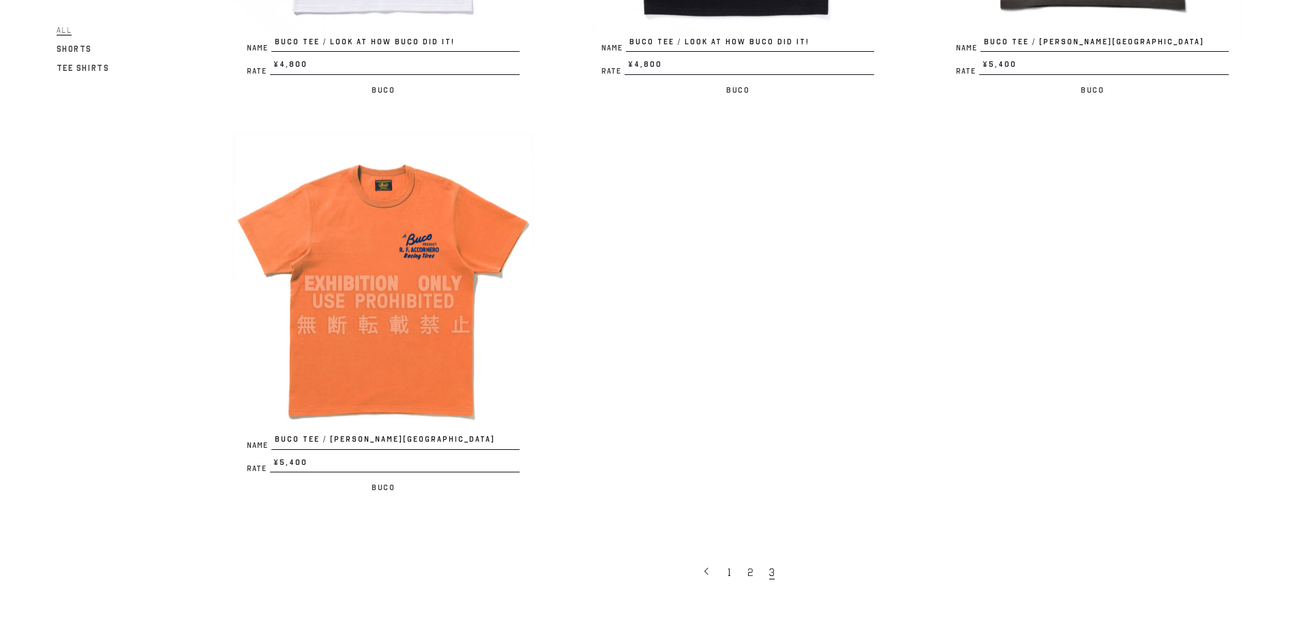
scroll to position [955, 0]
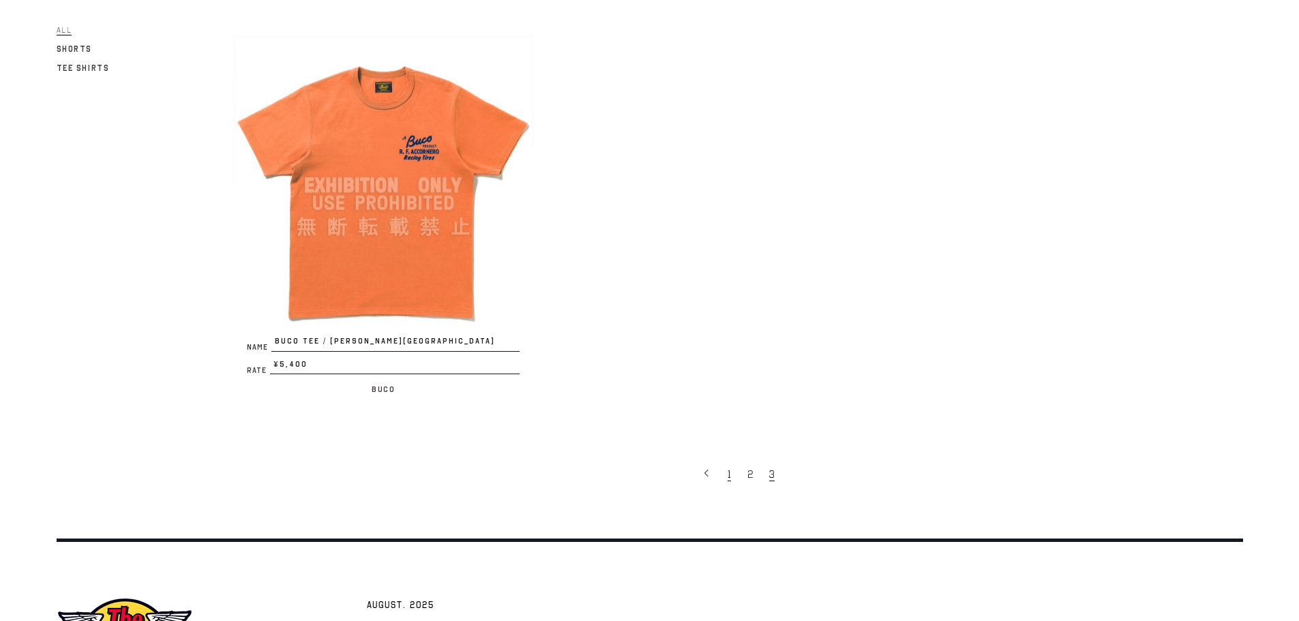
click at [727, 480] on link "1" at bounding box center [731, 474] width 20 height 29
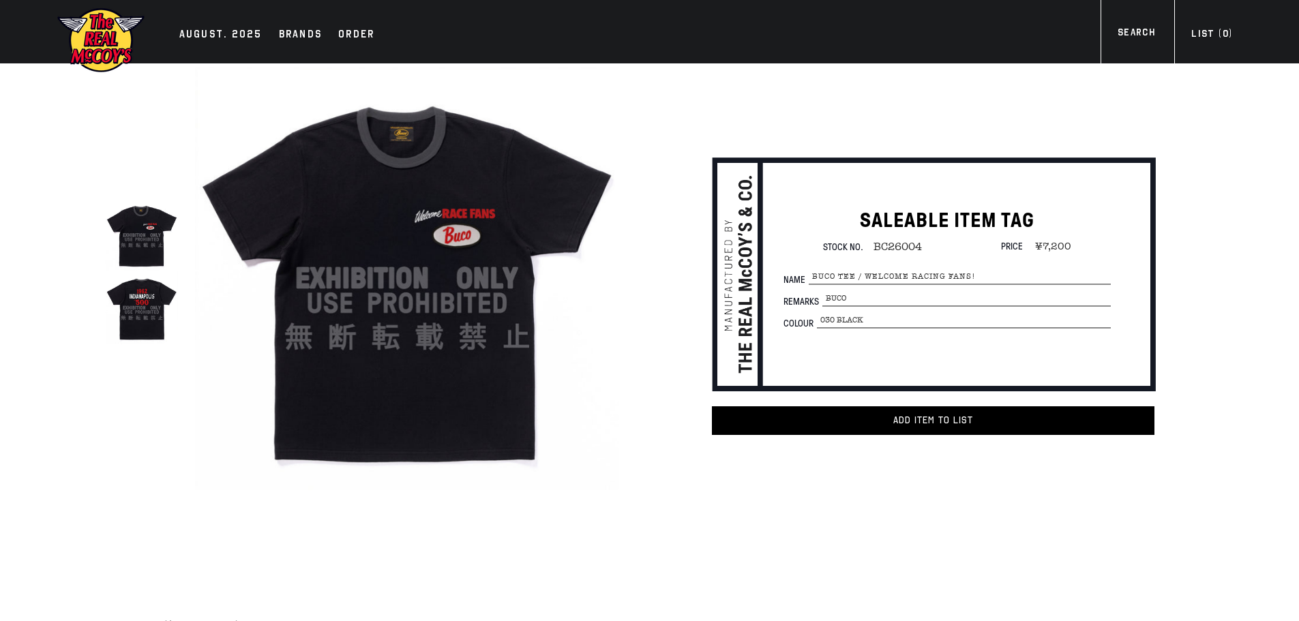
click at [415, 375] on img at bounding box center [407, 279] width 424 height 424
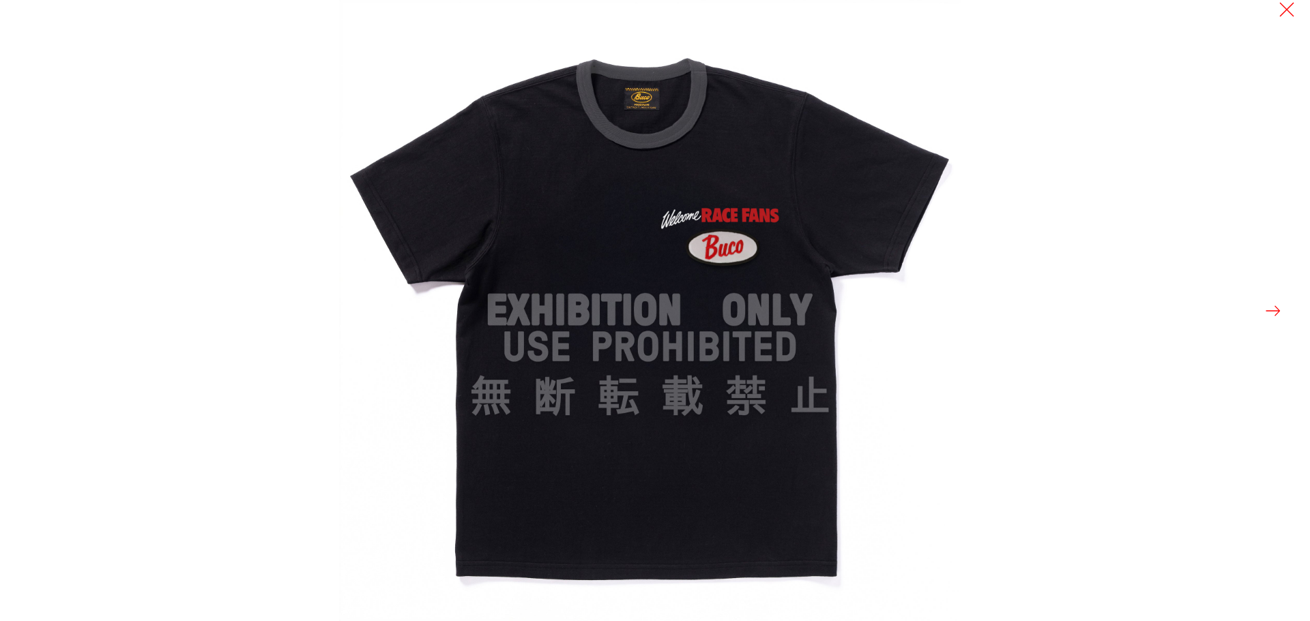
click at [1276, 312] on button at bounding box center [1272, 310] width 19 height 19
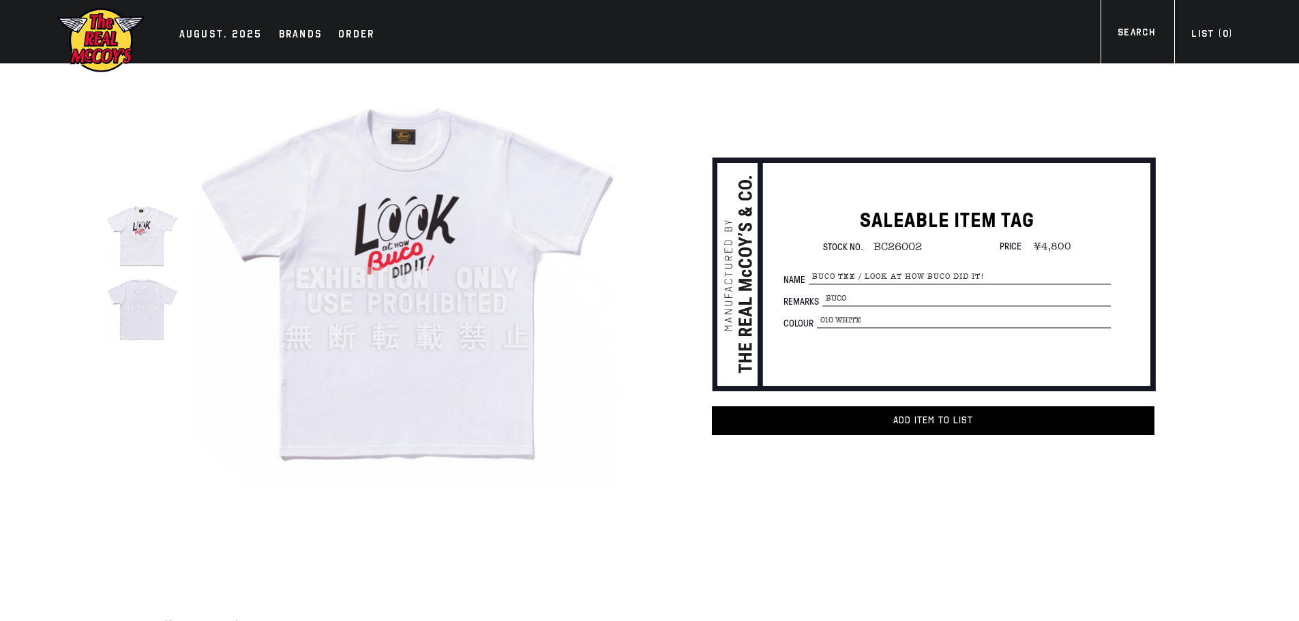
click at [430, 308] on img at bounding box center [407, 279] width 424 height 424
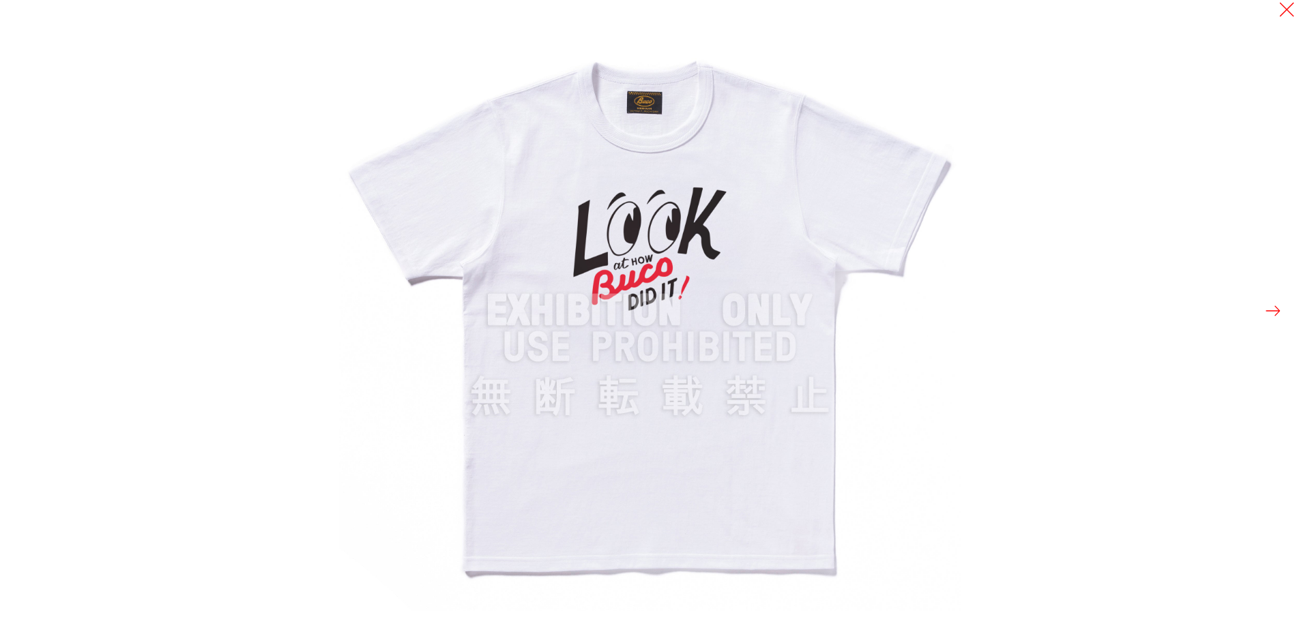
click at [1276, 312] on button at bounding box center [1272, 310] width 19 height 19
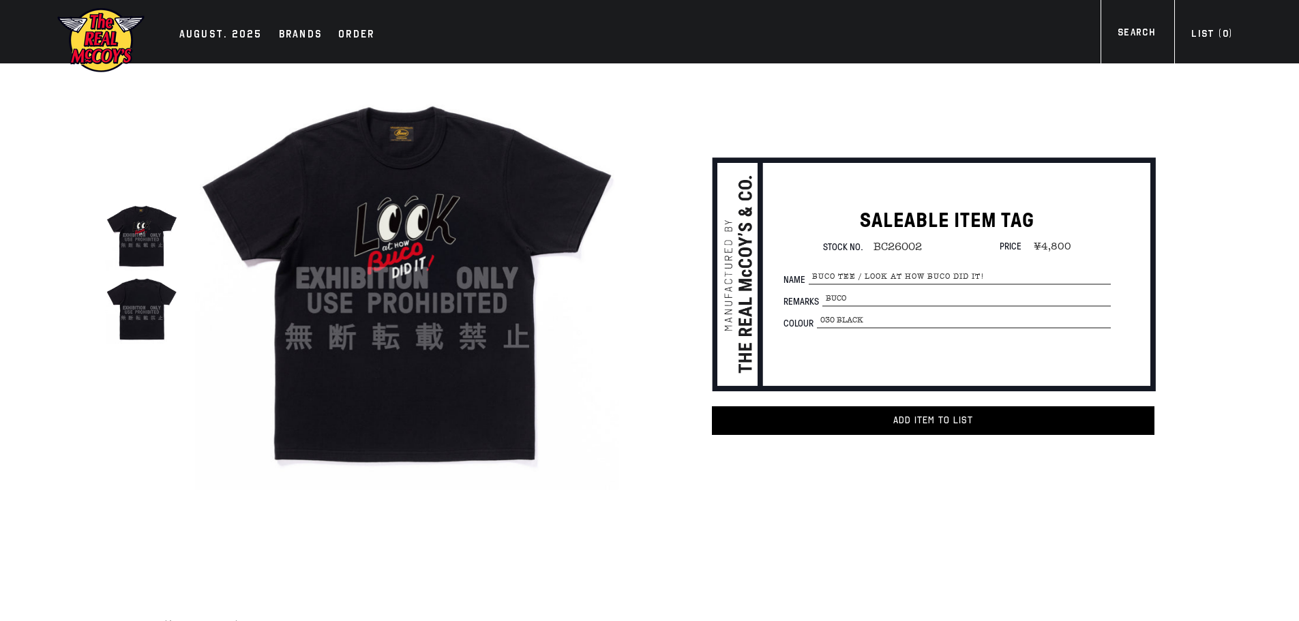
click at [437, 344] on img at bounding box center [407, 279] width 424 height 424
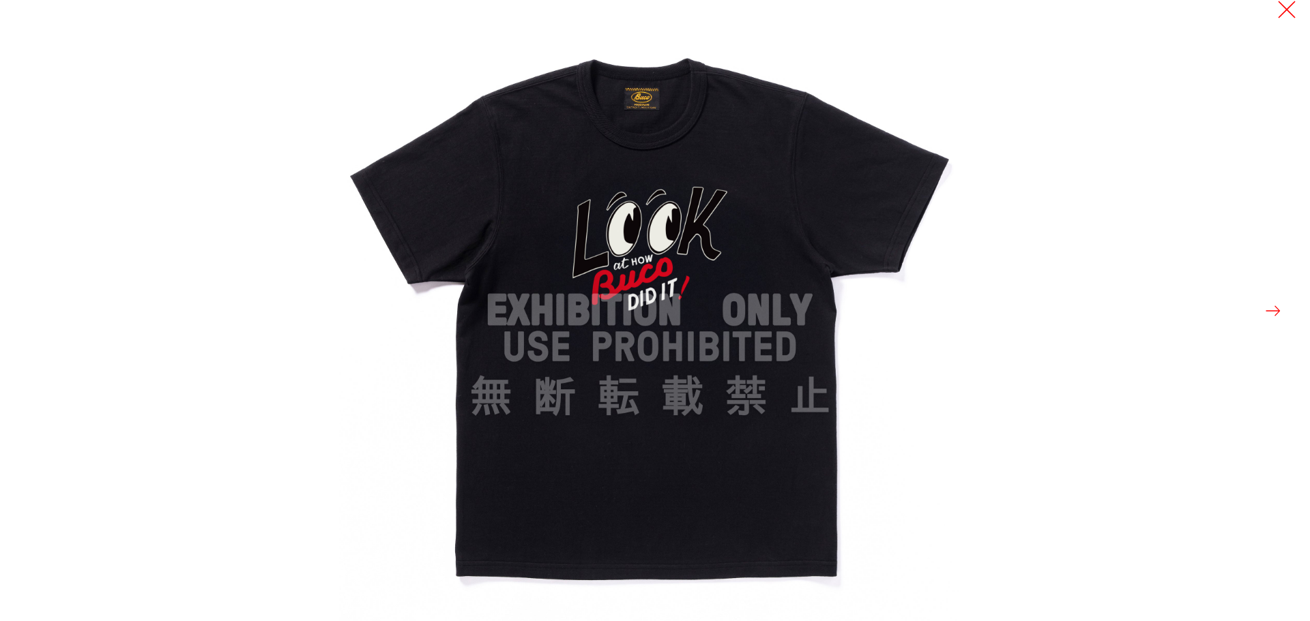
click at [1289, 5] on button at bounding box center [1286, 9] width 19 height 19
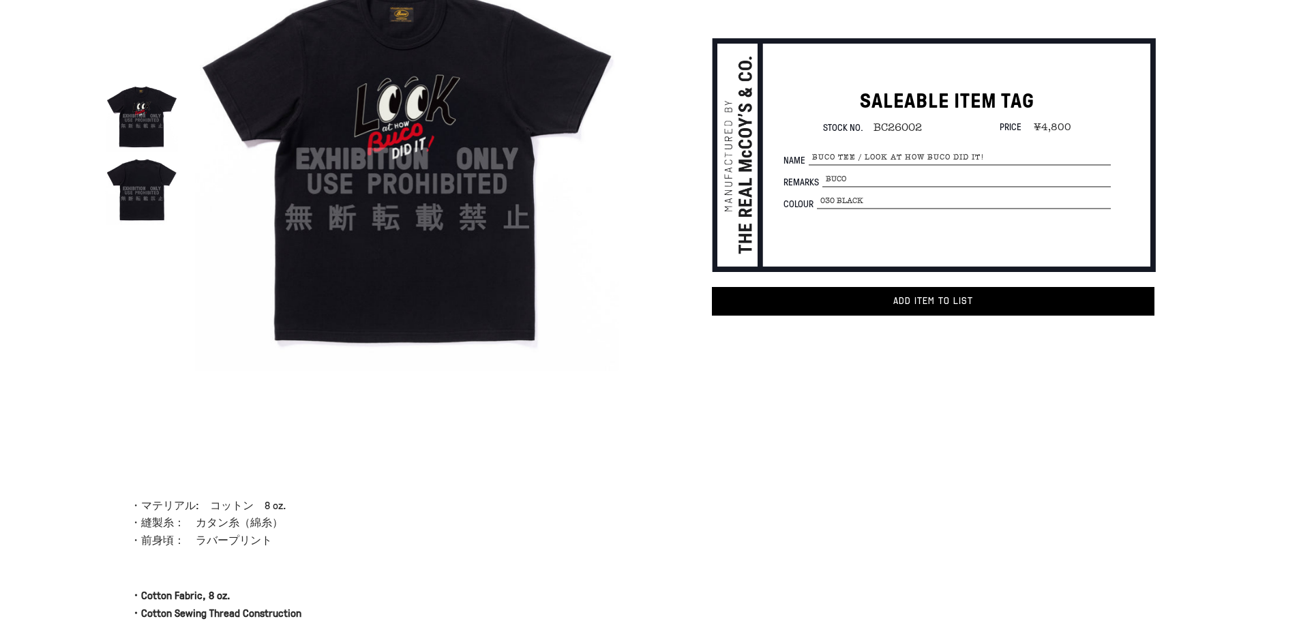
scroll to position [273, 0]
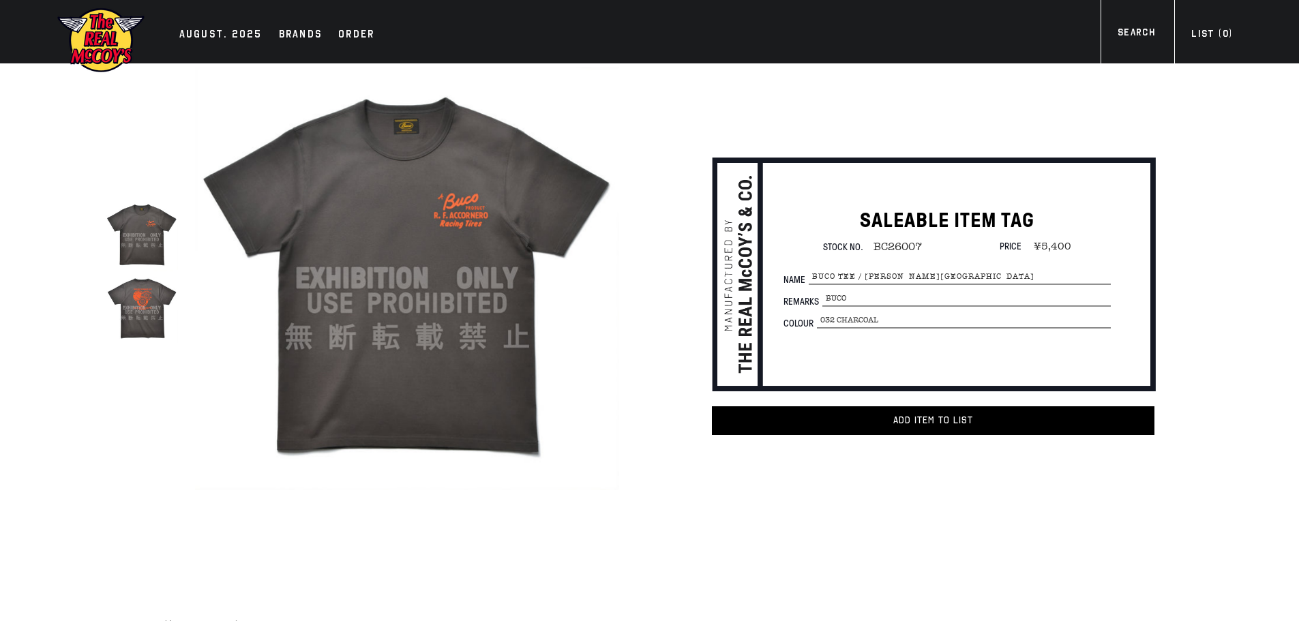
click at [495, 327] on img at bounding box center [407, 279] width 424 height 424
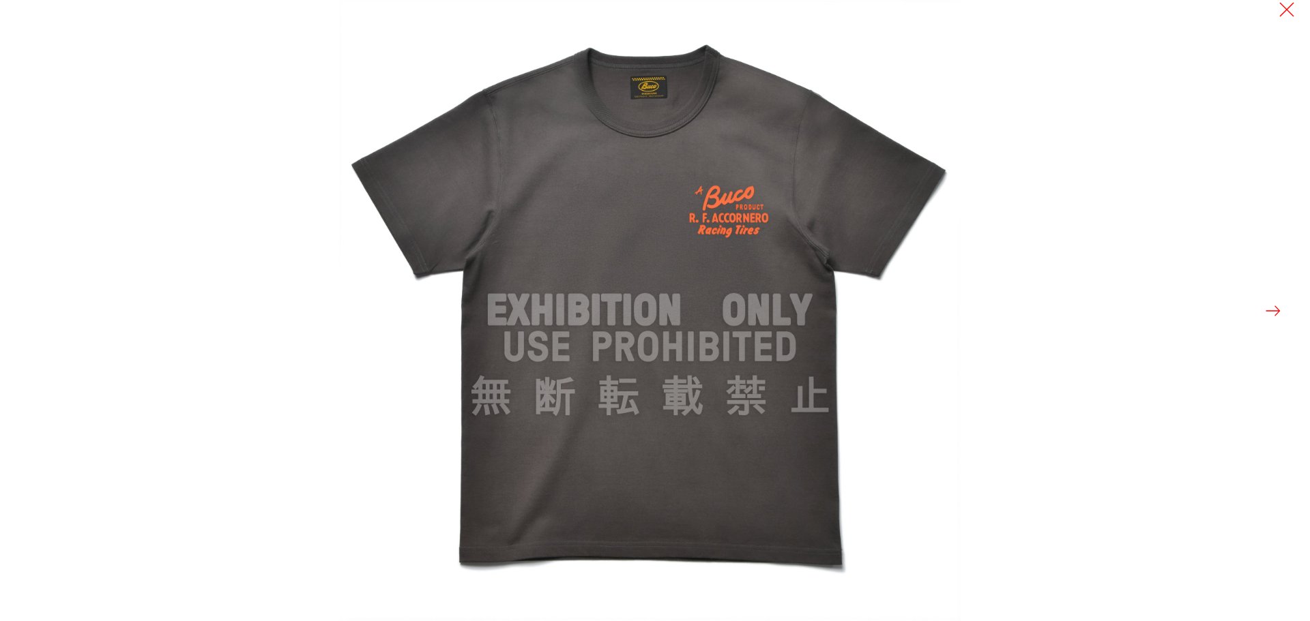
click at [1275, 314] on button at bounding box center [1272, 310] width 19 height 19
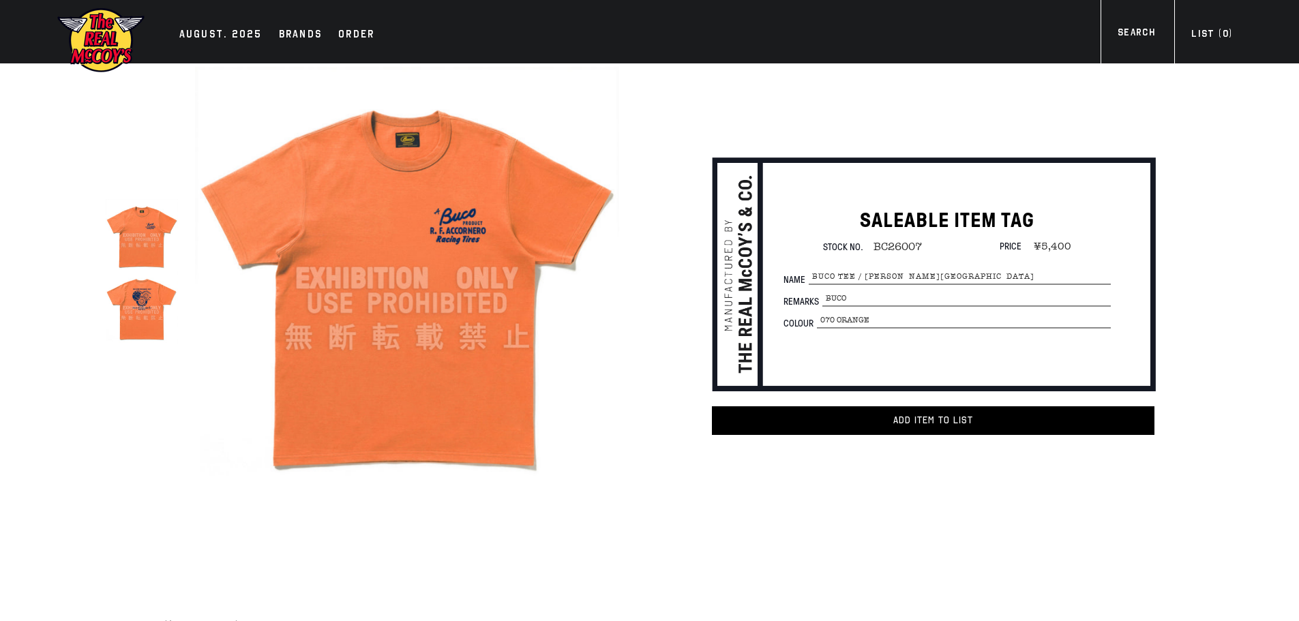
click at [440, 441] on img at bounding box center [407, 279] width 424 height 424
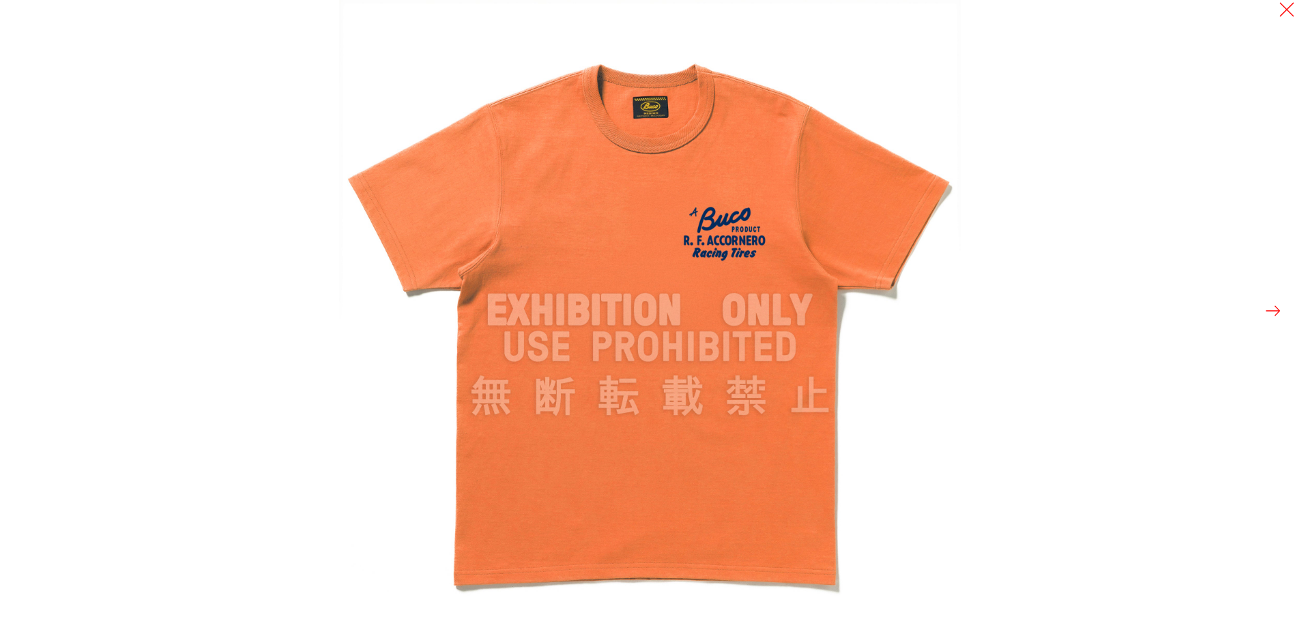
click at [1269, 306] on button at bounding box center [1272, 310] width 19 height 19
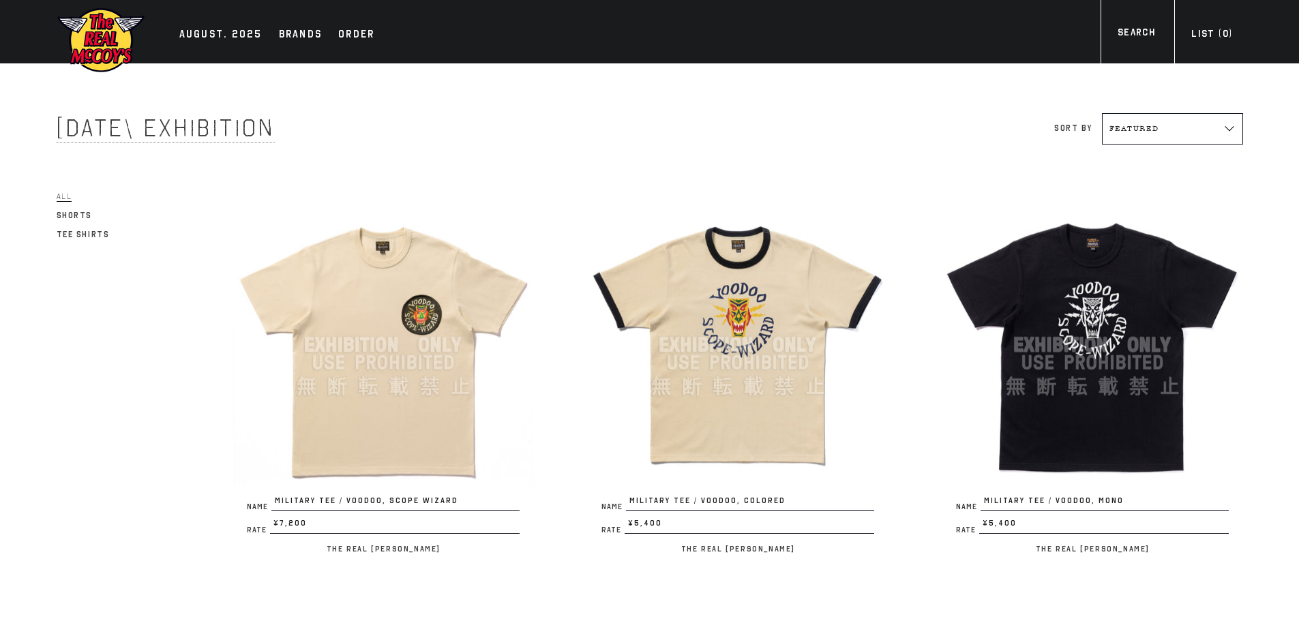
click at [381, 387] on img at bounding box center [383, 345] width 300 height 300
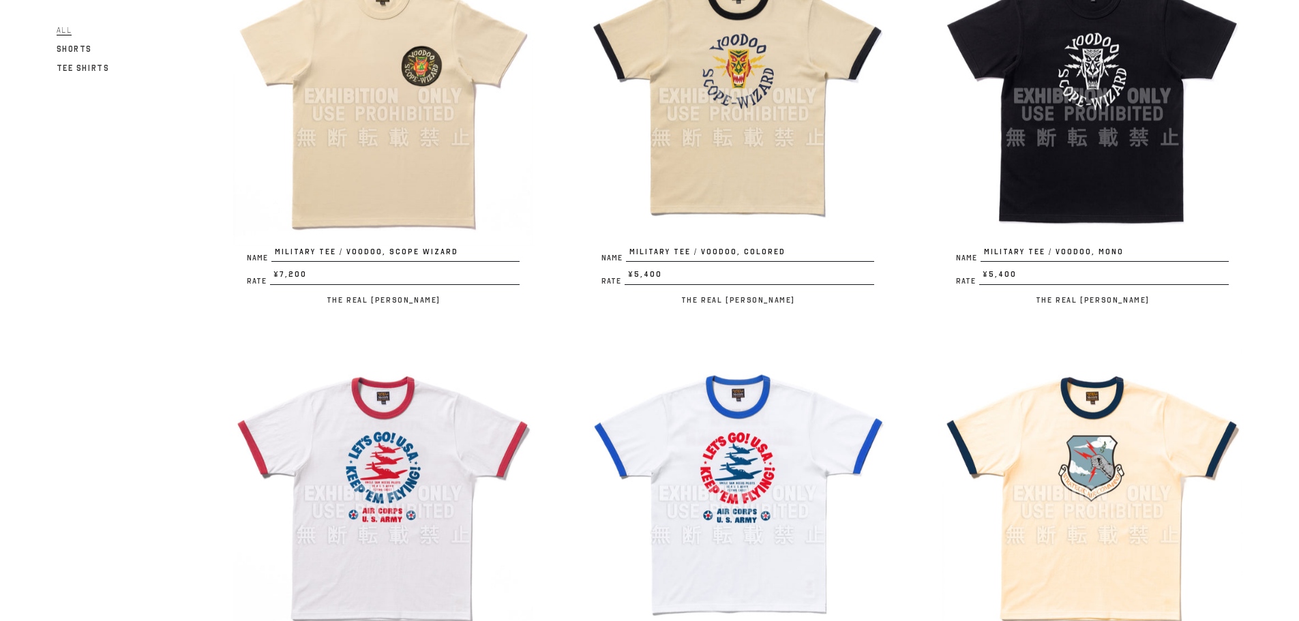
scroll to position [273, 0]
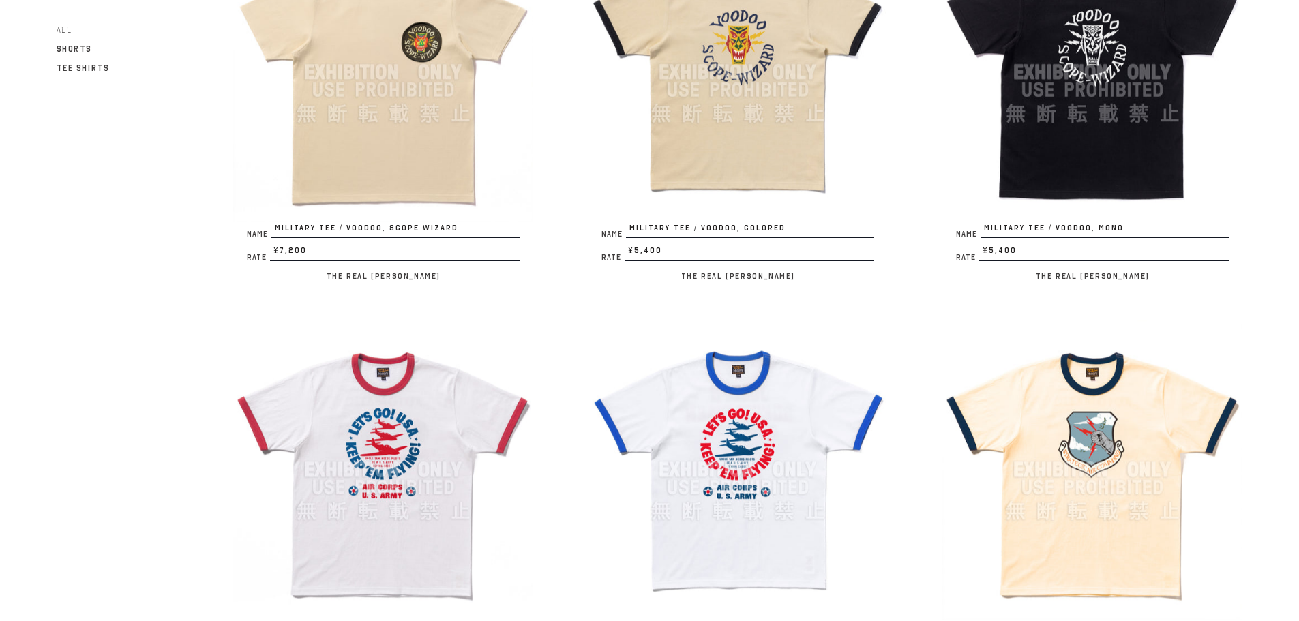
click at [371, 460] on img at bounding box center [383, 470] width 300 height 300
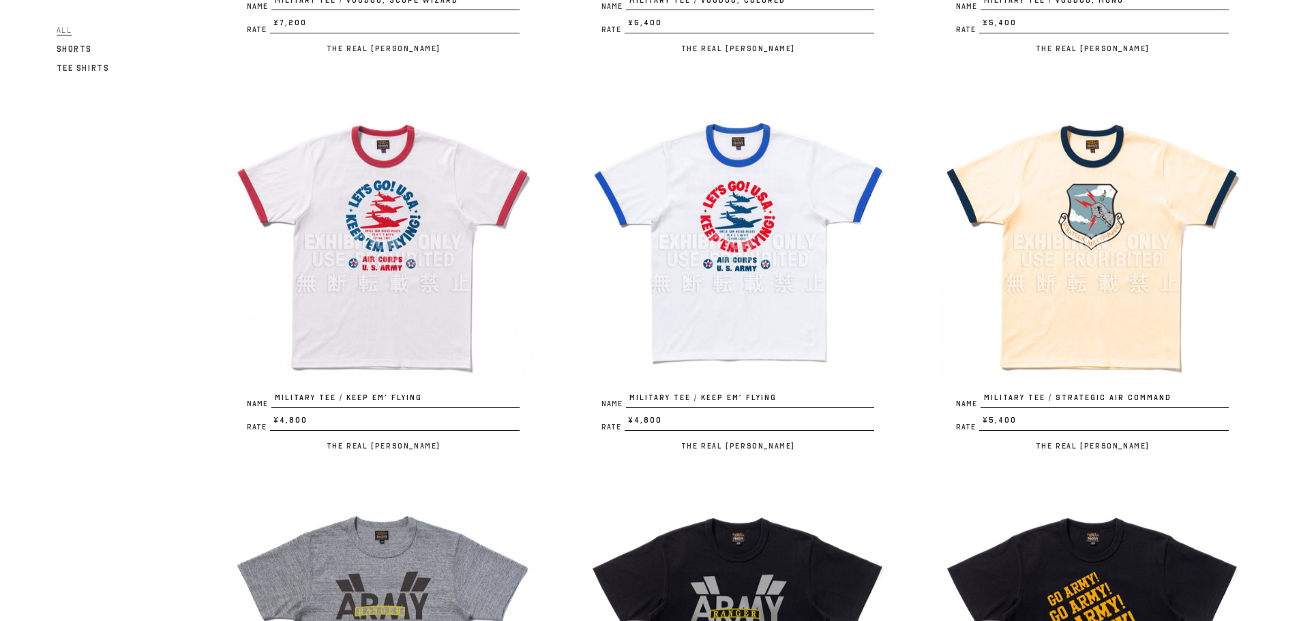
scroll to position [546, 0]
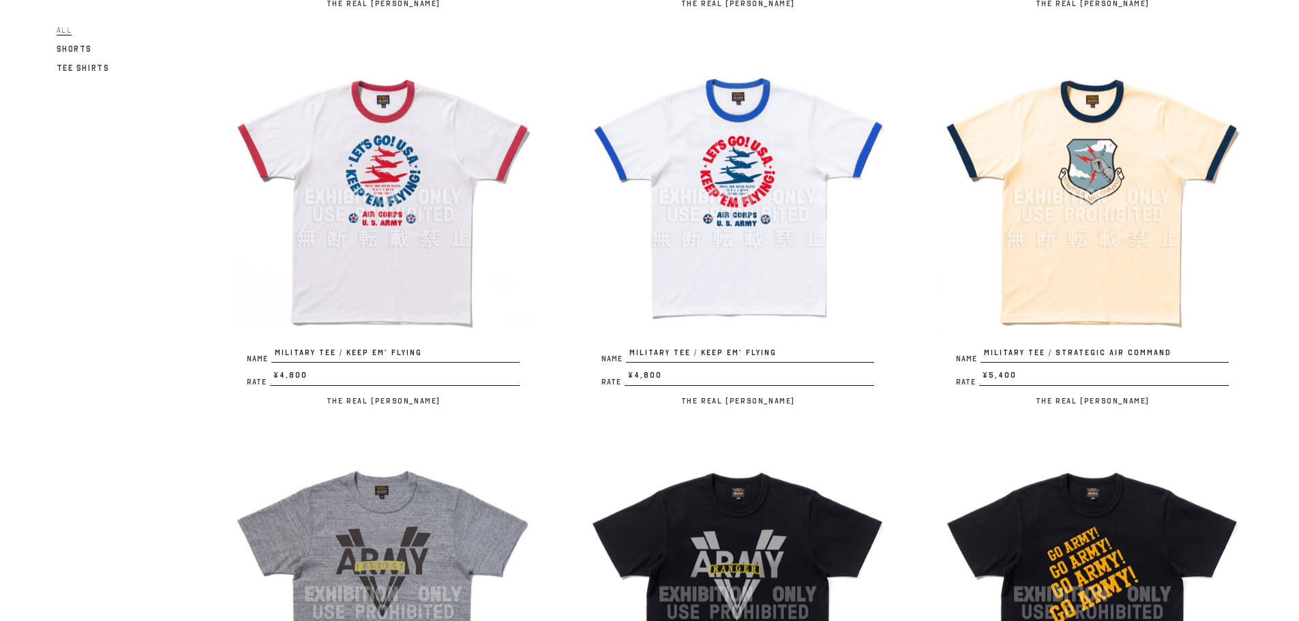
click at [1132, 250] on img at bounding box center [1093, 197] width 300 height 300
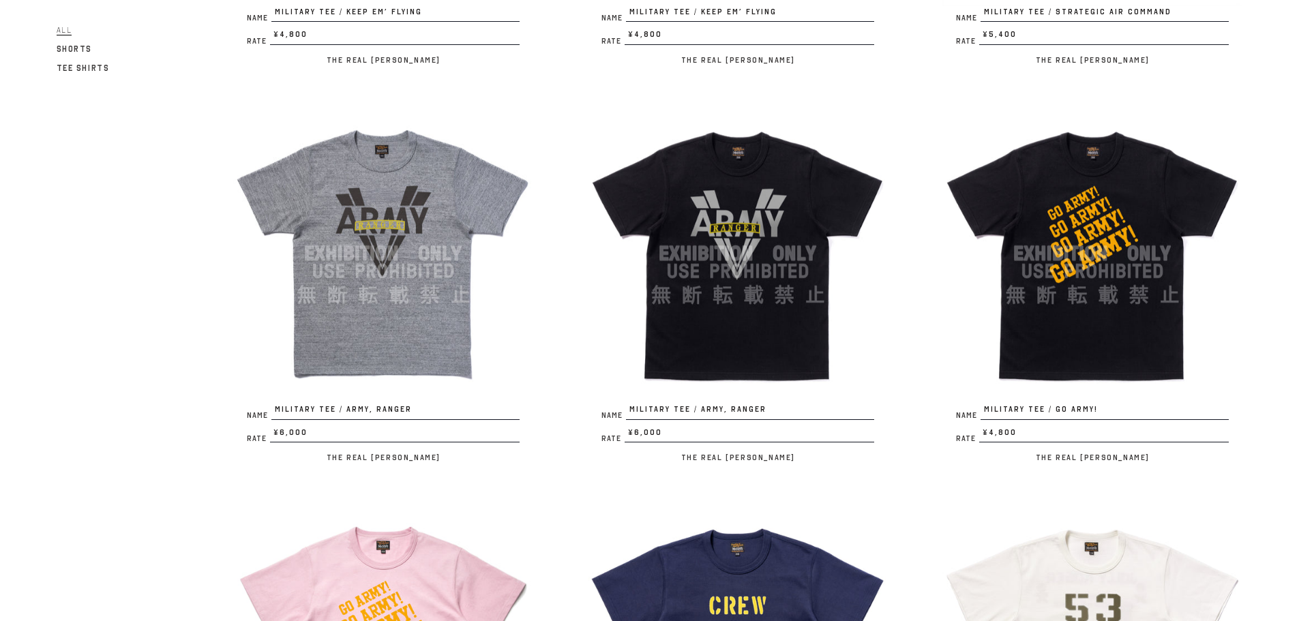
scroll to position [1091, 0]
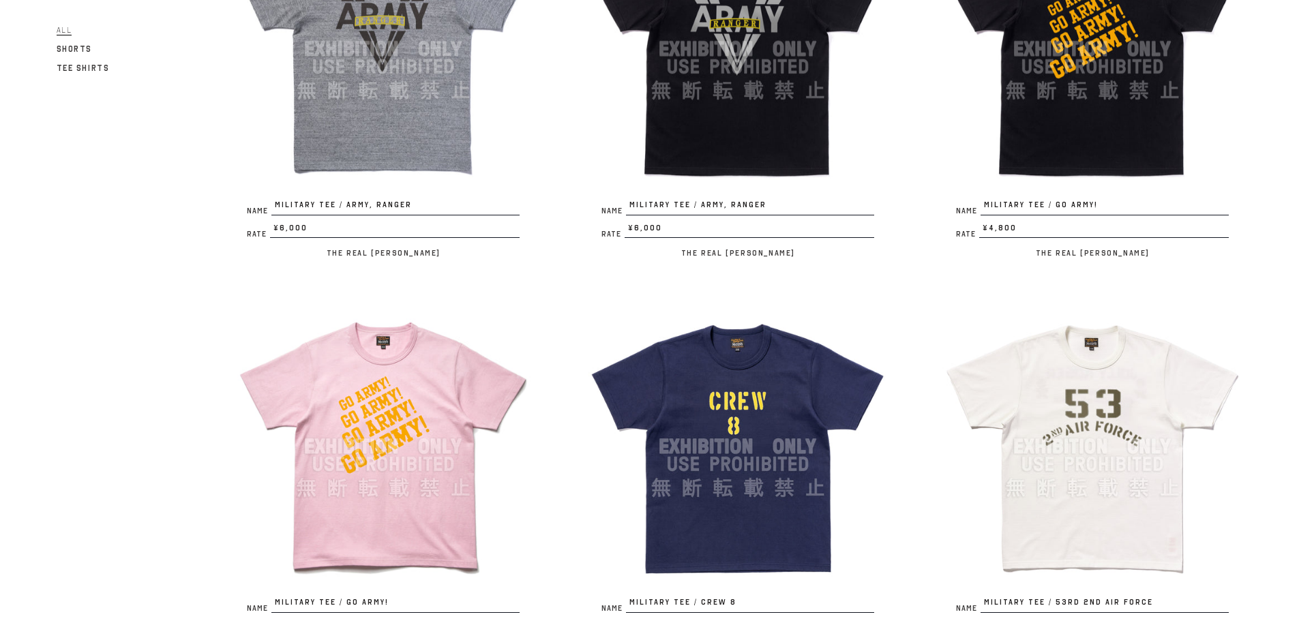
click at [716, 423] on img at bounding box center [738, 447] width 300 height 300
click at [1051, 415] on img at bounding box center [1093, 447] width 300 height 300
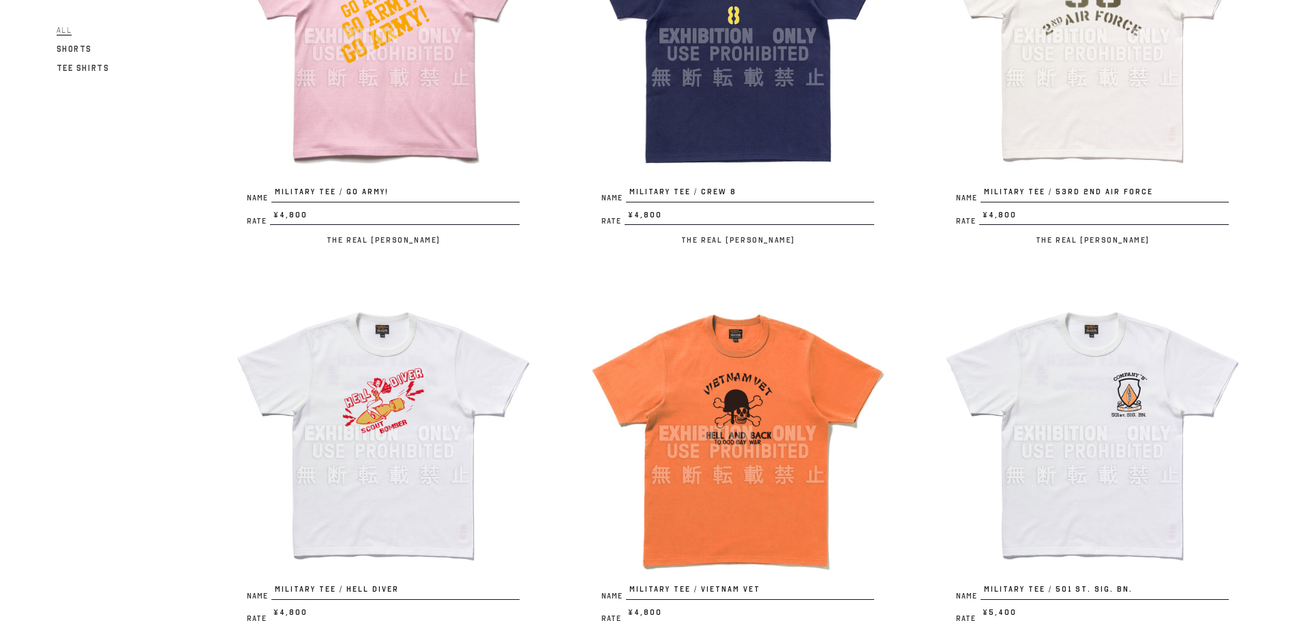
scroll to position [1569, 0]
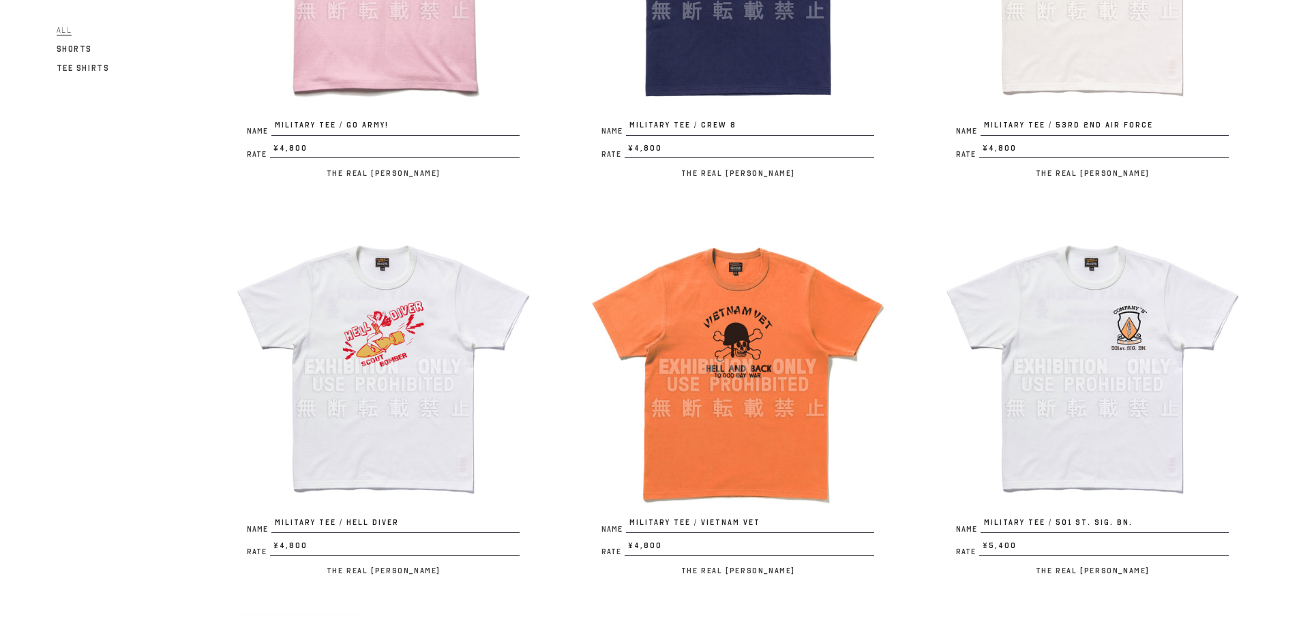
click at [420, 372] on img at bounding box center [383, 367] width 300 height 300
click at [767, 427] on img at bounding box center [738, 367] width 300 height 300
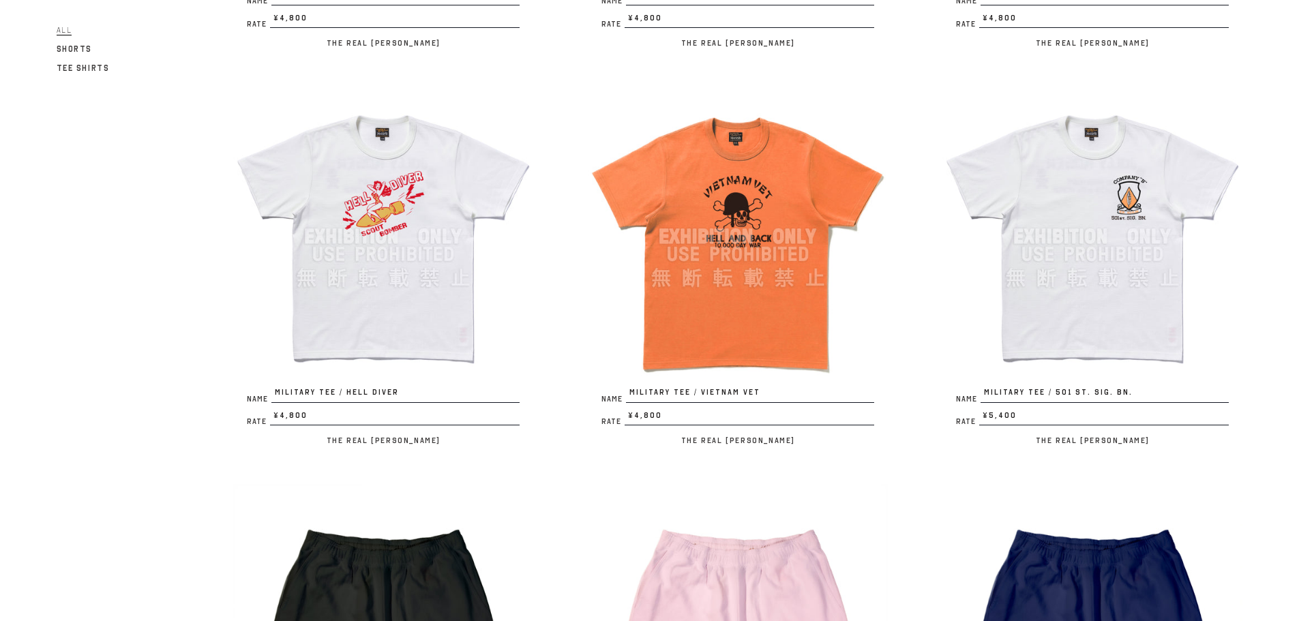
scroll to position [1705, 0]
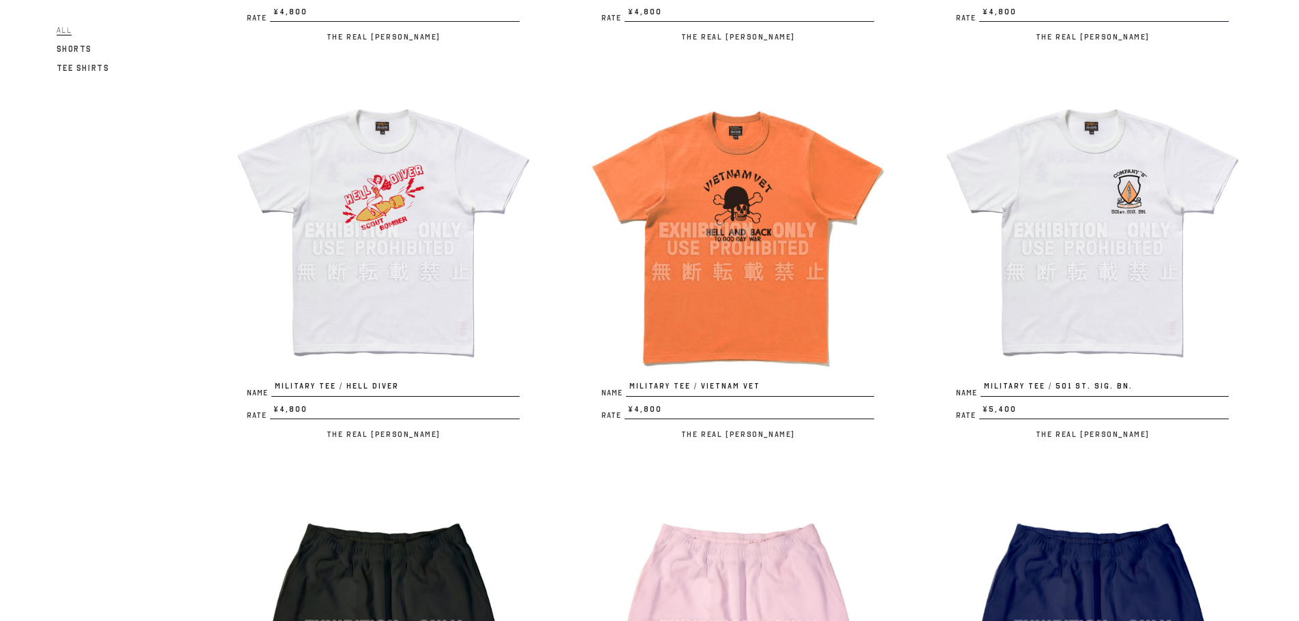
click at [1043, 317] on img at bounding box center [1093, 230] width 300 height 300
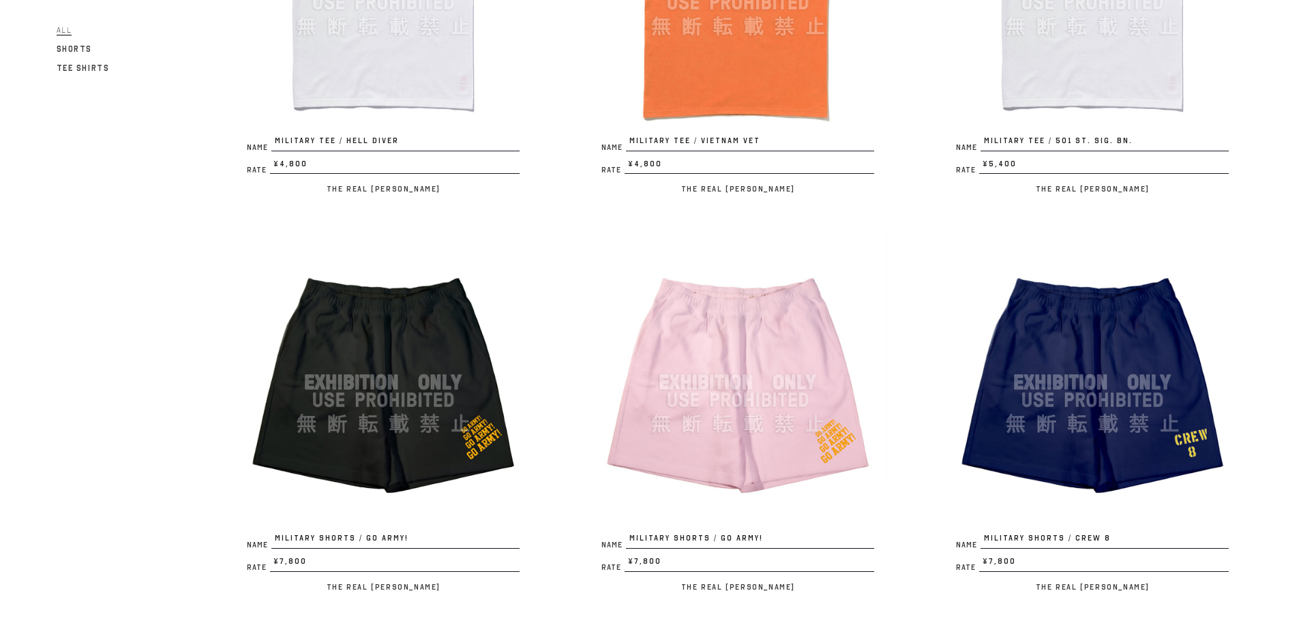
scroll to position [1978, 0]
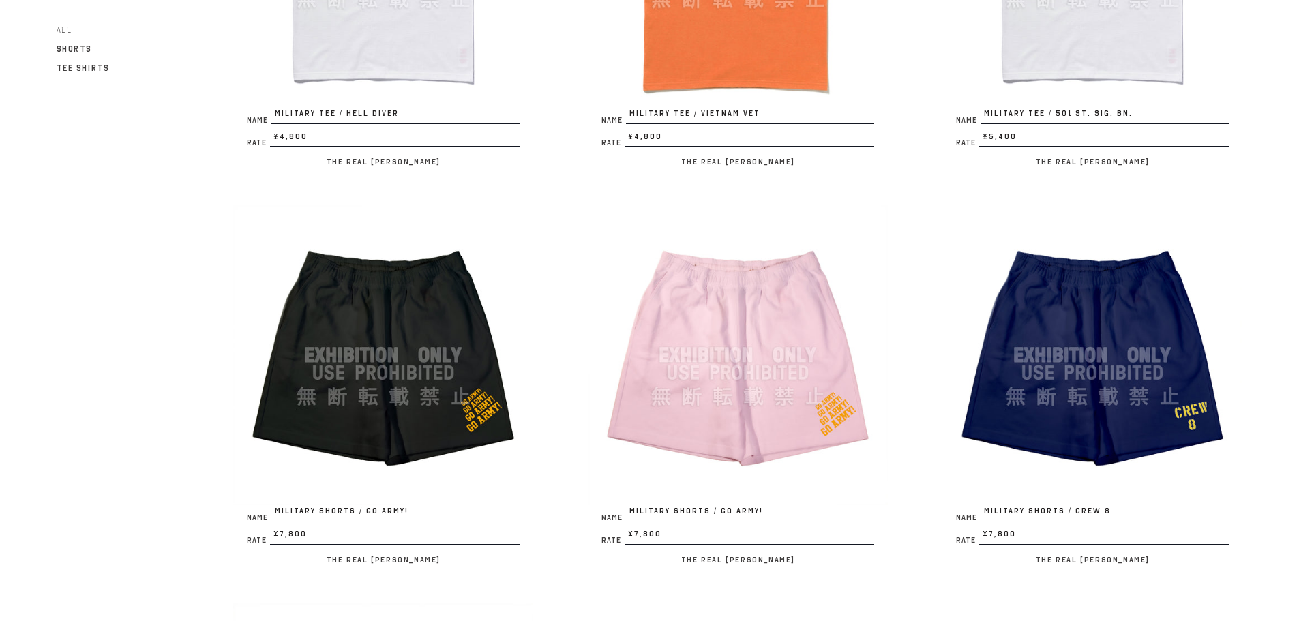
click at [410, 441] on img at bounding box center [383, 355] width 300 height 300
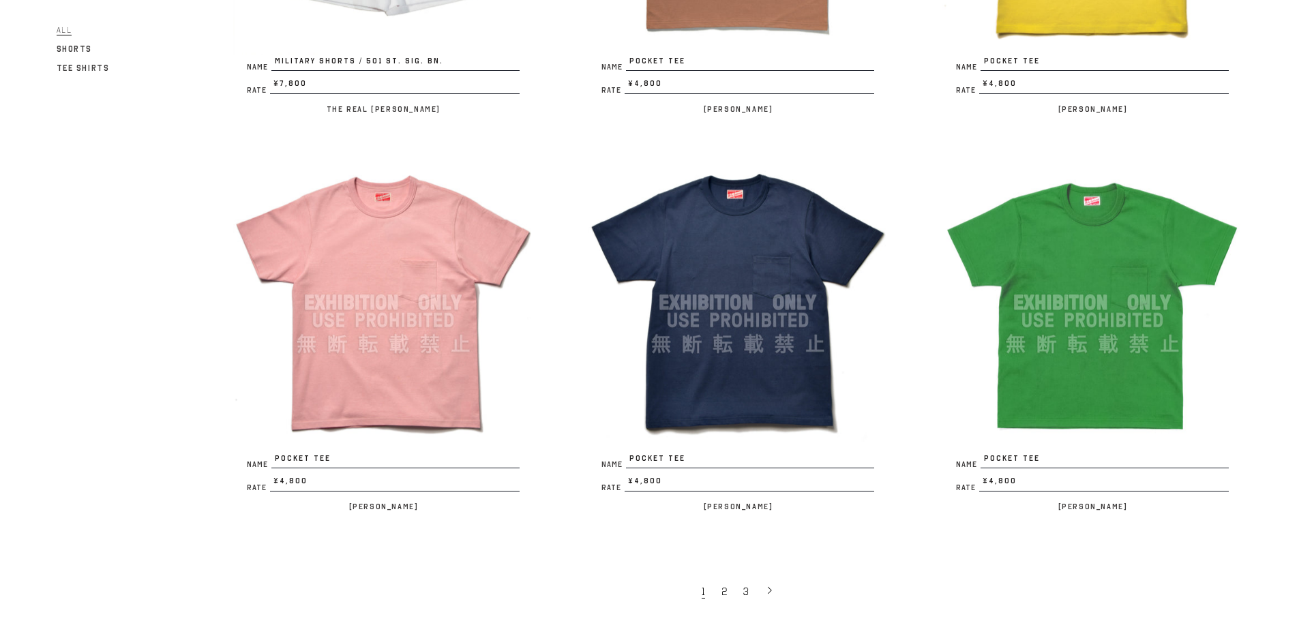
scroll to position [2933, 0]
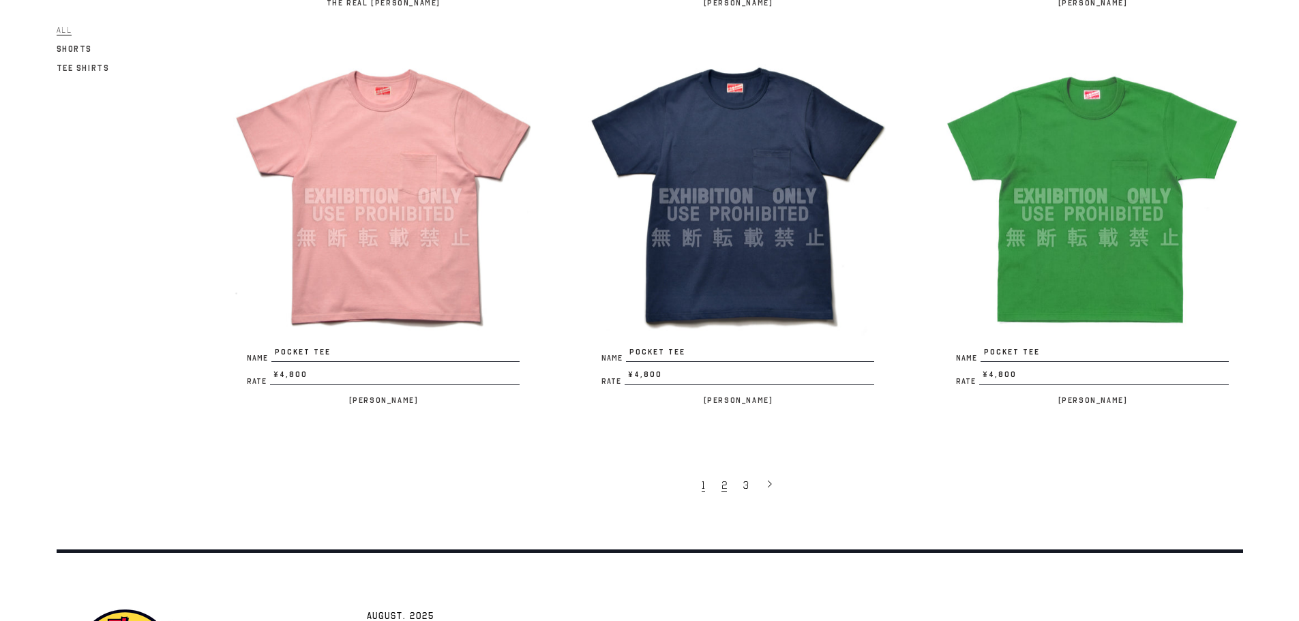
click at [726, 484] on span "2" at bounding box center [724, 486] width 5 height 14
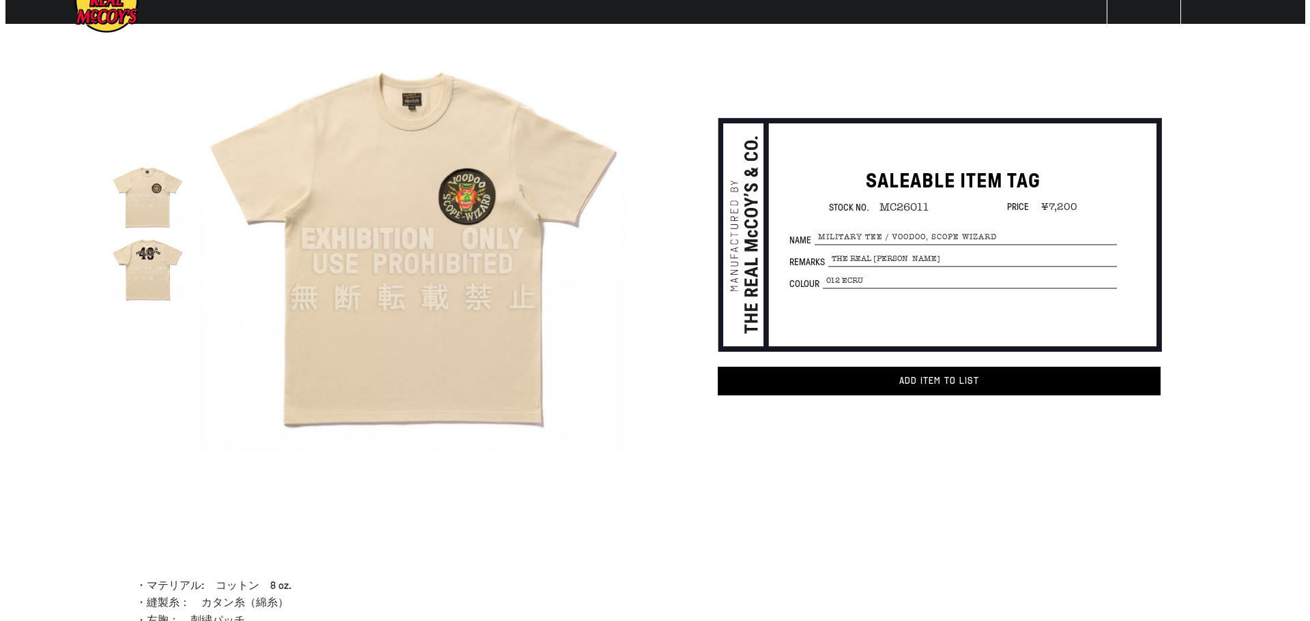
scroll to position [1, 0]
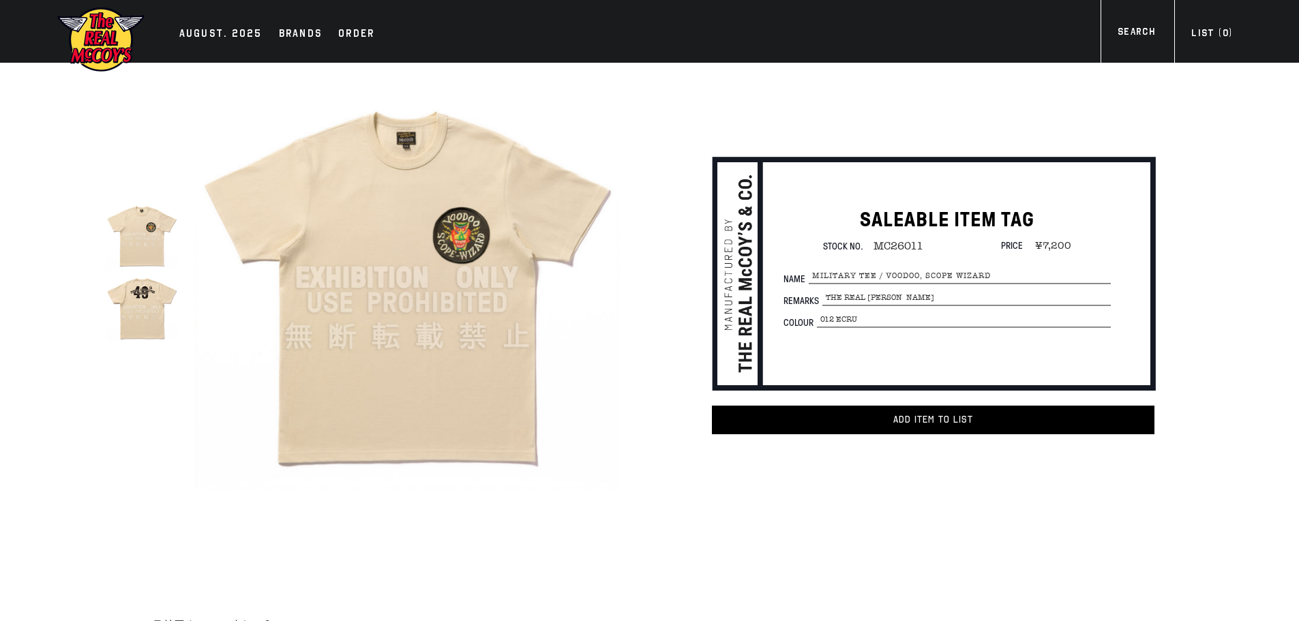
click at [471, 255] on img at bounding box center [407, 278] width 424 height 424
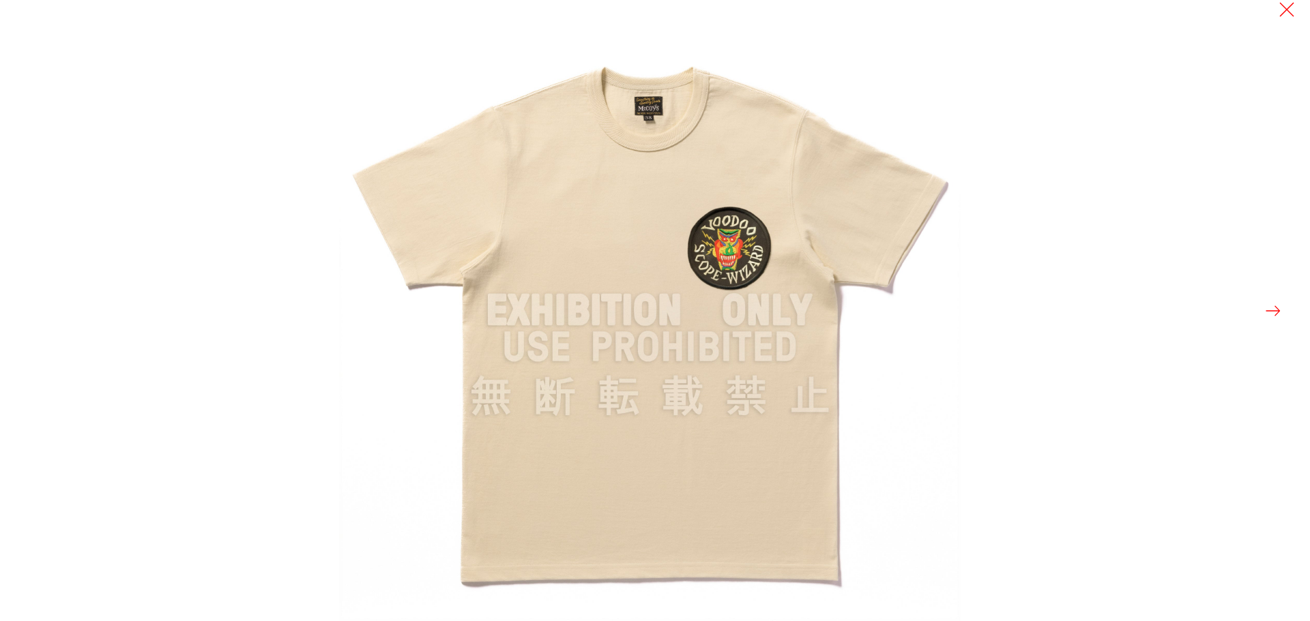
click at [1278, 316] on button at bounding box center [1272, 310] width 19 height 19
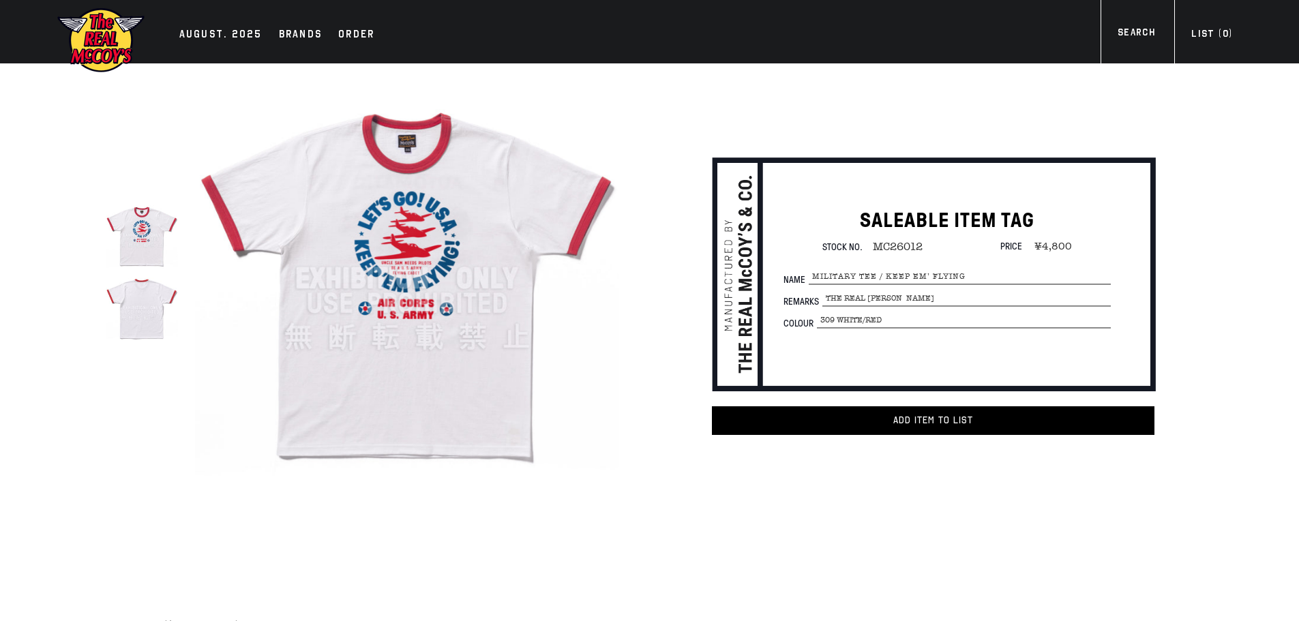
click at [418, 390] on img at bounding box center [407, 279] width 424 height 424
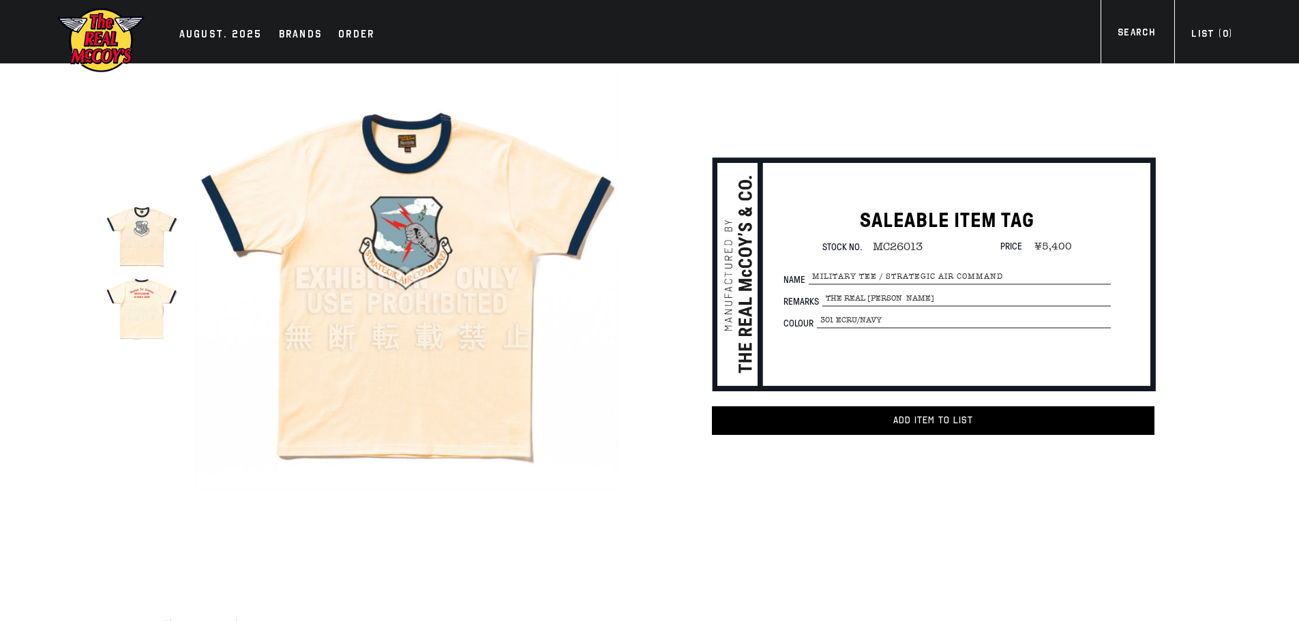
click at [432, 266] on img at bounding box center [407, 279] width 424 height 424
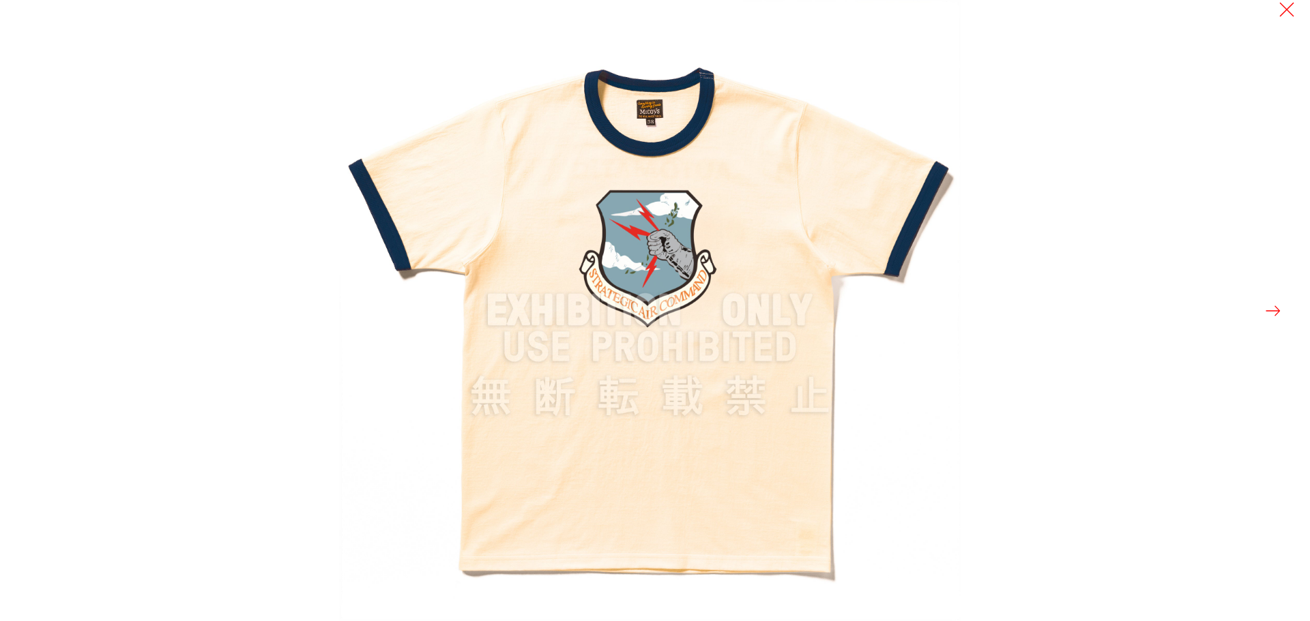
click at [1273, 311] on button at bounding box center [1272, 310] width 19 height 19
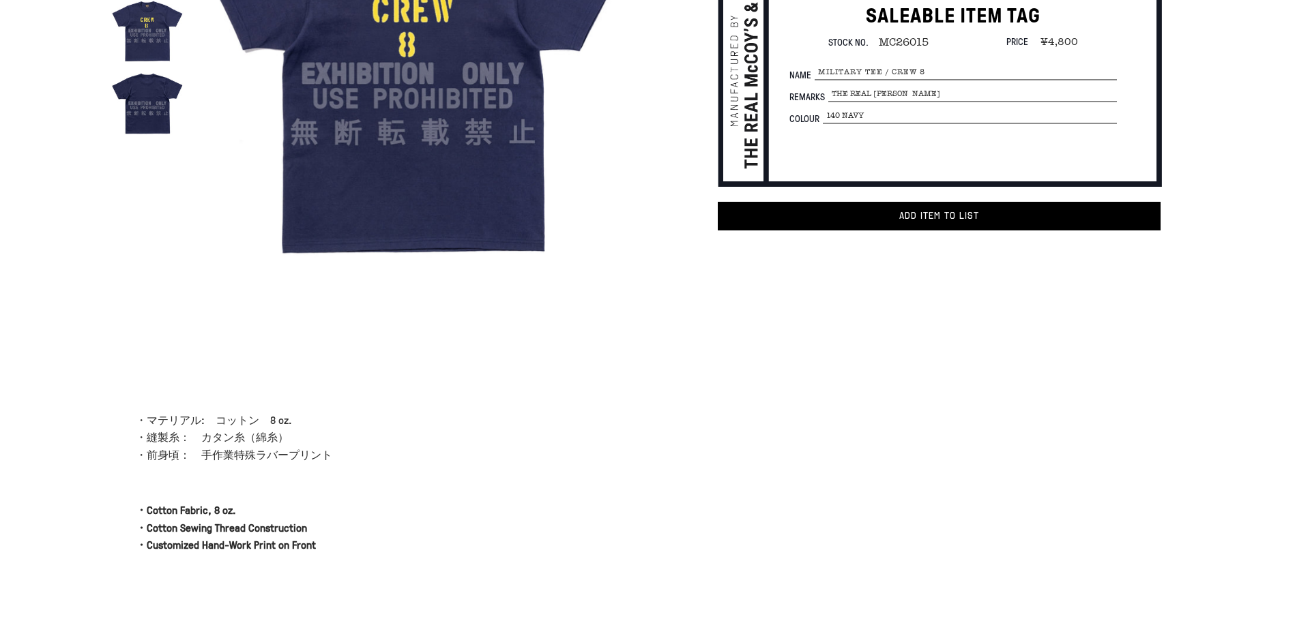
scroll to position [68, 0]
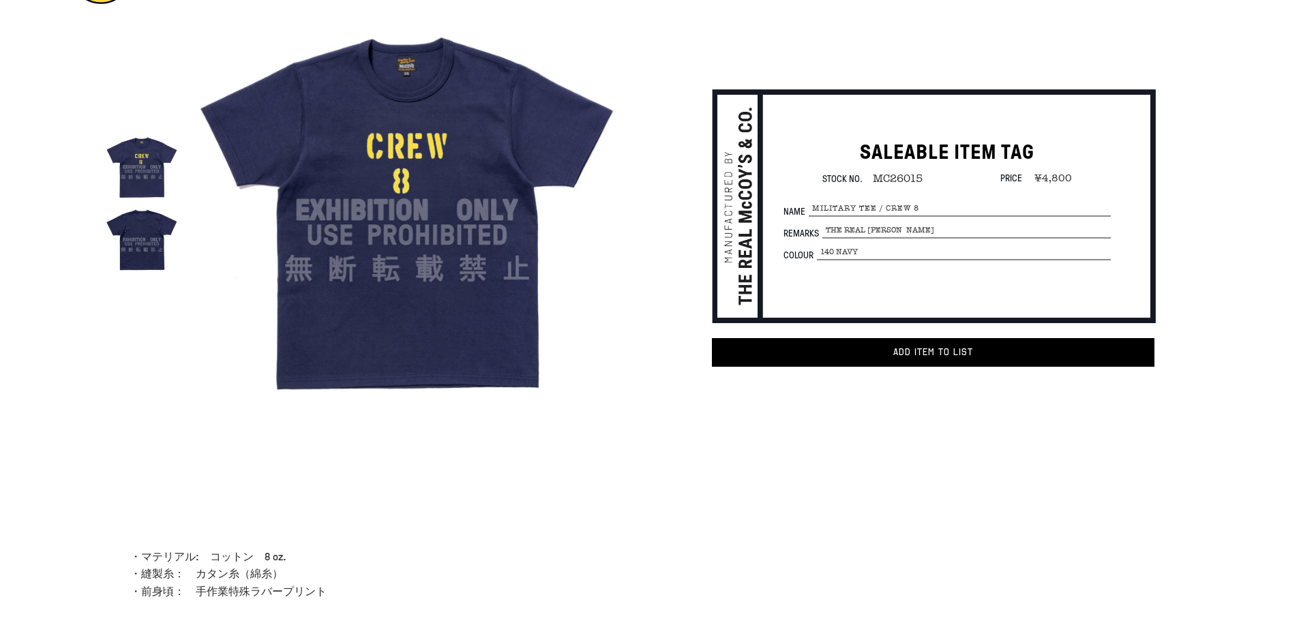
click at [401, 276] on img at bounding box center [407, 211] width 424 height 424
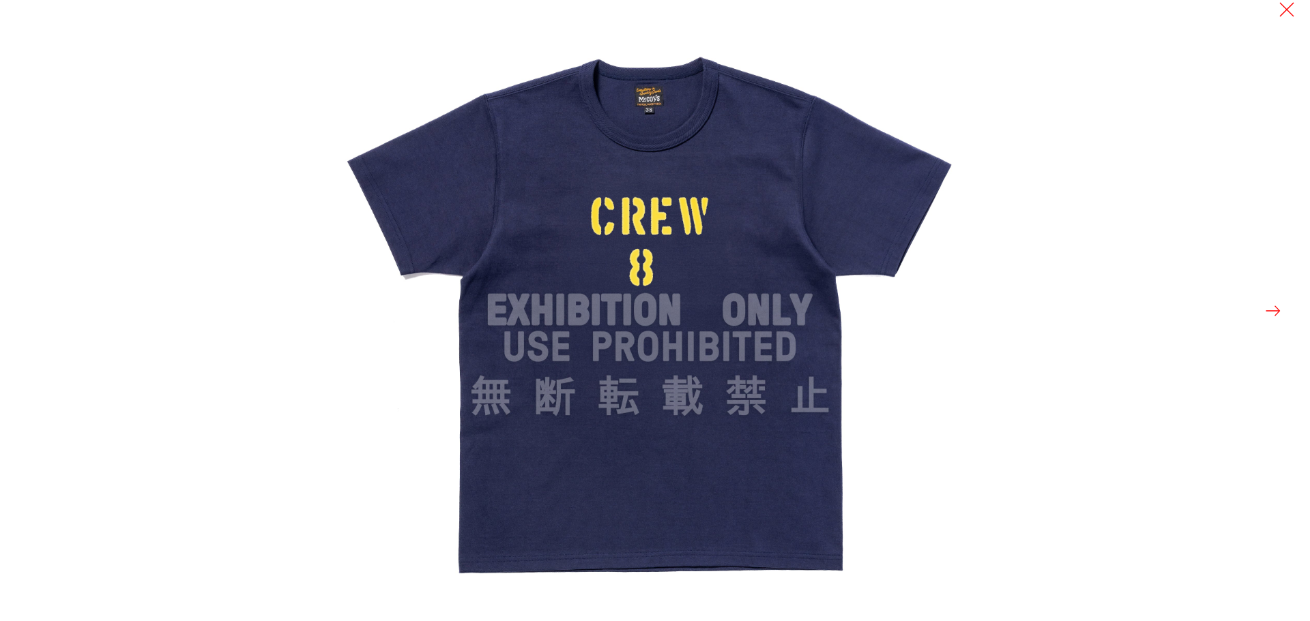
click at [1275, 308] on button at bounding box center [1272, 310] width 19 height 19
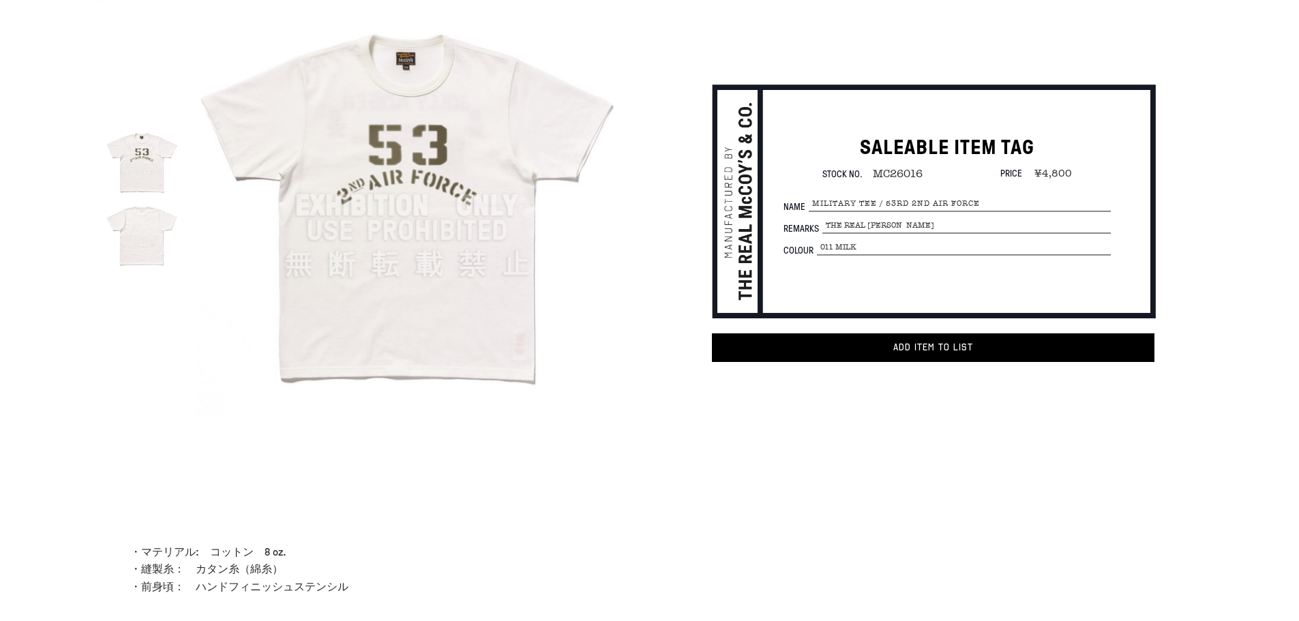
scroll to position [68, 0]
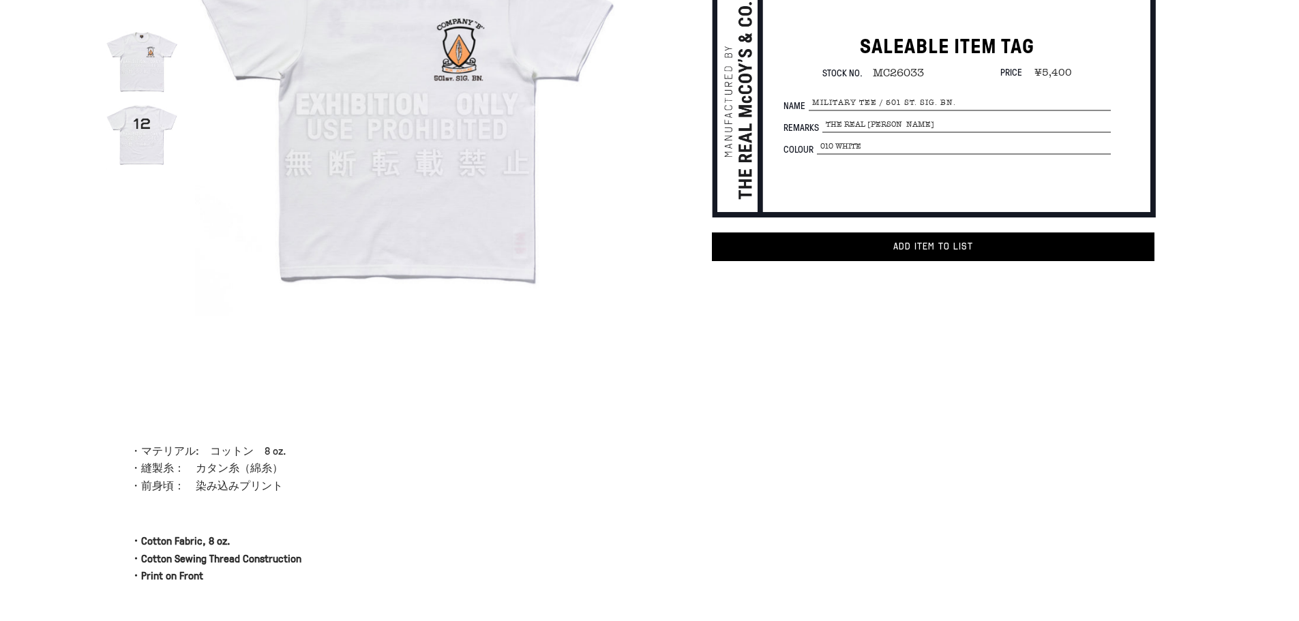
scroll to position [68, 0]
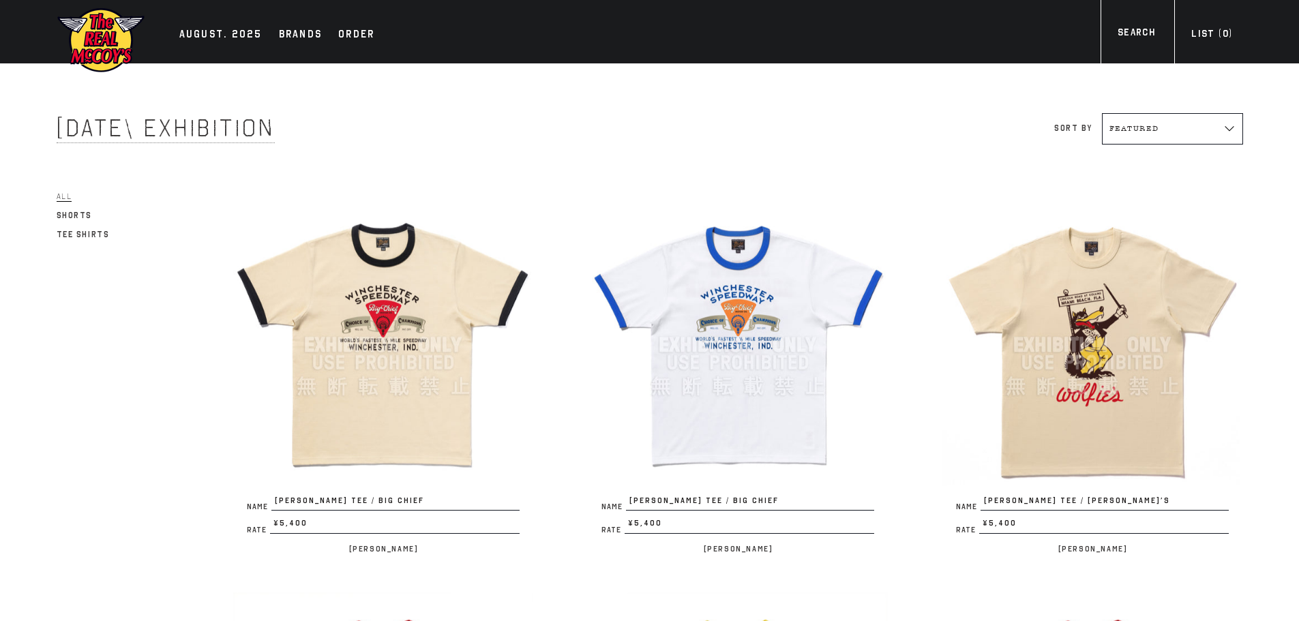
click at [430, 368] on img at bounding box center [383, 345] width 300 height 300
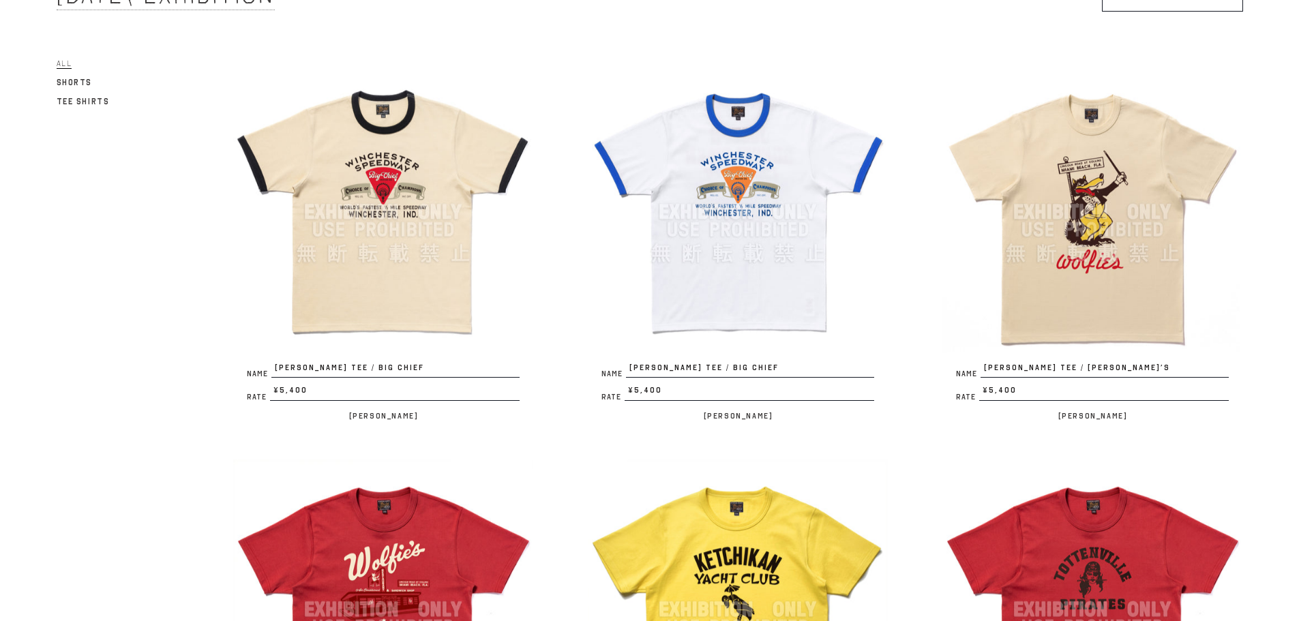
scroll to position [136, 0]
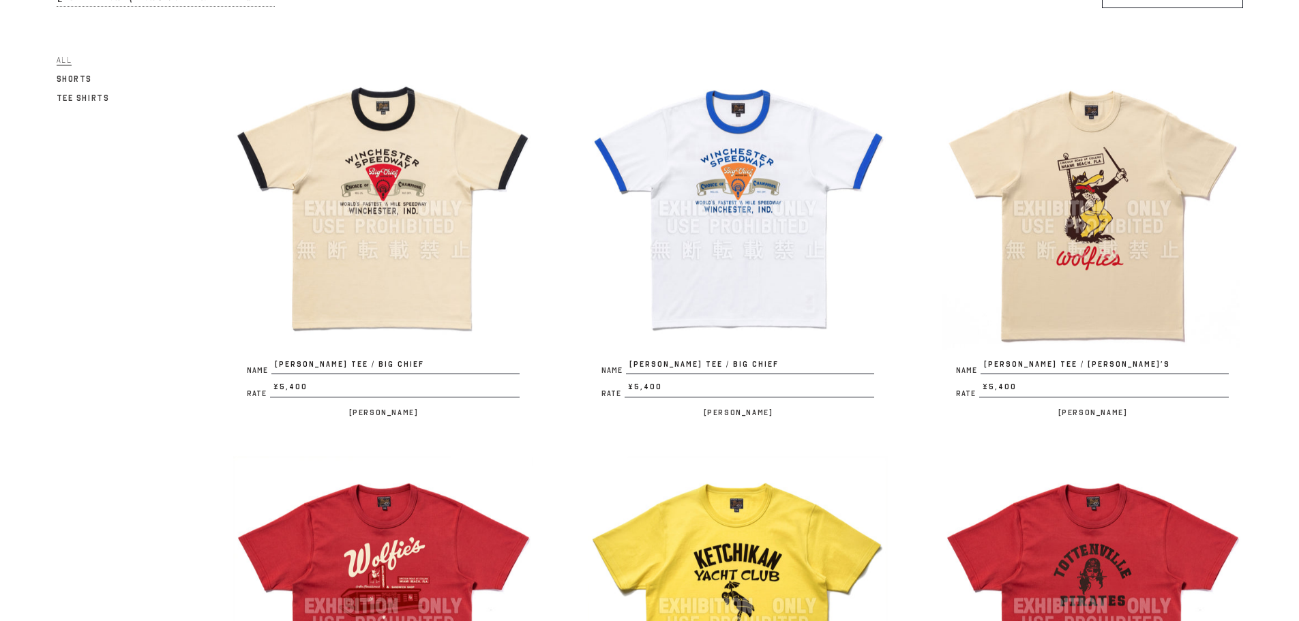
click at [1099, 342] on img at bounding box center [1093, 209] width 300 height 300
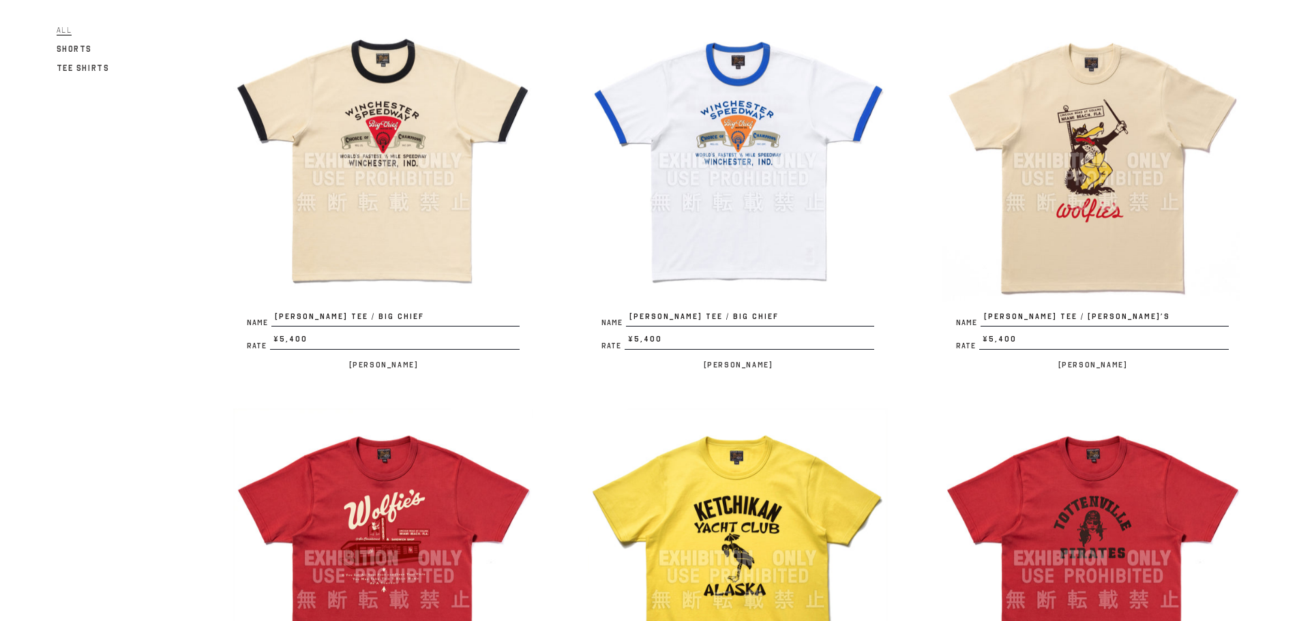
scroll to position [273, 0]
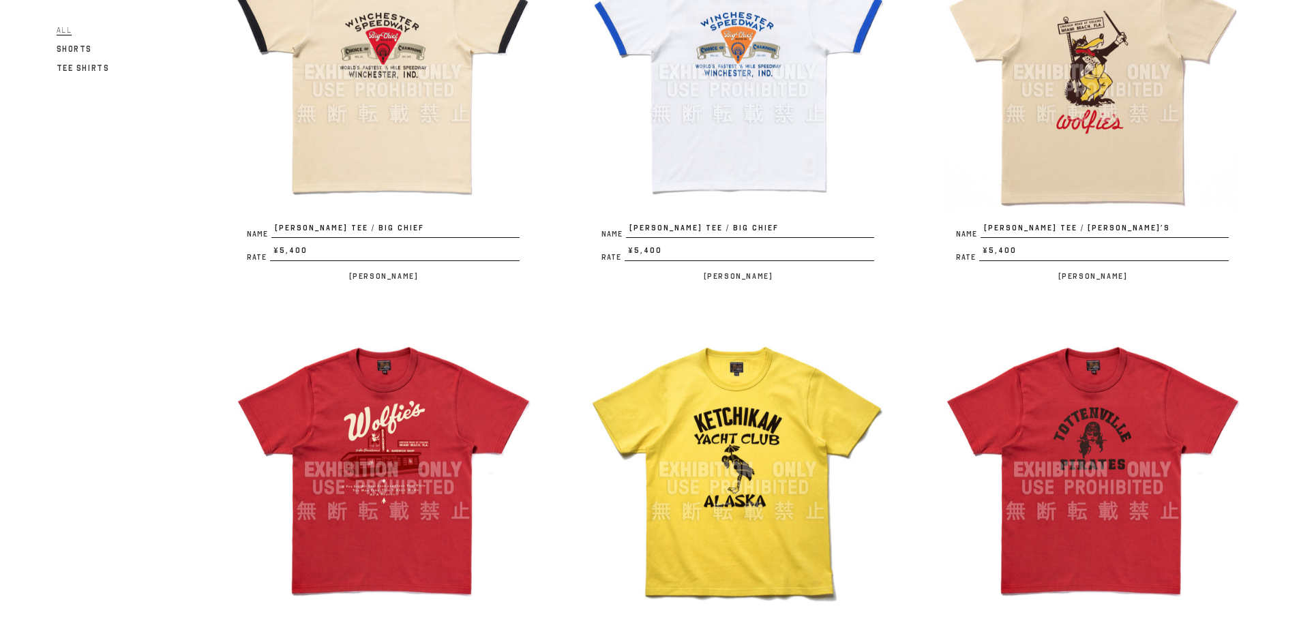
click at [346, 455] on img at bounding box center [383, 470] width 300 height 300
click at [748, 507] on img at bounding box center [738, 470] width 300 height 300
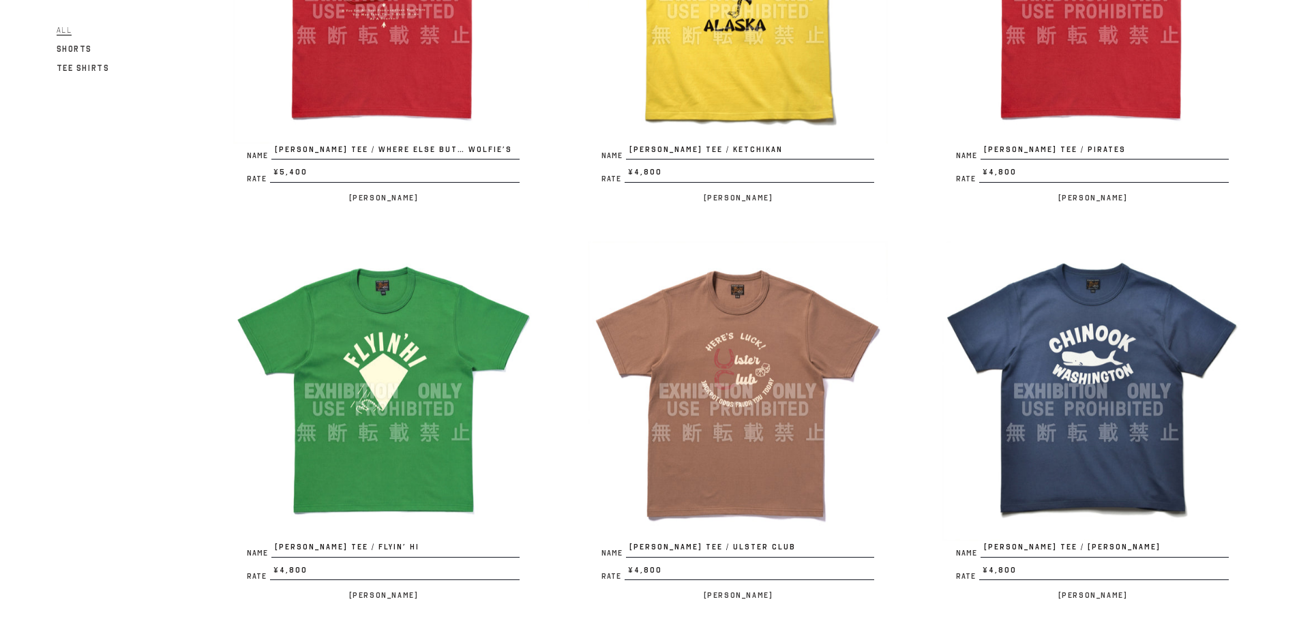
scroll to position [750, 0]
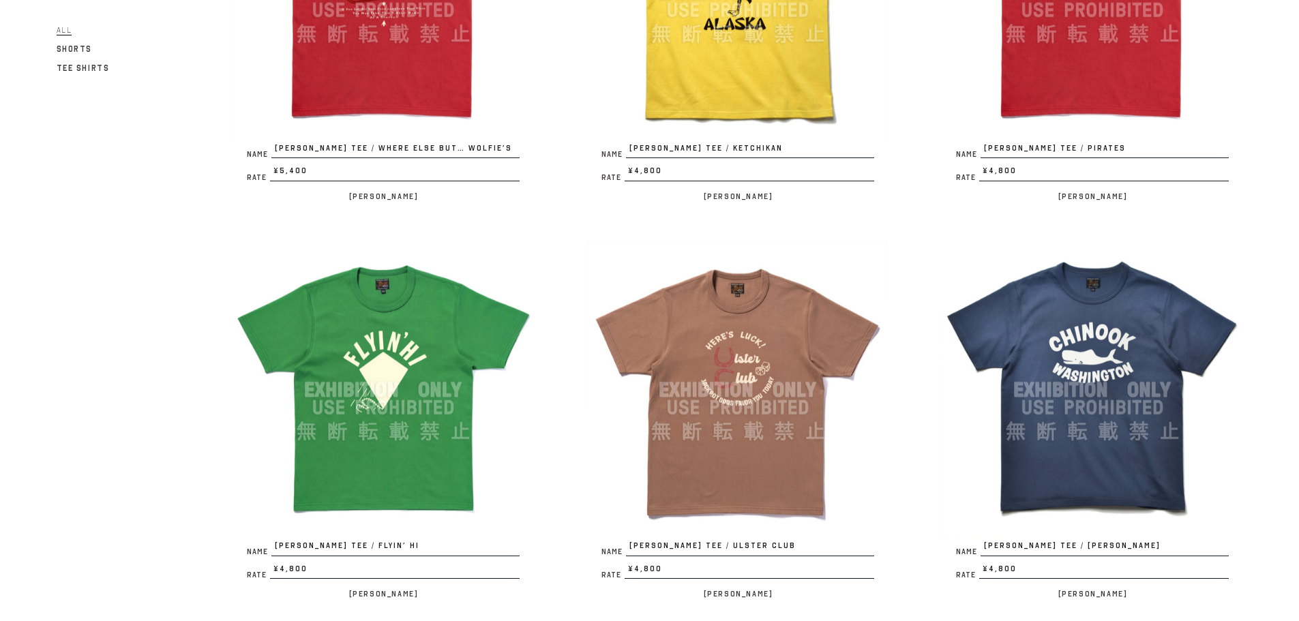
click at [716, 442] on img at bounding box center [738, 390] width 300 height 300
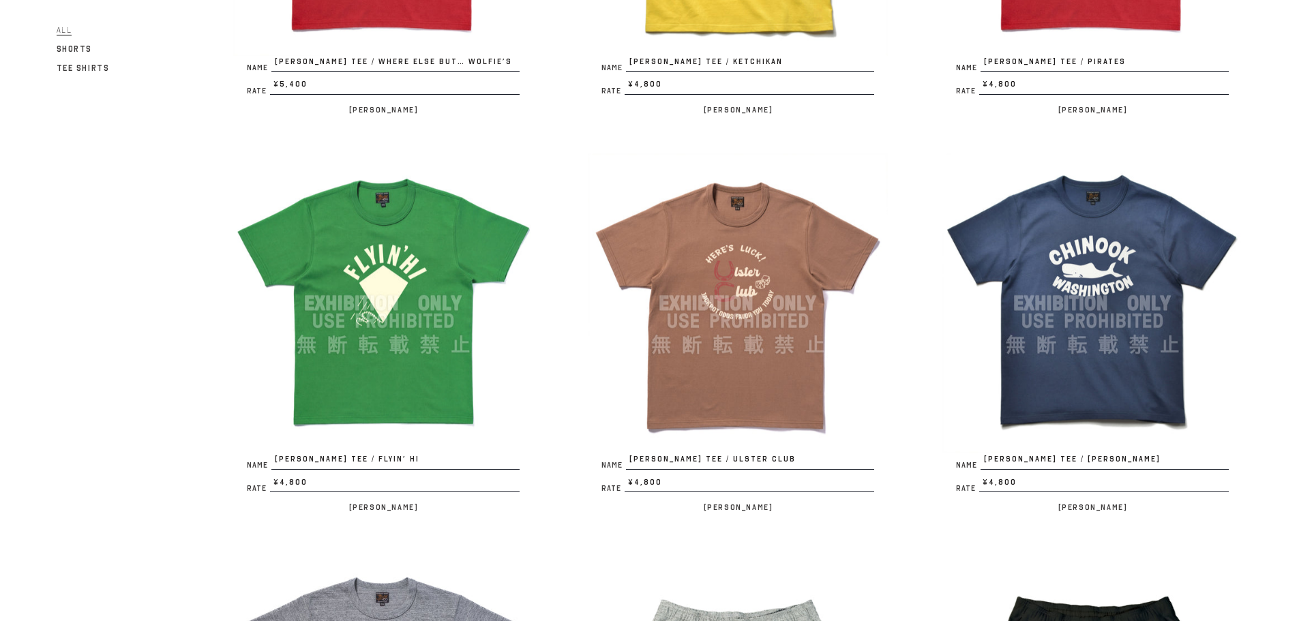
scroll to position [887, 0]
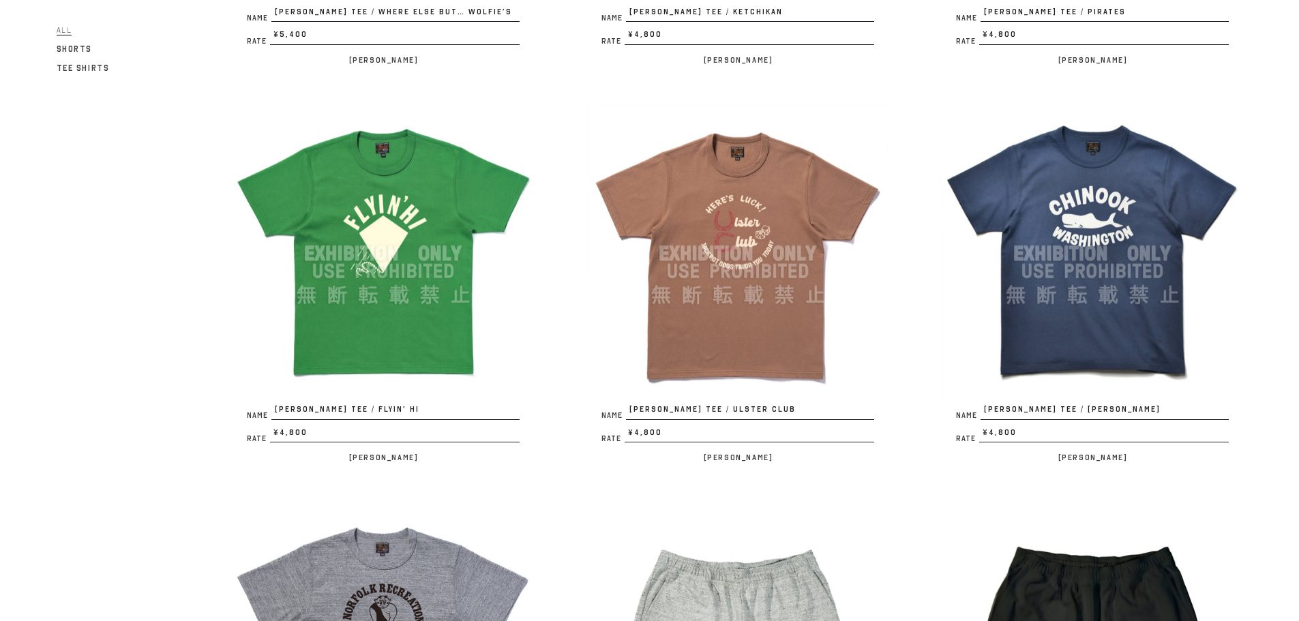
click at [1042, 199] on img at bounding box center [1093, 254] width 300 height 300
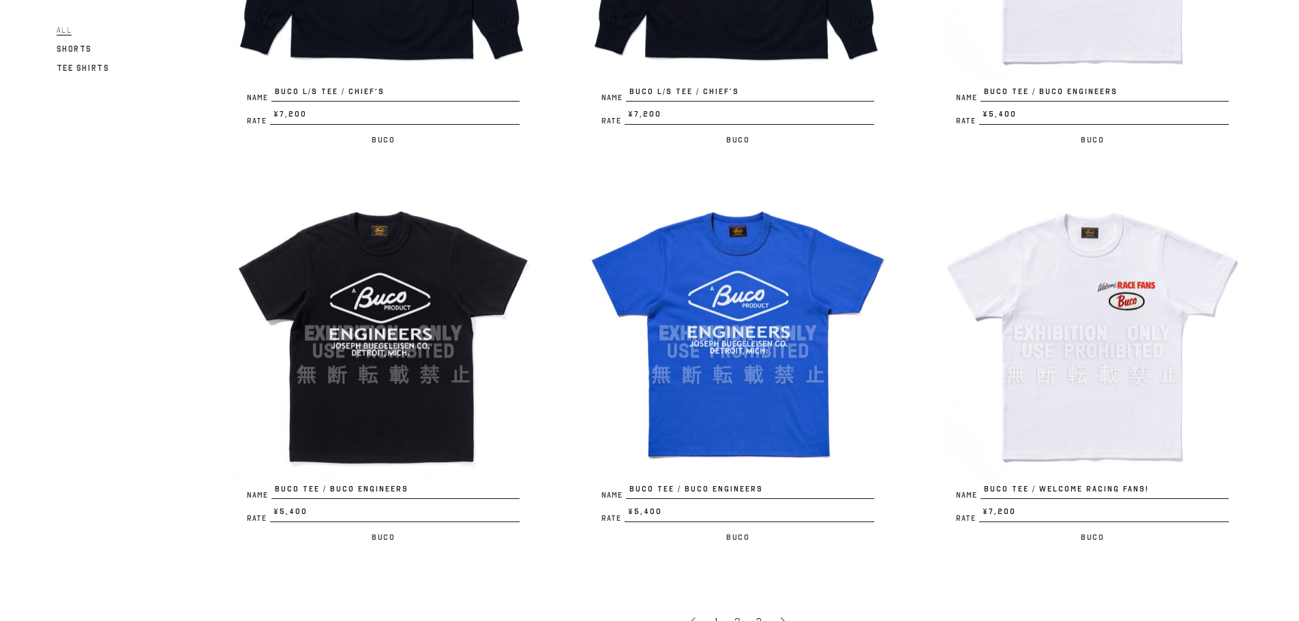
scroll to position [2796, 0]
click at [1094, 323] on img at bounding box center [1093, 333] width 300 height 300
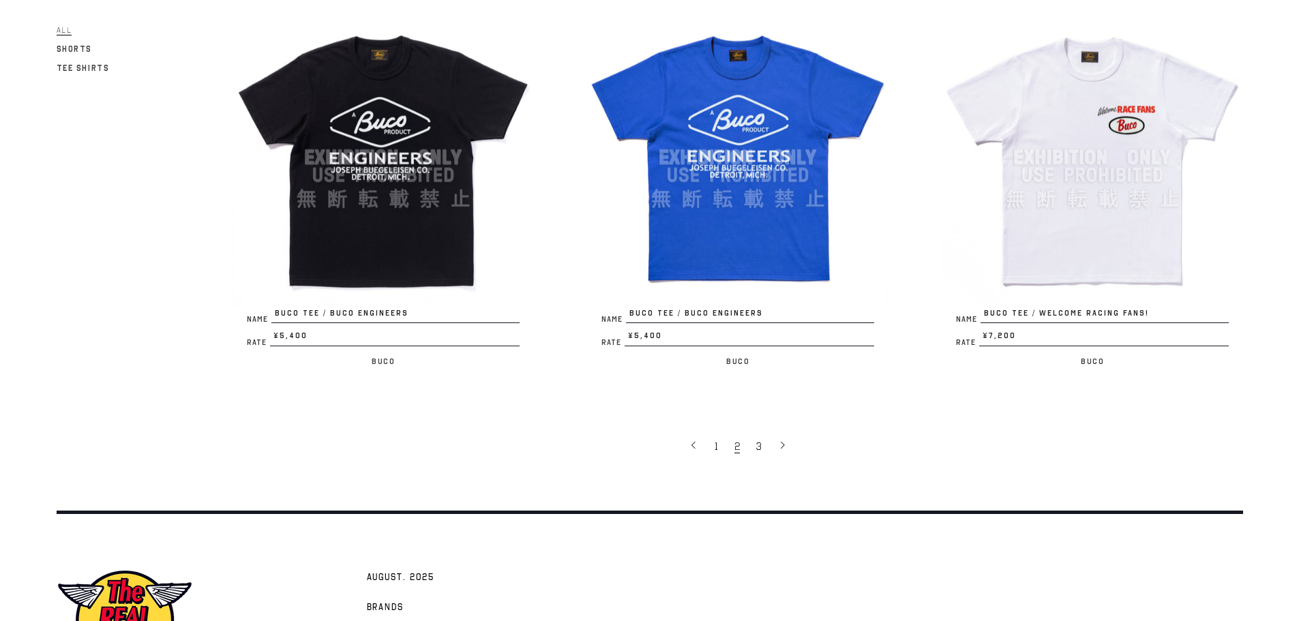
scroll to position [3069, 0]
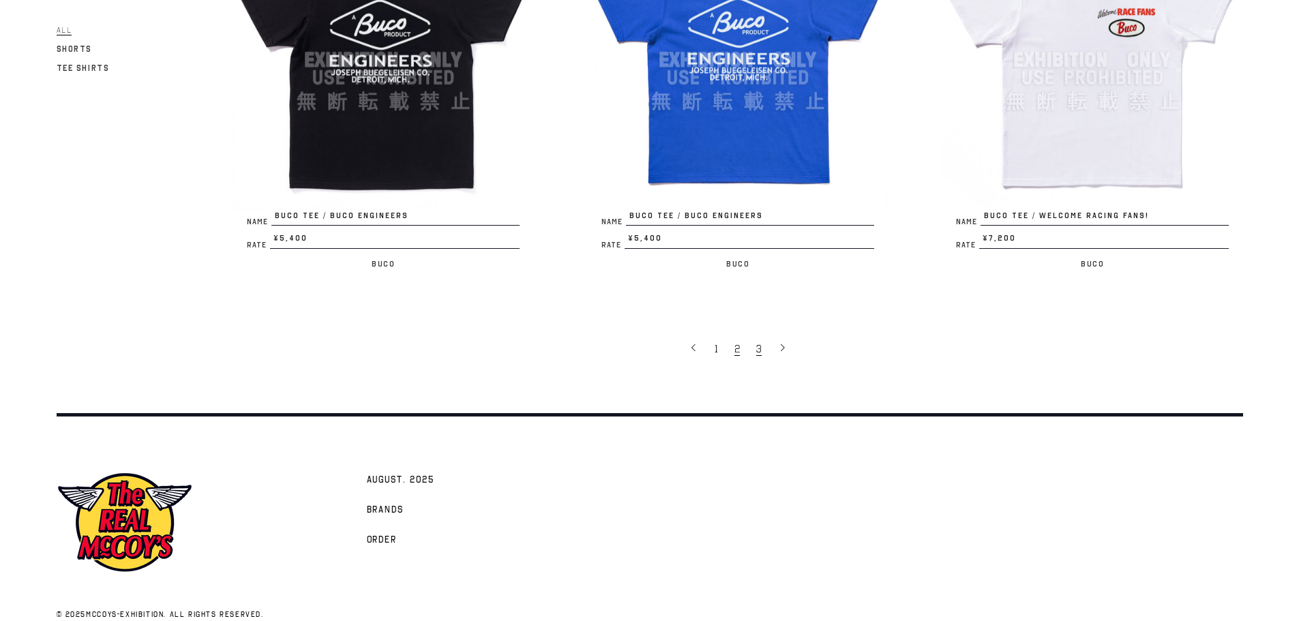
click at [756, 346] on span "3" at bounding box center [758, 349] width 5 height 14
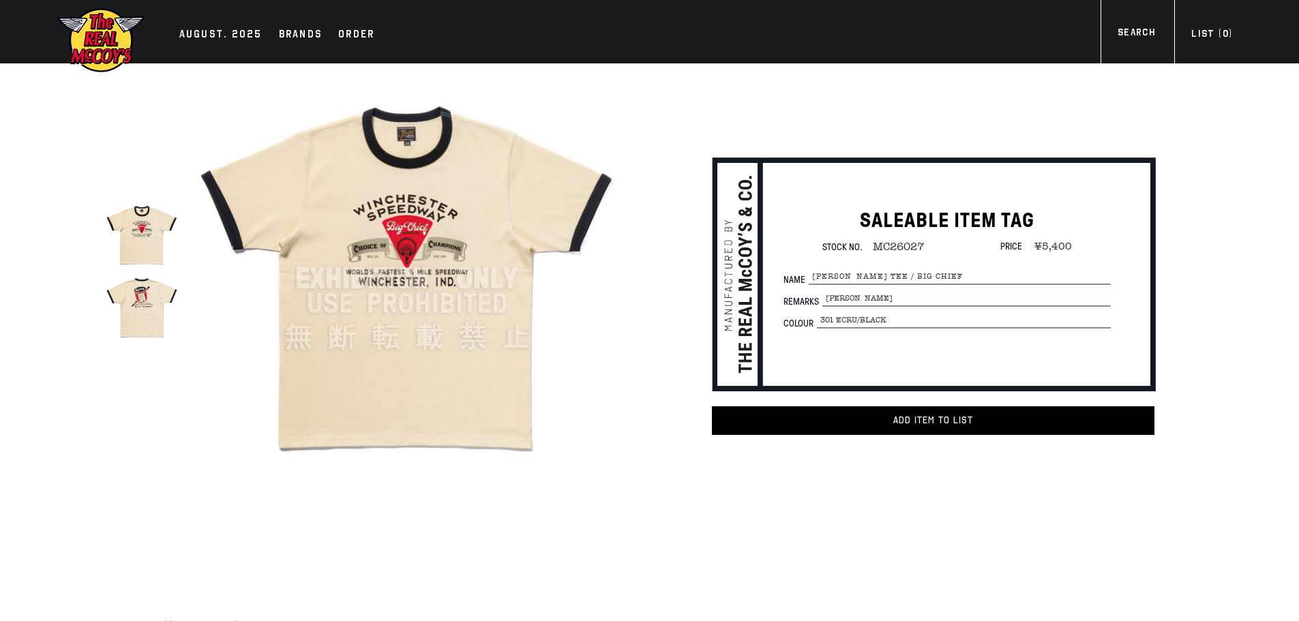
scroll to position [68, 0]
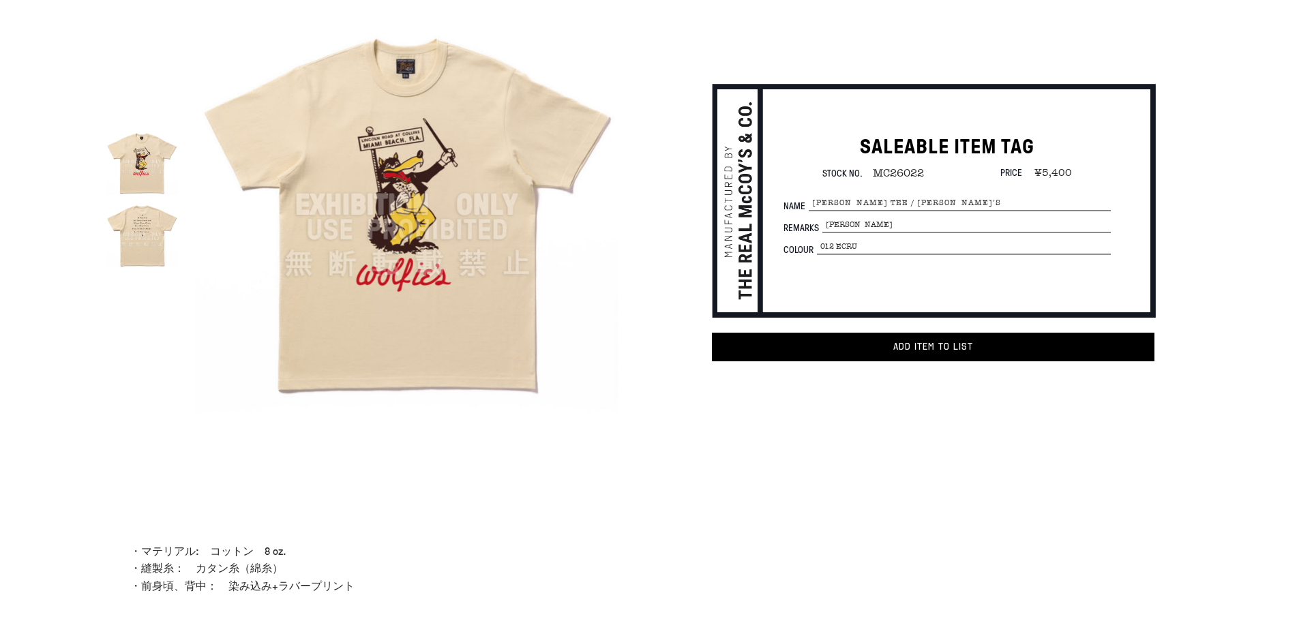
scroll to position [68, 0]
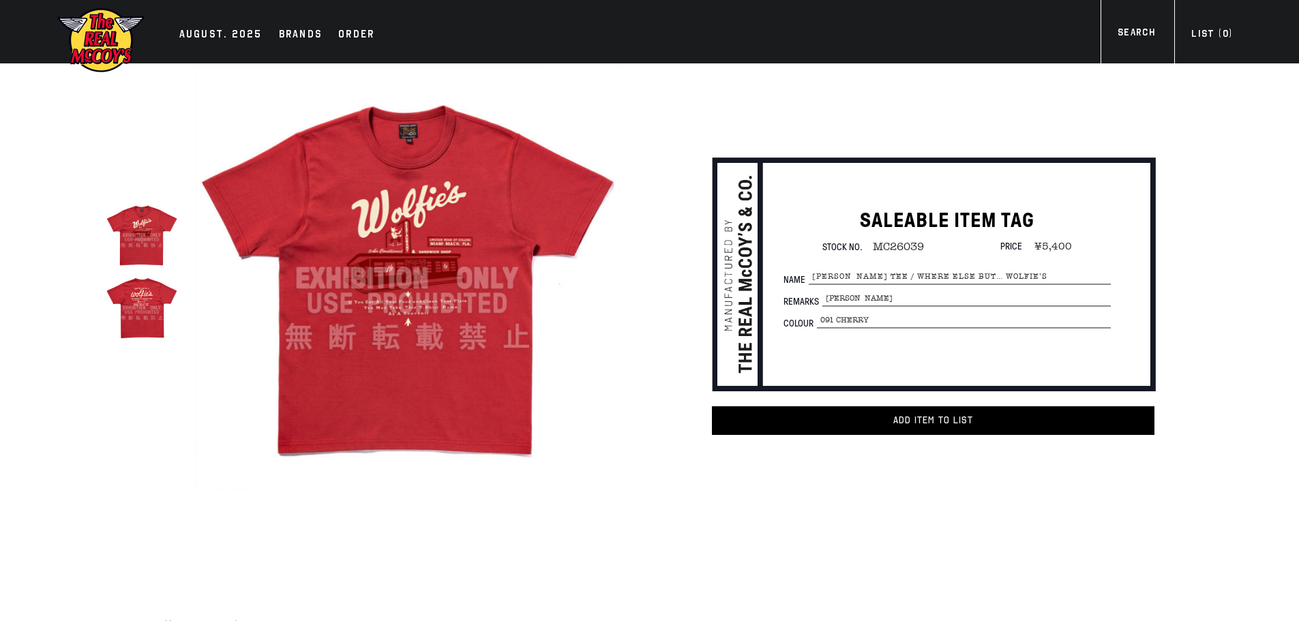
click at [467, 308] on img at bounding box center [407, 279] width 424 height 424
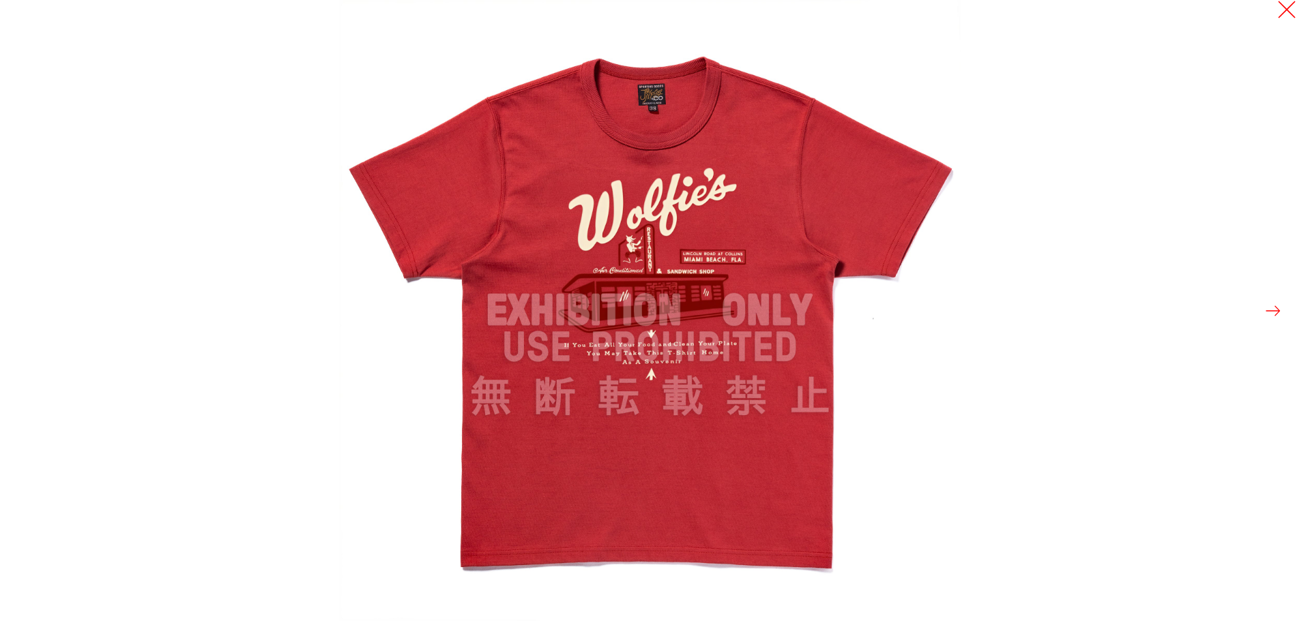
click at [1285, 10] on button at bounding box center [1286, 9] width 19 height 19
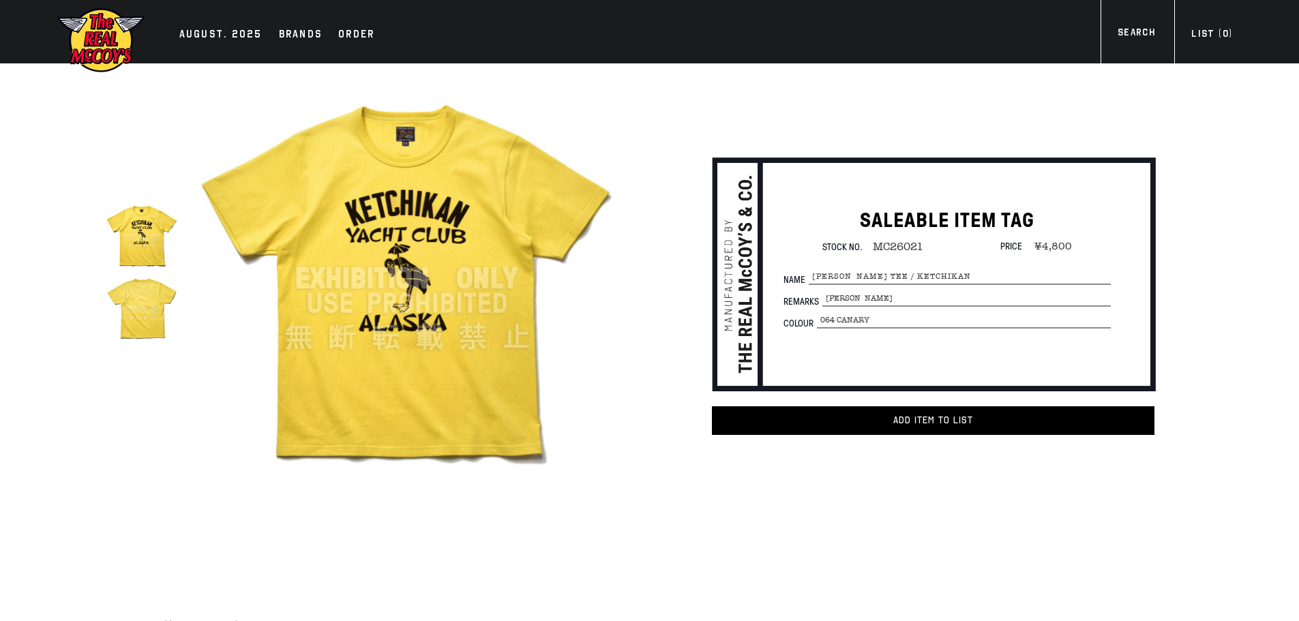
click at [295, 319] on img at bounding box center [407, 279] width 424 height 424
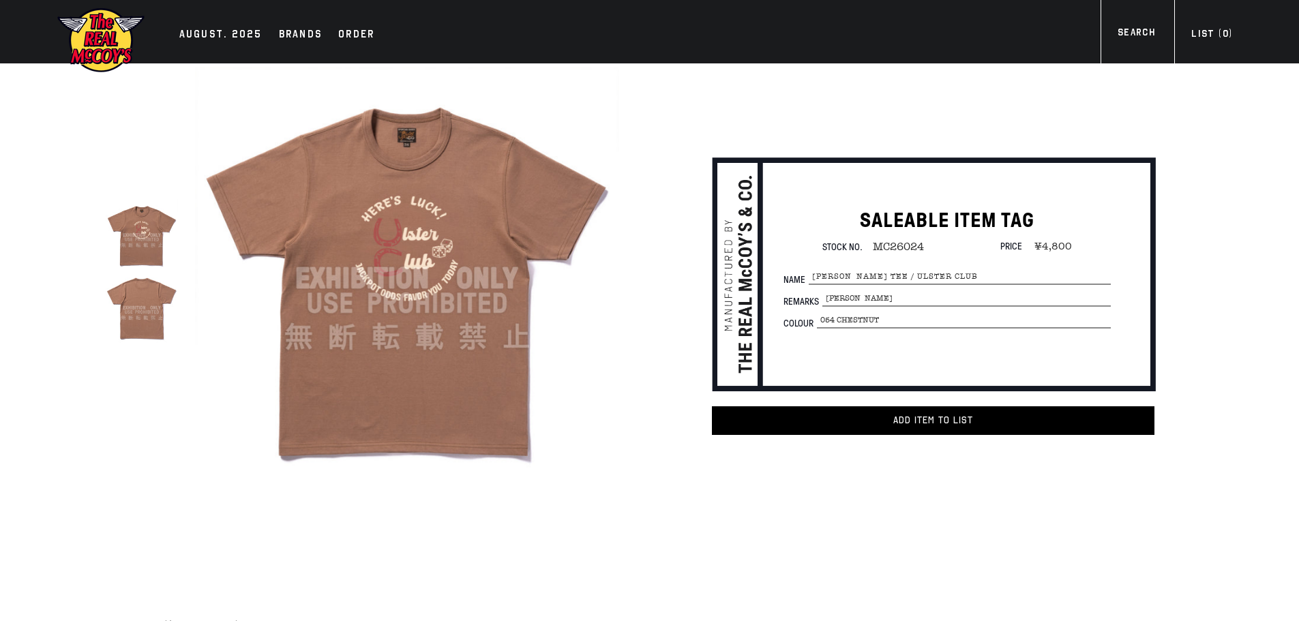
click at [469, 343] on img at bounding box center [407, 279] width 424 height 424
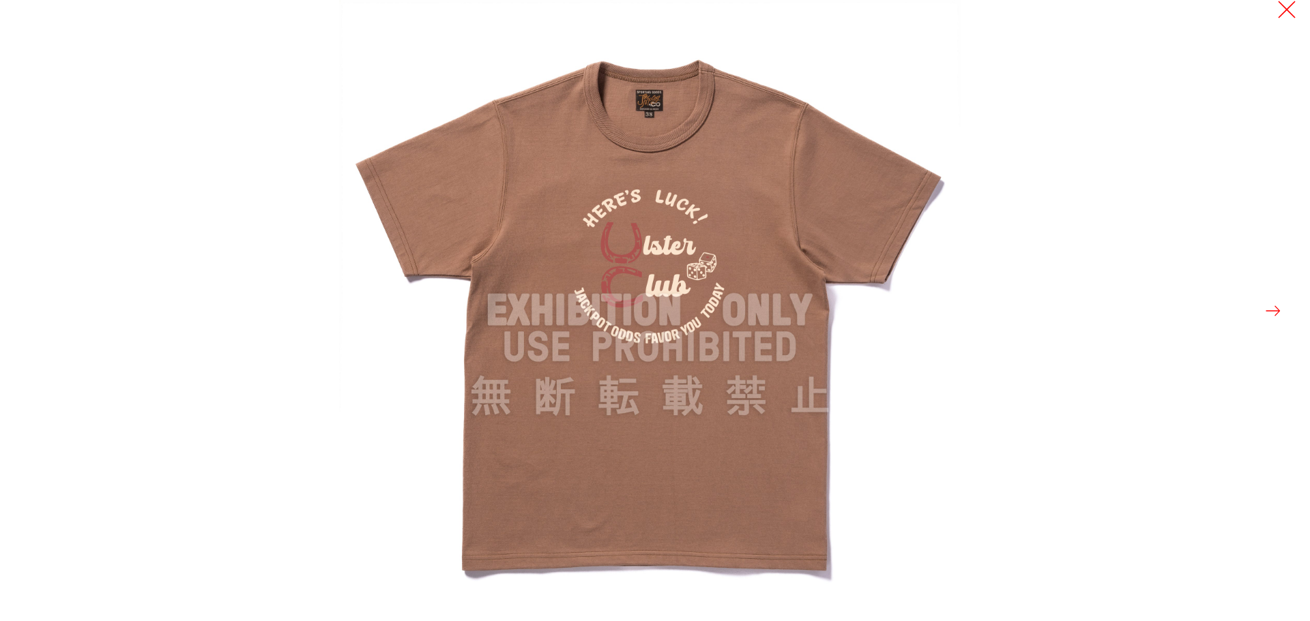
click at [1283, 8] on button at bounding box center [1286, 9] width 19 height 19
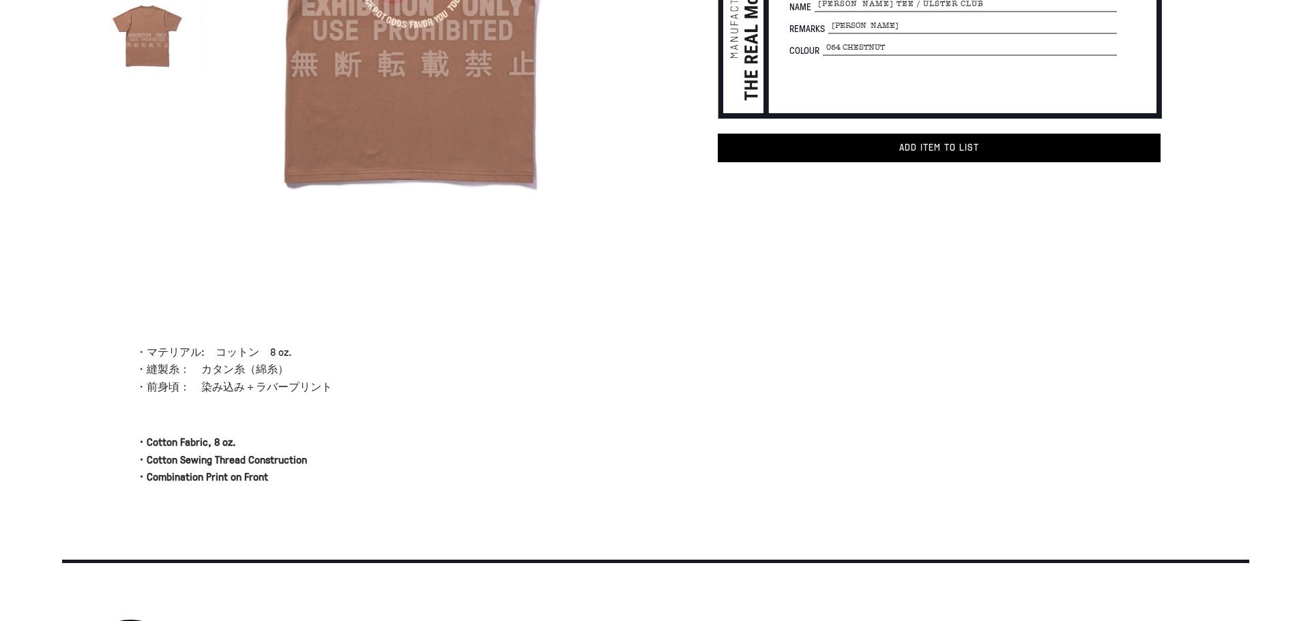
scroll to position [68, 0]
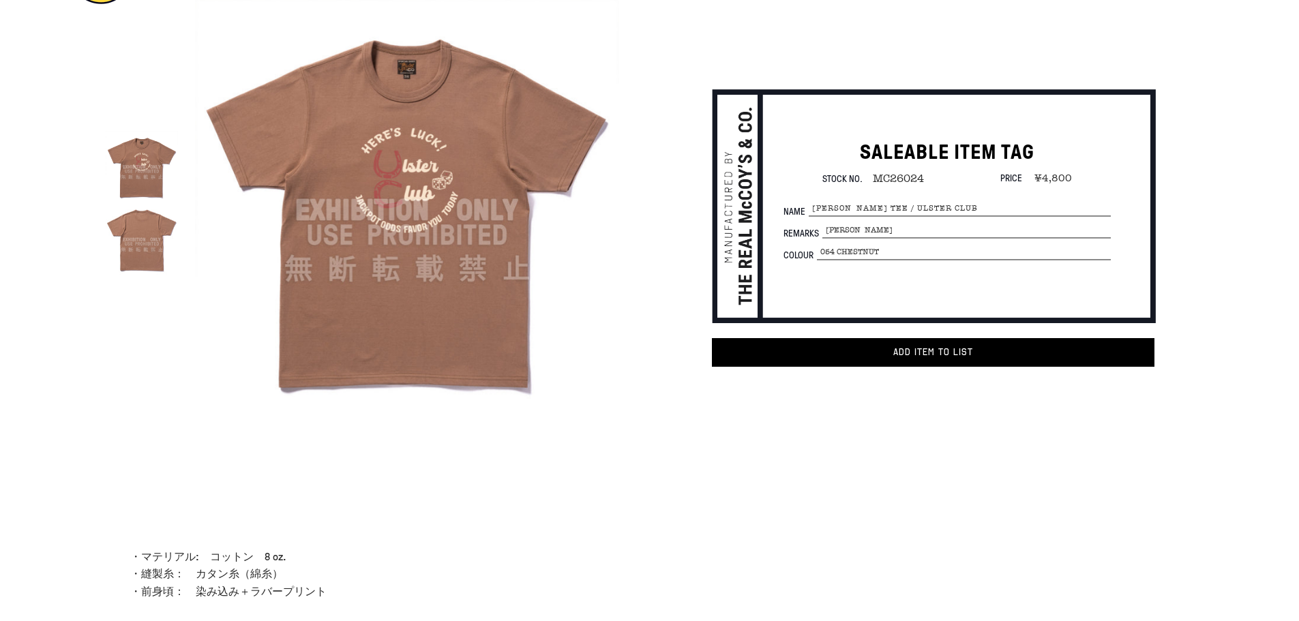
click at [149, 255] on img at bounding box center [142, 239] width 72 height 72
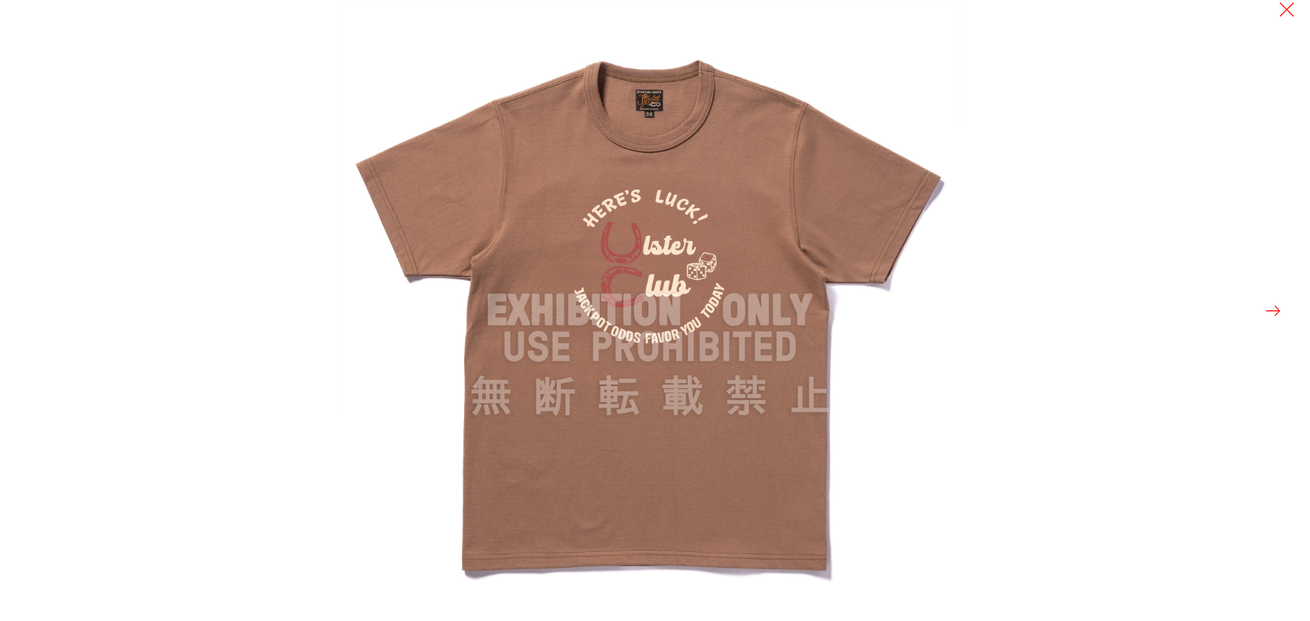
click at [1269, 313] on button at bounding box center [1272, 310] width 19 height 19
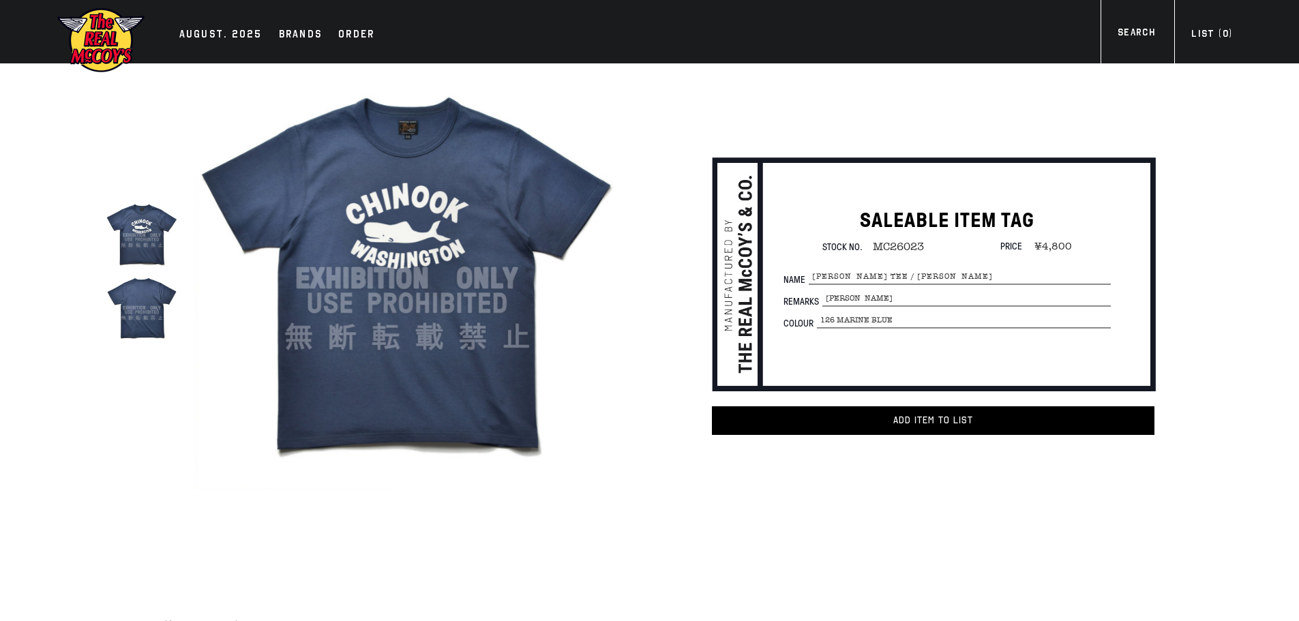
click at [428, 238] on img at bounding box center [407, 279] width 424 height 424
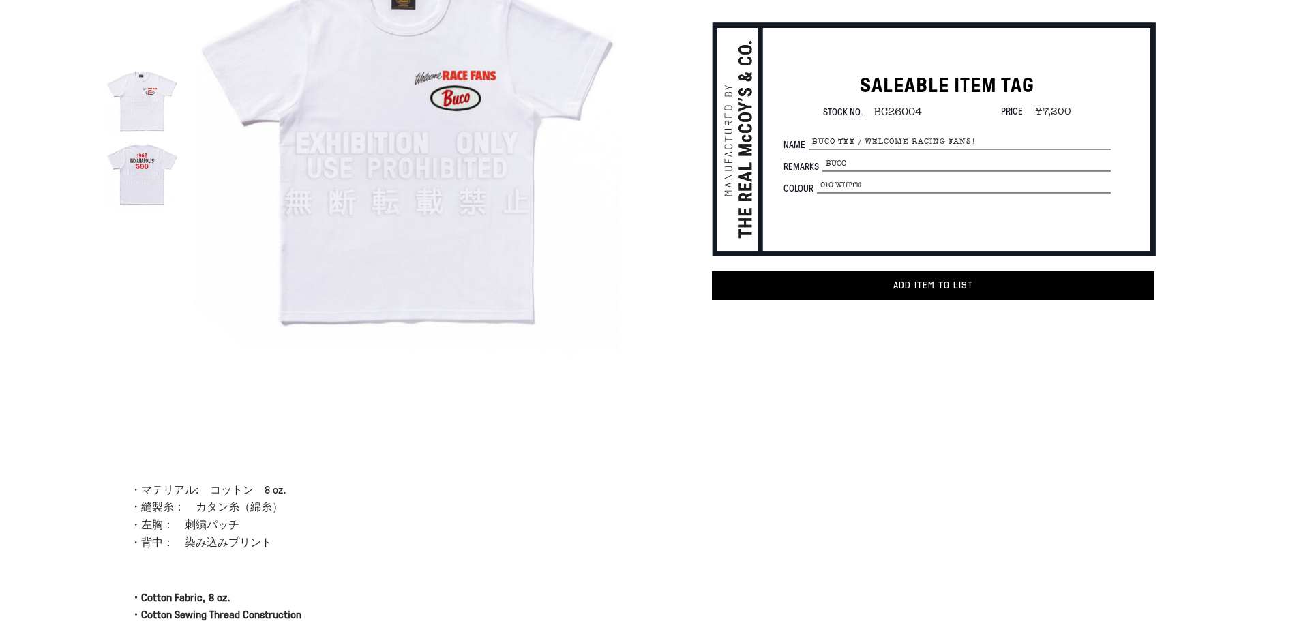
scroll to position [136, 0]
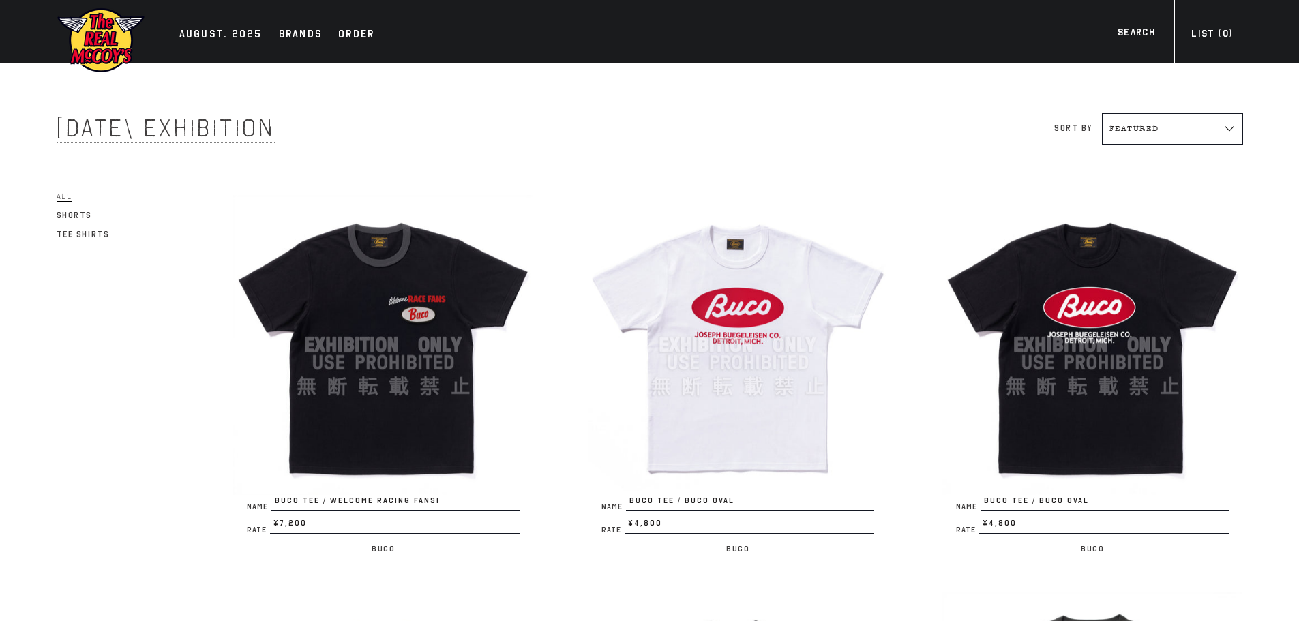
click at [755, 327] on img at bounding box center [738, 345] width 300 height 300
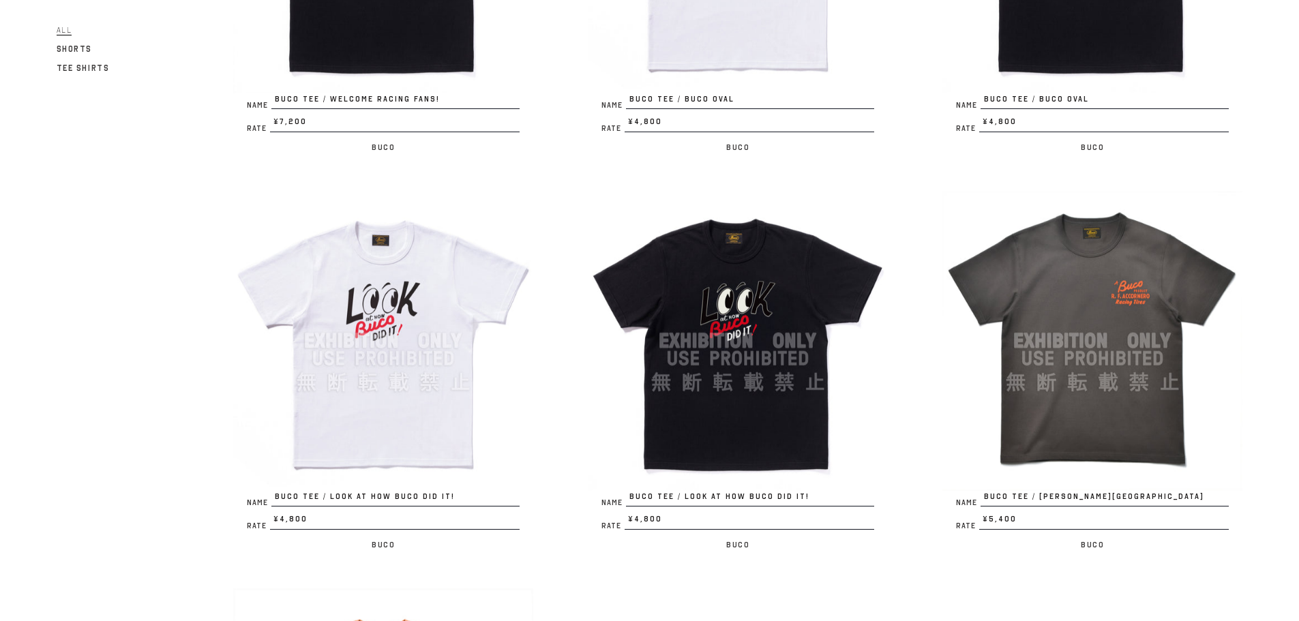
scroll to position [409, 0]
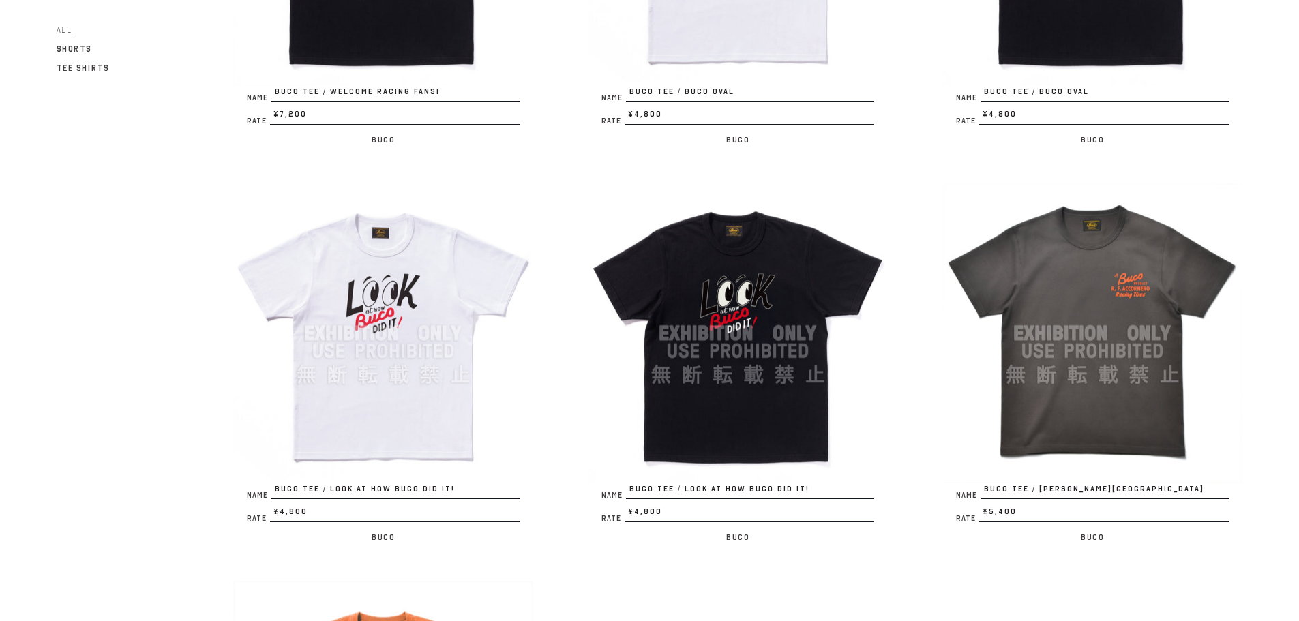
click at [439, 301] on img at bounding box center [383, 333] width 300 height 300
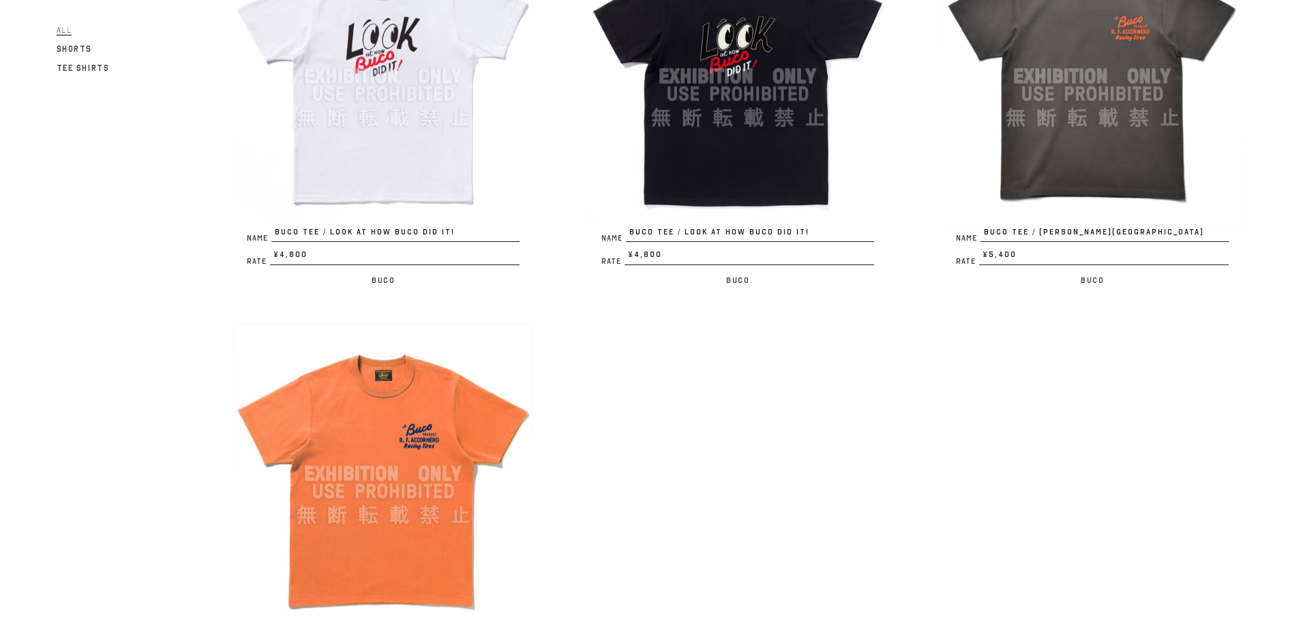
scroll to position [682, 0]
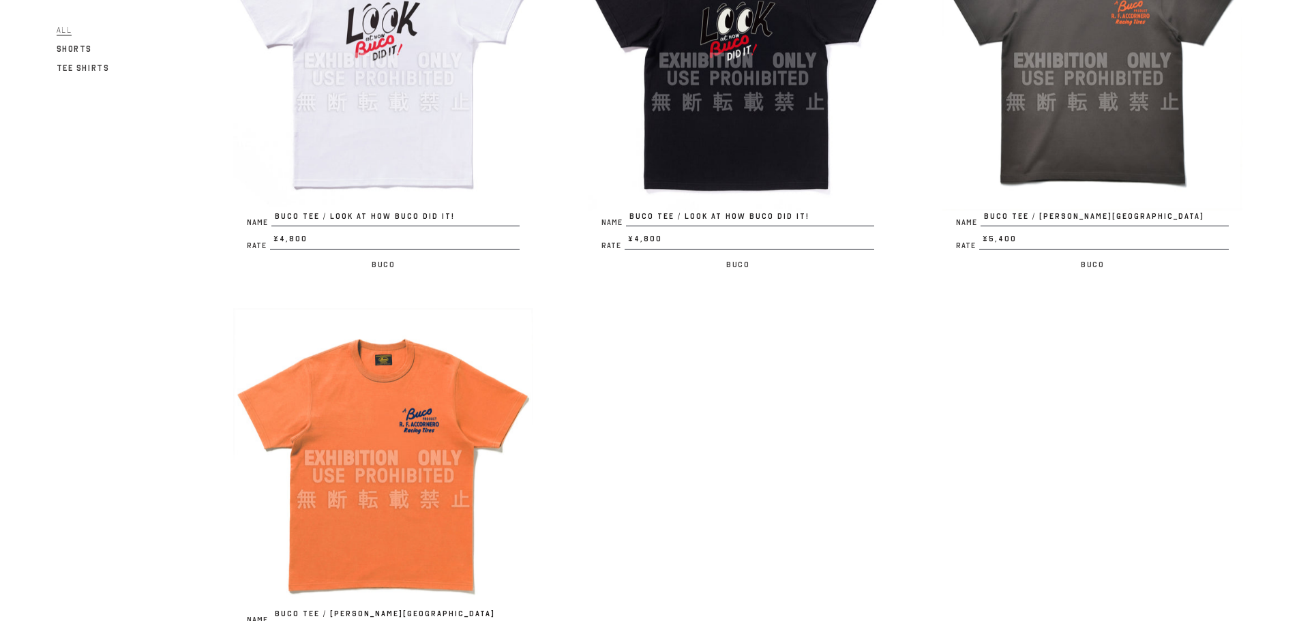
click at [1064, 177] on img at bounding box center [1093, 61] width 300 height 300
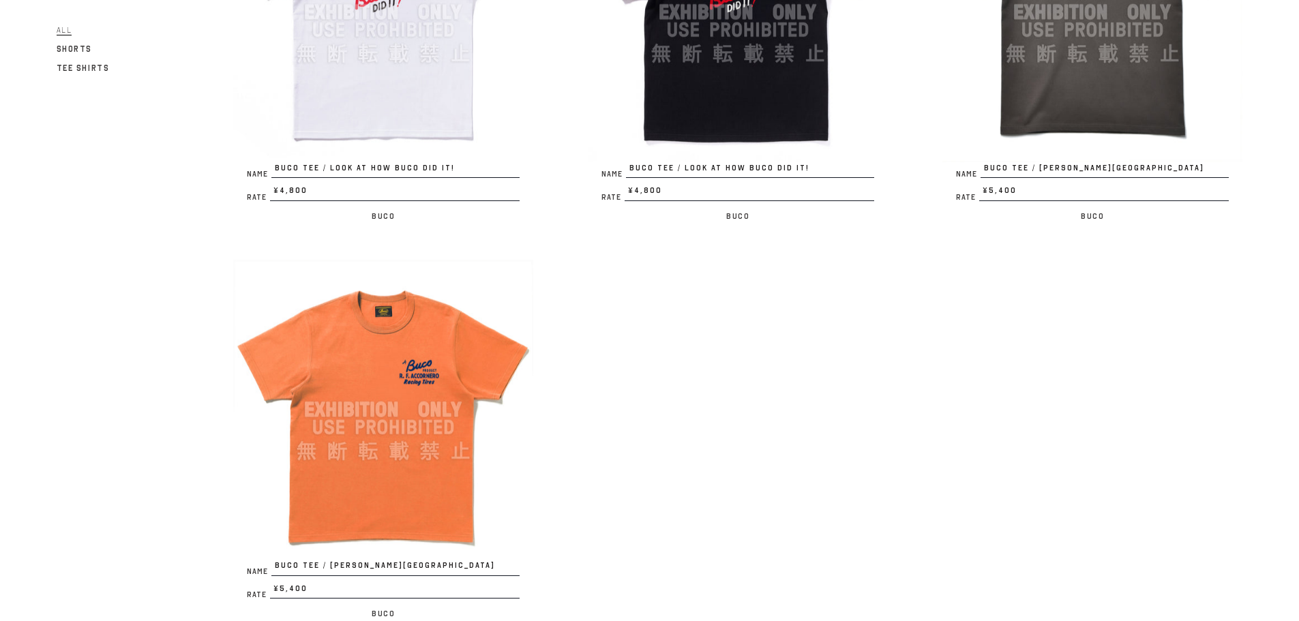
scroll to position [955, 0]
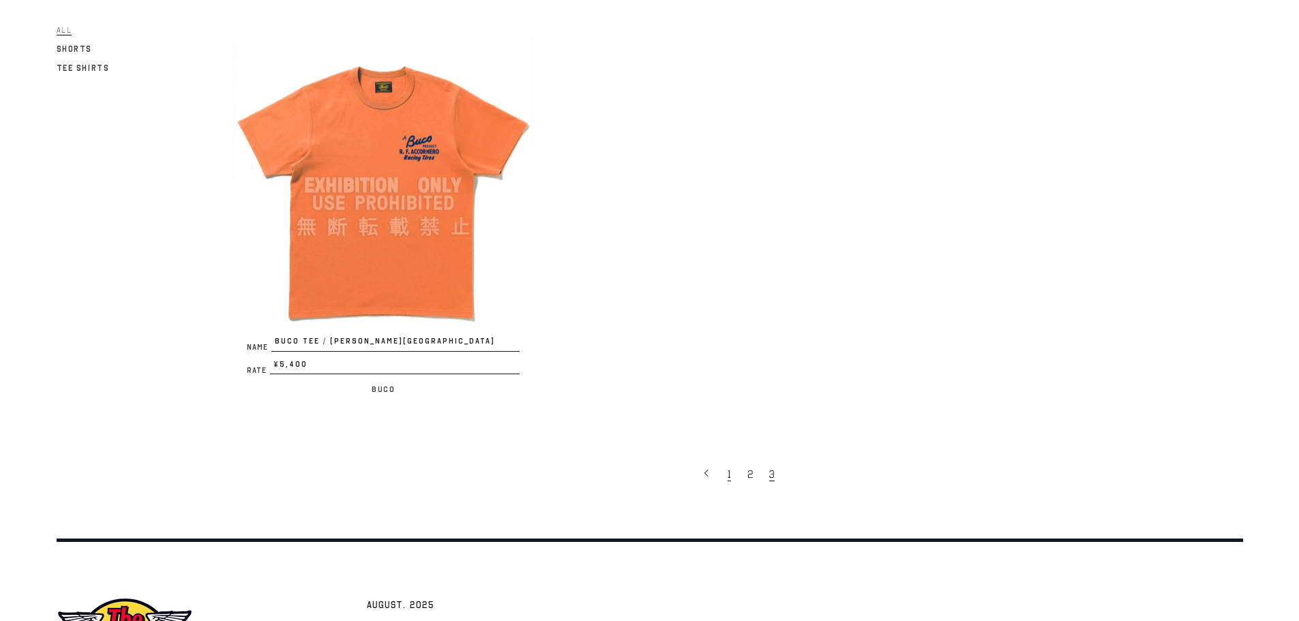
click at [728, 482] on link "1" at bounding box center [731, 474] width 20 height 29
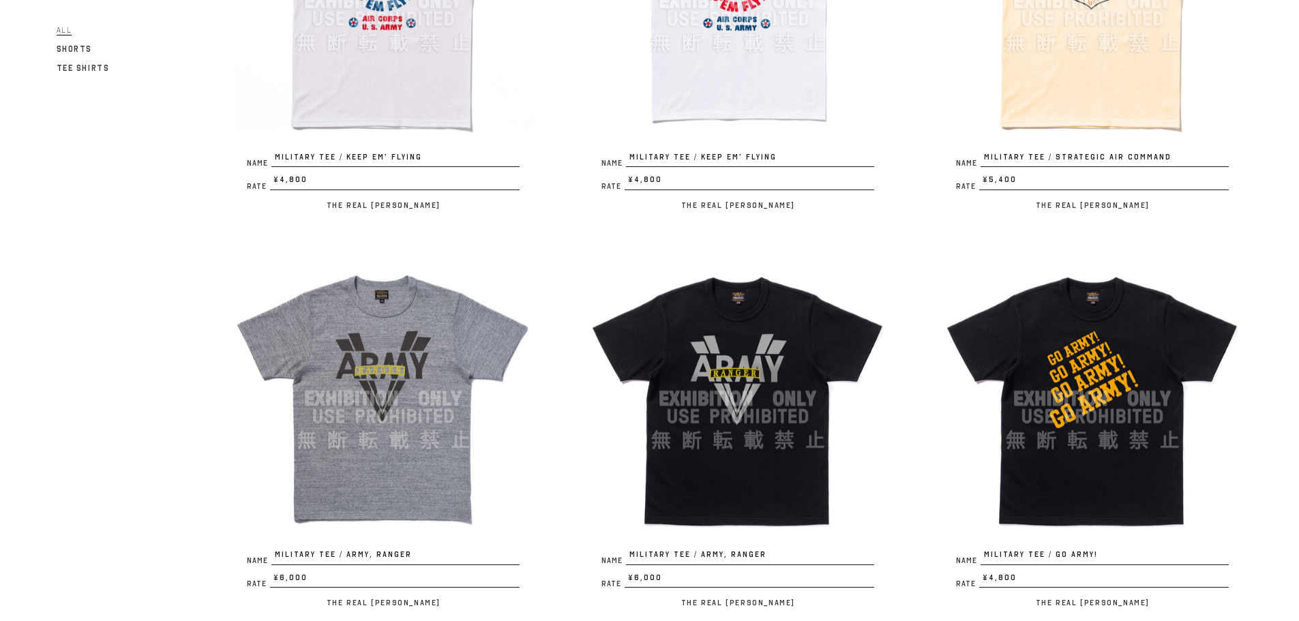
scroll to position [750, 0]
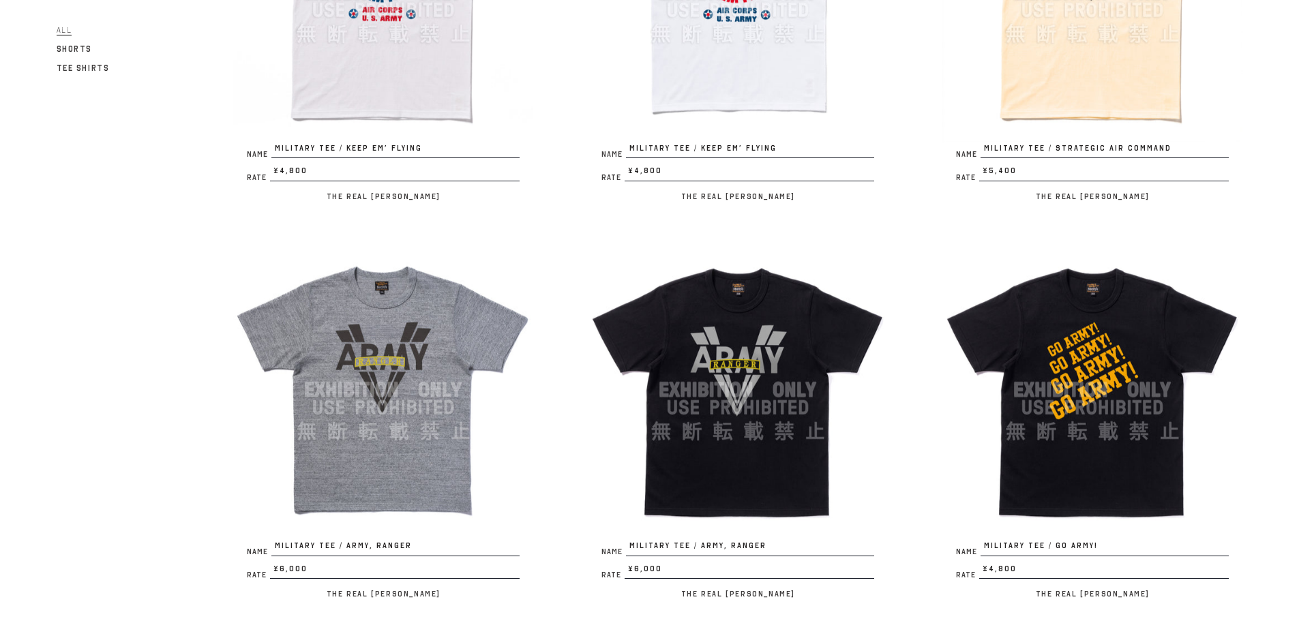
click at [694, 486] on img at bounding box center [738, 390] width 300 height 300
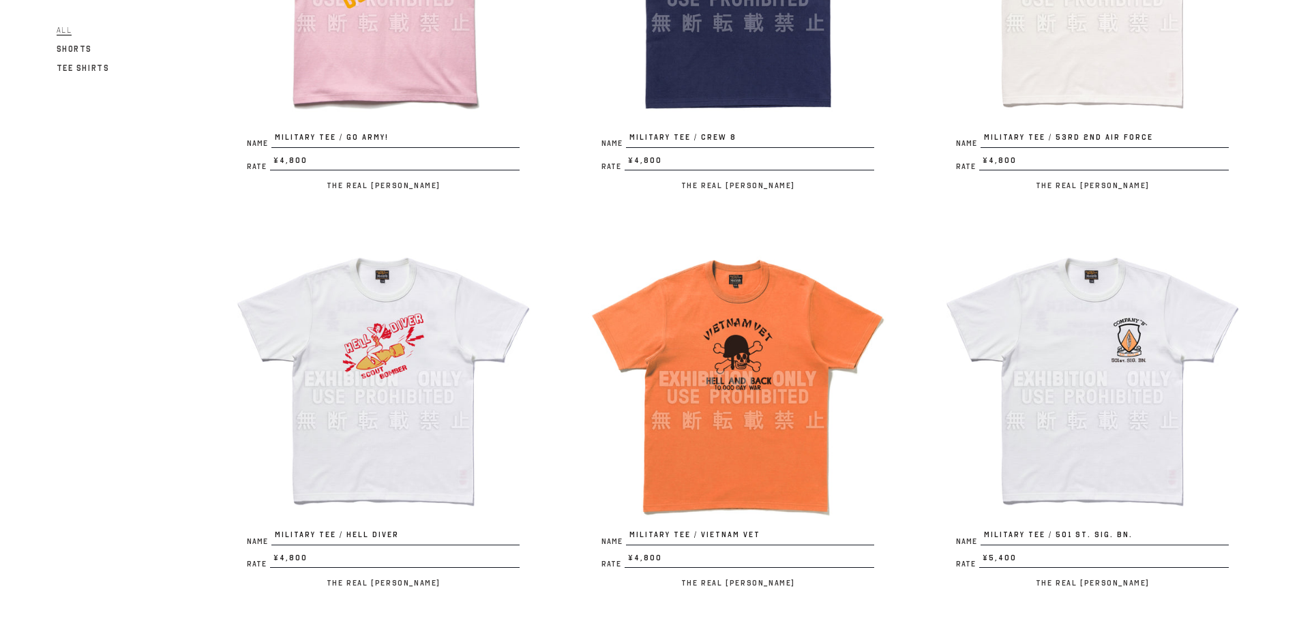
scroll to position [1569, 0]
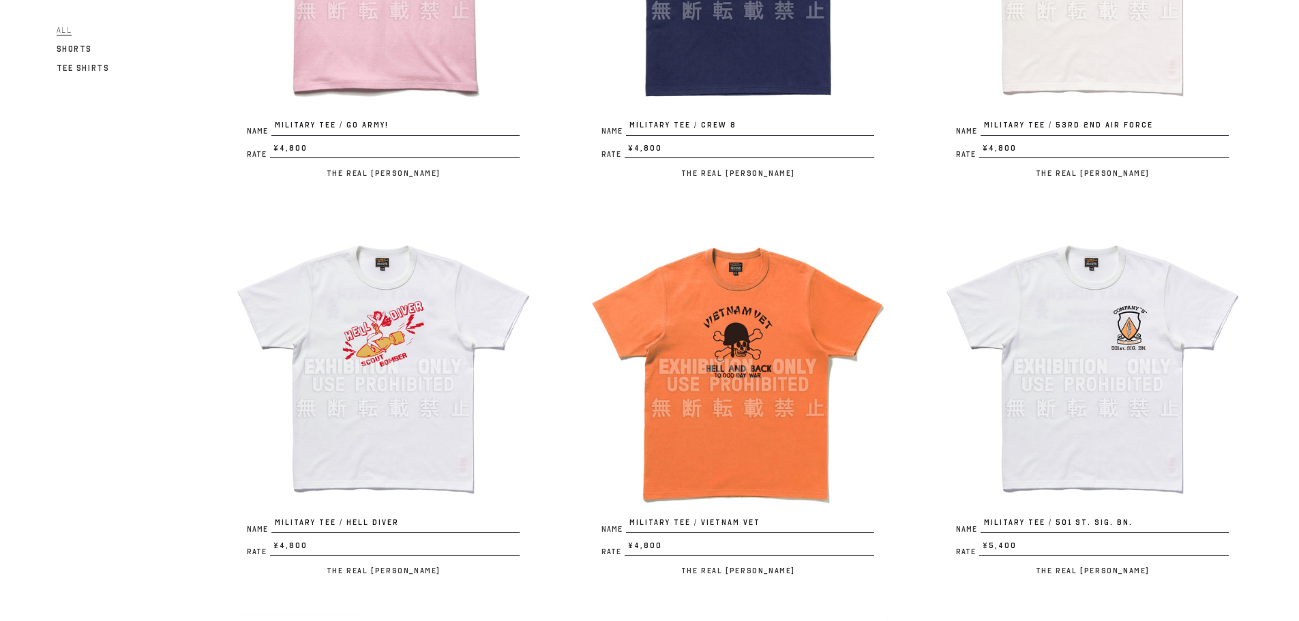
click at [681, 440] on img at bounding box center [738, 367] width 300 height 300
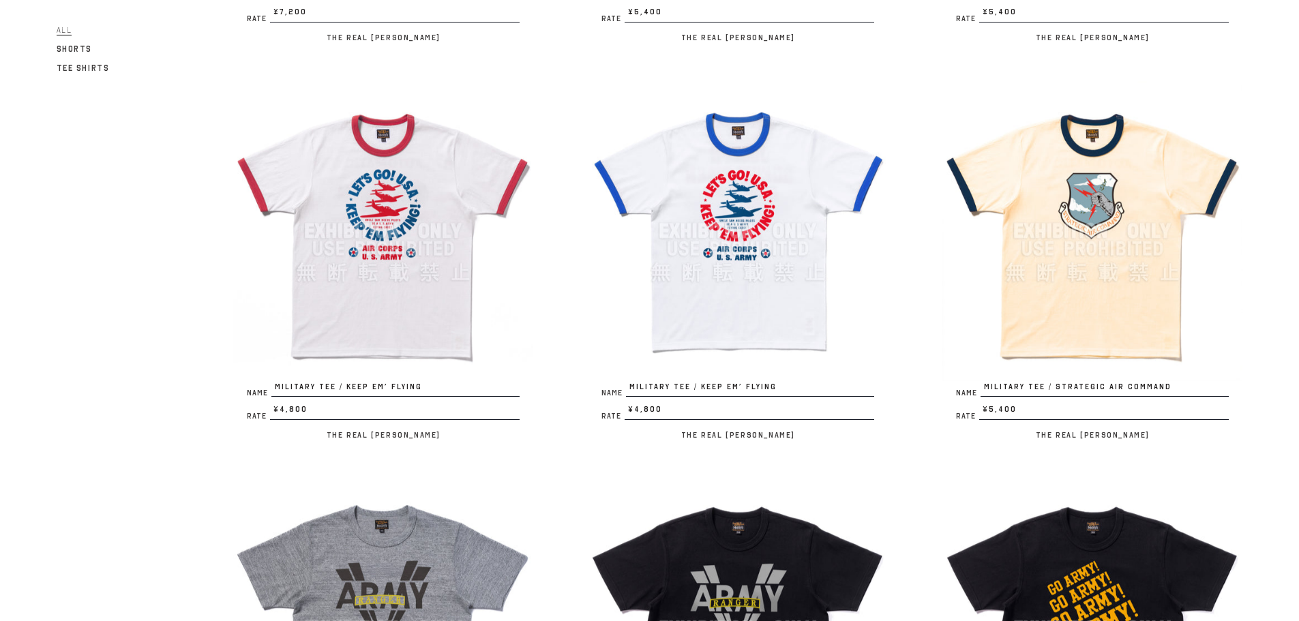
scroll to position [546, 0]
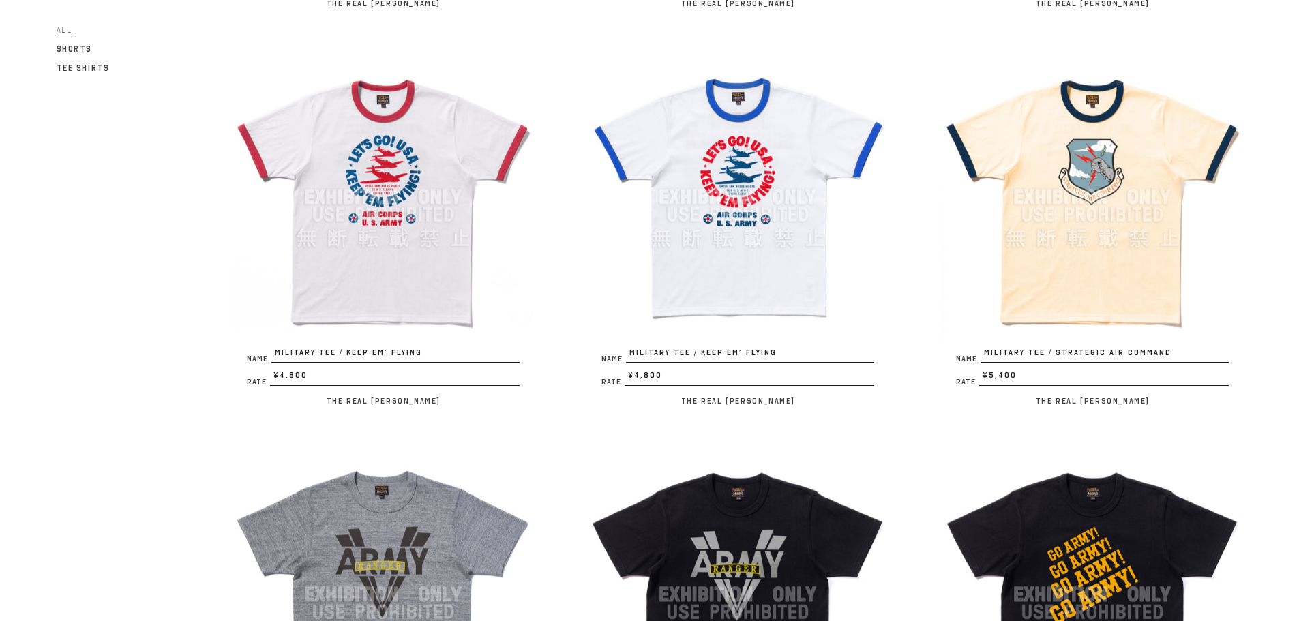
click at [1114, 251] on img at bounding box center [1093, 197] width 300 height 300
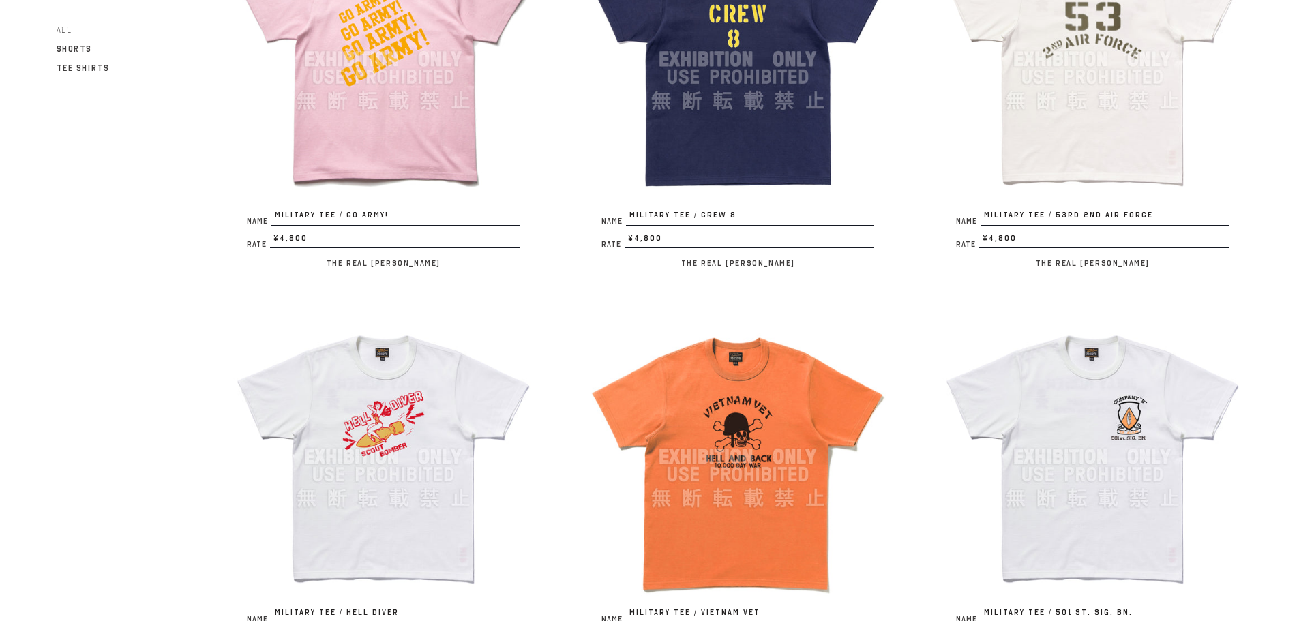
scroll to position [1637, 0]
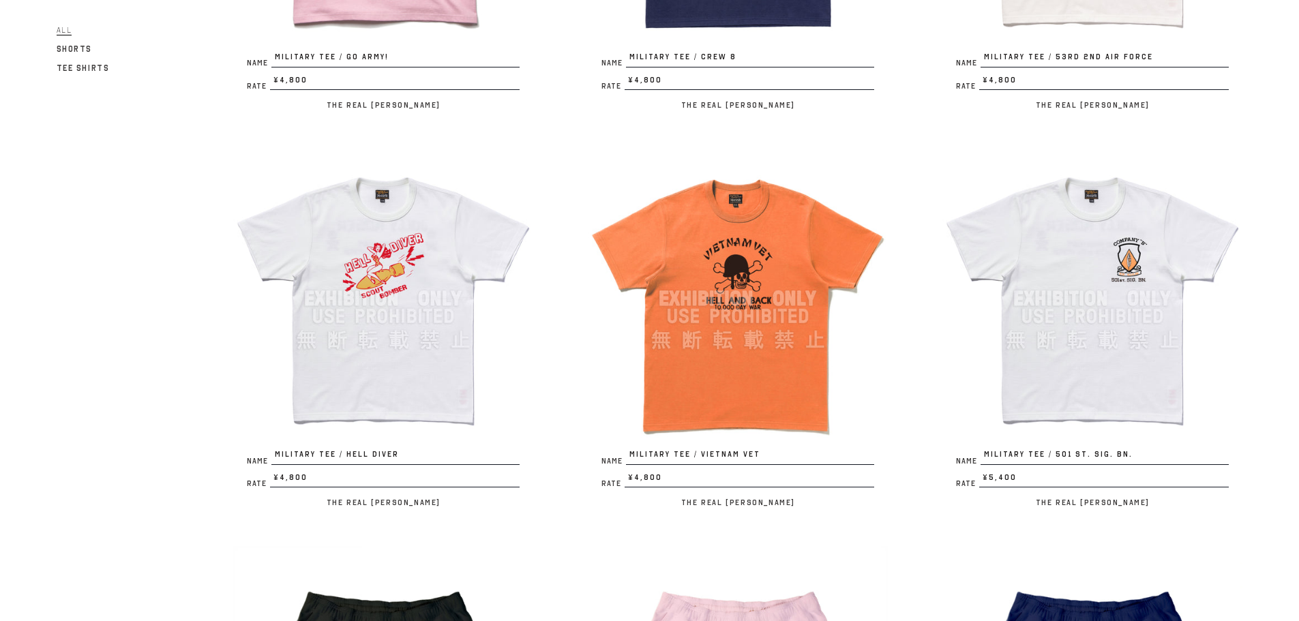
click at [1135, 396] on img at bounding box center [1093, 299] width 300 height 300
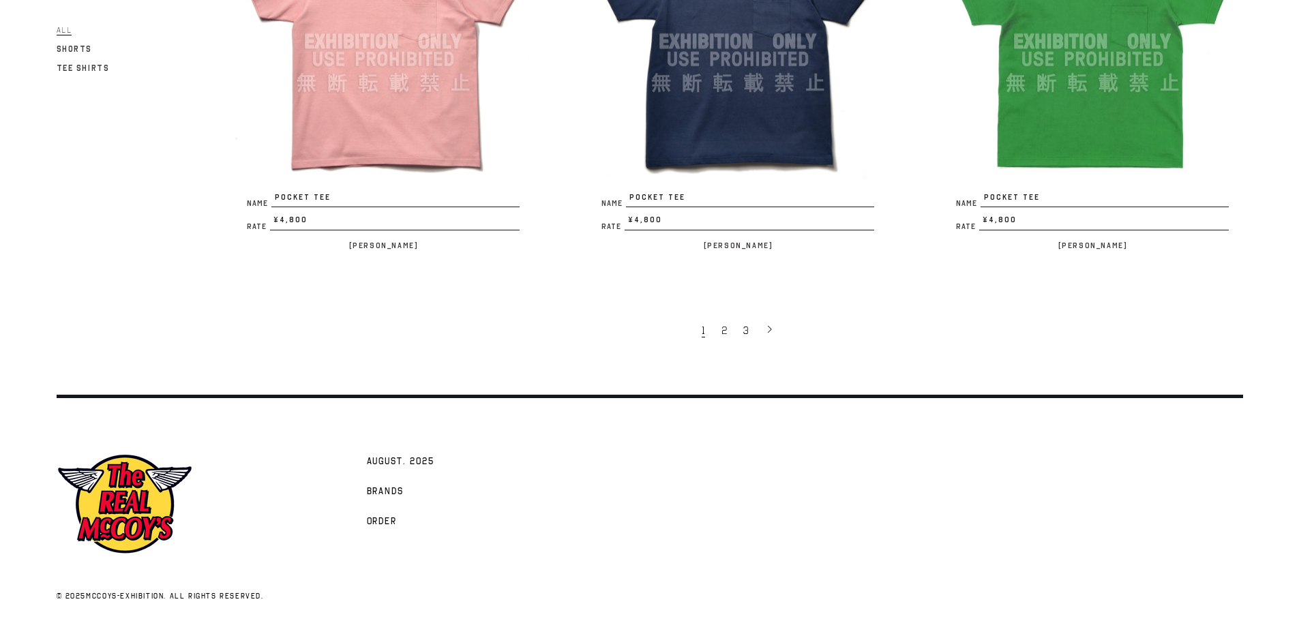
scroll to position [3093, 0]
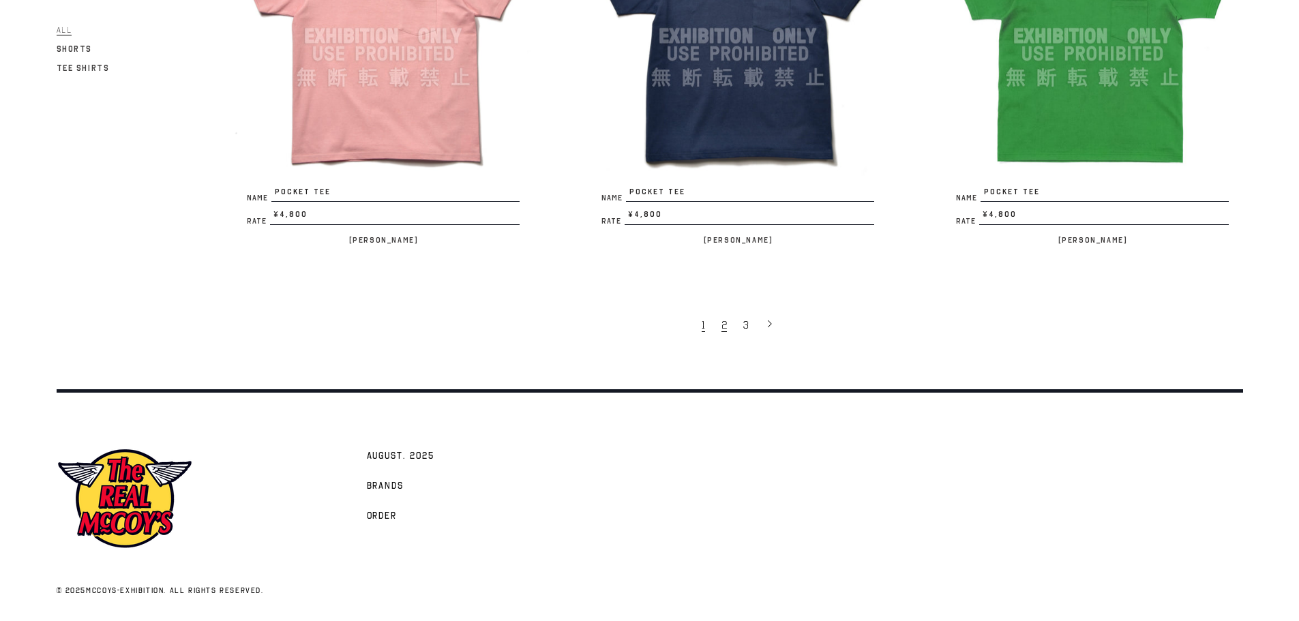
click at [728, 329] on link "2" at bounding box center [726, 324] width 22 height 29
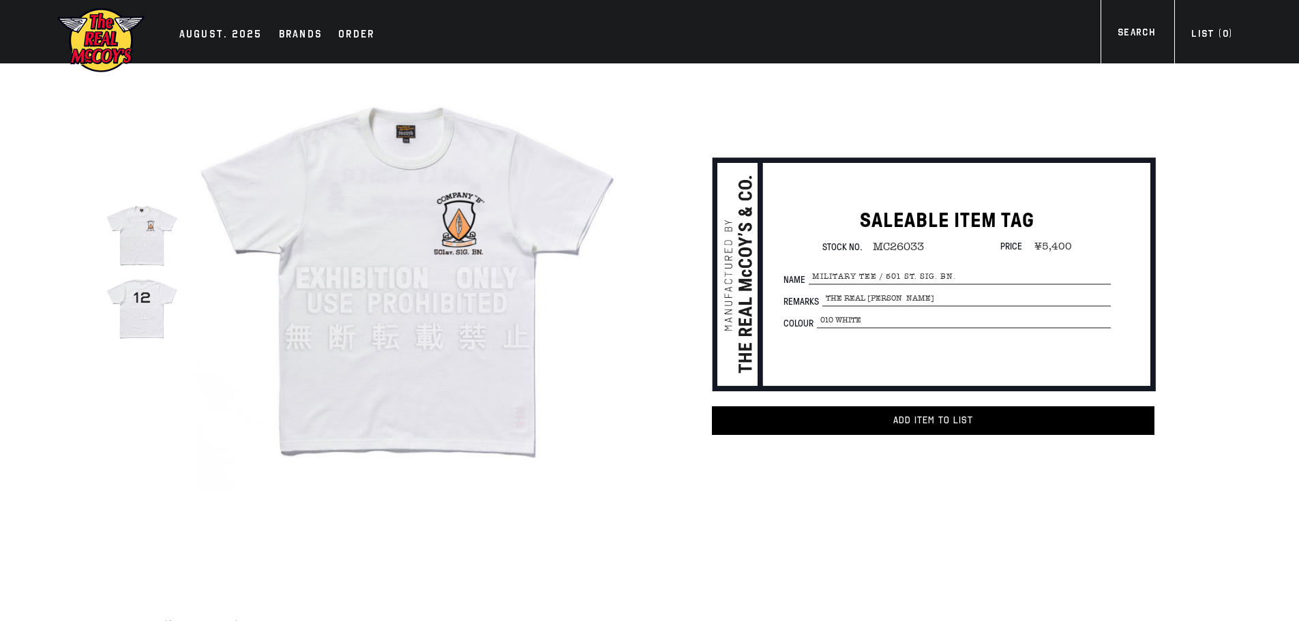
click at [518, 356] on img at bounding box center [407, 279] width 424 height 424
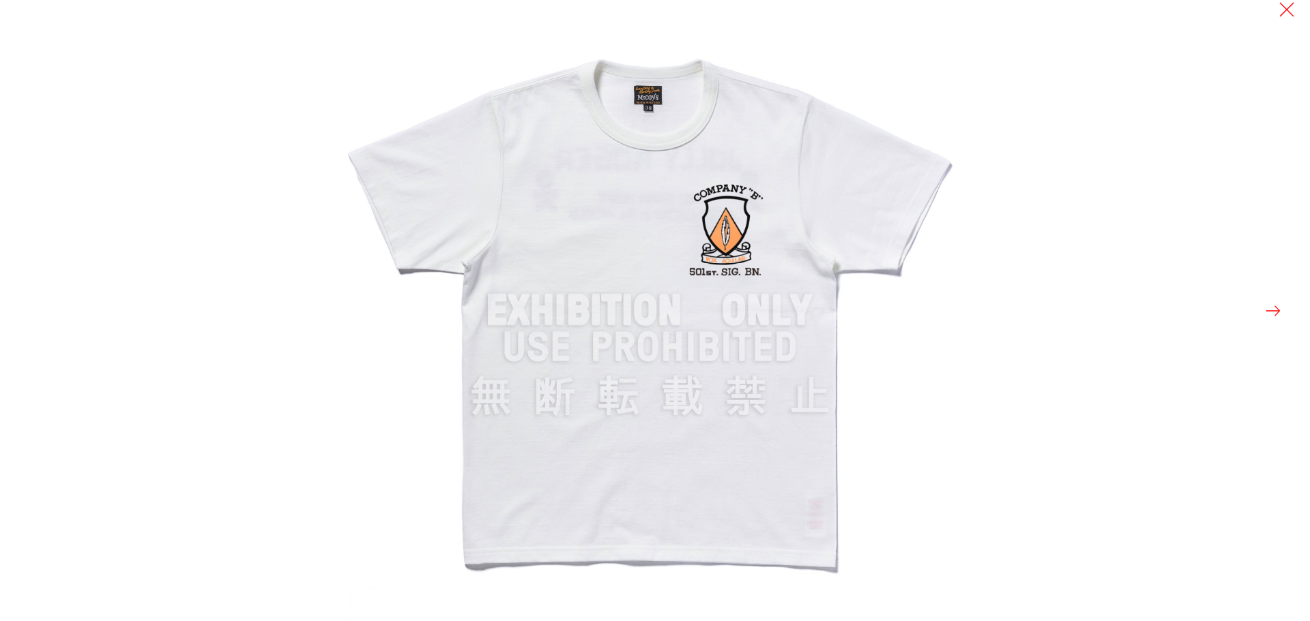
click at [1263, 308] on div at bounding box center [994, 310] width 1310 height 621
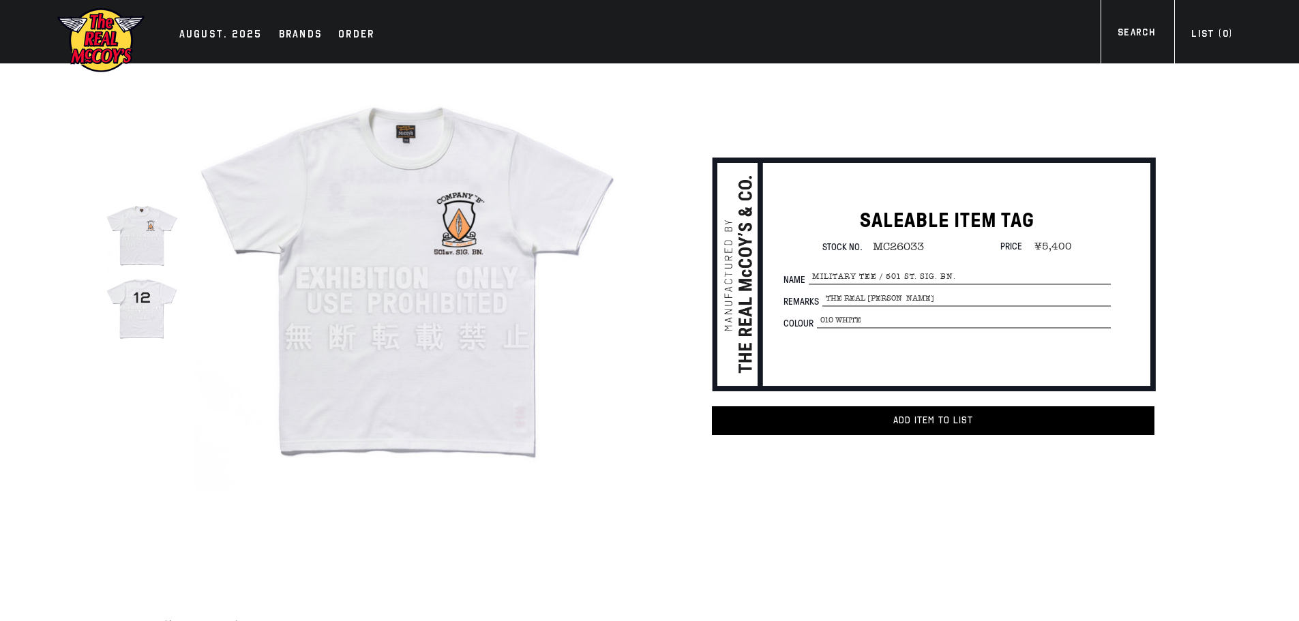
click at [161, 312] on img at bounding box center [142, 307] width 72 height 72
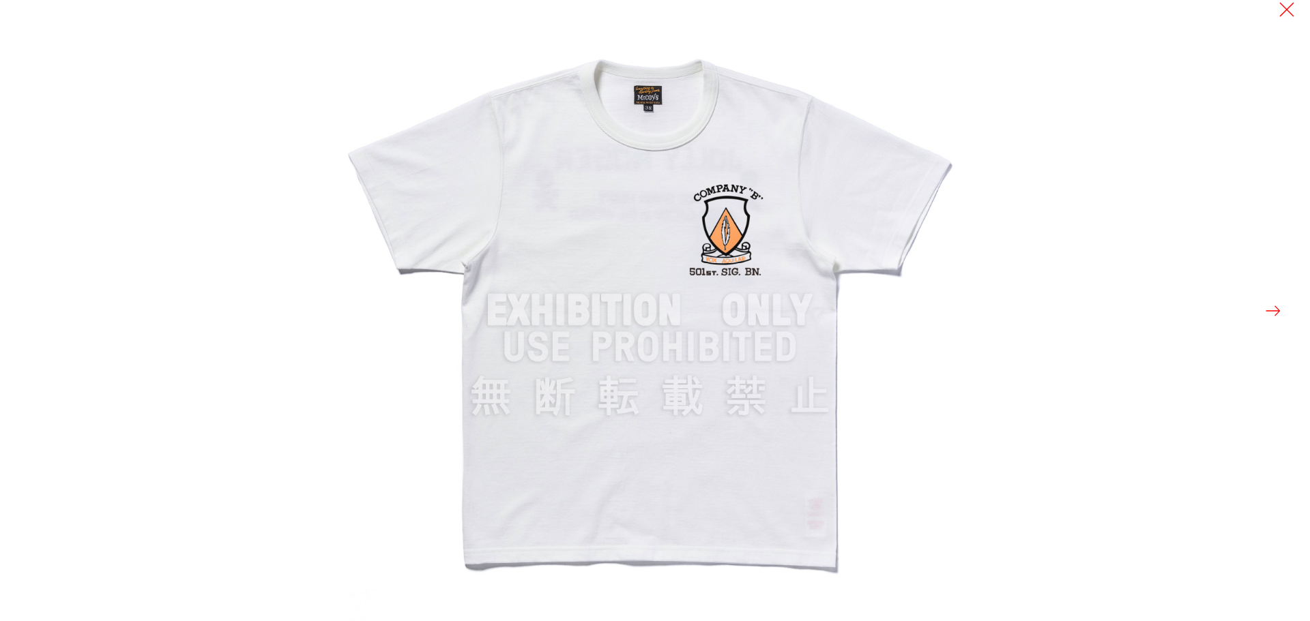
click at [1280, 310] on button at bounding box center [1272, 310] width 19 height 19
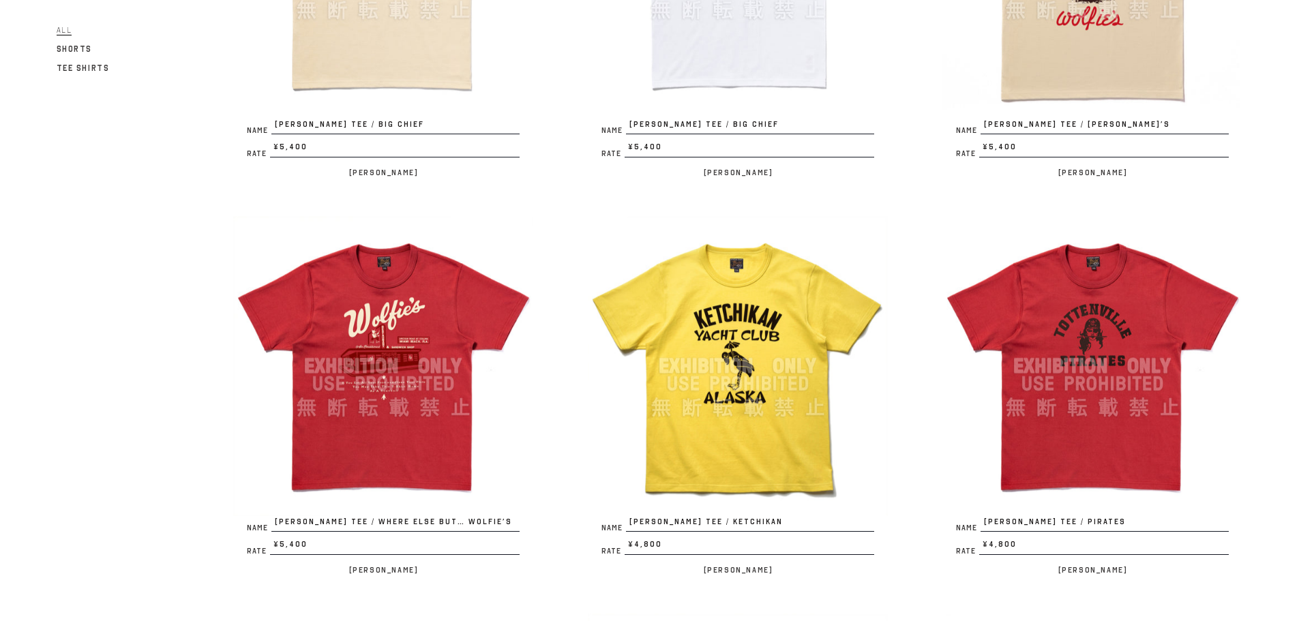
scroll to position [205, 0]
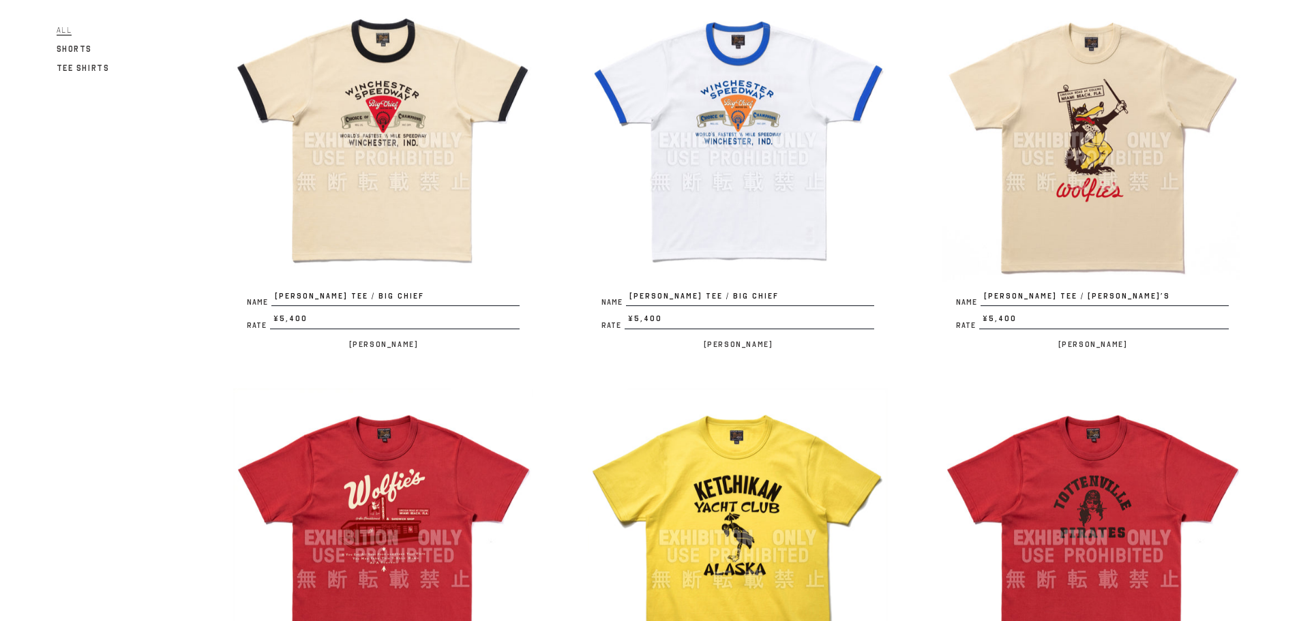
click at [389, 164] on img at bounding box center [383, 140] width 300 height 300
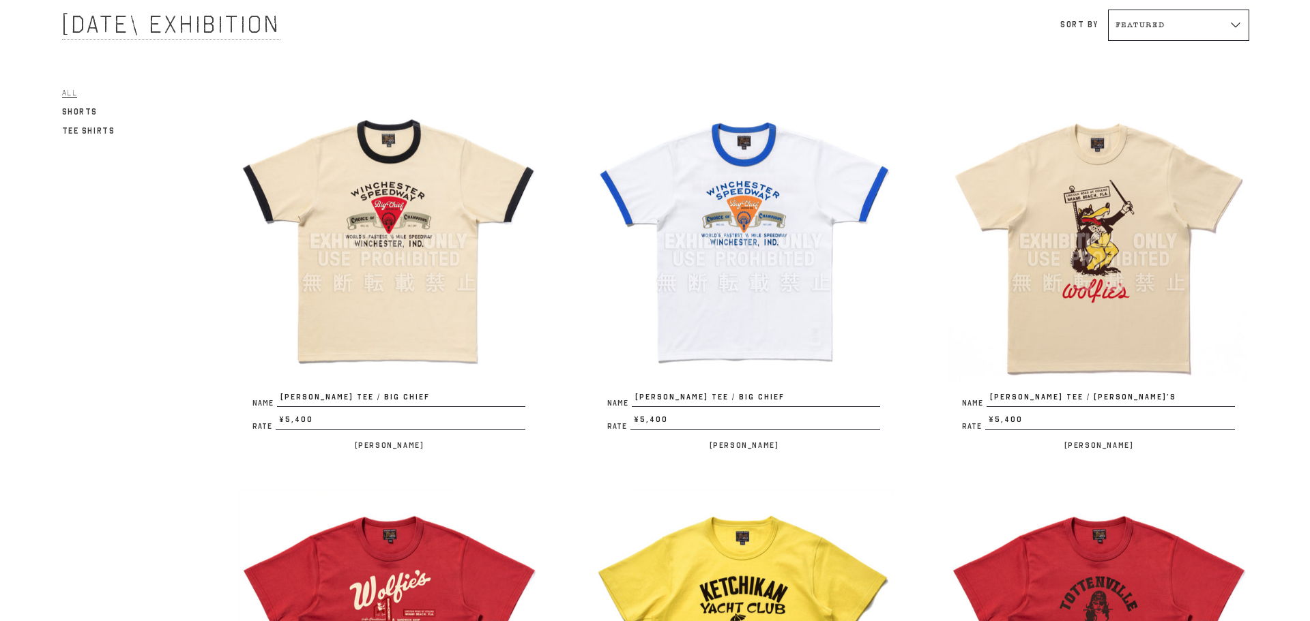
scroll to position [0, 0]
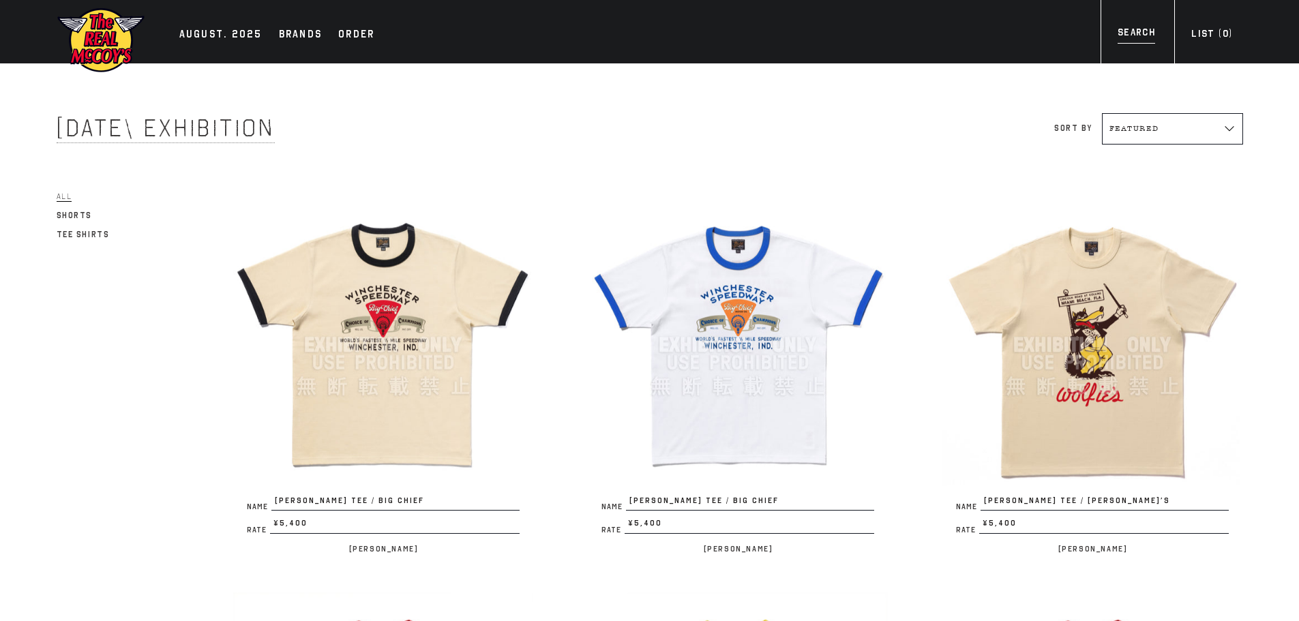
click at [1154, 42] on div "Search" at bounding box center [1137, 34] width 38 height 18
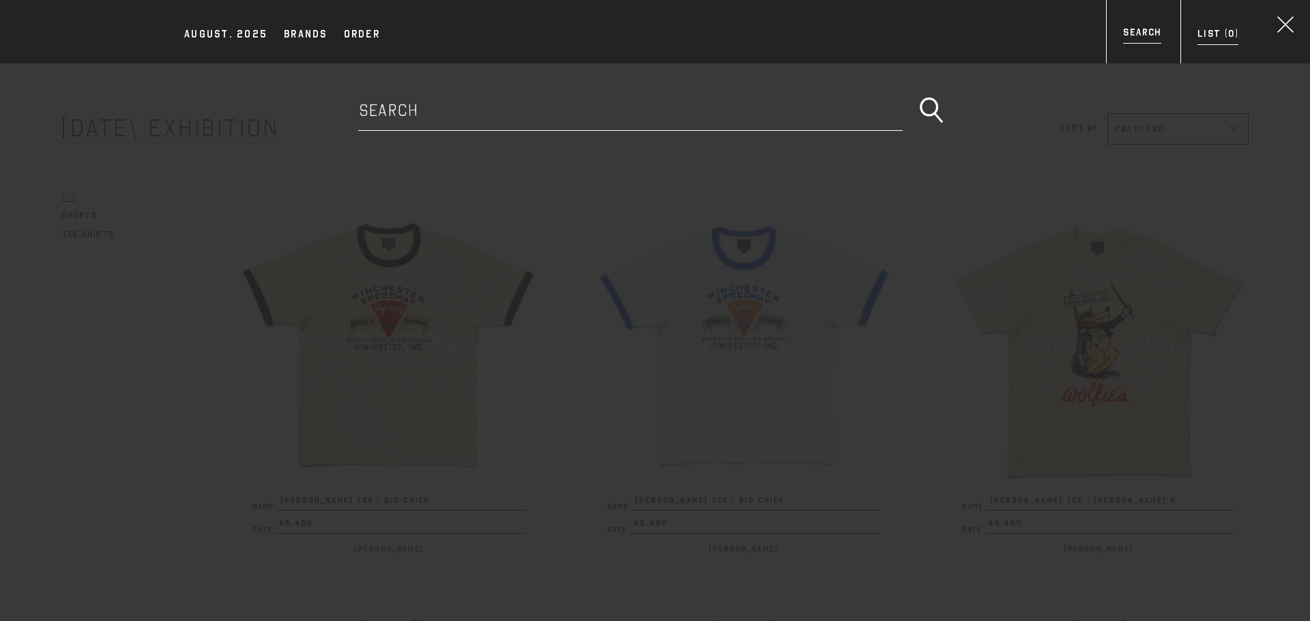
click at [1203, 38] on div "List ( 0 )" at bounding box center [1217, 36] width 41 height 18
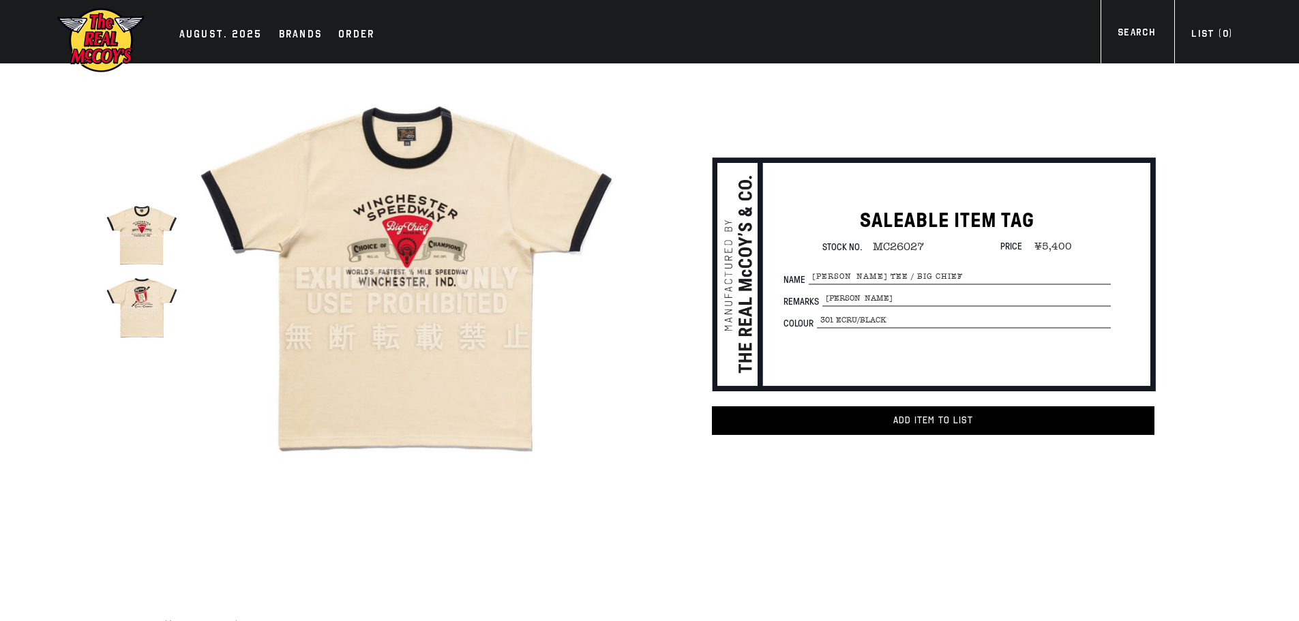
click at [426, 276] on img at bounding box center [407, 279] width 424 height 424
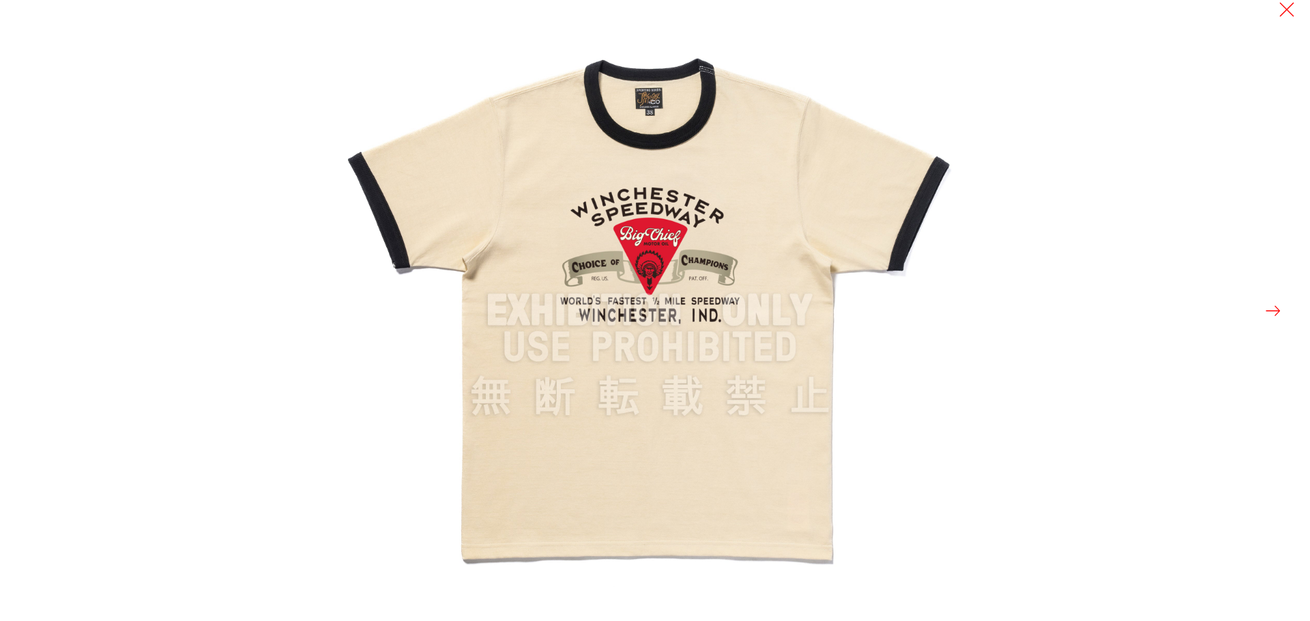
click at [1273, 311] on button at bounding box center [1272, 310] width 19 height 19
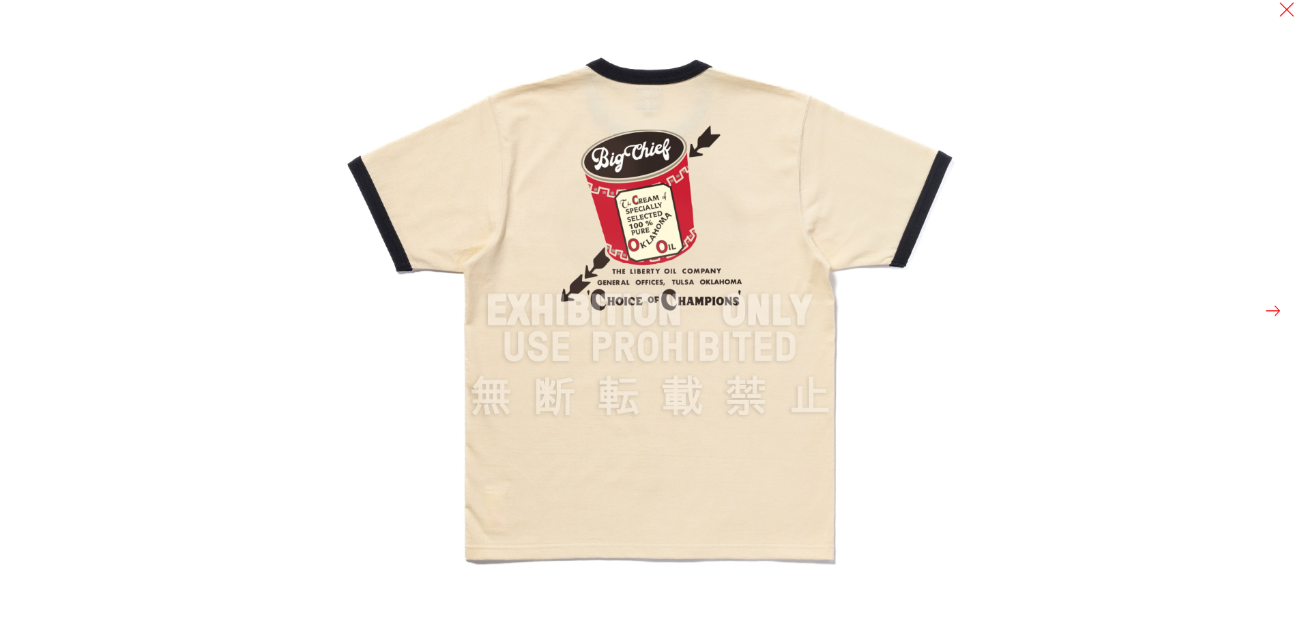
click at [1273, 311] on button at bounding box center [1272, 310] width 19 height 19
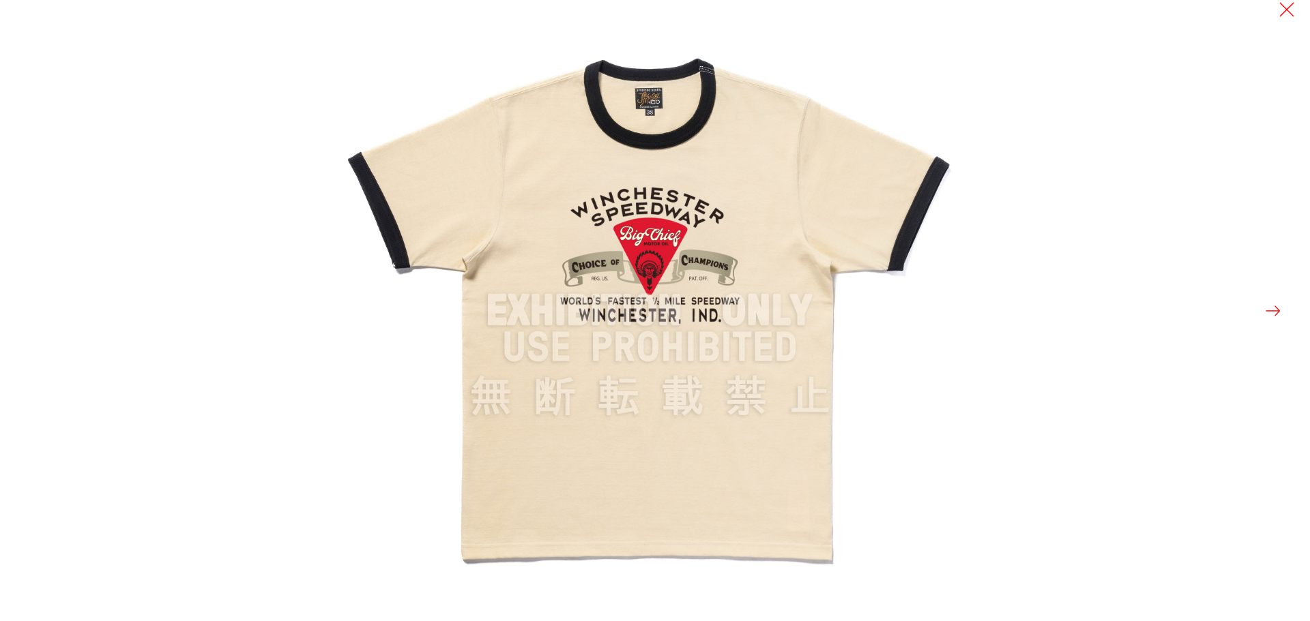
click at [1273, 310] on button at bounding box center [1272, 310] width 19 height 19
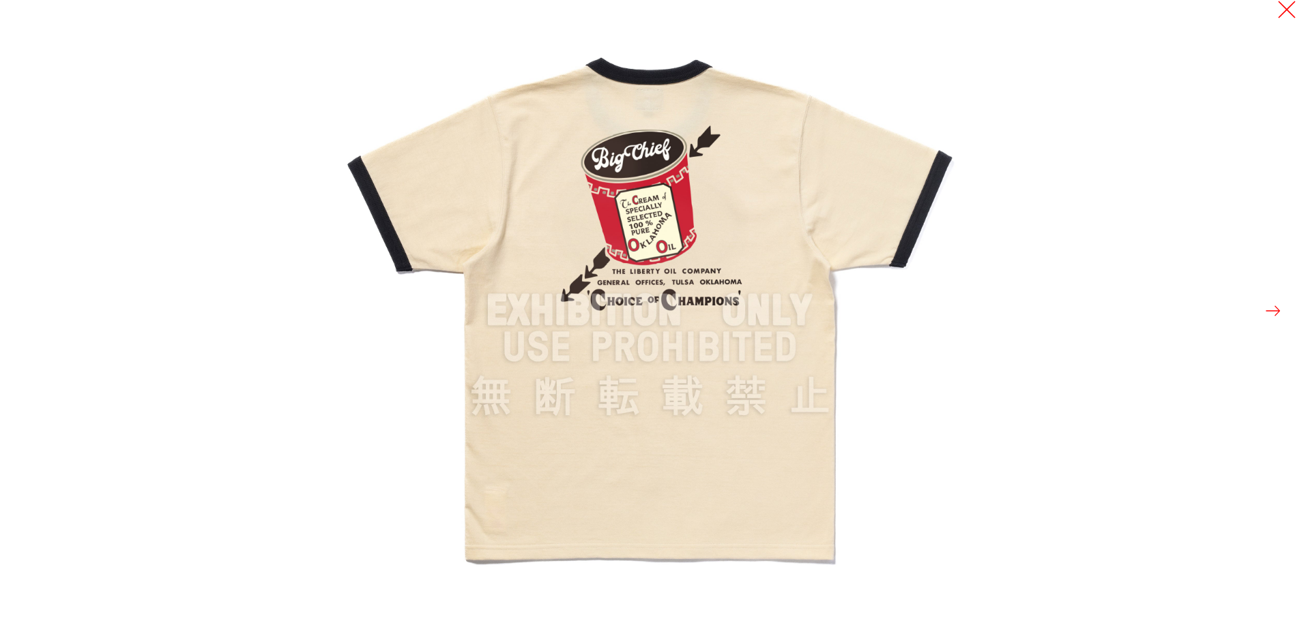
click at [1280, 7] on button at bounding box center [1286, 9] width 19 height 19
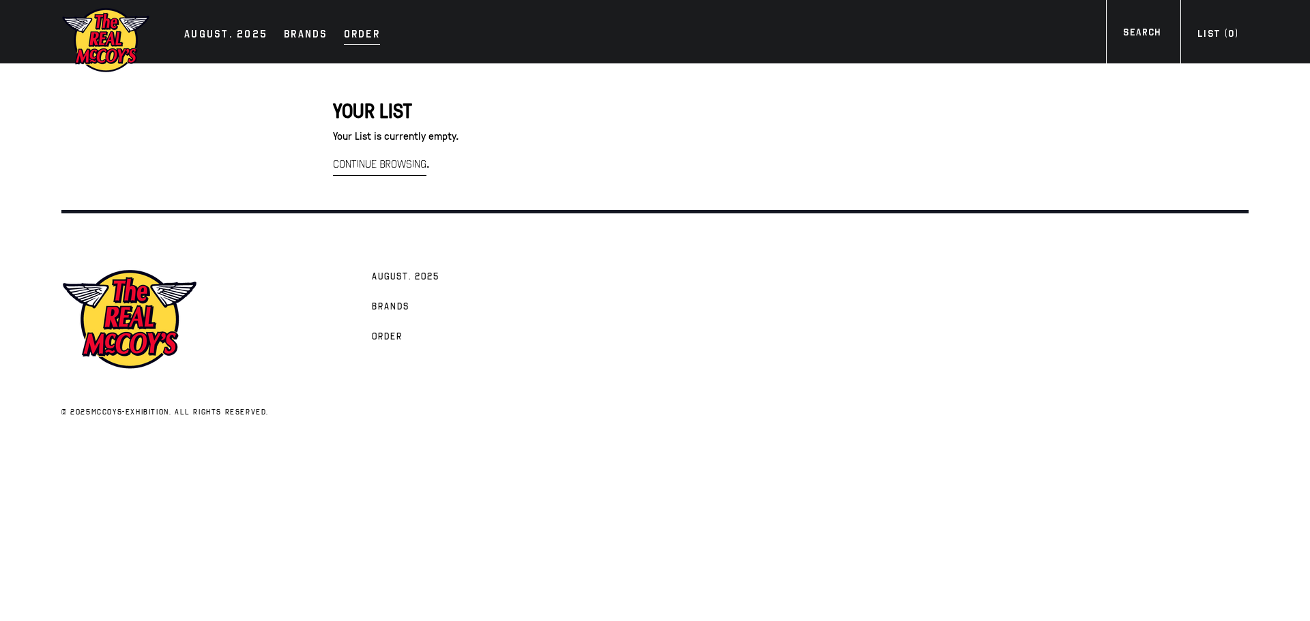
click at [377, 33] on link "Order" at bounding box center [362, 35] width 50 height 19
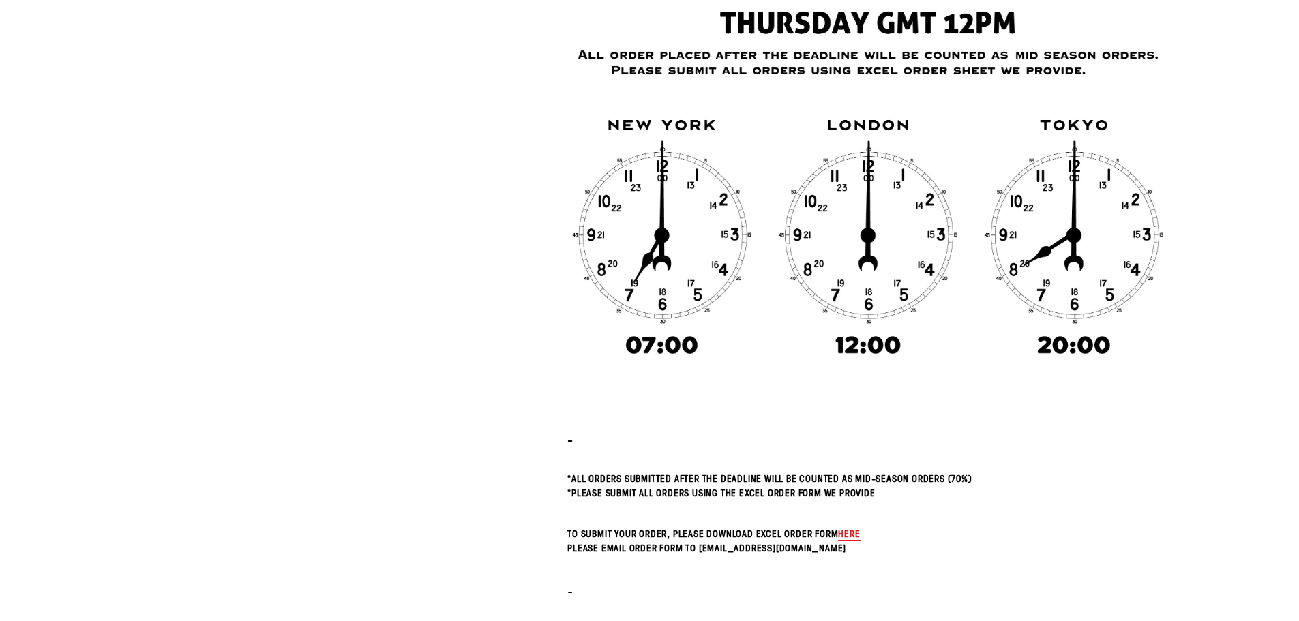
scroll to position [409, 0]
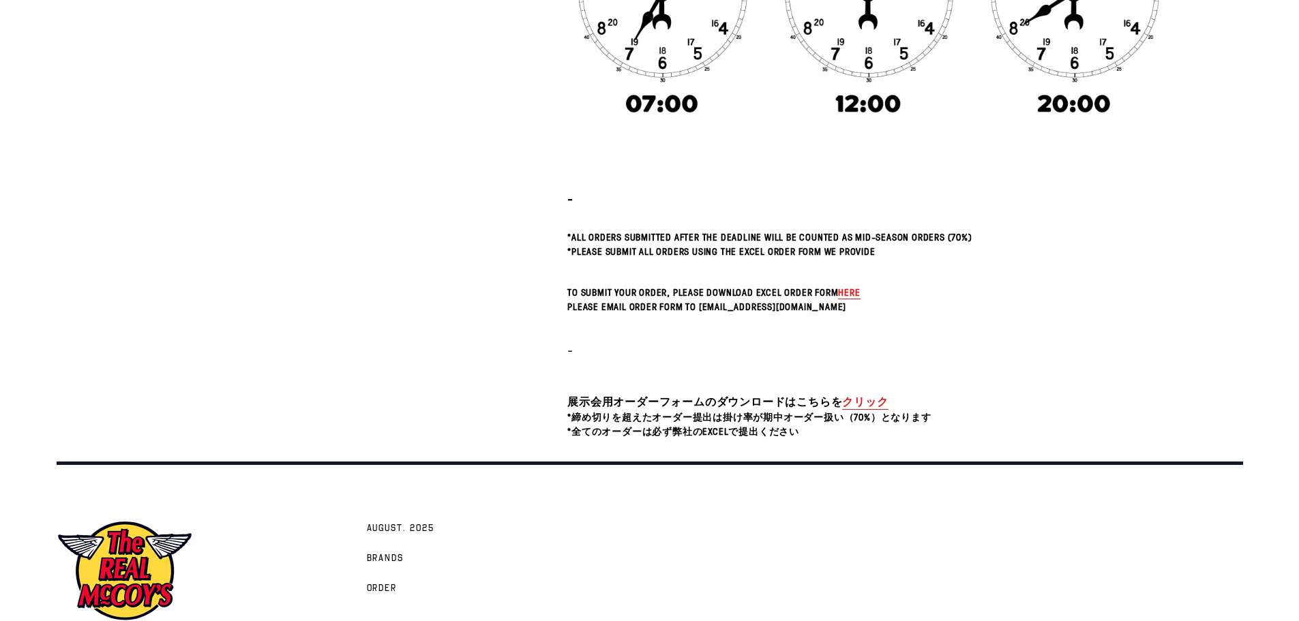
click at [850, 333] on div "- *All orders submitted after the deadline will be counted as Mid-Season Orders…" at bounding box center [868, 46] width 602 height 784
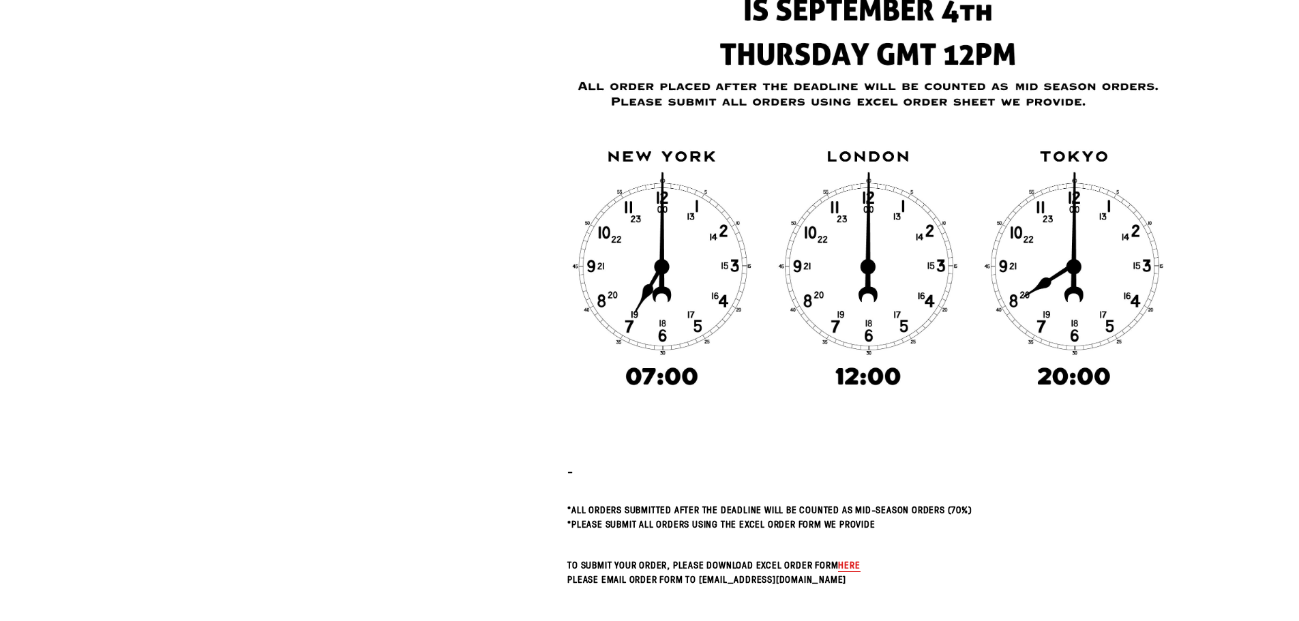
scroll to position [273, 0]
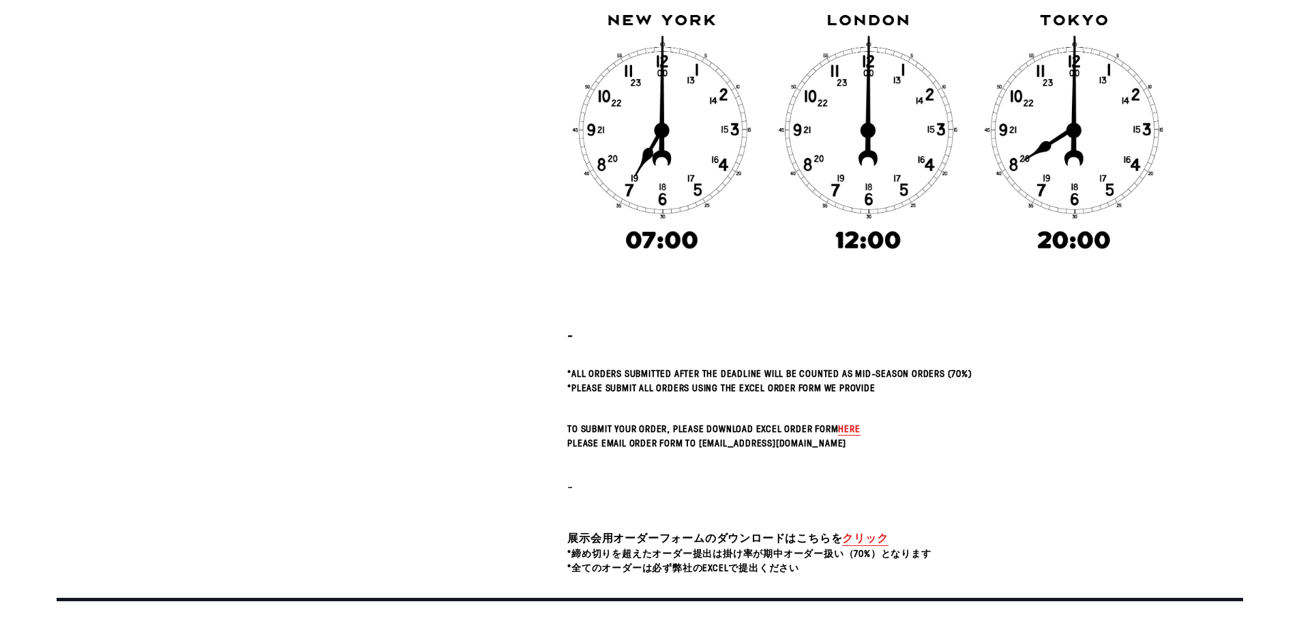
click at [692, 546] on span "展示会用オーダーフォームのダウンロードはこちらを" at bounding box center [704, 538] width 275 height 15
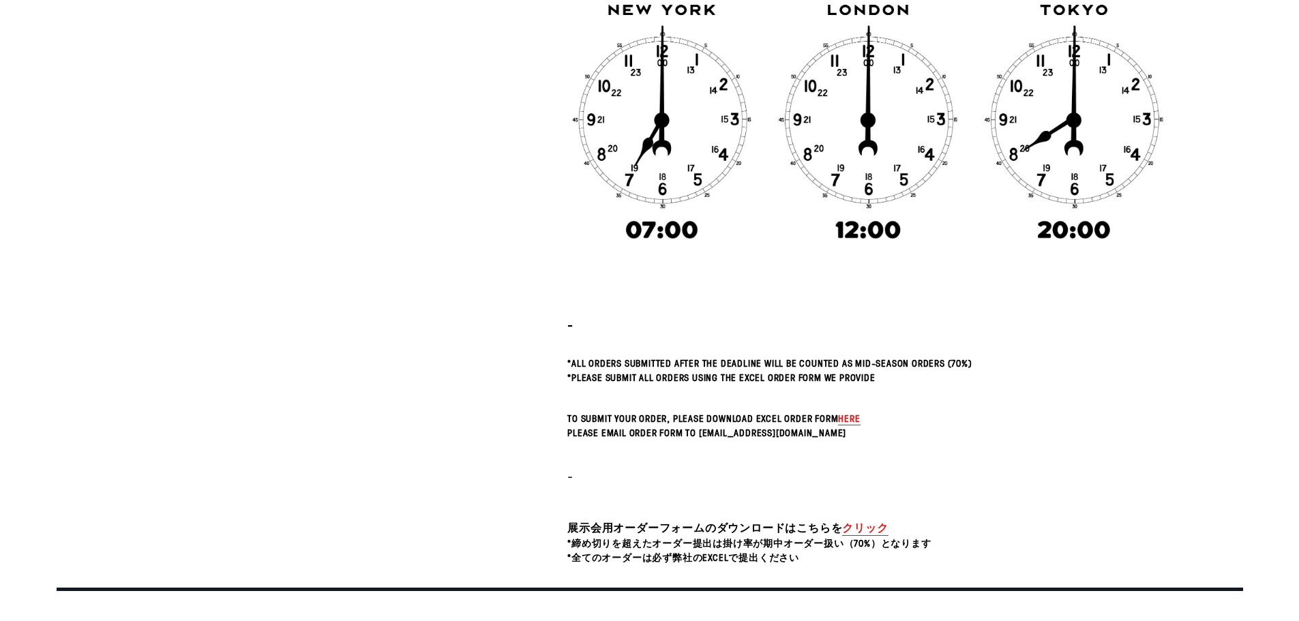
scroll to position [341, 0]
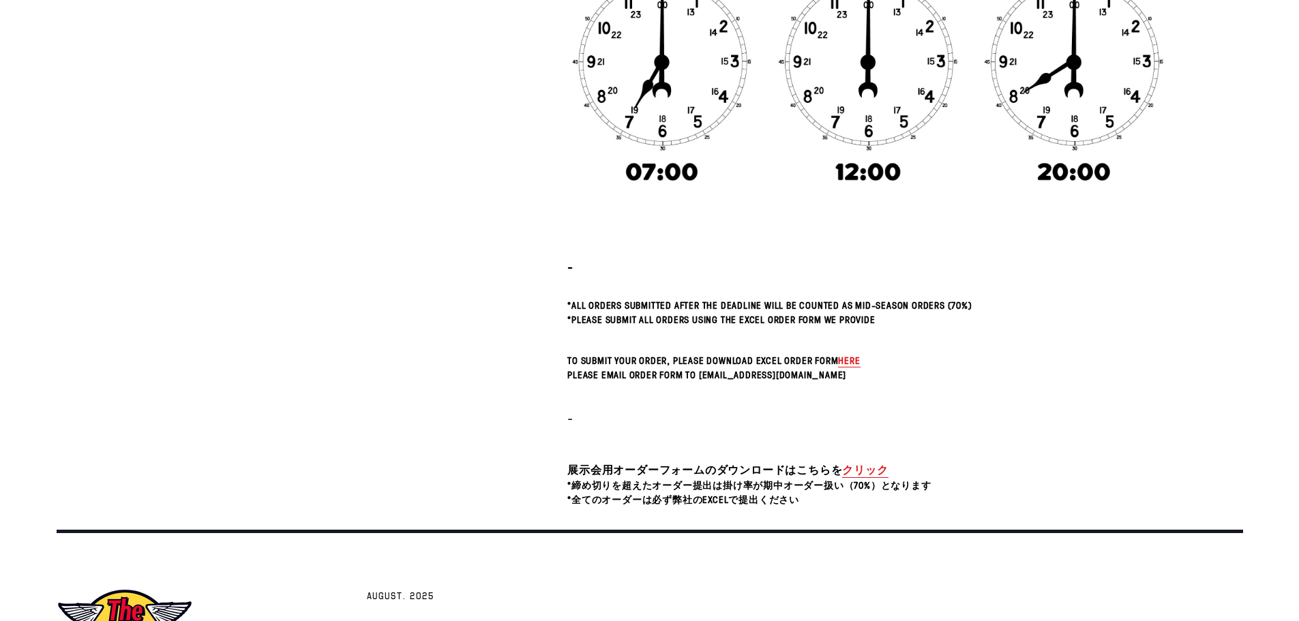
click at [864, 473] on link "クリック" at bounding box center [865, 470] width 46 height 16
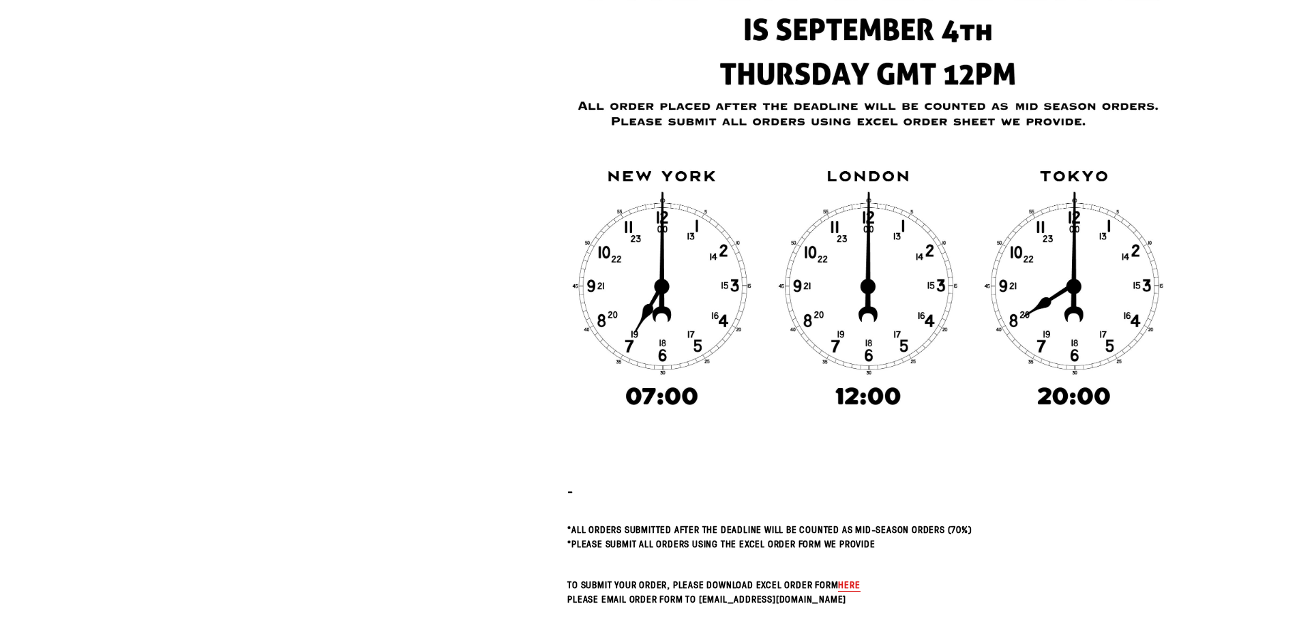
scroll to position [0, 0]
